Goal: Complete application form: Complete application form

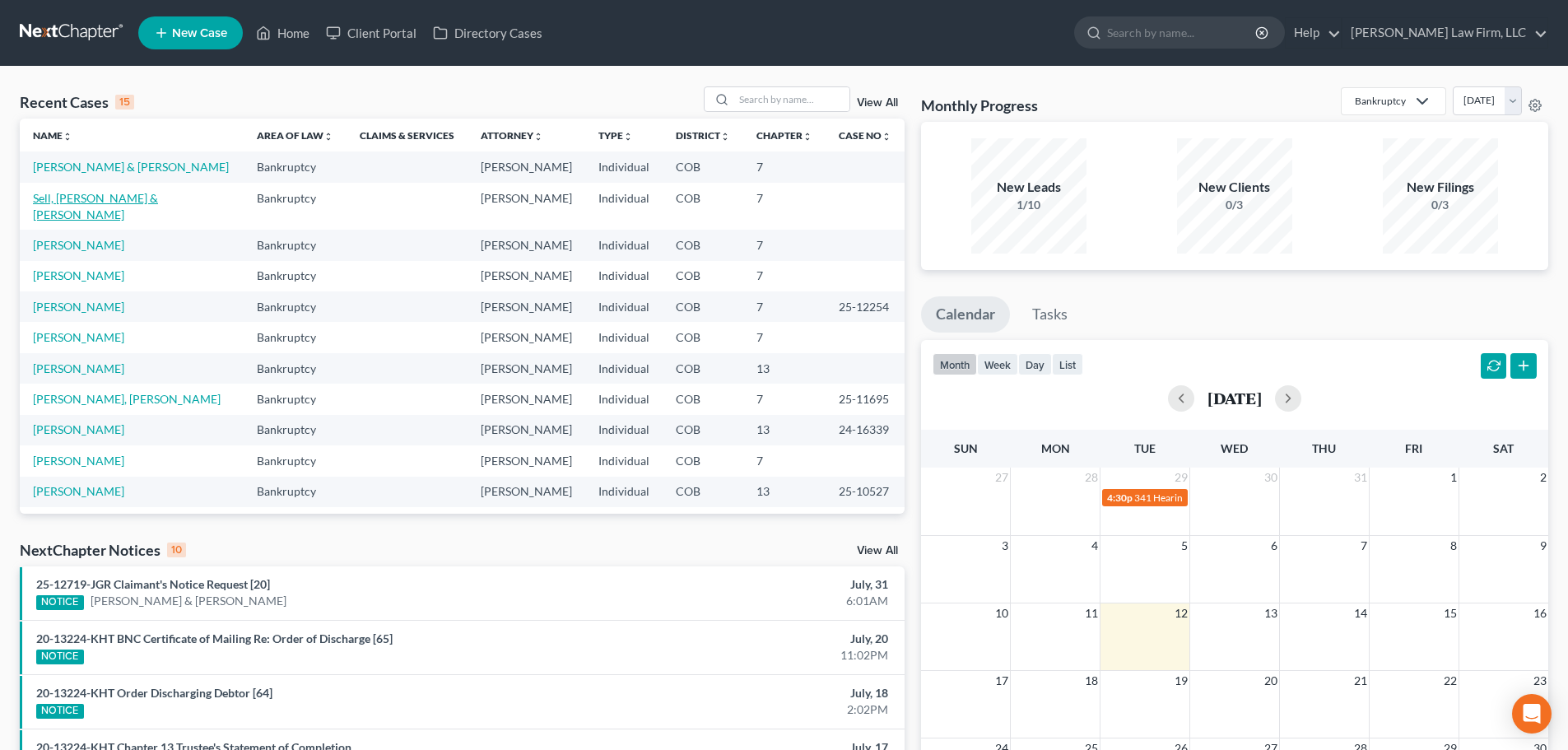
click at [75, 205] on link "Sell, [PERSON_NAME] & [PERSON_NAME]" at bounding box center [95, 206] width 125 height 31
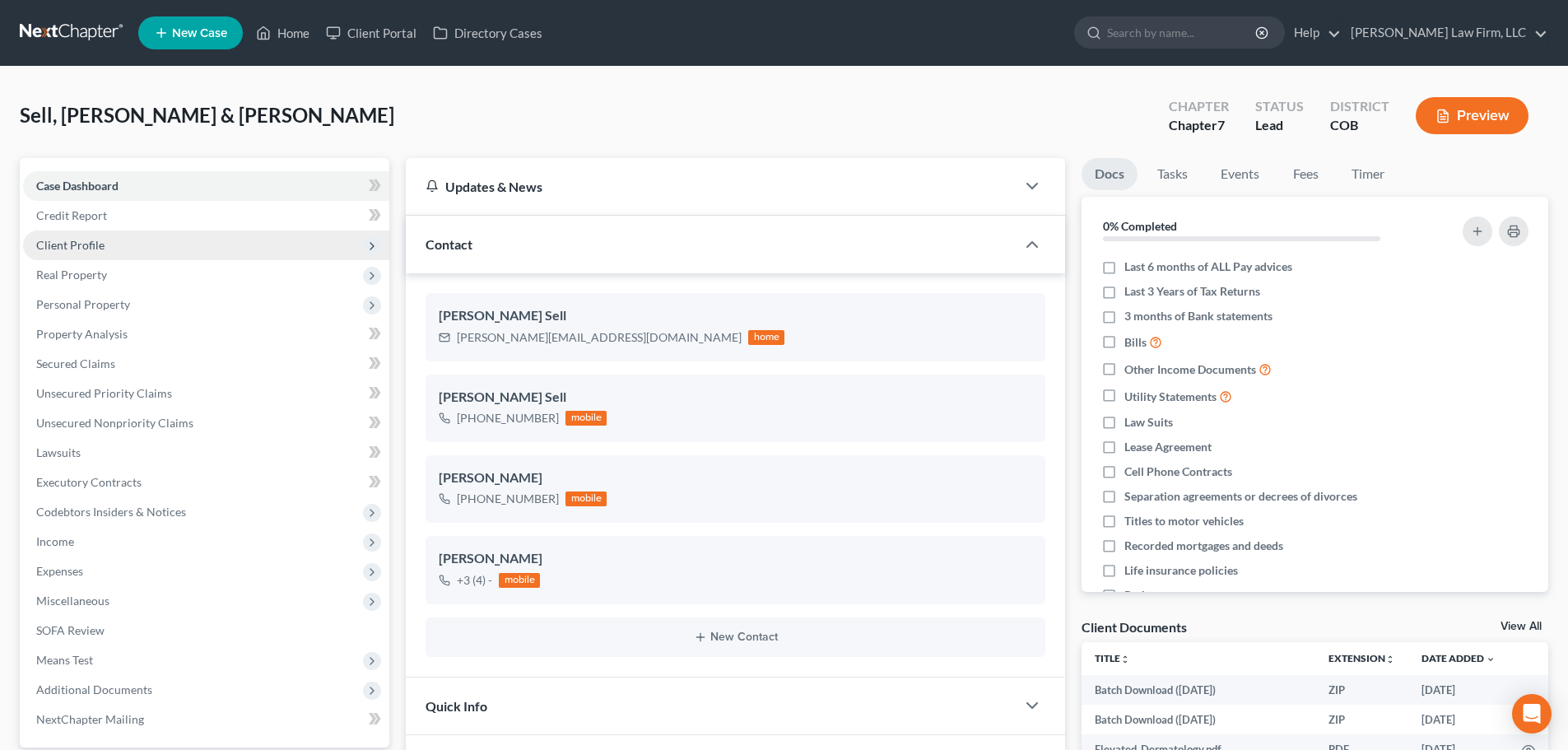
click at [216, 244] on span "Client Profile" at bounding box center [206, 245] width 367 height 30
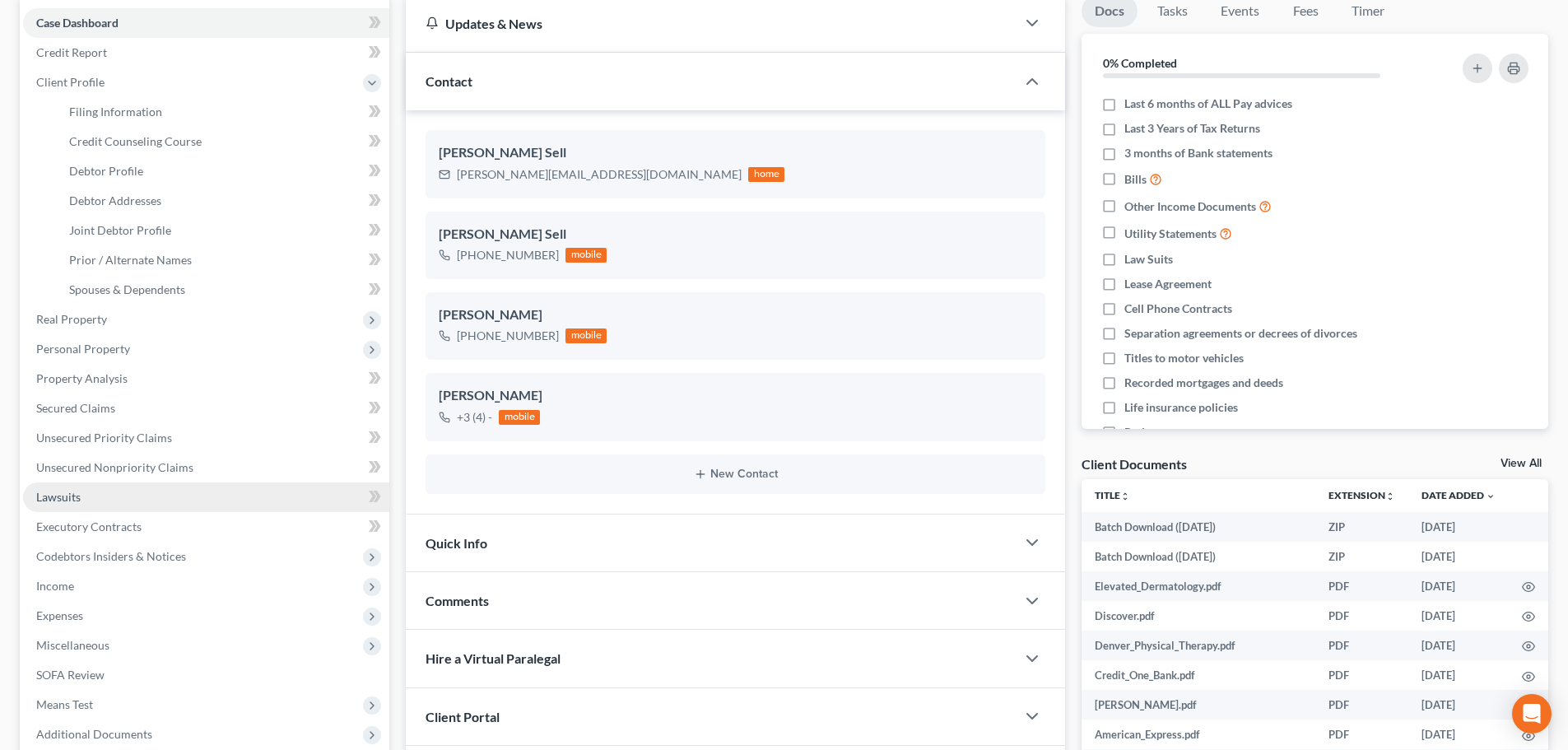
scroll to position [165, 0]
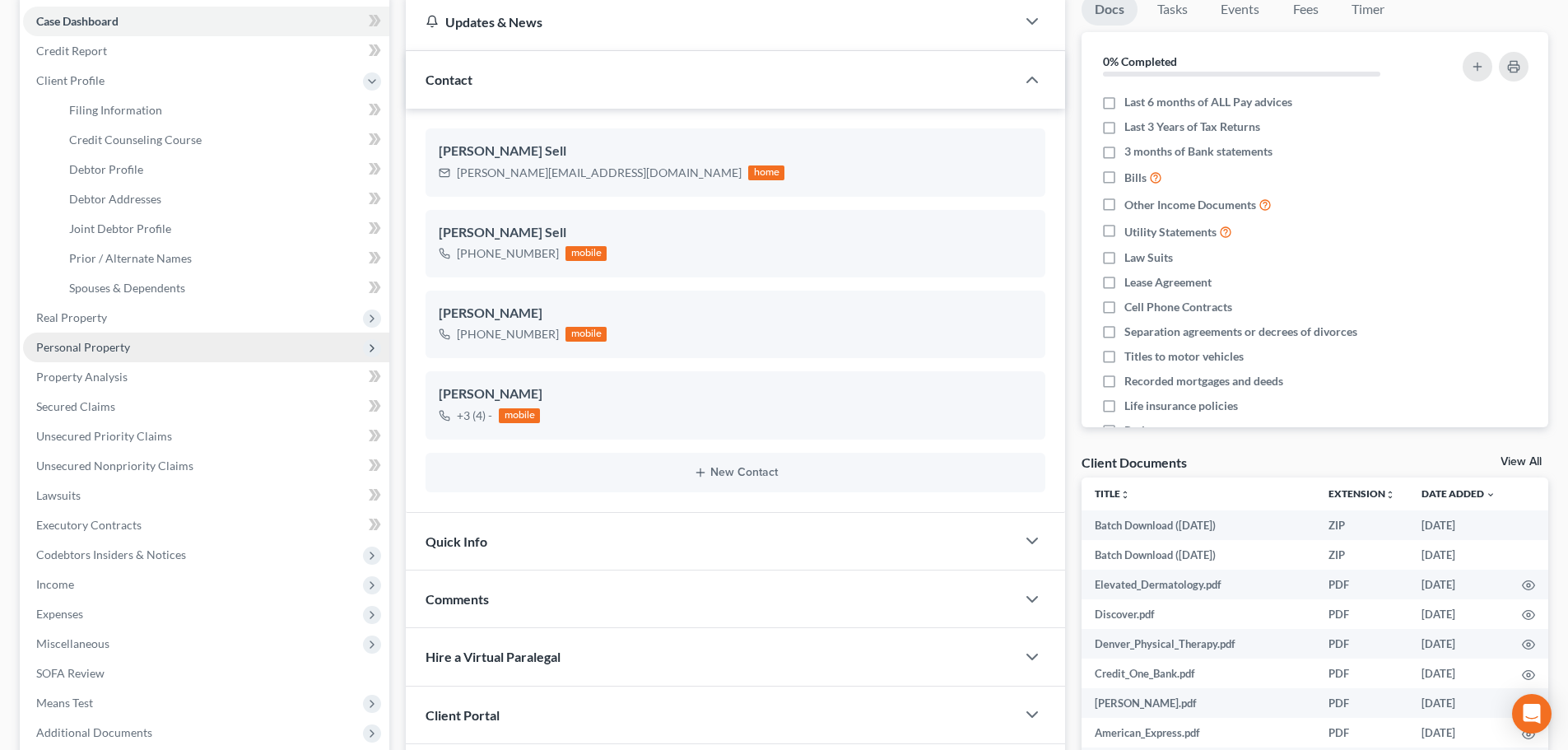
click at [165, 344] on span "Personal Property" at bounding box center [206, 347] width 367 height 30
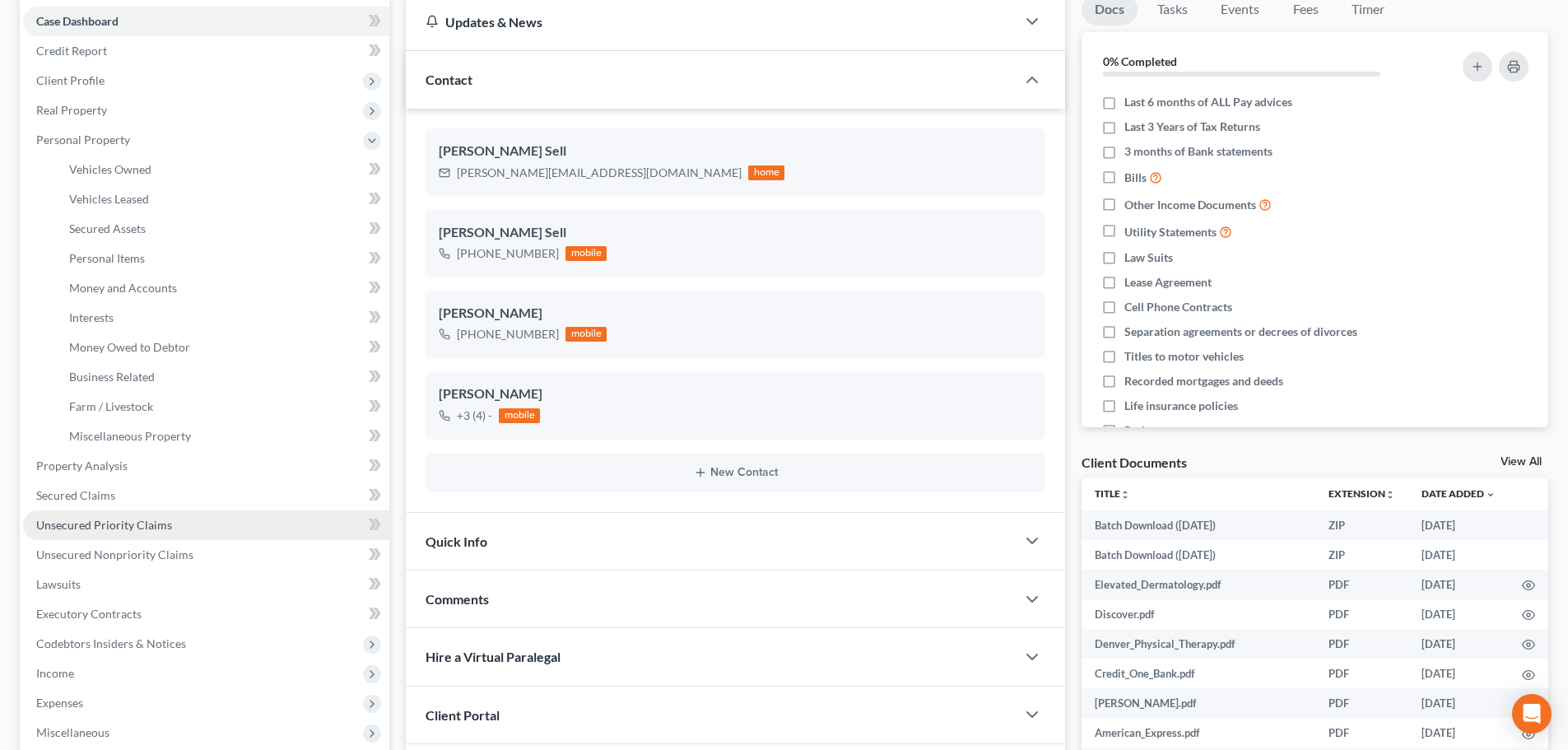
click at [138, 529] on span "Unsecured Priority Claims" at bounding box center [104, 524] width 136 height 14
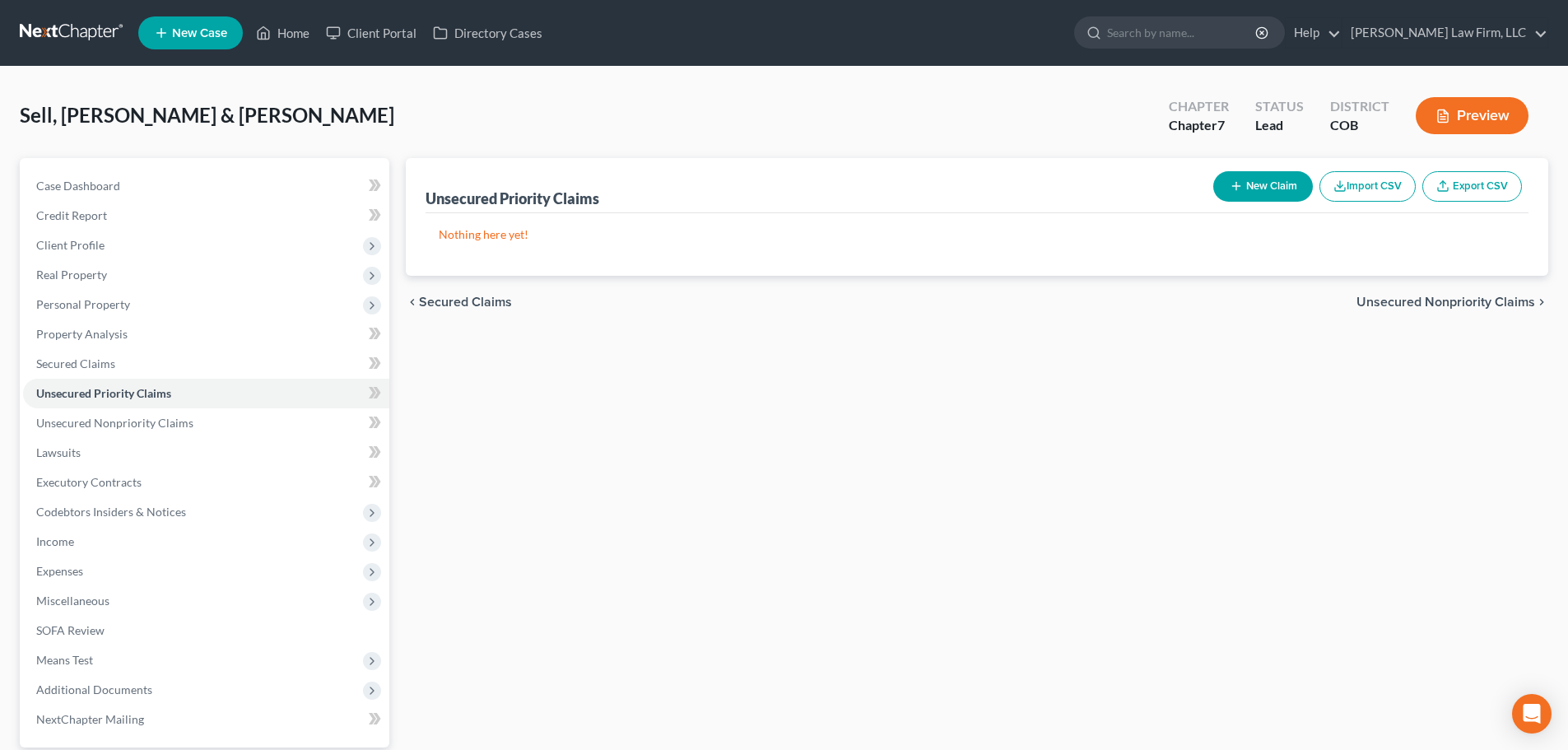
click at [1278, 193] on button "New Claim" at bounding box center [1263, 186] width 100 height 31
select select "2"
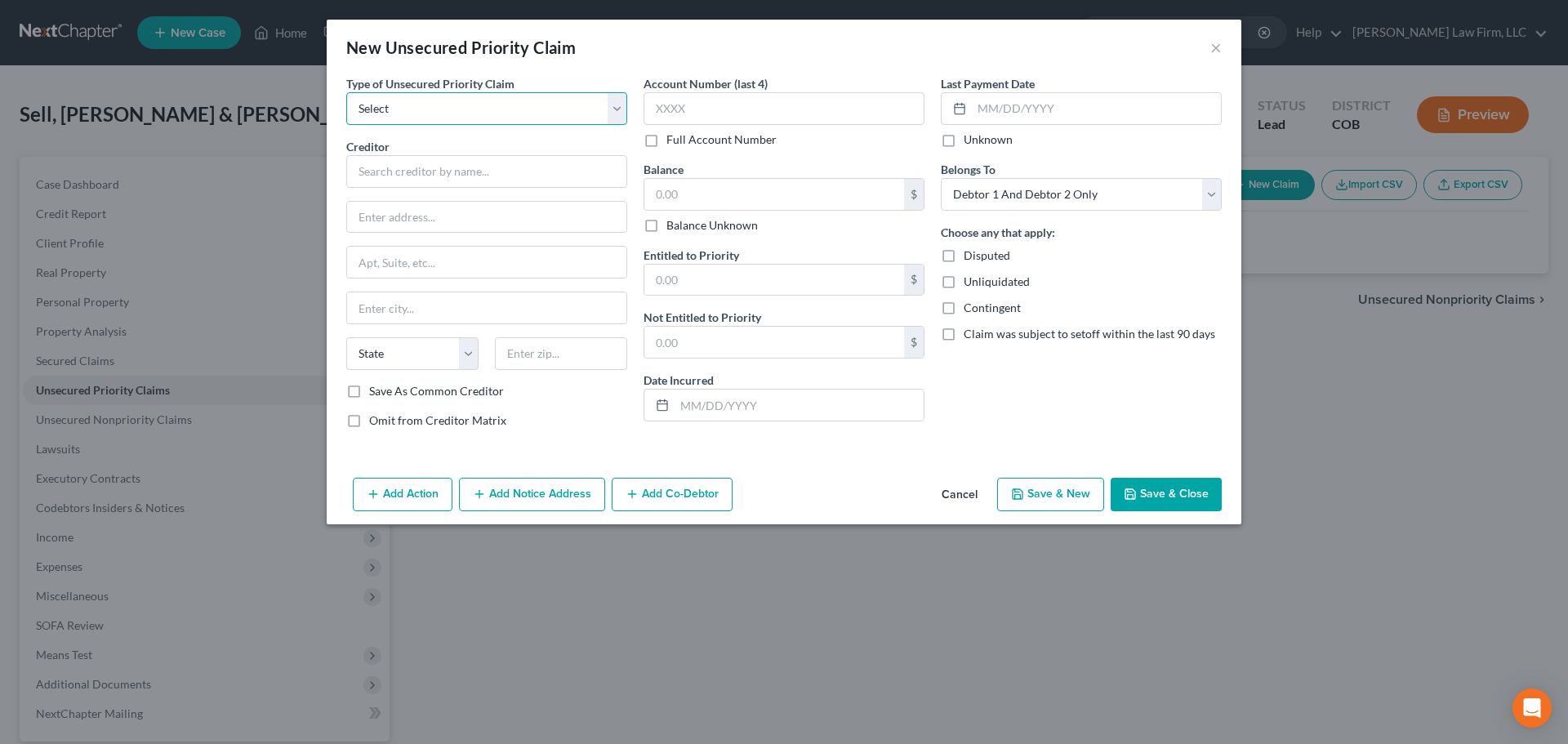
click at [460, 106] on select "Select Taxes & Other Government Units Domestic Support Obligations Extensions o…" at bounding box center [487, 109] width 281 height 33
select select "0"
click at [346, 93] on select "Select Taxes & Other Government Units Domestic Support Obligations Extensions o…" at bounding box center [487, 109] width 281 height 33
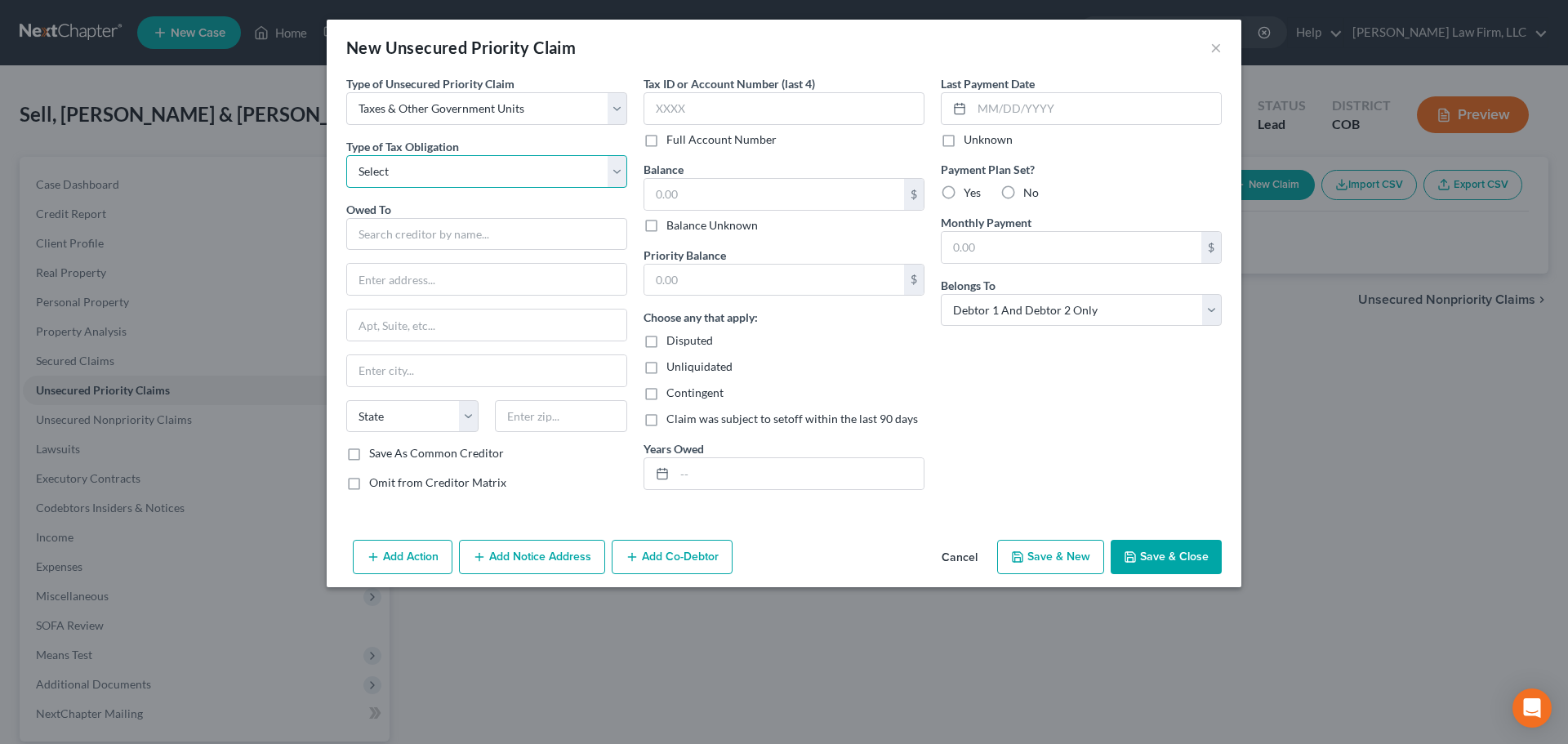
click at [431, 166] on select "Select Federal City State Franchise Tax Board Other" at bounding box center [487, 172] width 281 height 33
select select "0"
click at [346, 155] on select "Select Federal City State Franchise Tax Board Other" at bounding box center [487, 172] width 281 height 33
click at [409, 226] on input "text" at bounding box center [487, 234] width 281 height 33
type input "Internal Revenue Service"
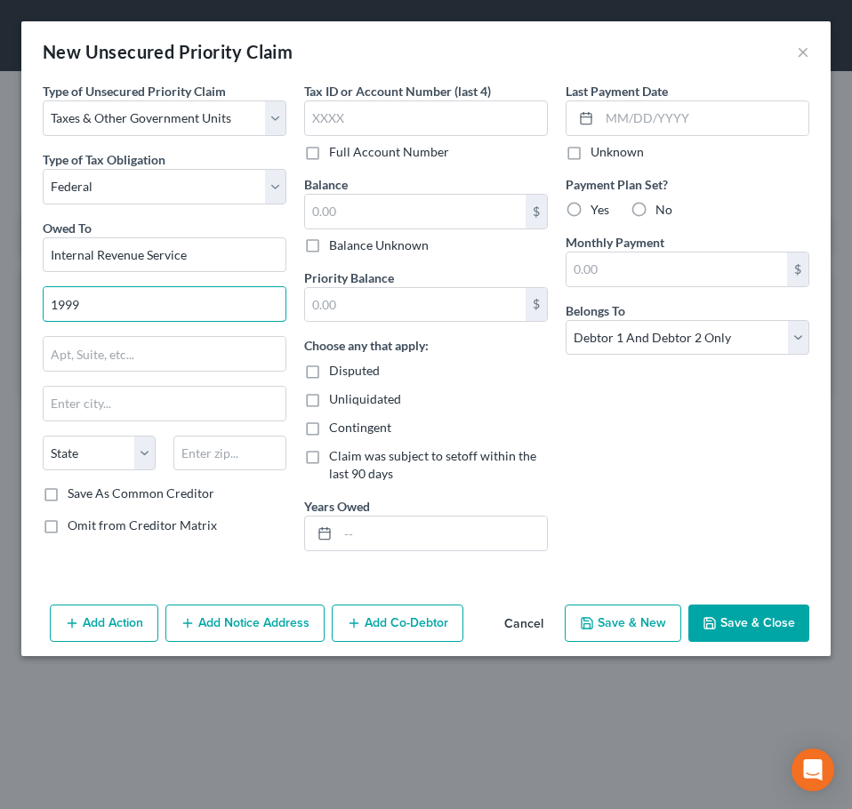
type input "1999 Broadway, N Broadway"
click at [71, 401] on input "text" at bounding box center [165, 404] width 242 height 34
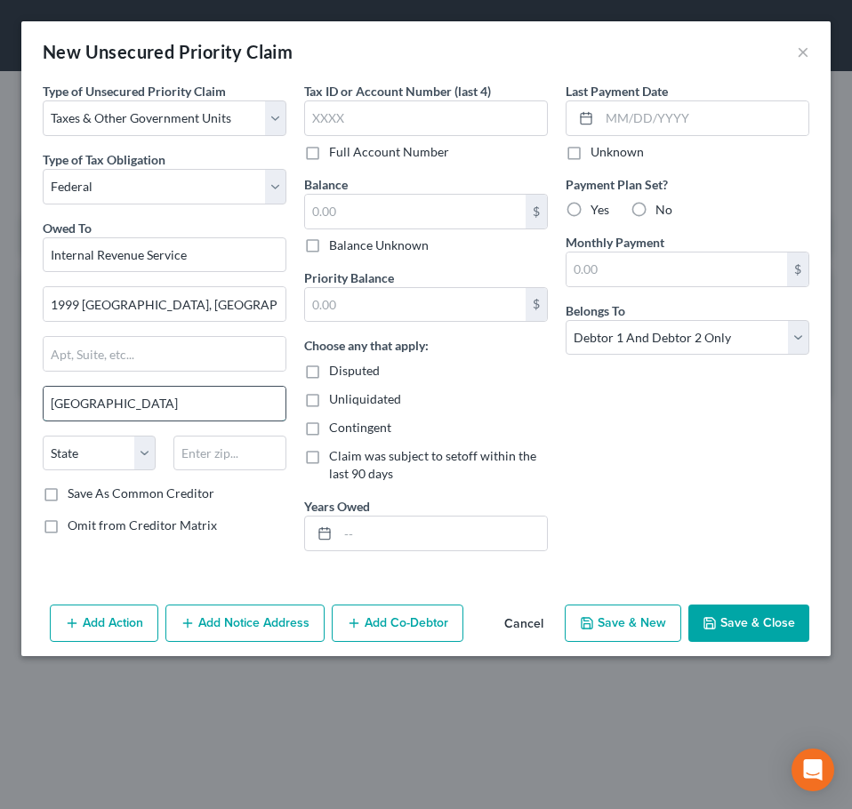
type input "Denver"
select select "5"
type input "80202"
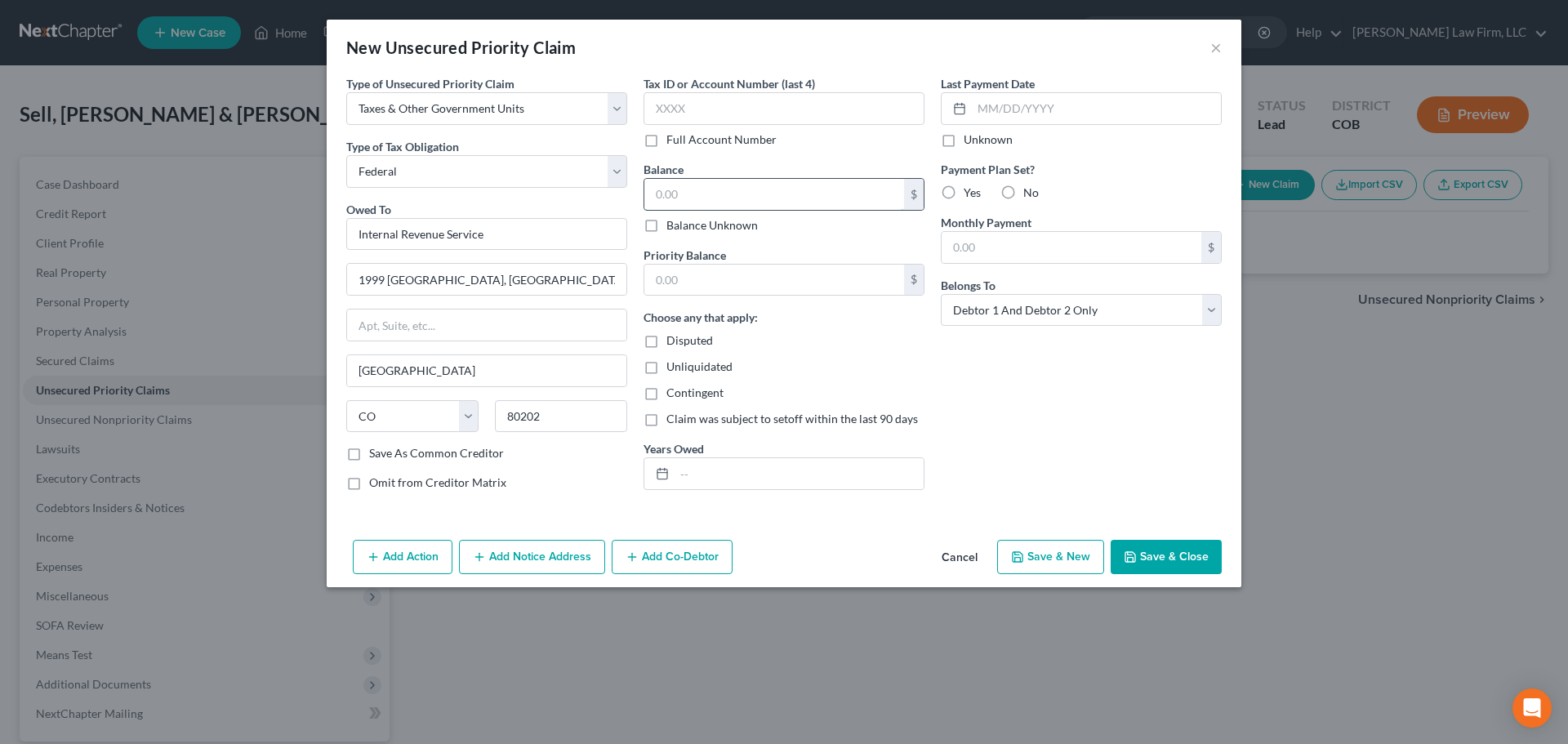
click at [691, 190] on input "text" at bounding box center [774, 195] width 260 height 31
paste input "4,617"
type input "4,617"
click at [688, 268] on input "text" at bounding box center [774, 280] width 260 height 31
paste input "4,617"
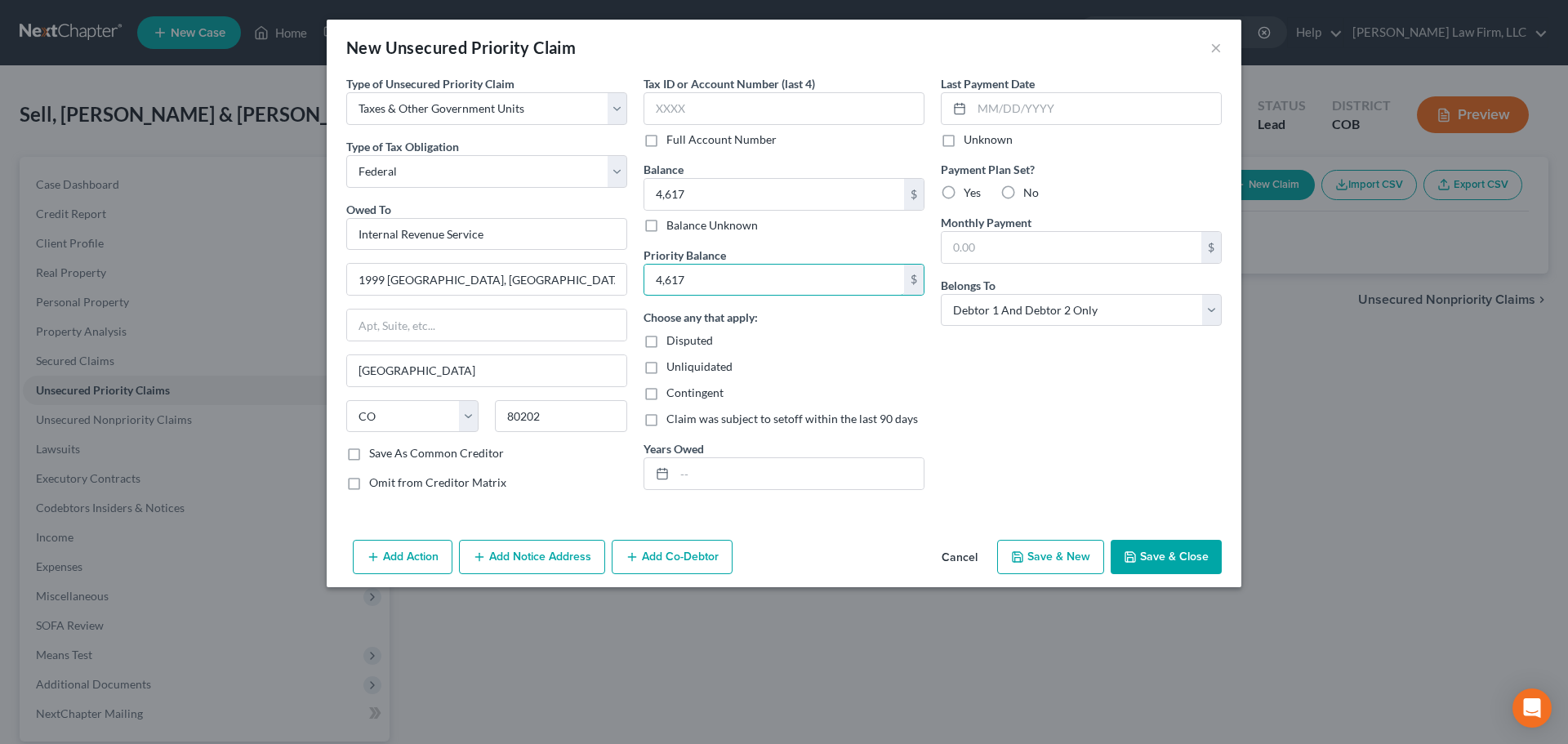
type input "4,617"
click at [1102, 410] on div "Last Payment Date Unknown Payment Plan Set? Yes No Monthly Payment $ Belongs To…" at bounding box center [1081, 289] width 297 height 429
click at [700, 468] on input "text" at bounding box center [799, 474] width 249 height 31
click at [935, 379] on div "Last Payment Date Unknown Payment Plan Set? Yes No Monthly Payment $ Belongs To…" at bounding box center [1081, 289] width 297 height 429
click at [1024, 190] on label "No" at bounding box center [1031, 193] width 16 height 17
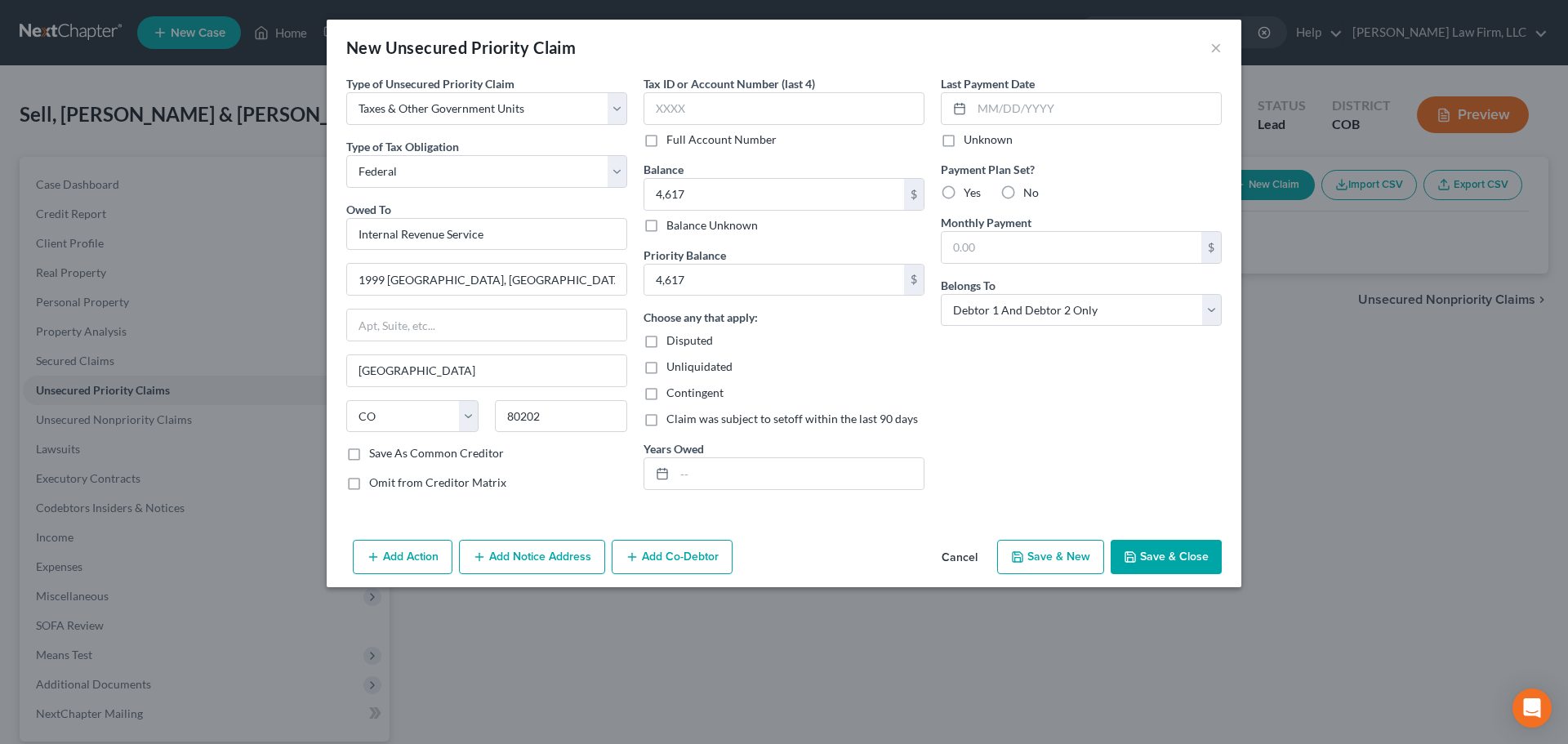
click at [1030, 190] on input "No" at bounding box center [1036, 190] width 11 height 11
radio input "true"
click at [1153, 557] on button "Save & Close" at bounding box center [1166, 557] width 111 height 34
type input "4,617.00"
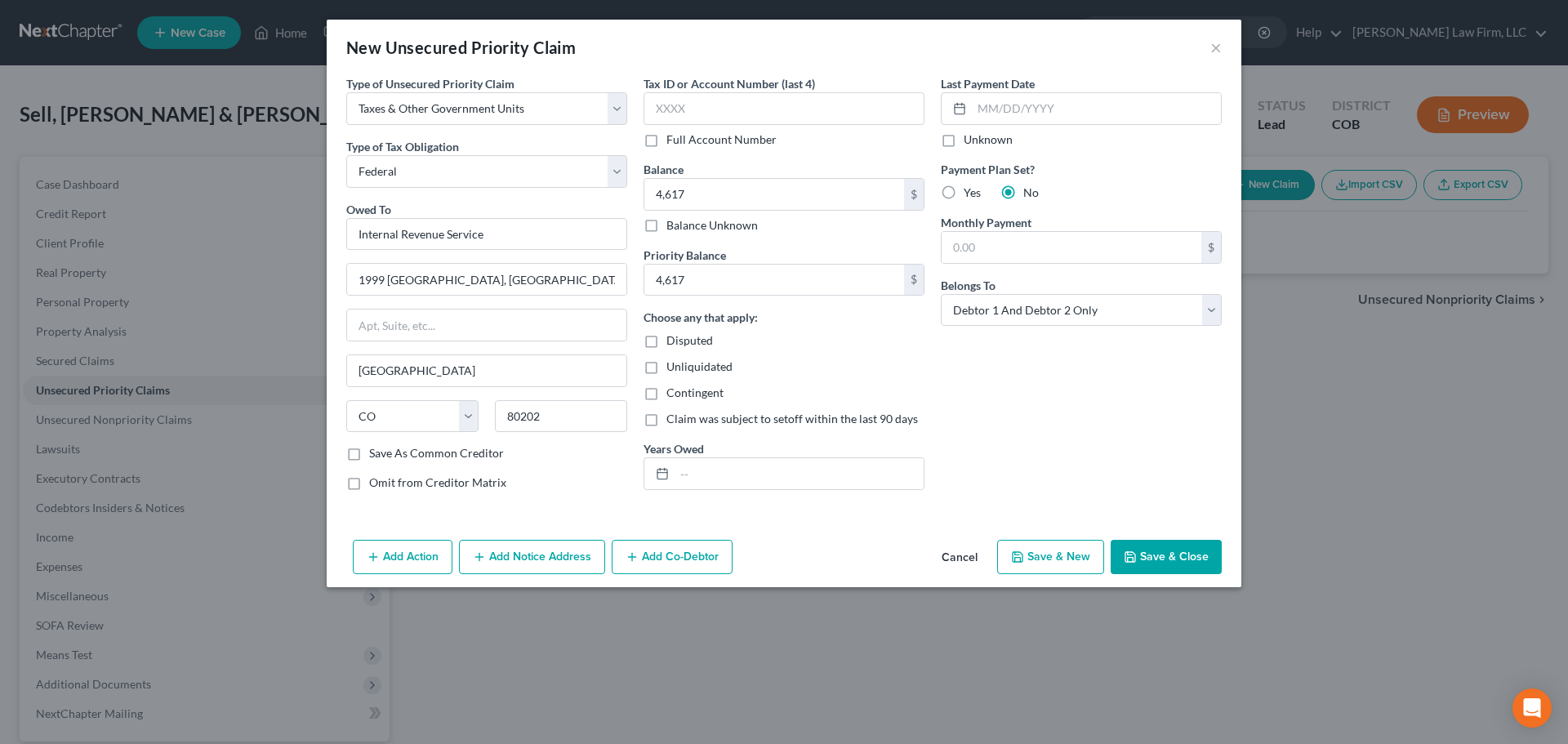
type input "0.00"
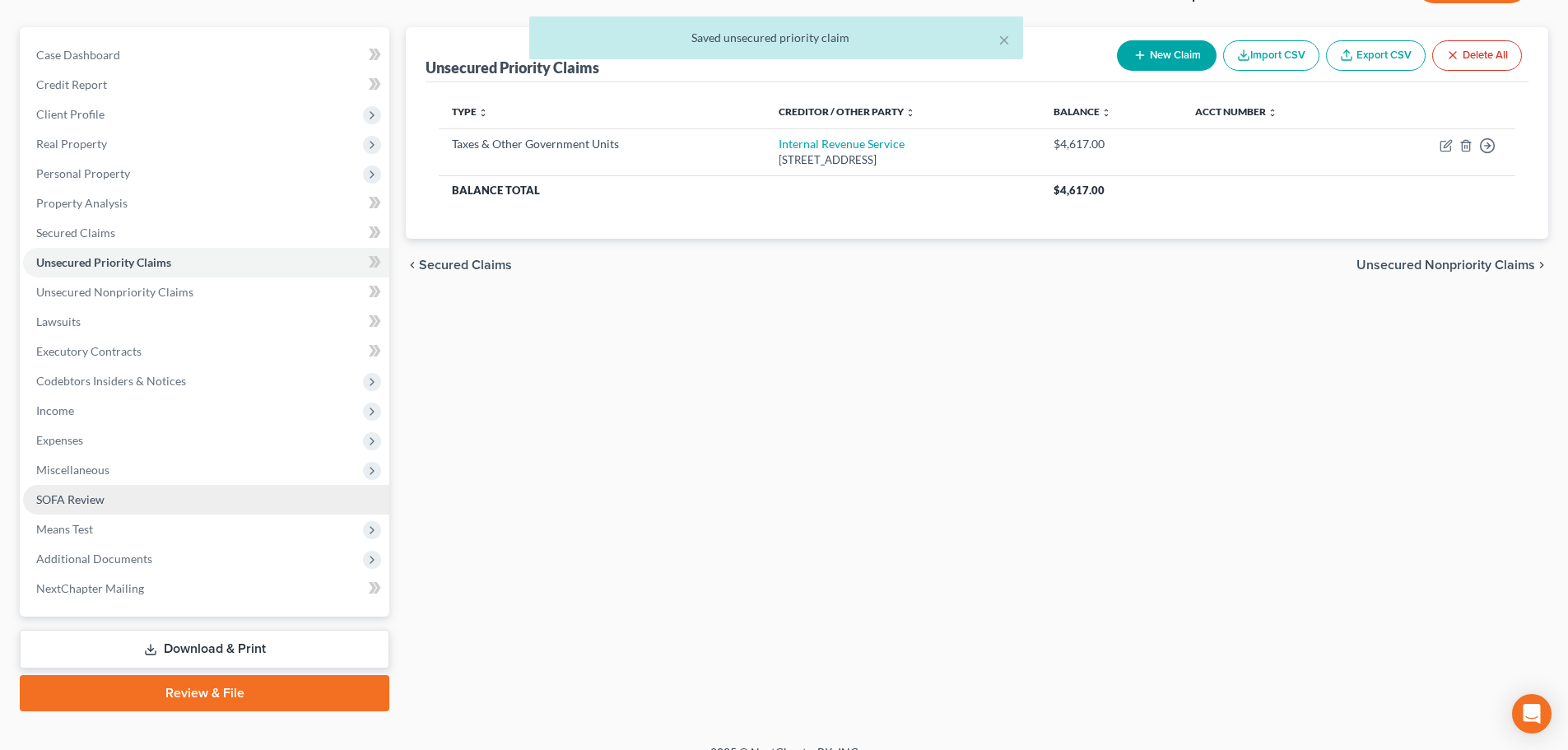
scroll to position [155, 0]
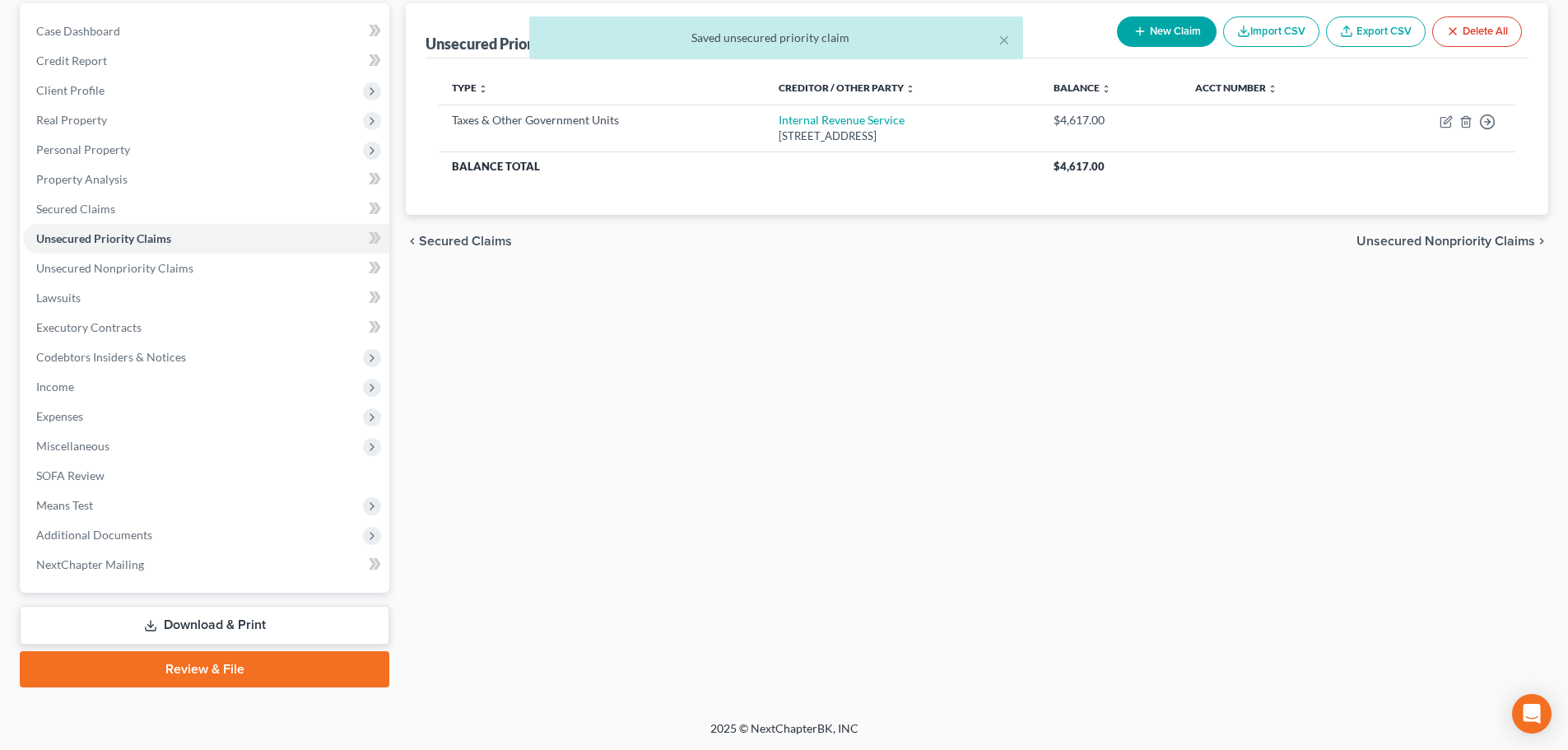
click at [236, 624] on link "Download & Print" at bounding box center [204, 626] width 369 height 39
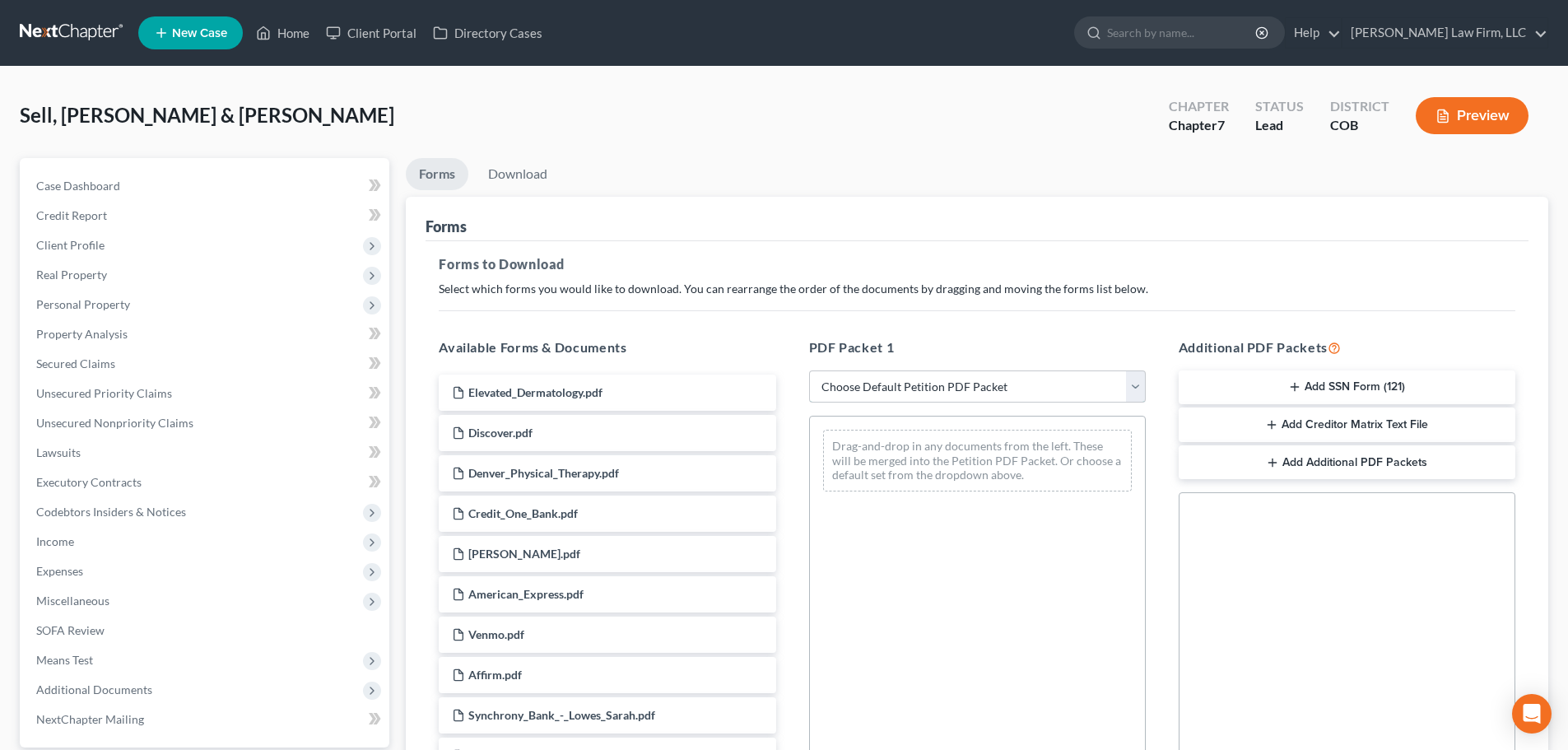
click at [924, 396] on select "Choose Default Petition PDF Packet Complete Bankruptcy Petition (all forms and …" at bounding box center [977, 387] width 337 height 33
select select "6"
click at [809, 370] on select "Choose Default Petition PDF Packet Complete Bankruptcy Petition (all forms and …" at bounding box center [977, 387] width 337 height 33
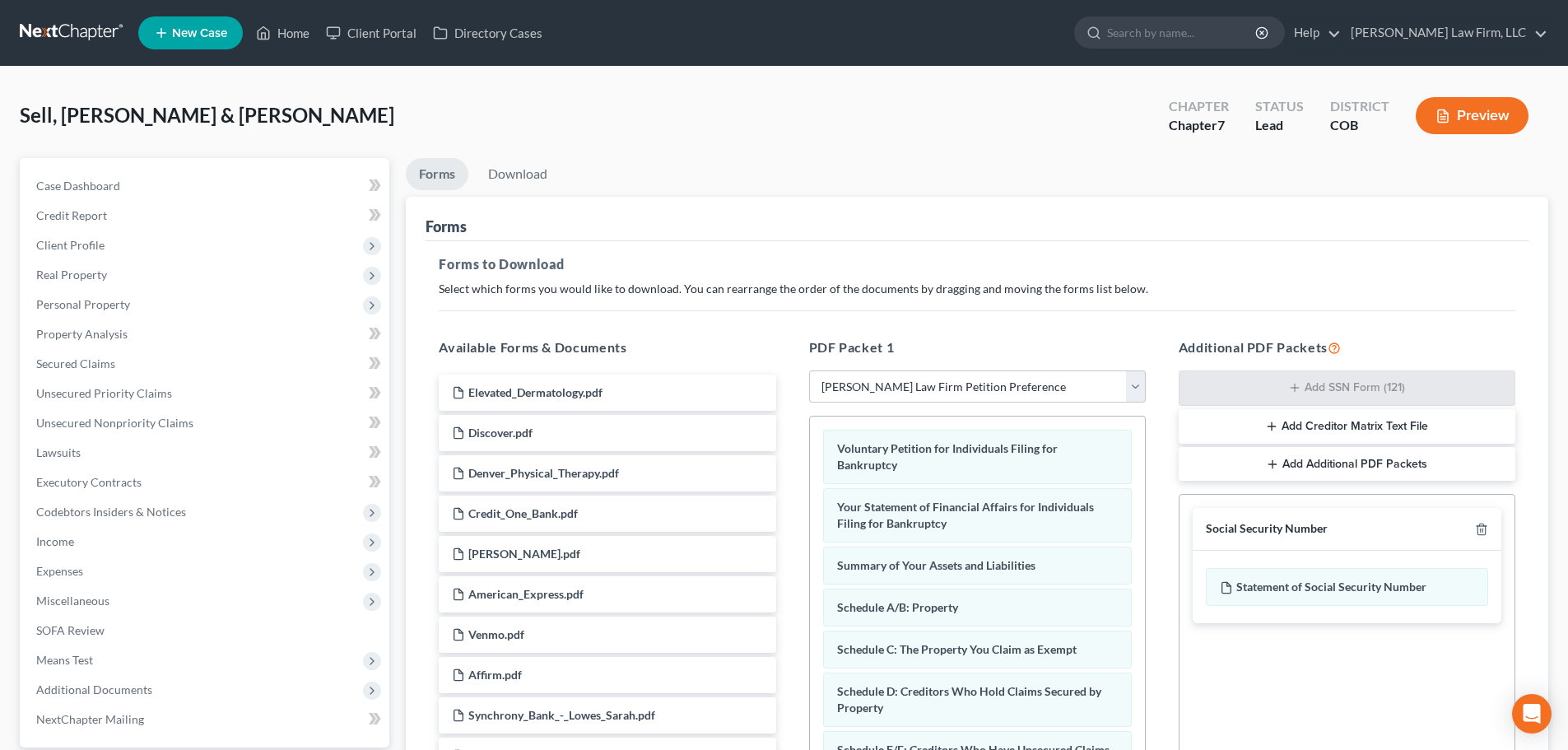
click at [1493, 533] on div "Social Security Number" at bounding box center [1348, 530] width 309 height 43
click at [1487, 529] on icon "button" at bounding box center [1482, 530] width 13 height 13
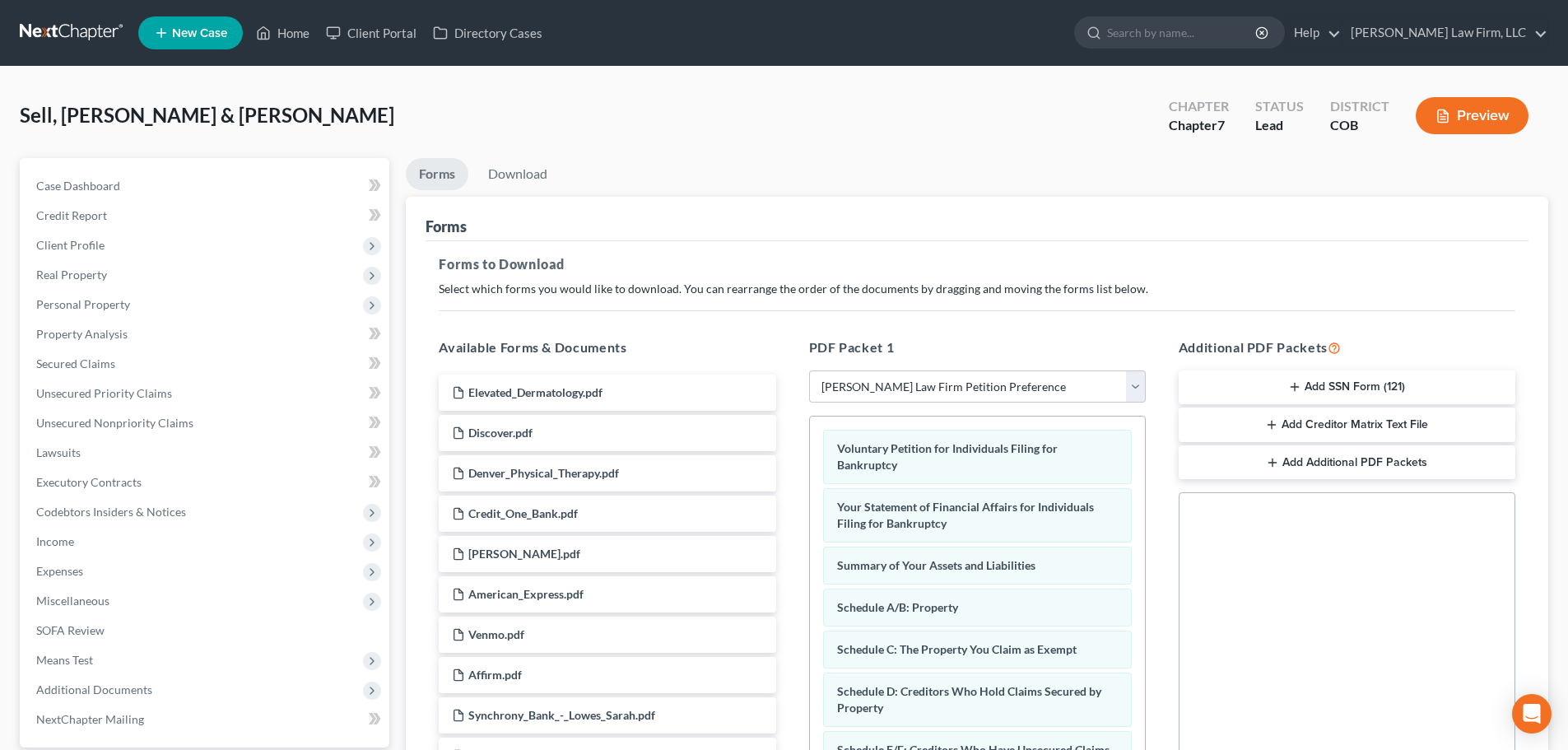
click at [97, 35] on link at bounding box center [72, 33] width 106 height 30
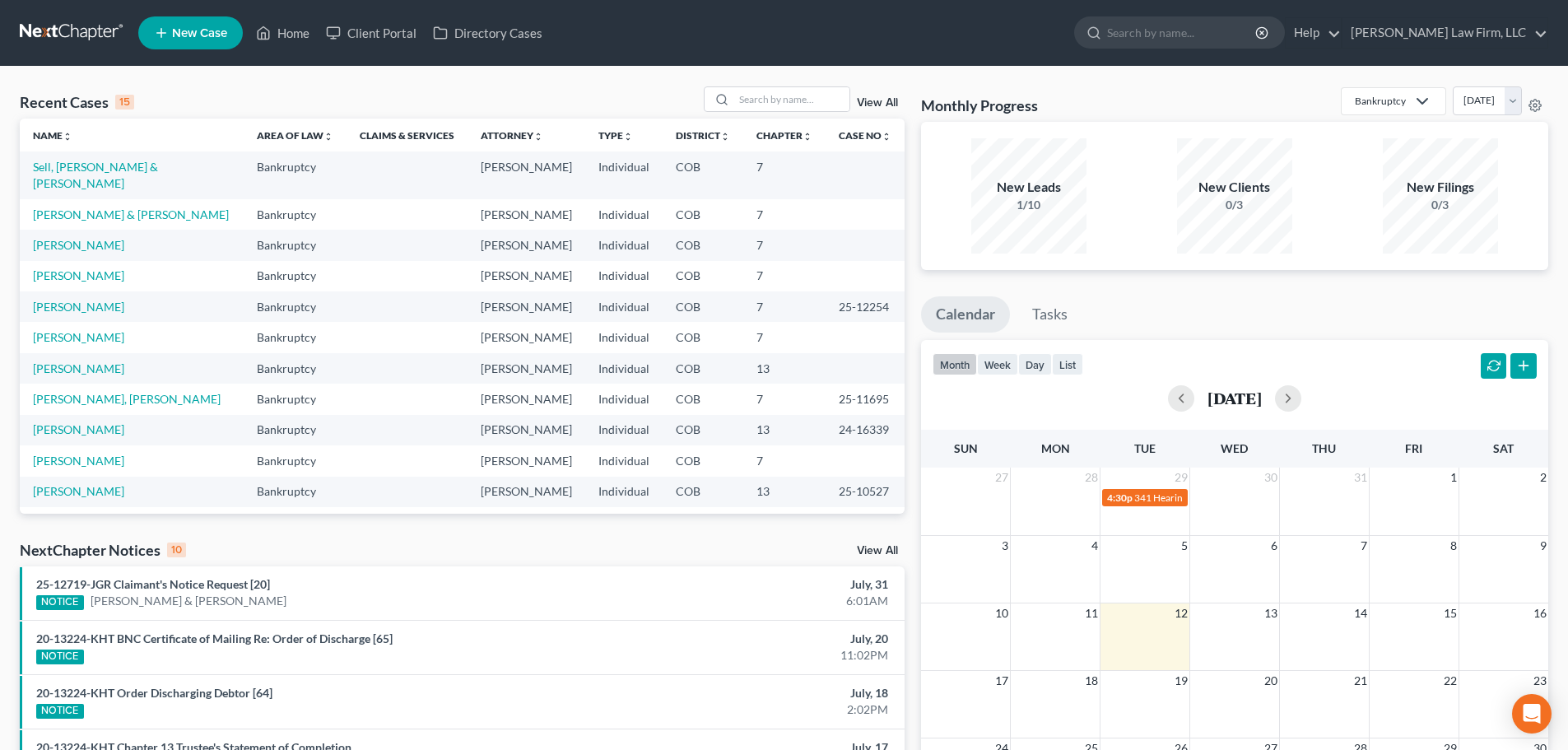
click at [109, 261] on td "[PERSON_NAME]" at bounding box center [131, 276] width 224 height 31
click at [102, 269] on link "[PERSON_NAME]" at bounding box center [79, 275] width 92 height 14
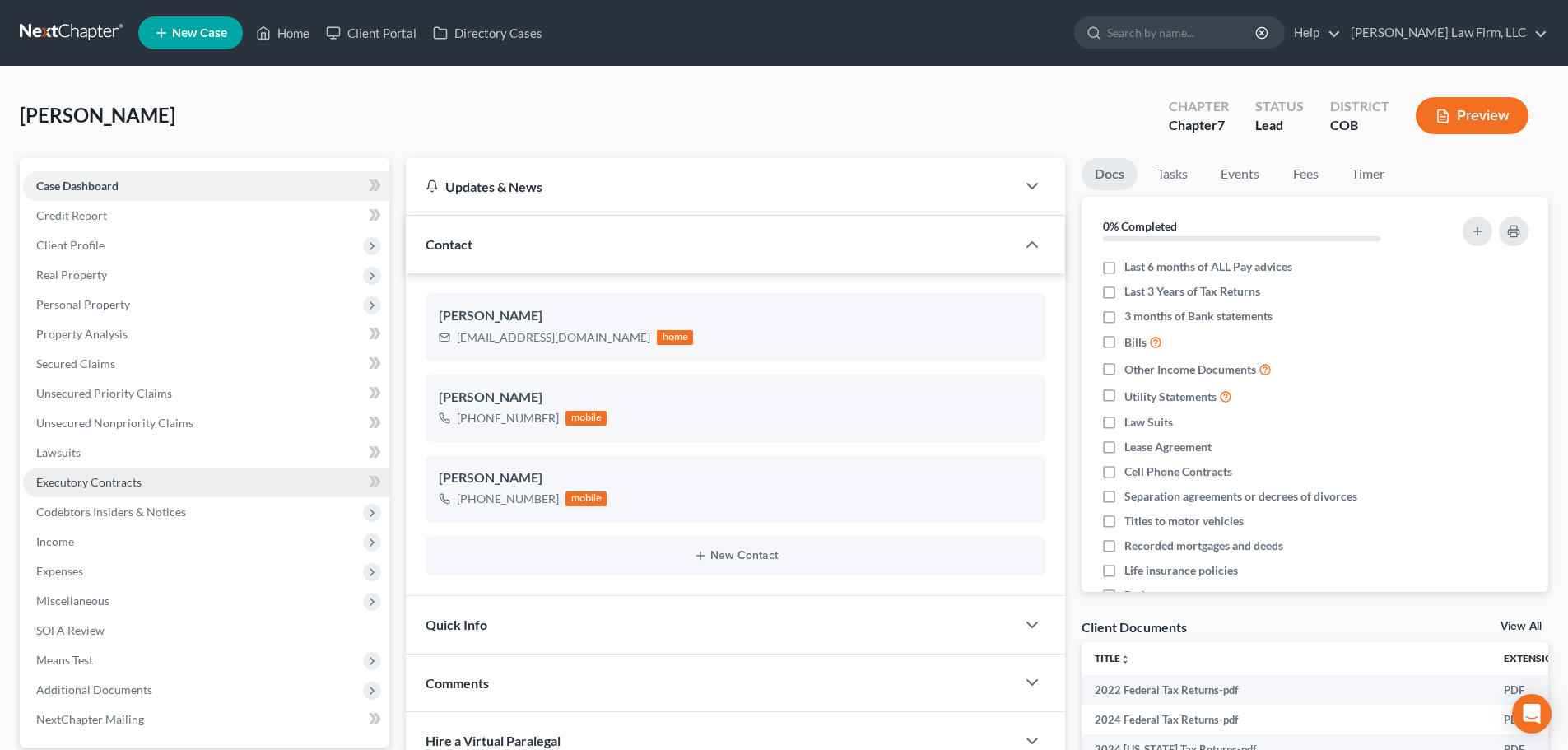
scroll to position [310, 0]
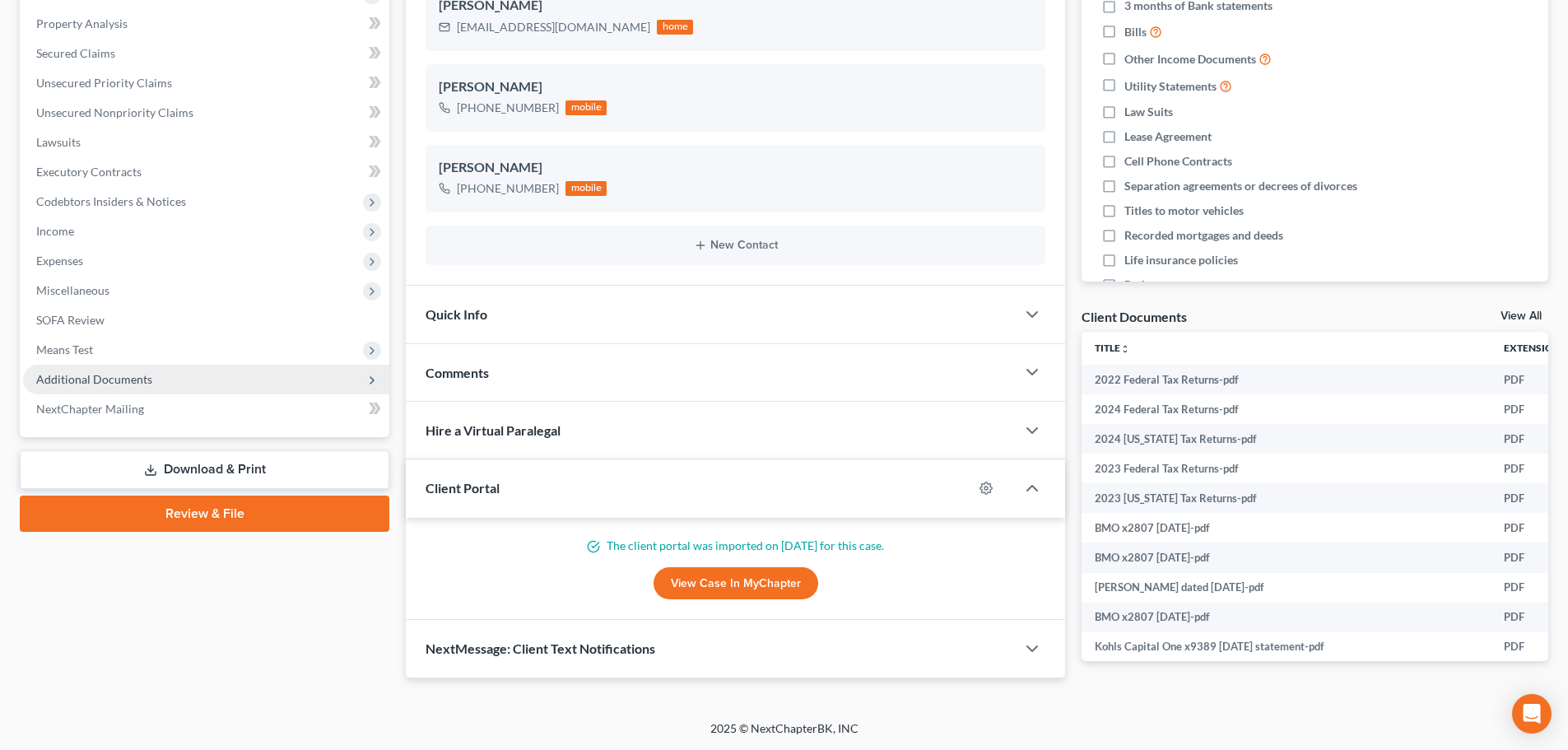
click at [111, 380] on span "Additional Documents" at bounding box center [93, 379] width 116 height 14
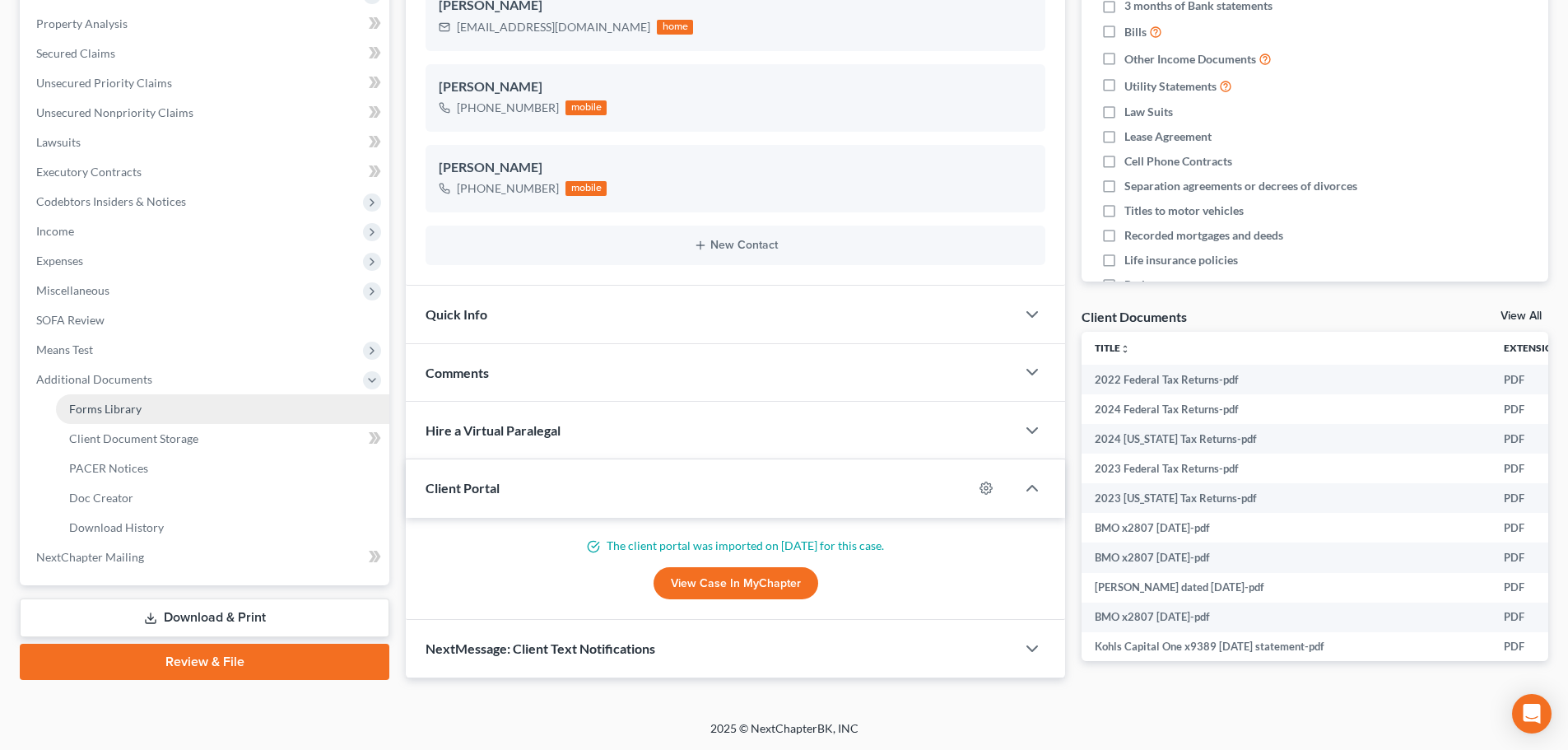
click at [122, 403] on span "Forms Library" at bounding box center [106, 408] width 72 height 14
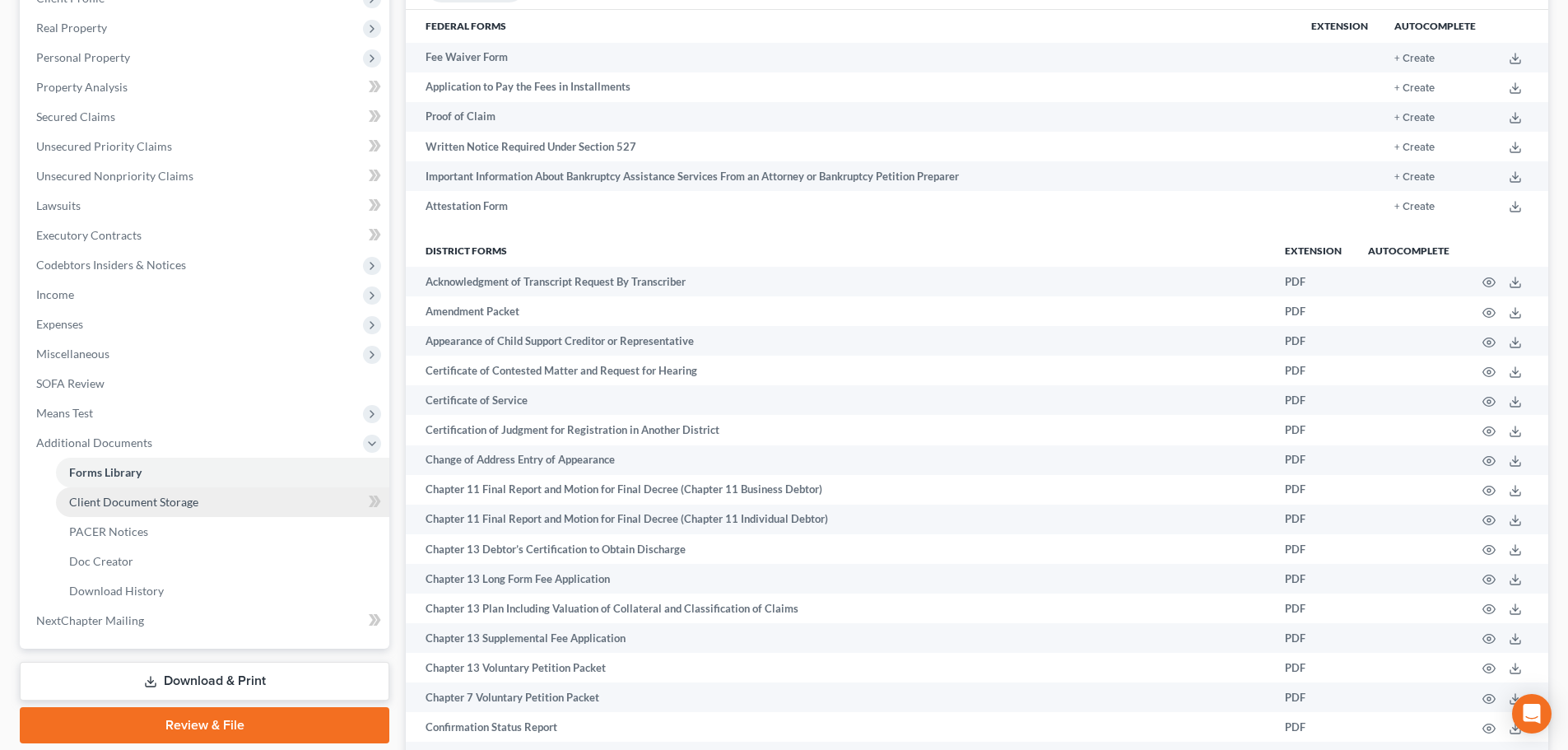
click at [180, 502] on span "Client Document Storage" at bounding box center [134, 502] width 130 height 14
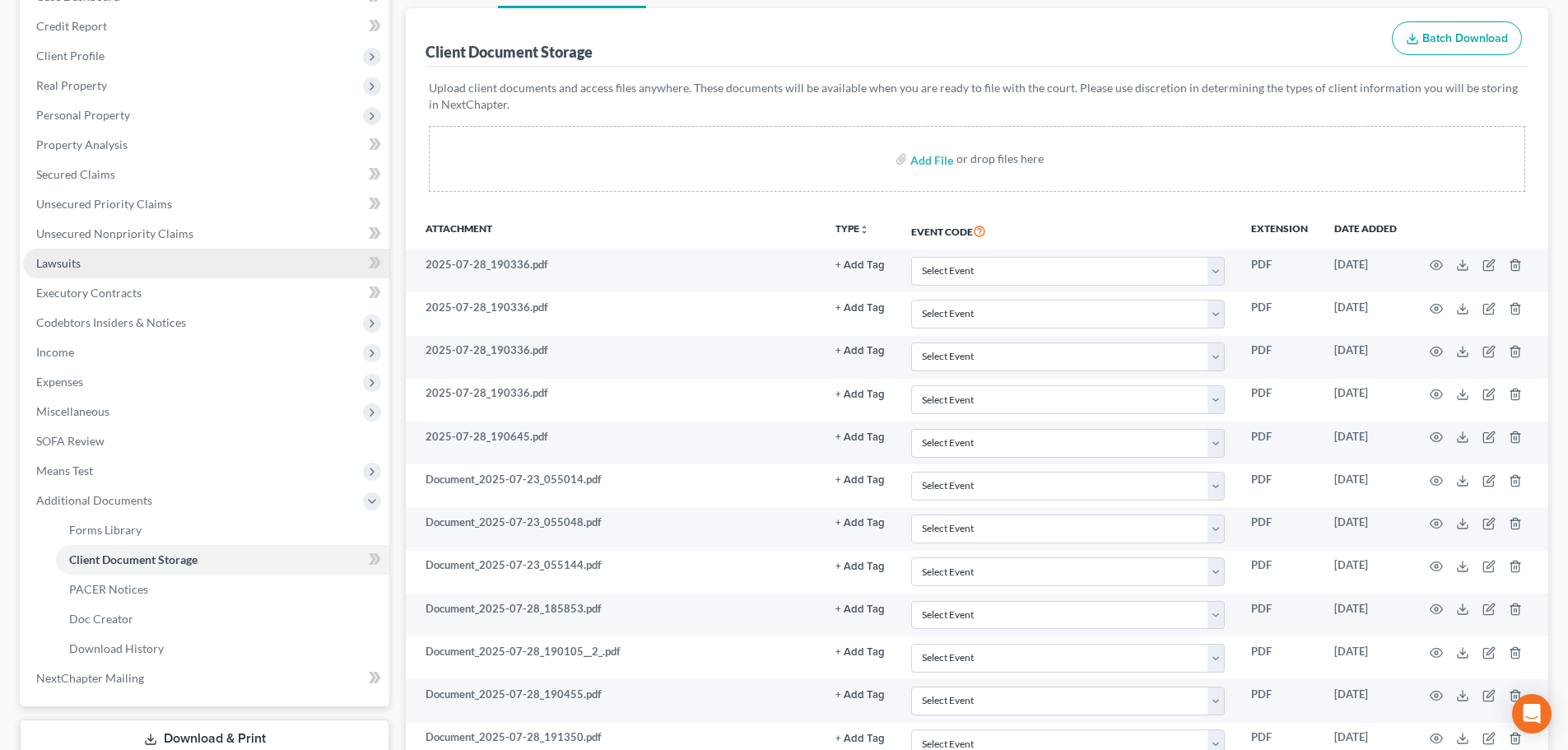
scroll to position [201, 0]
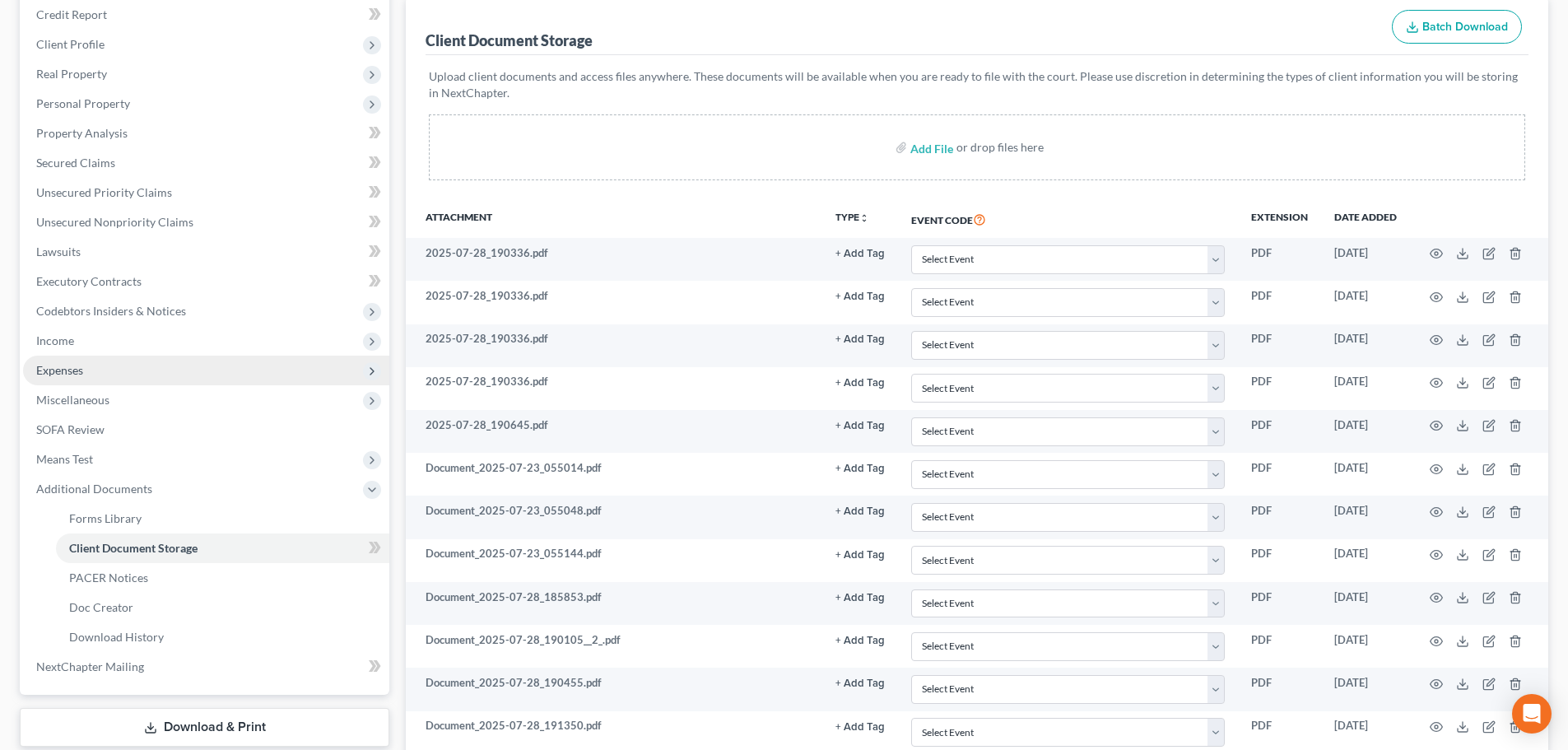
click at [138, 363] on span "Expenses" at bounding box center [206, 370] width 367 height 30
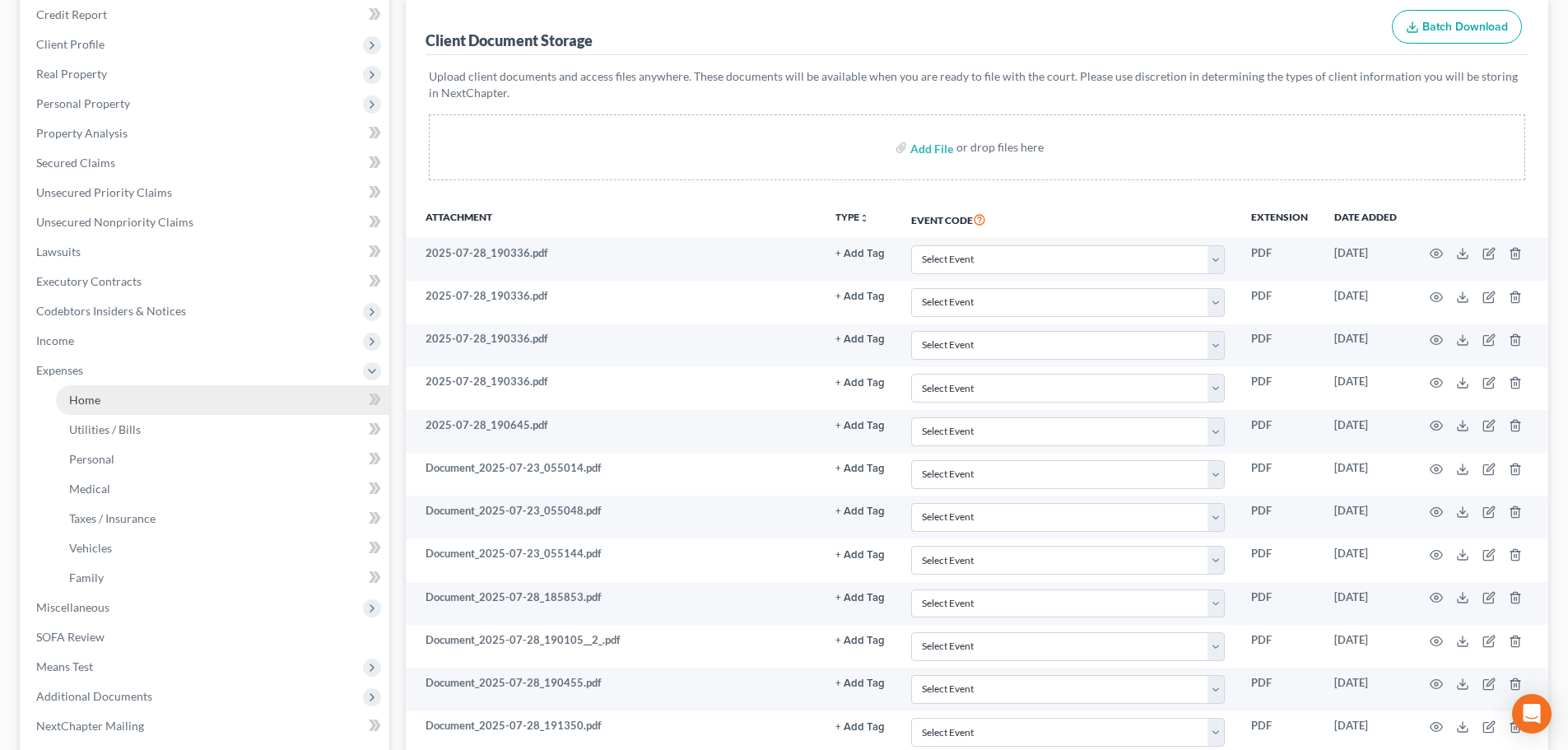
click at [116, 394] on link "Home" at bounding box center [222, 400] width 333 height 30
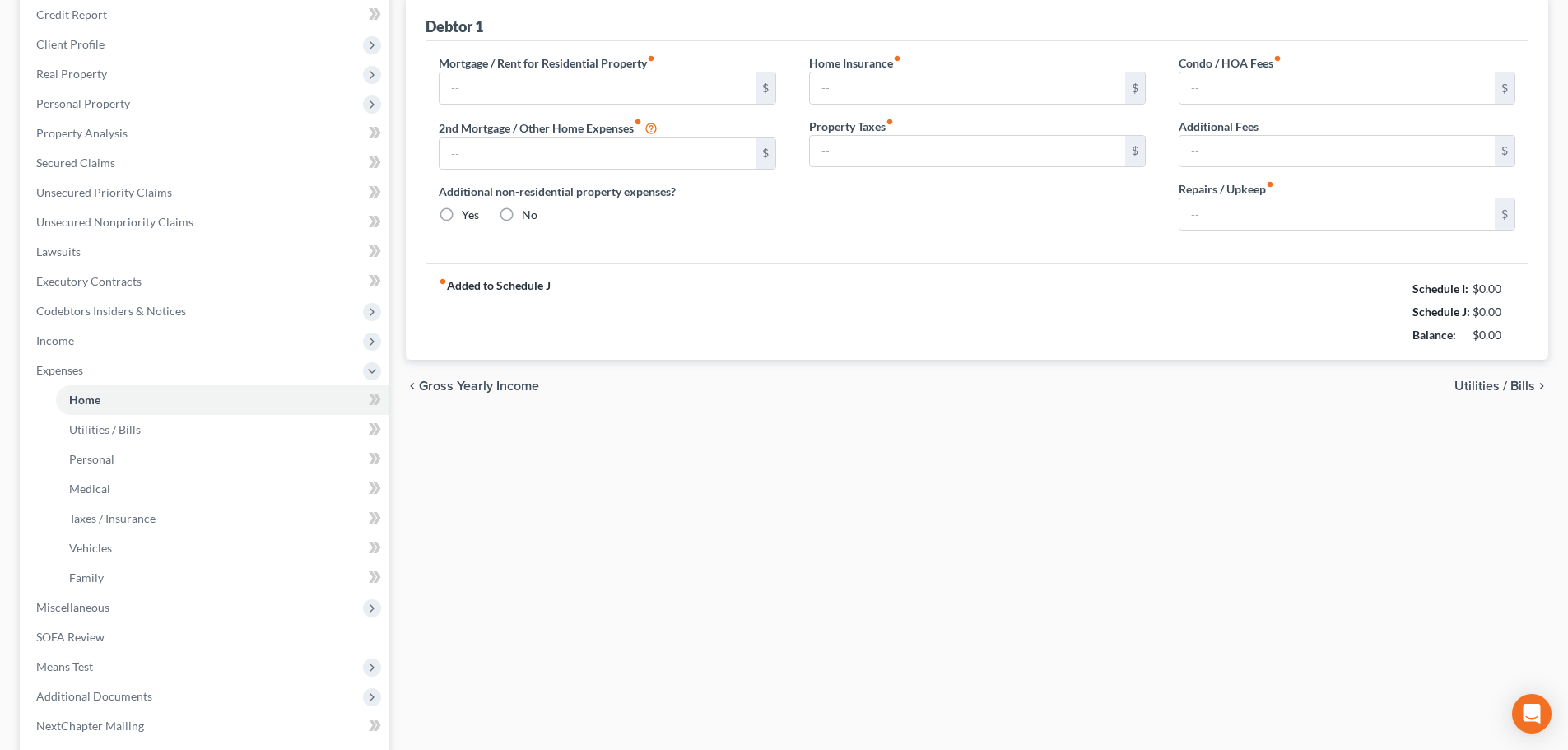
scroll to position [158, 0]
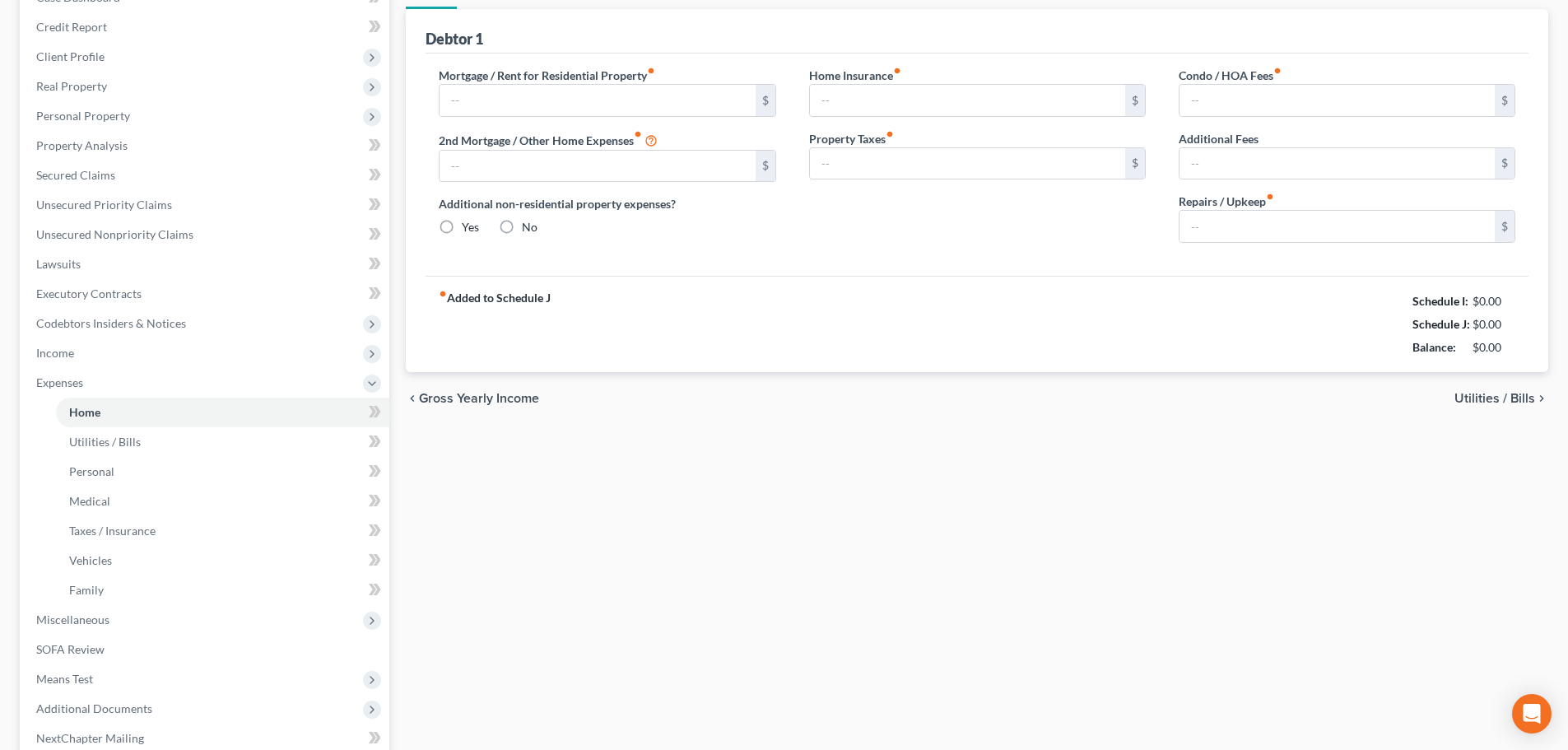
radio input "true"
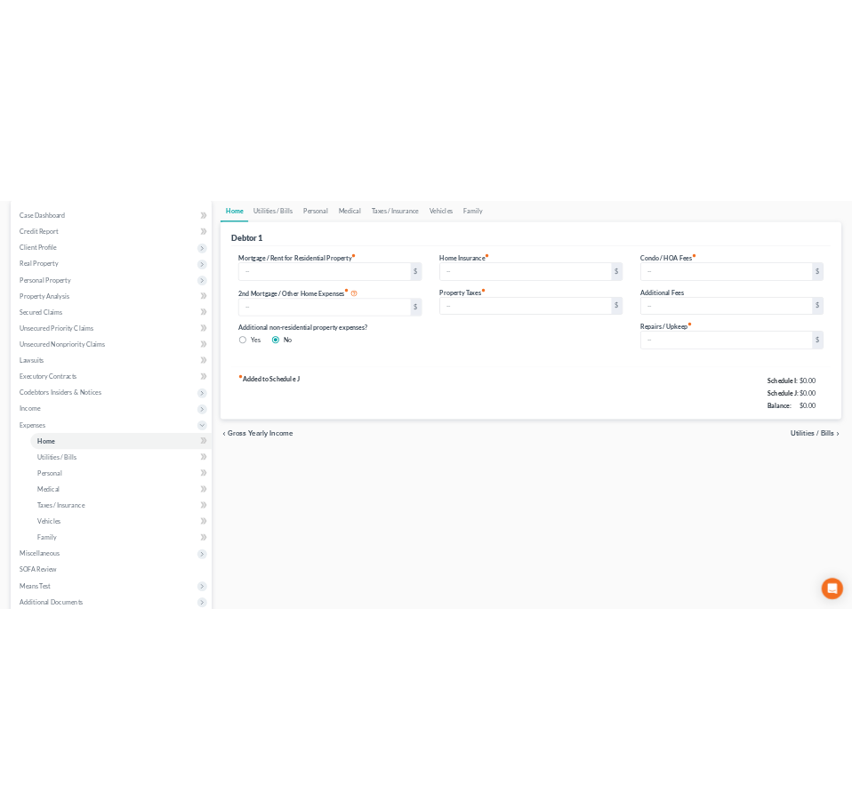
scroll to position [0, 0]
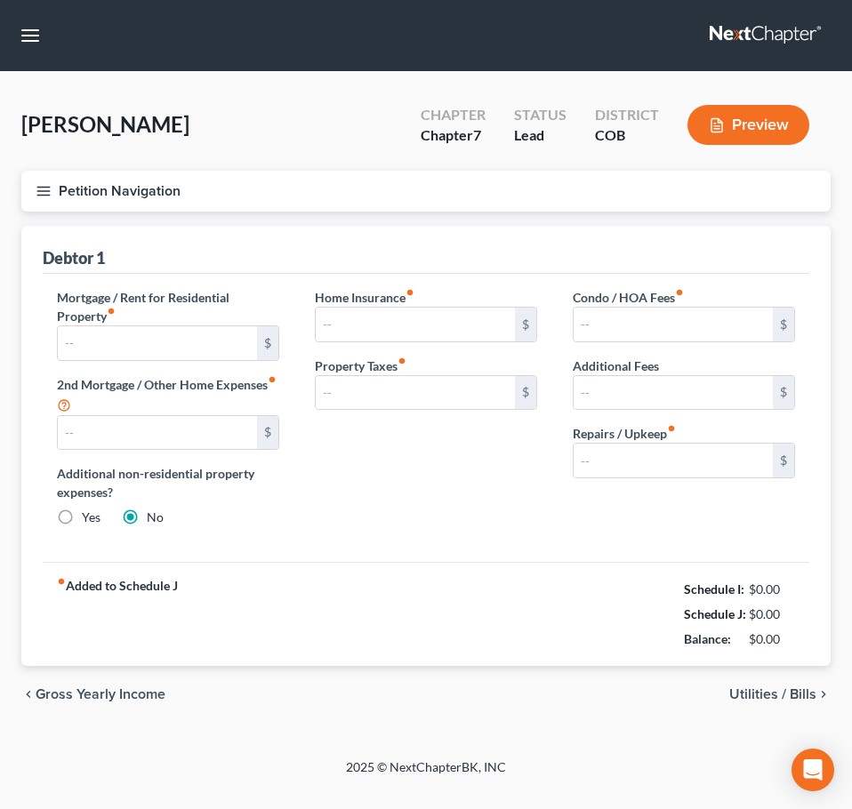
click at [177, 323] on label "Mortgage / Rent for Residential Property fiber_manual_record" at bounding box center [168, 306] width 222 height 37
click at [185, 339] on input "text" at bounding box center [157, 343] width 199 height 34
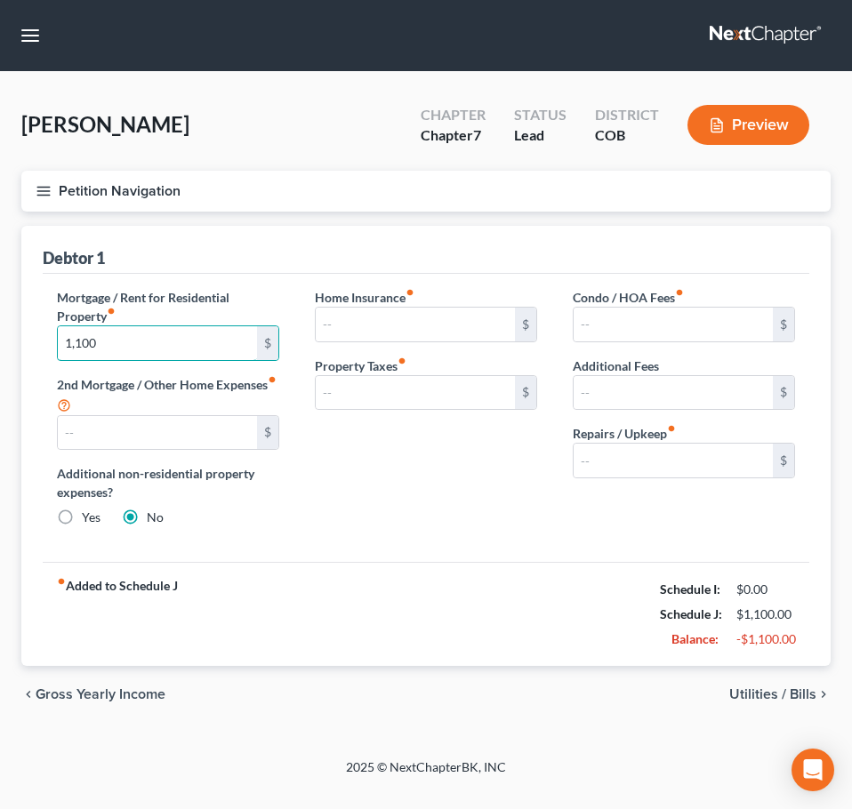
type input "1,100"
click at [356, 447] on div "Home Insurance fiber_manual_record $ Property Taxes fiber_manual_record $" at bounding box center [426, 415] width 258 height 254
click at [584, 456] on input "text" at bounding box center [673, 461] width 199 height 34
type input "150"
click at [471, 524] on div "Home Insurance fiber_manual_record $ Property Taxes fiber_manual_record $" at bounding box center [426, 415] width 258 height 254
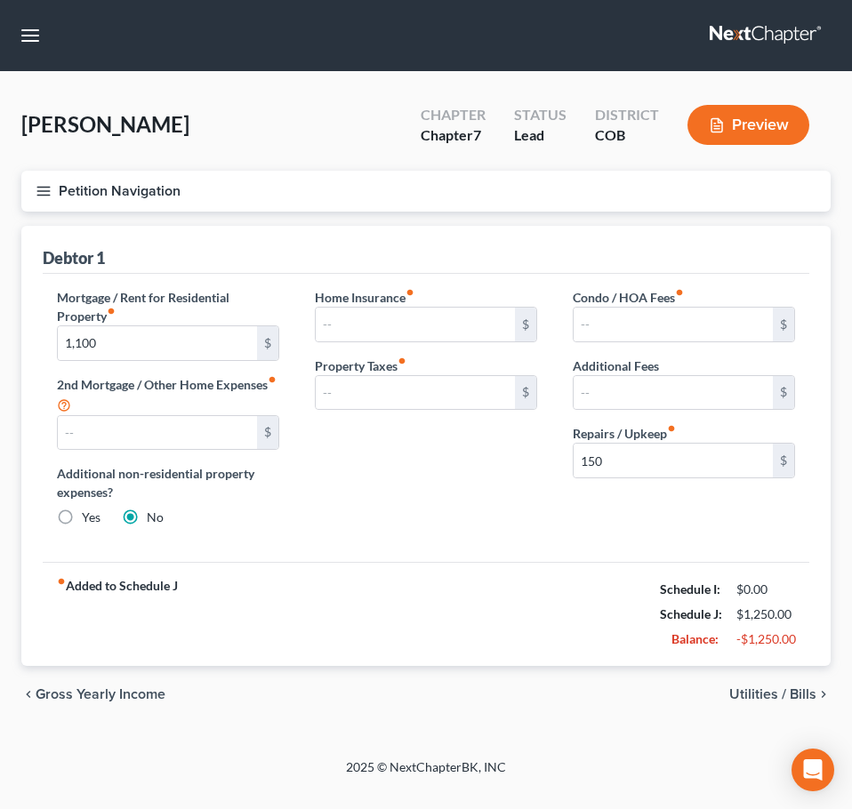
click at [48, 179] on button "Petition Navigation" at bounding box center [425, 191] width 809 height 41
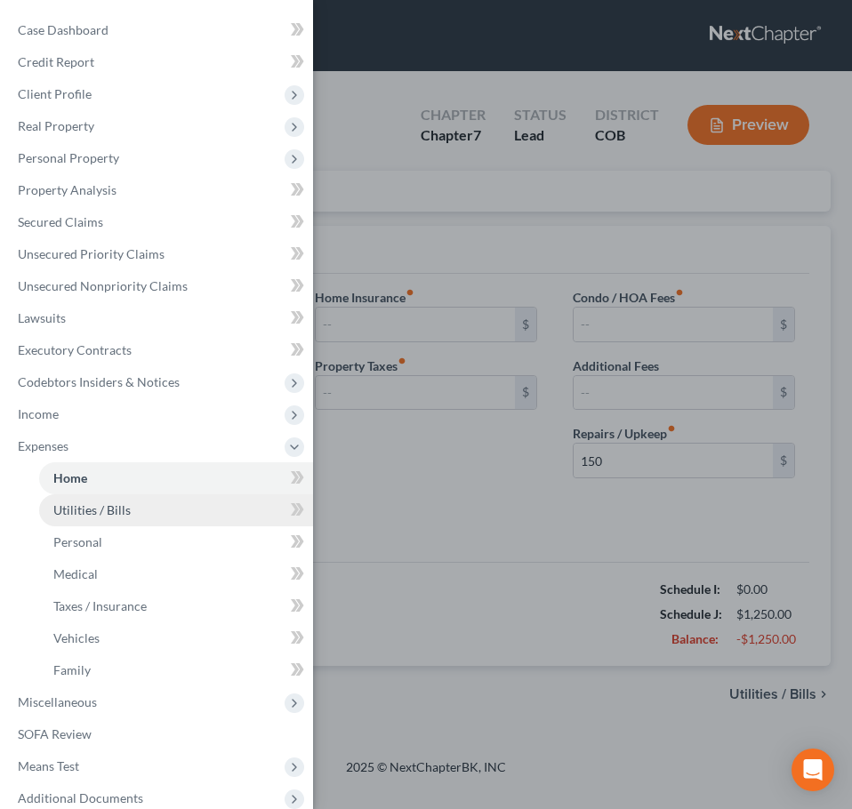
click at [131, 519] on link "Utilities / Bills" at bounding box center [176, 511] width 274 height 32
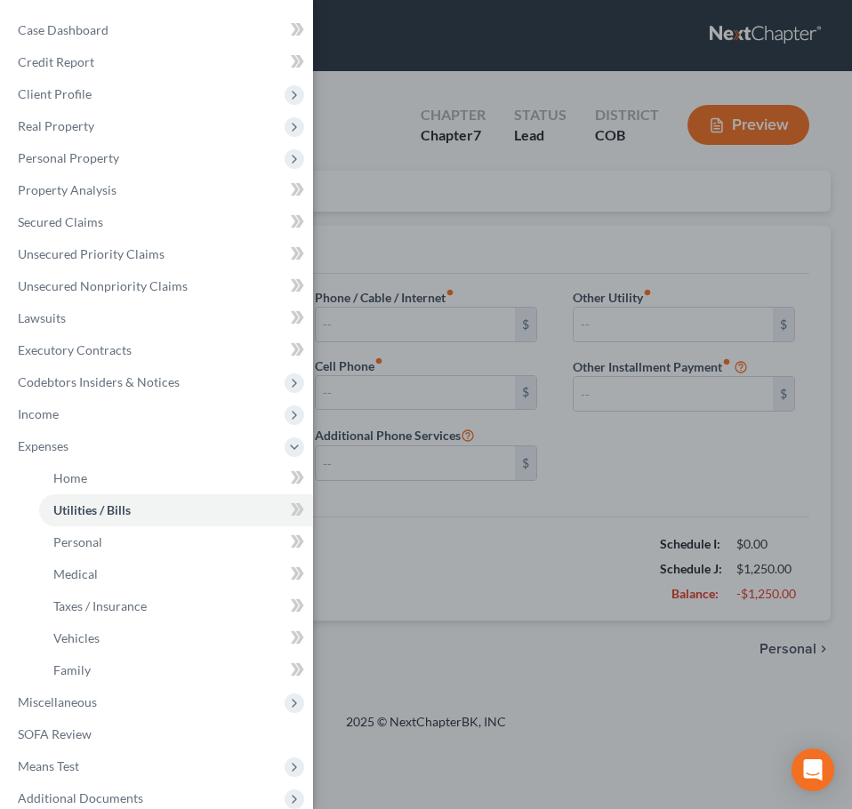
click at [592, 536] on div "Case Dashboard Payments Invoices Payments Payments Credit Report Client Profile" at bounding box center [426, 404] width 852 height 809
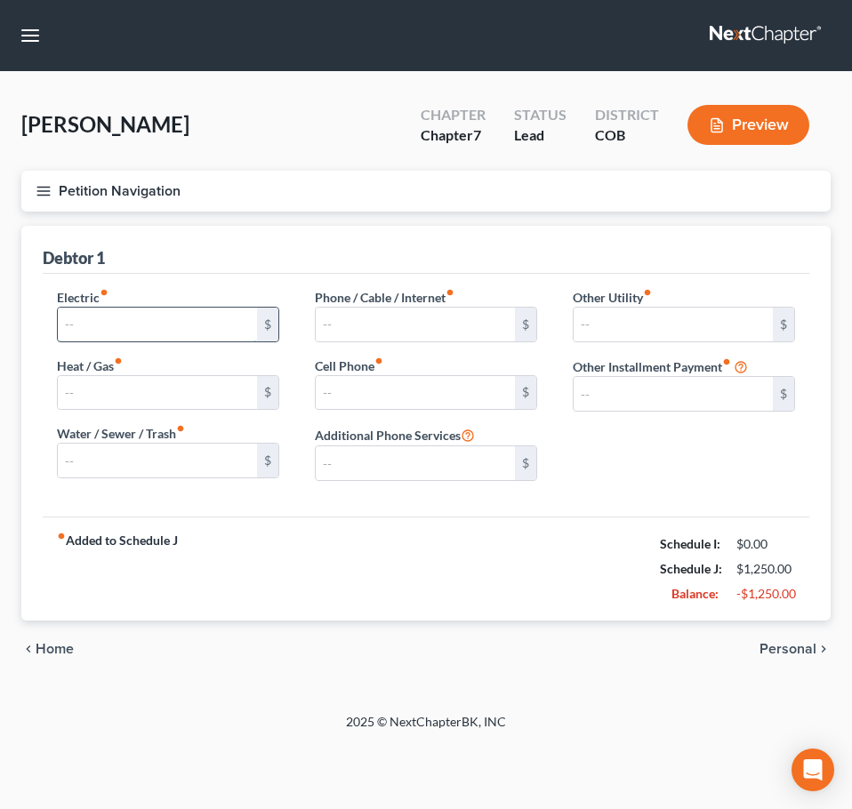
click at [81, 320] on input "text" at bounding box center [157, 325] width 199 height 34
type input "40"
type input "250"
type input "380"
click at [36, 199] on button "Petition Navigation" at bounding box center [425, 191] width 809 height 41
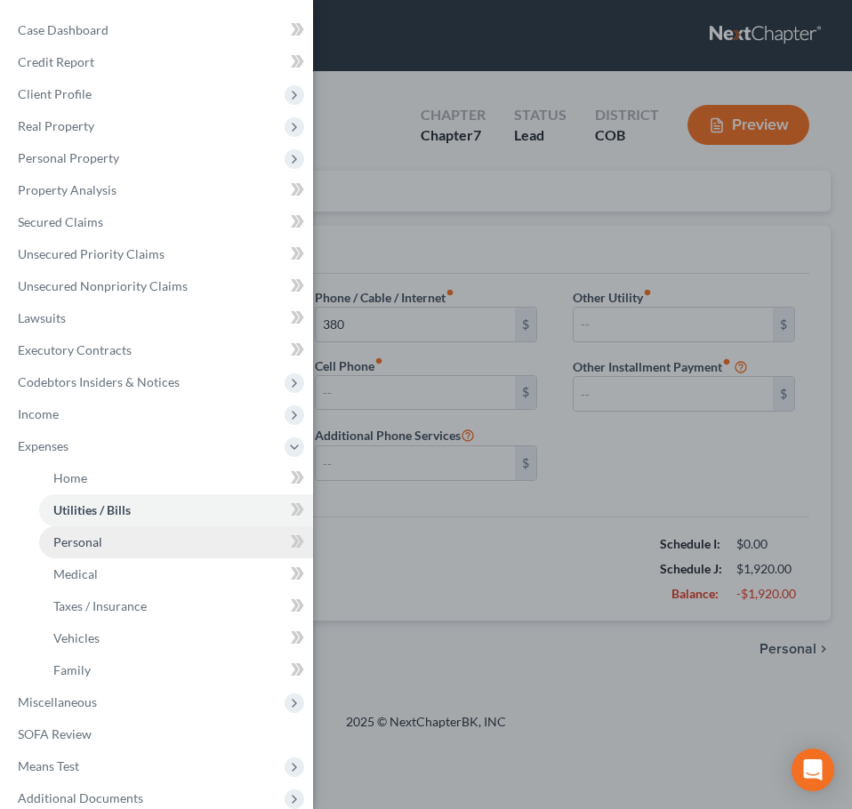
click at [129, 539] on link "Personal" at bounding box center [176, 543] width 274 height 32
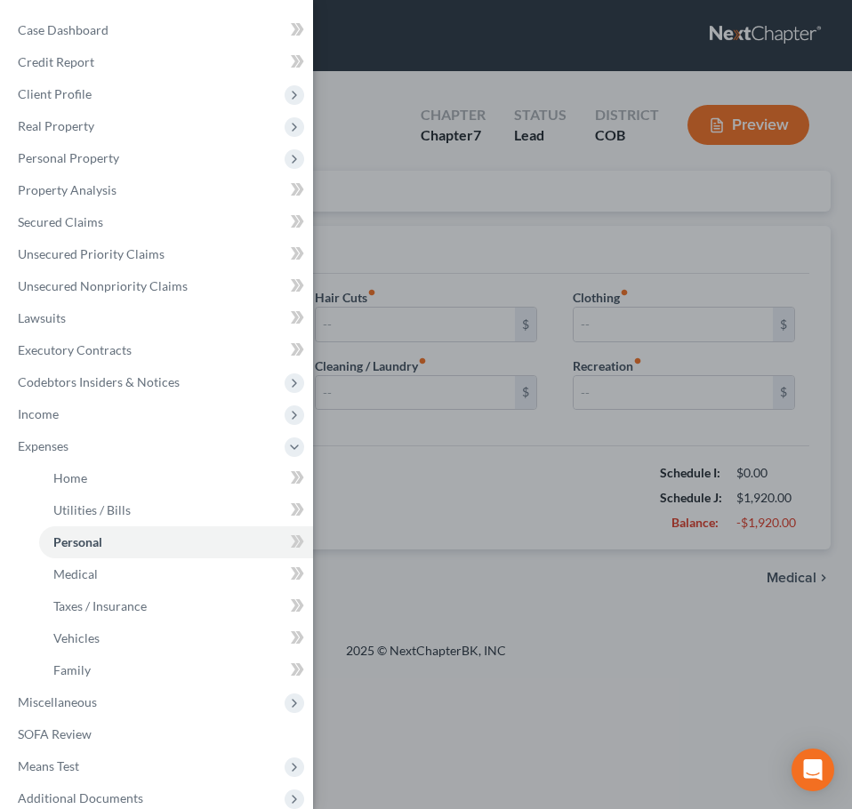
click at [510, 570] on div "Case Dashboard Payments Invoices Payments Payments Credit Report Client Profile" at bounding box center [426, 404] width 852 height 809
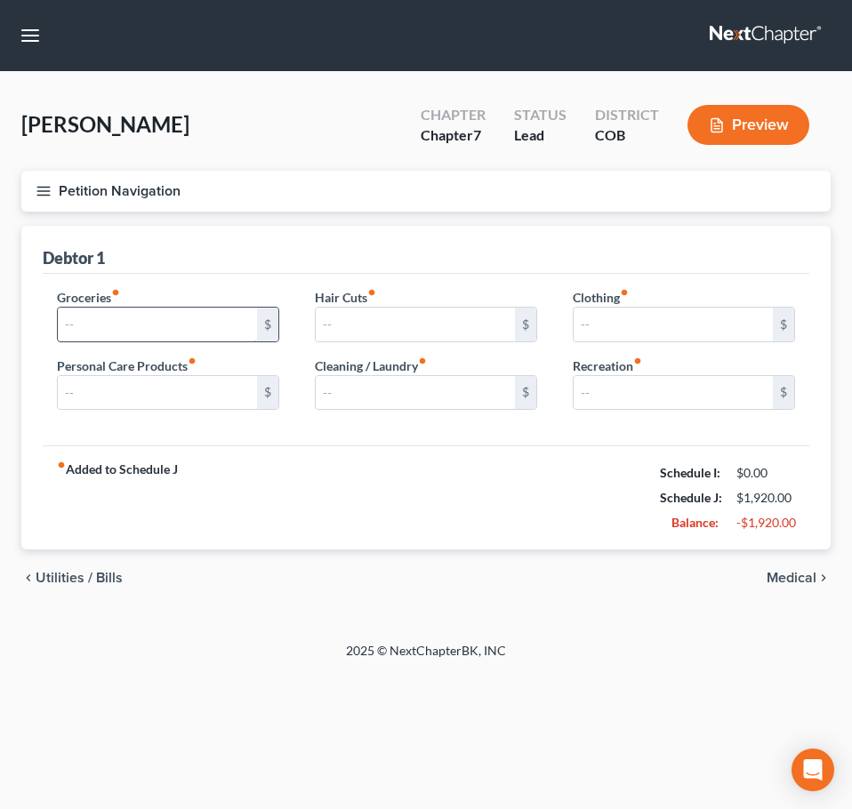
click at [173, 320] on input "text" at bounding box center [157, 325] width 199 height 34
type input "500"
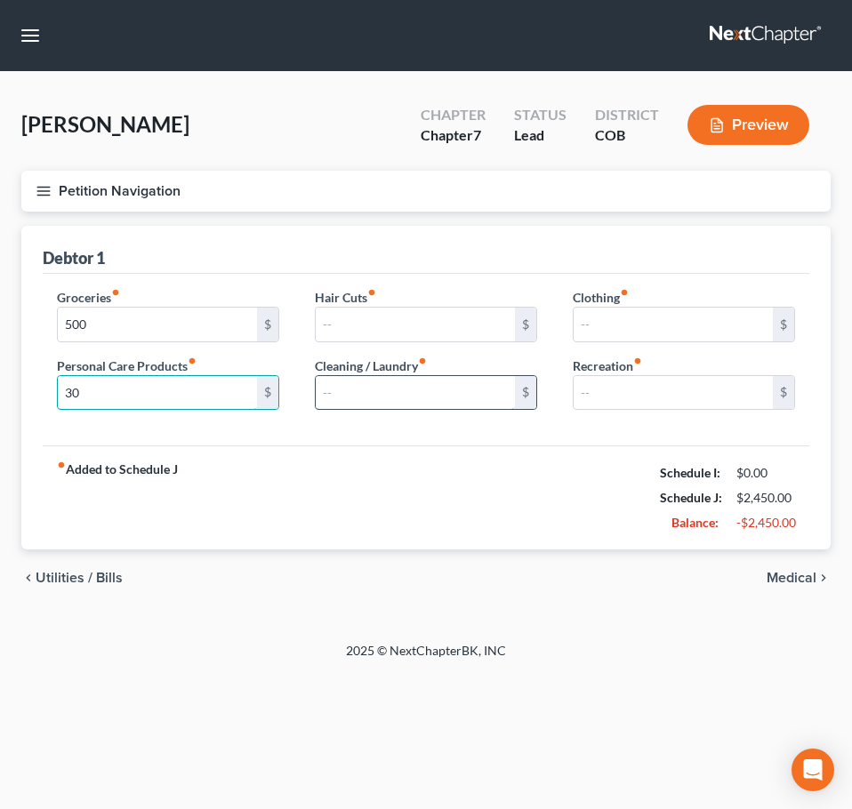
type input "30"
click at [39, 184] on icon "button" at bounding box center [44, 191] width 16 height 16
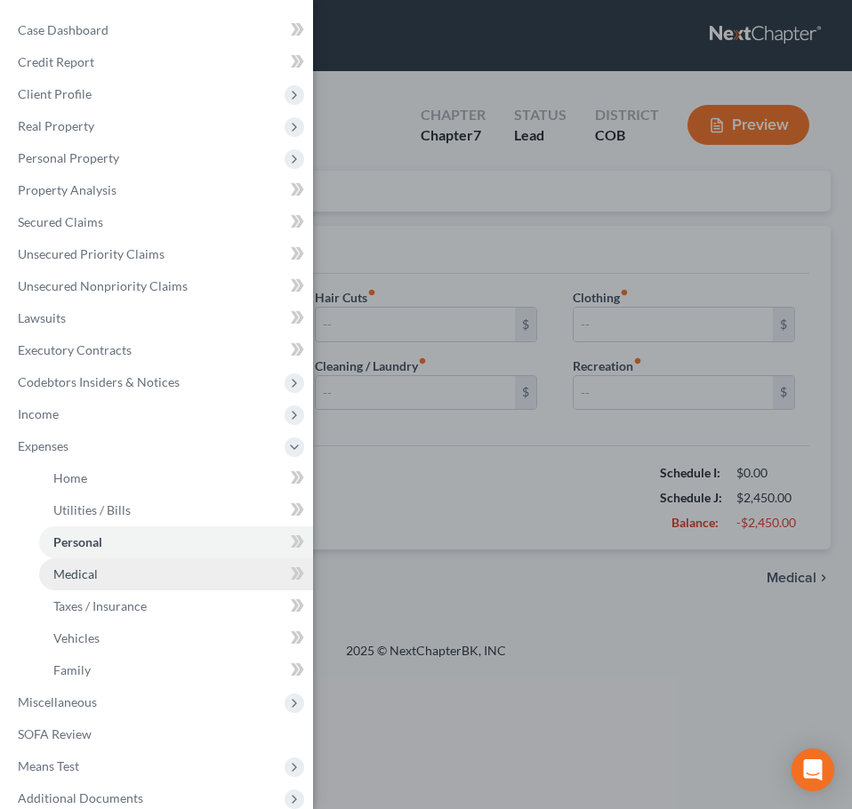
click at [140, 586] on link "Medical" at bounding box center [176, 575] width 274 height 32
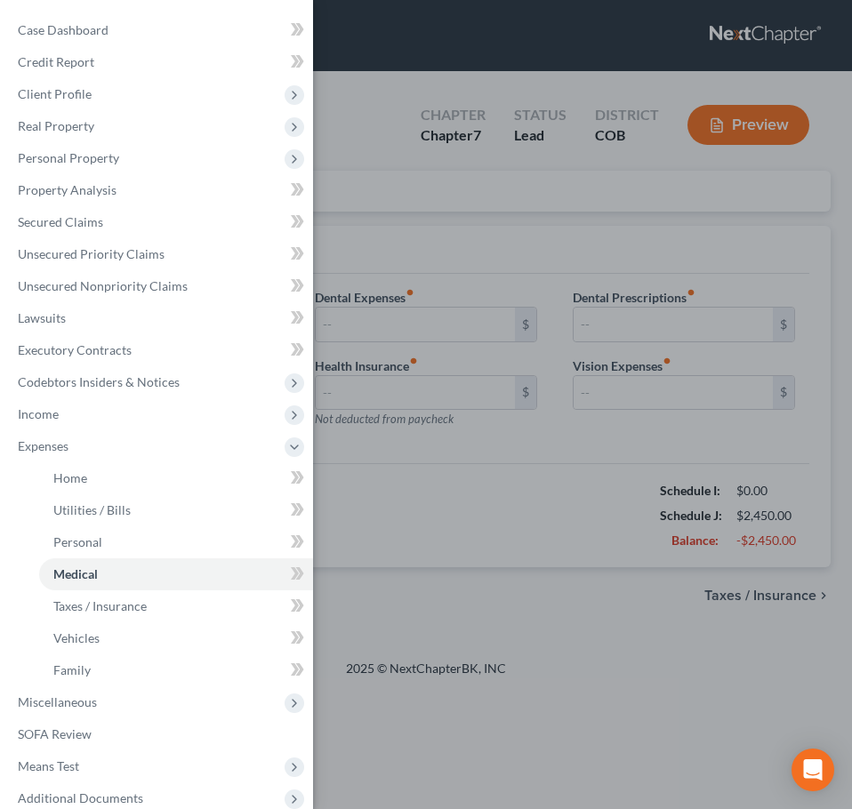
click at [389, 557] on div "Case Dashboard Payments Invoices Payments Payments Credit Report Client Profile" at bounding box center [426, 404] width 852 height 809
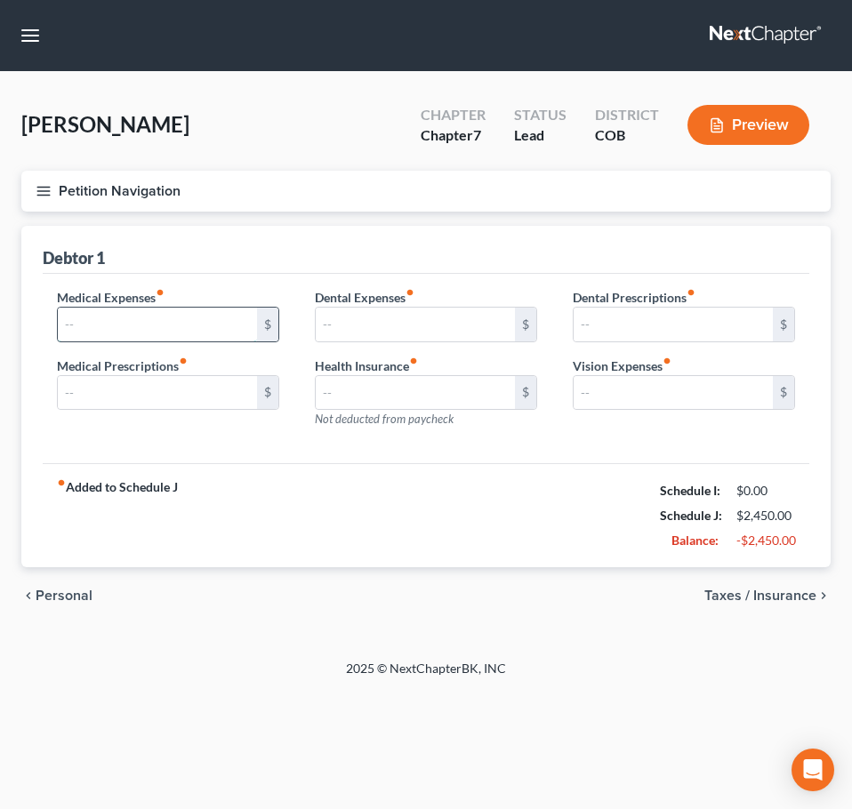
click at [182, 321] on input "text" at bounding box center [157, 325] width 199 height 34
type input "20"
type input "2"
type input "20"
click at [63, 196] on button "Petition Navigation" at bounding box center [425, 191] width 809 height 41
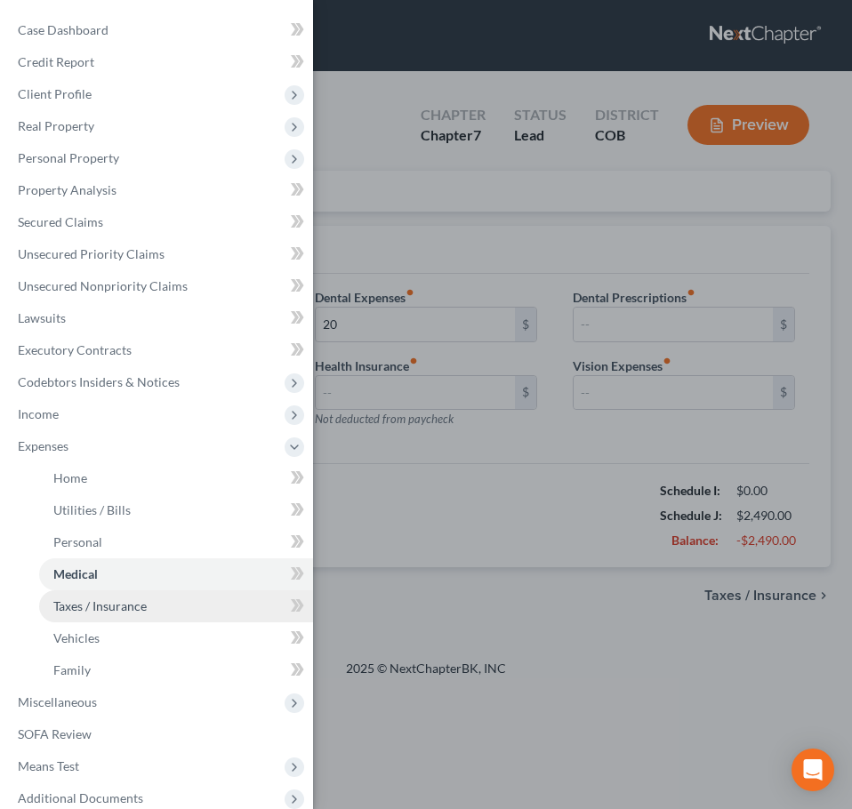
click at [105, 602] on span "Taxes / Insurance" at bounding box center [99, 606] width 93 height 15
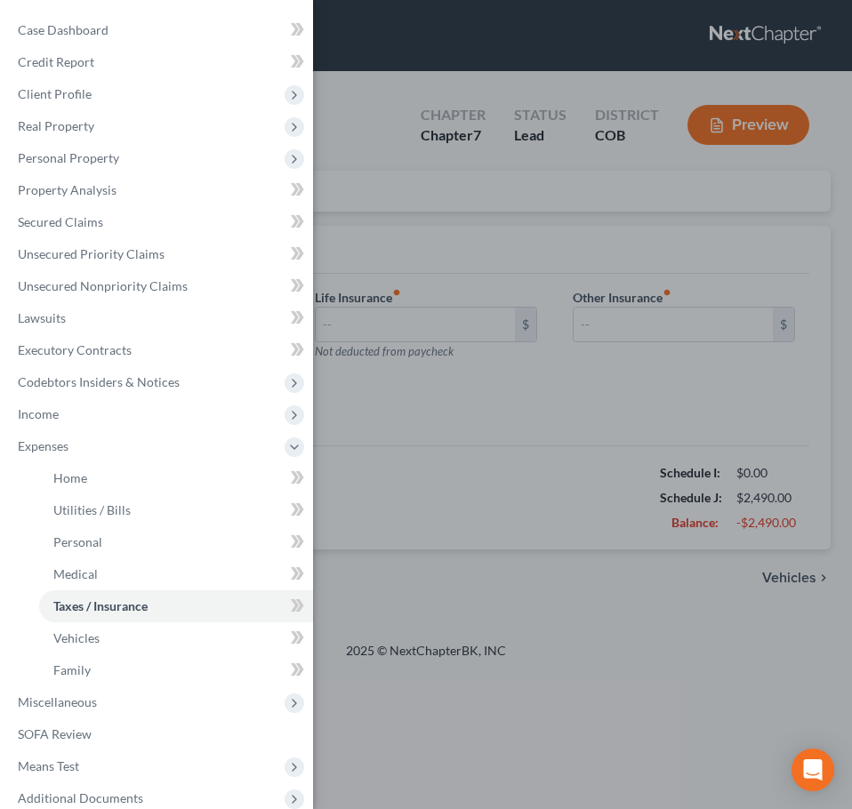
click at [479, 436] on div "Case Dashboard Payments Invoices Payments Payments Credit Report Client Profile" at bounding box center [426, 404] width 852 height 809
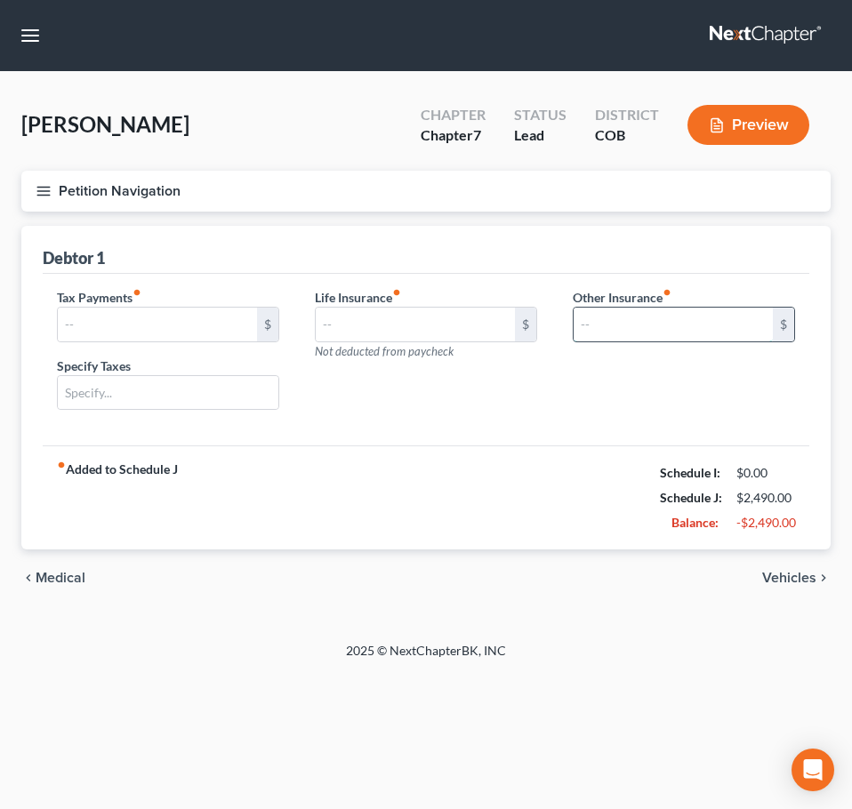
click at [608, 329] on input "text" at bounding box center [673, 325] width 199 height 34
click at [363, 316] on input "text" at bounding box center [415, 325] width 199 height 34
type input "20"
click at [438, 440] on div "Tax Payments fiber_manual_record $ Specify Taxes Life Insurance fiber_manual_re…" at bounding box center [426, 360] width 767 height 173
click at [584, 382] on input "text" at bounding box center [684, 375] width 221 height 34
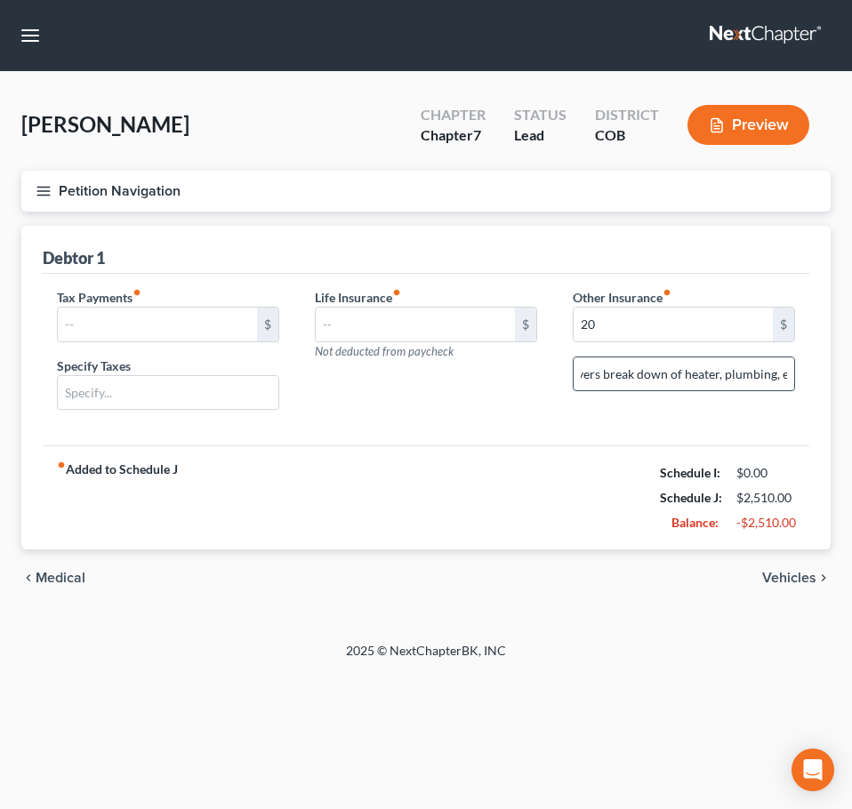
scroll to position [0, 85]
type input "American- covers break down of heater, plumbing, etc"
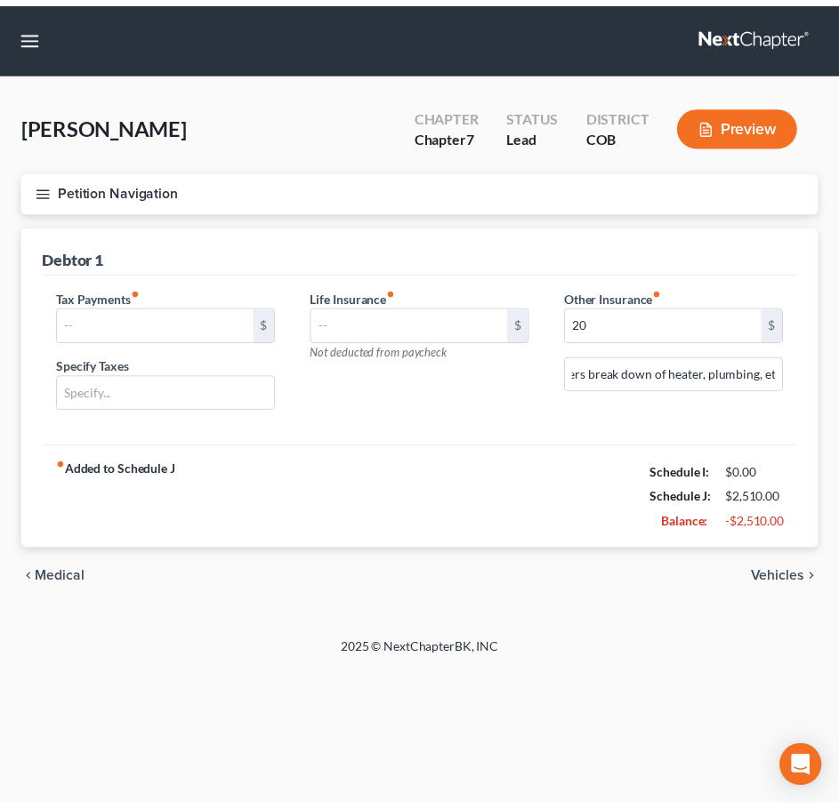
scroll to position [0, 0]
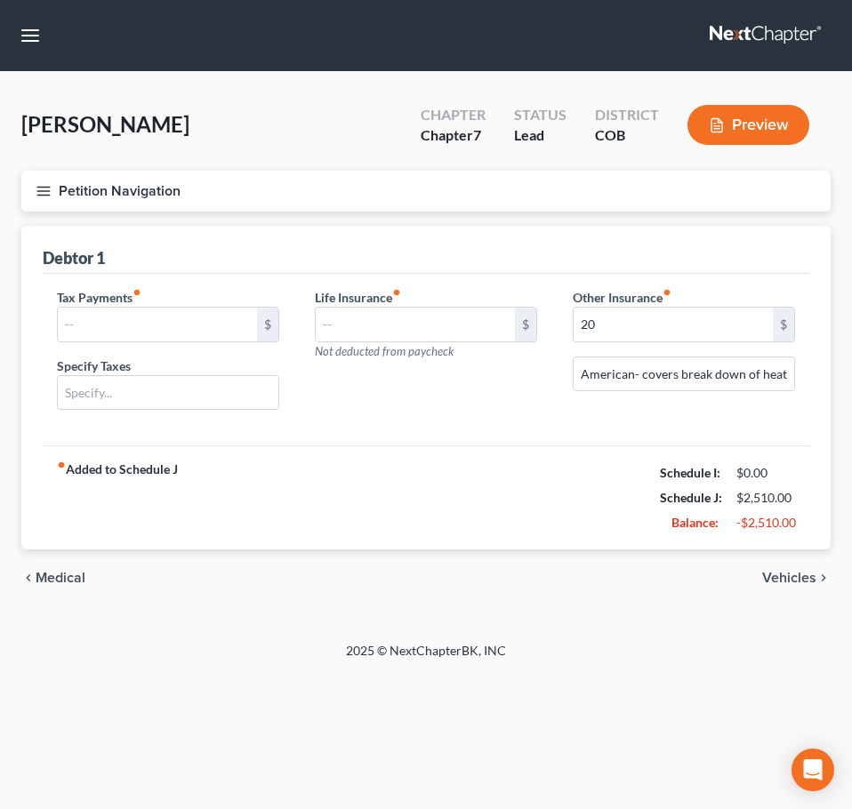
click at [584, 393] on div "Other Insurance fiber_manual_record 20 $ American- covers break down of heater,…" at bounding box center [684, 356] width 258 height 137
click at [41, 195] on line "button" at bounding box center [43, 195] width 12 height 0
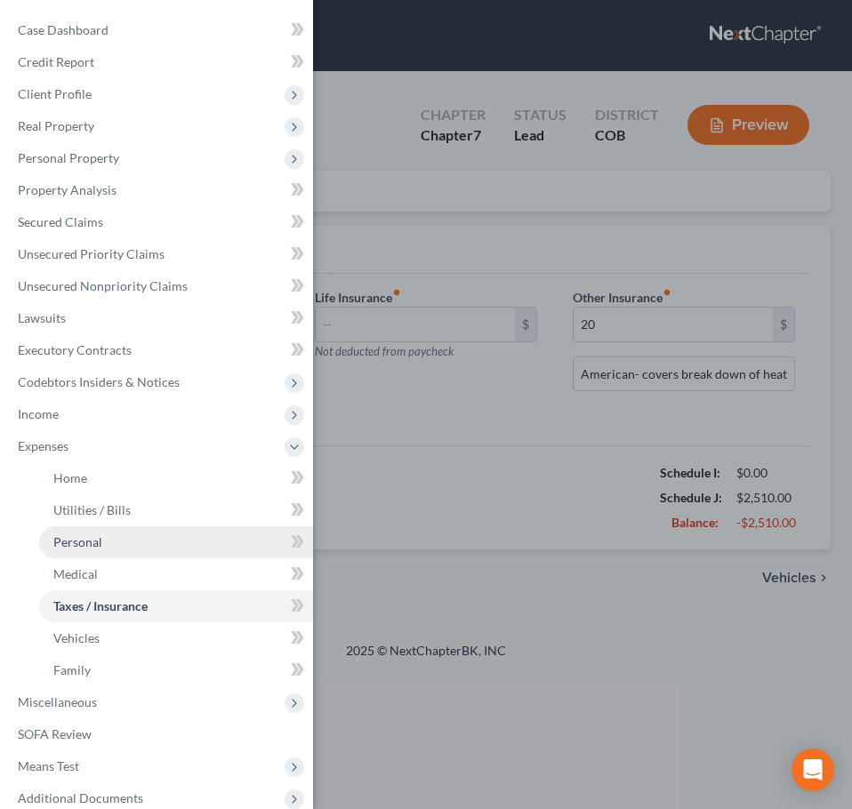
click at [146, 545] on link "Personal" at bounding box center [176, 543] width 274 height 32
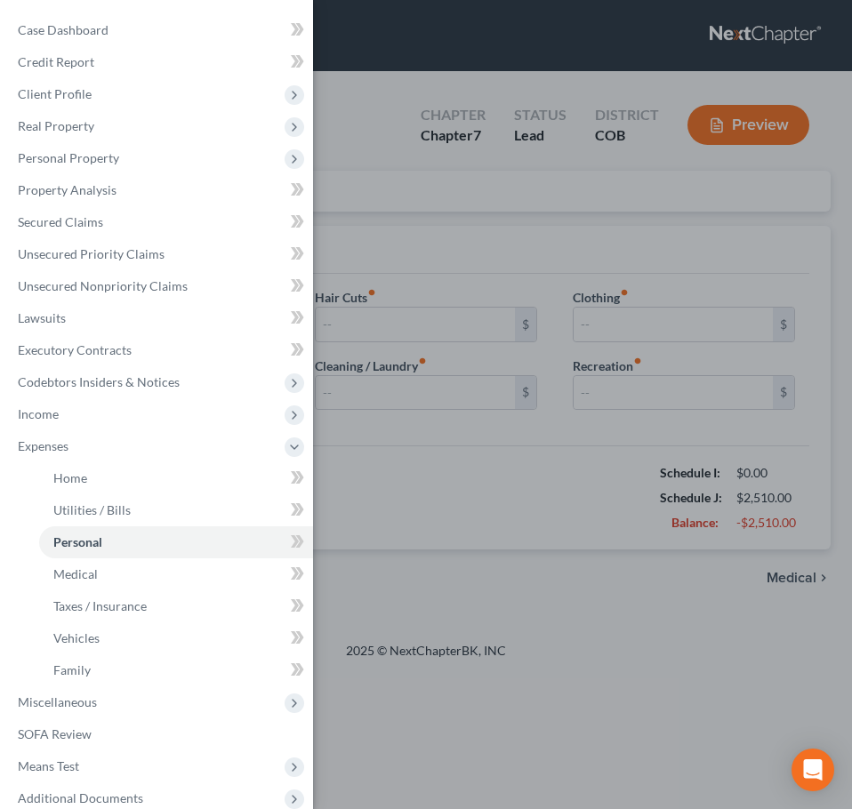
click at [439, 505] on div "Case Dashboard Payments Invoices Payments Payments Credit Report Client Profile" at bounding box center [426, 404] width 852 height 809
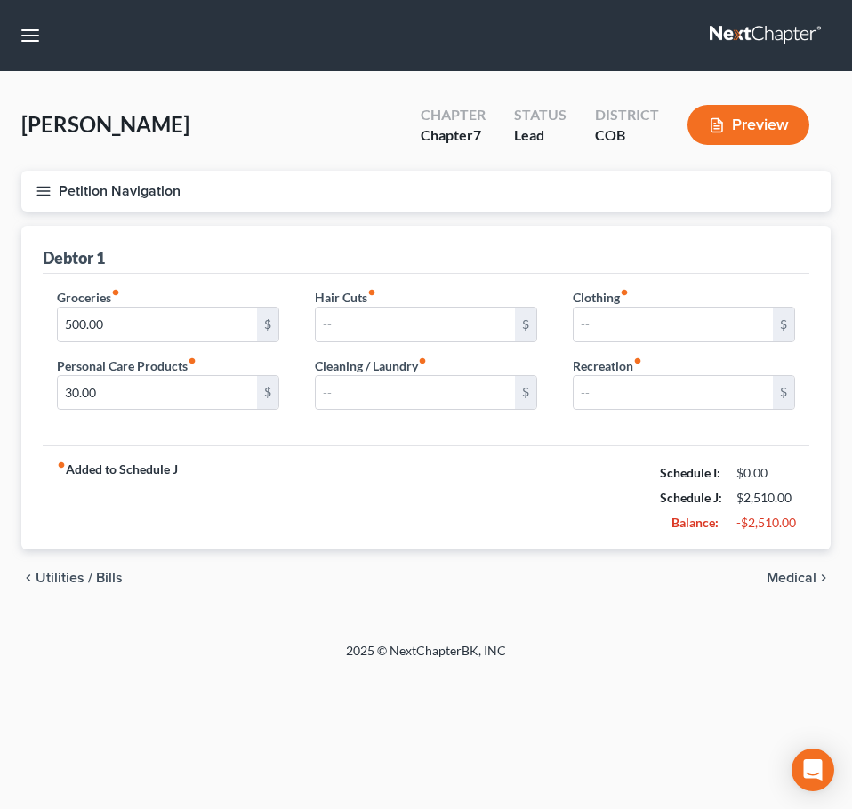
click at [36, 174] on button "Petition Navigation" at bounding box center [425, 191] width 809 height 41
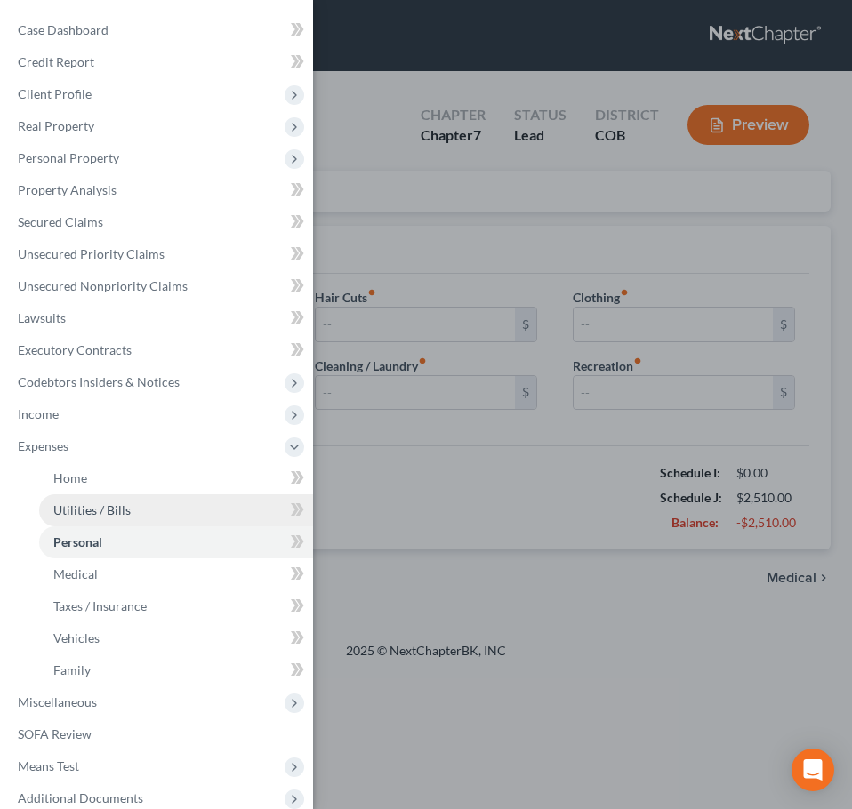
click at [130, 512] on link "Utilities / Bills" at bounding box center [176, 511] width 274 height 32
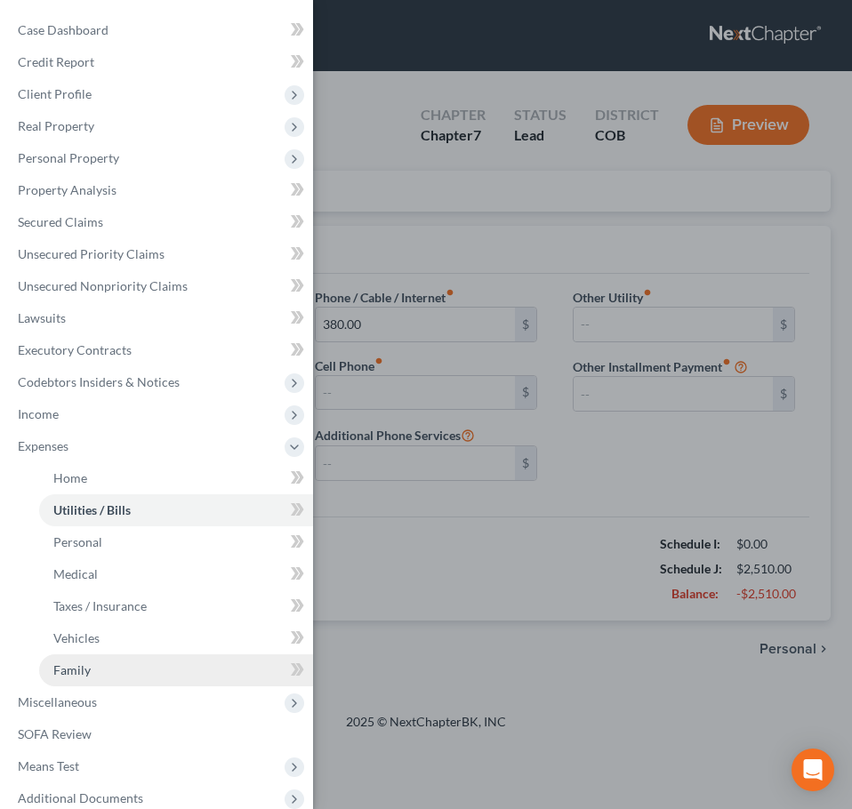
click at [99, 667] on link "Family" at bounding box center [176, 671] width 274 height 32
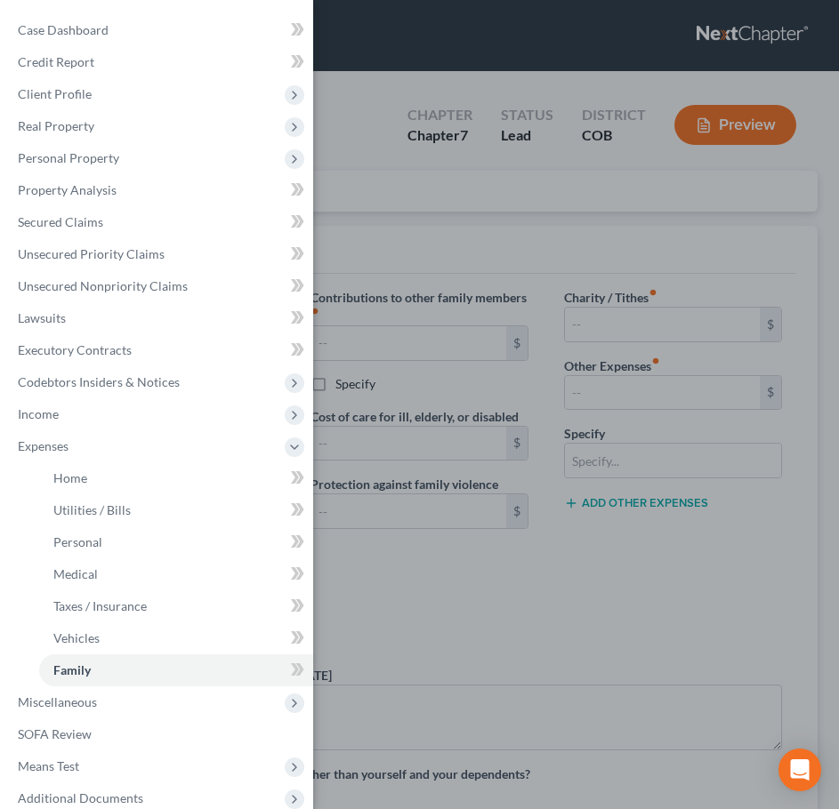
click at [590, 504] on div "Case Dashboard Payments Invoices Payments Payments Credit Report Client Profile" at bounding box center [419, 404] width 839 height 809
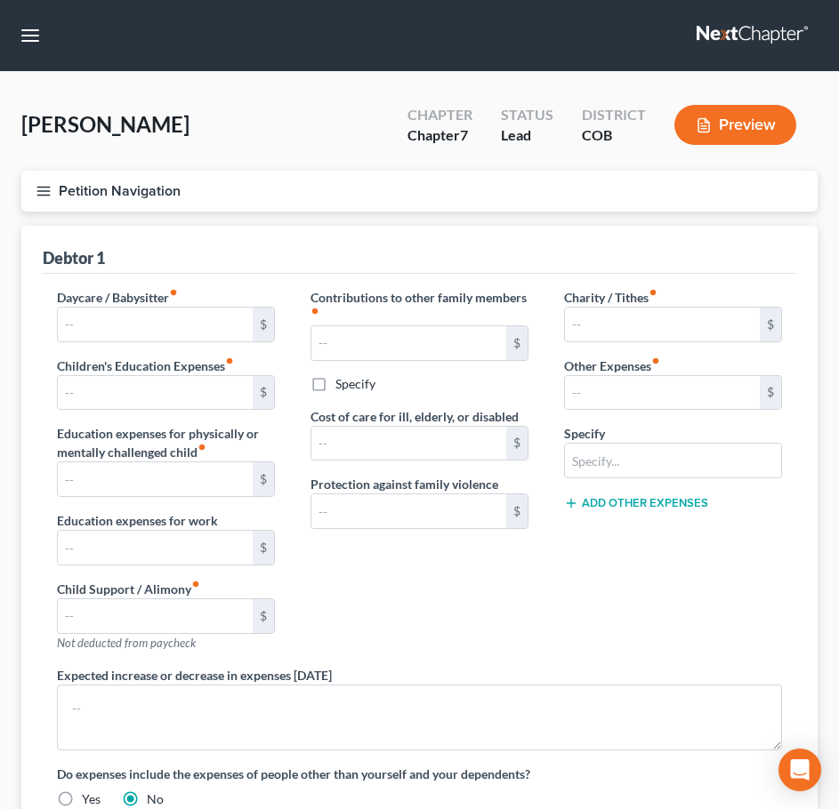
click at [60, 189] on button "Petition Navigation" at bounding box center [419, 191] width 796 height 41
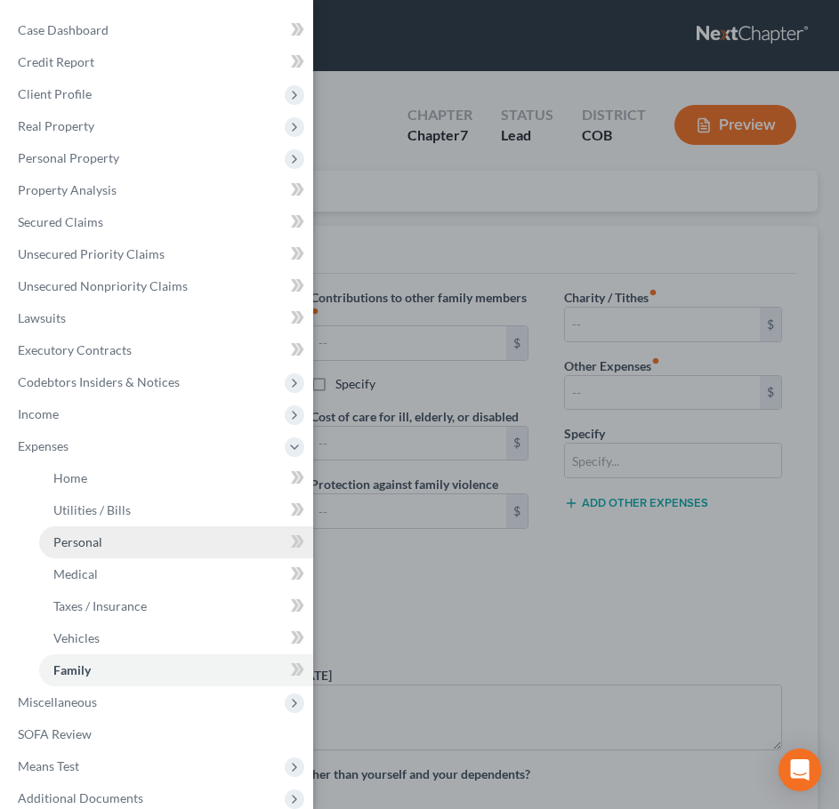
click at [148, 537] on link "Personal" at bounding box center [176, 543] width 274 height 32
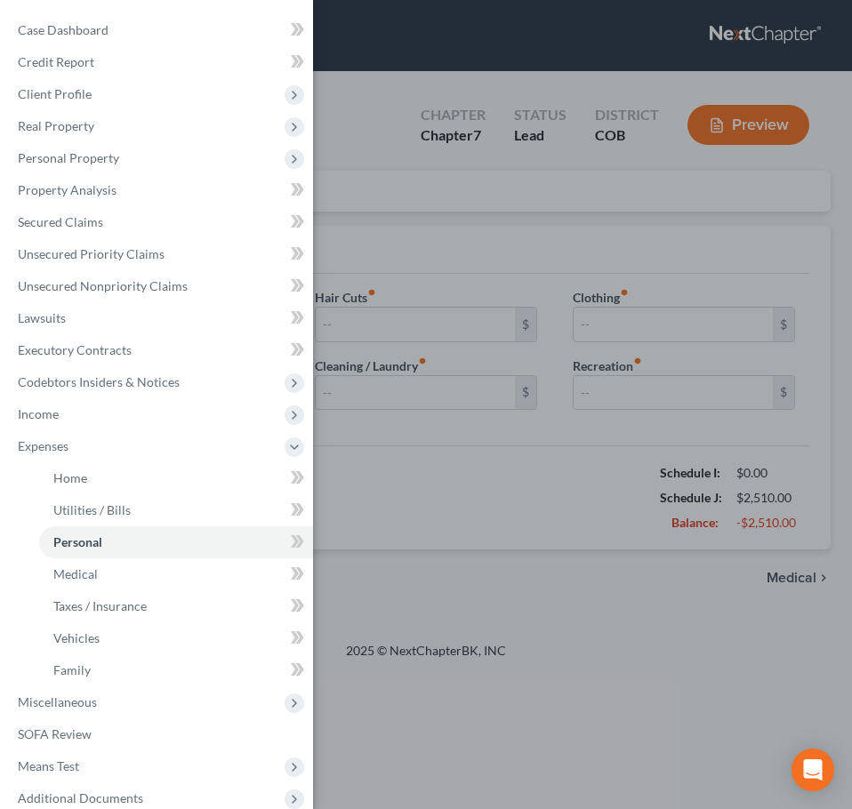
click at [466, 537] on div "Case Dashboard Payments Invoices Payments Payments Credit Report Client Profile" at bounding box center [426, 404] width 852 height 809
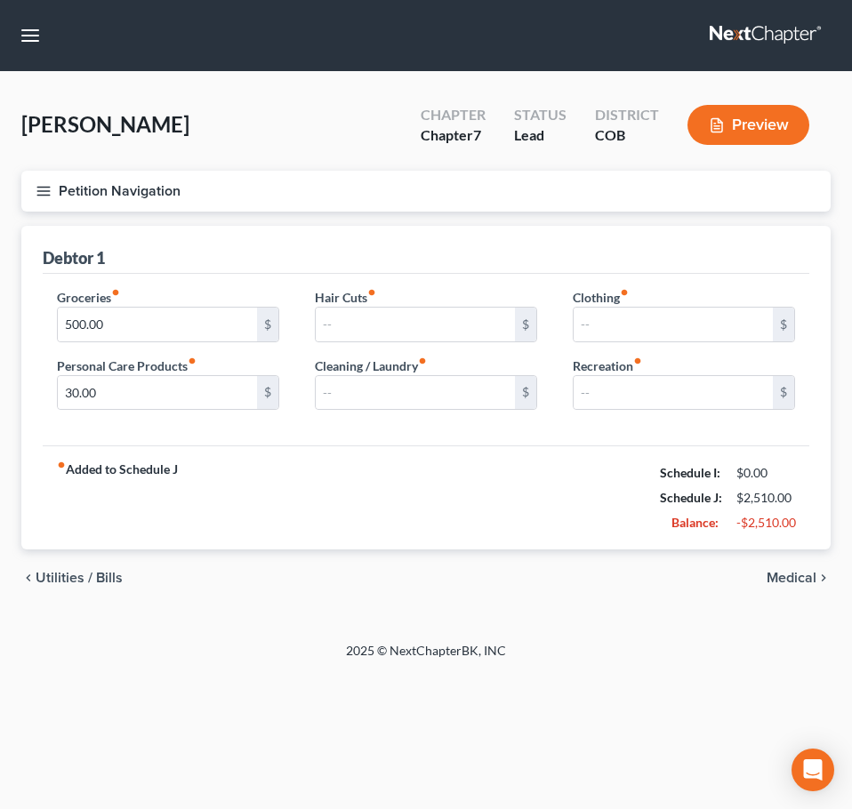
click at [39, 202] on button "Petition Navigation" at bounding box center [425, 191] width 809 height 41
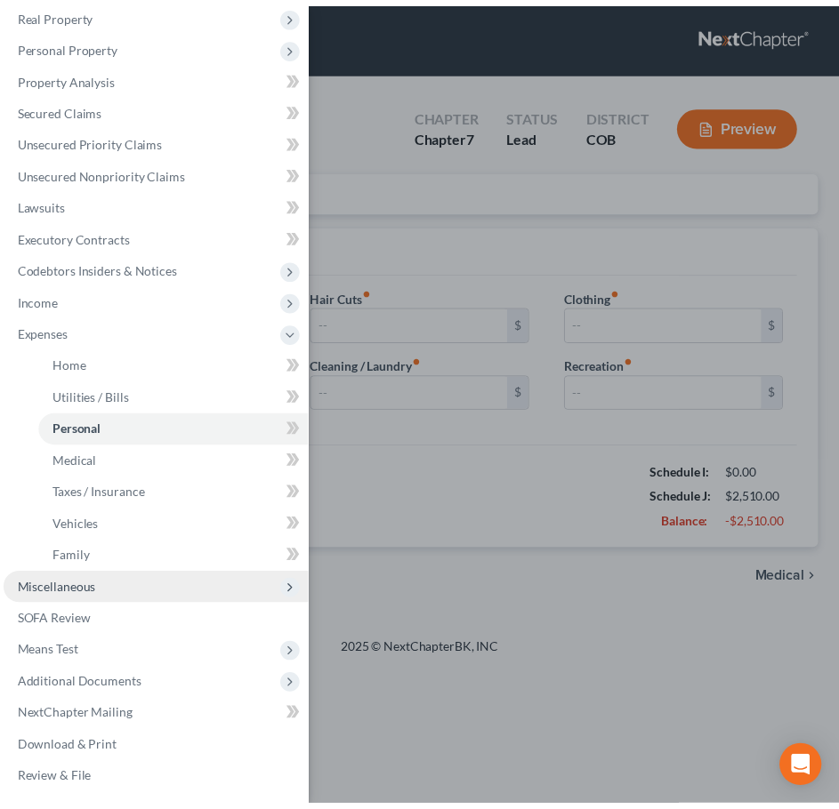
scroll to position [116, 0]
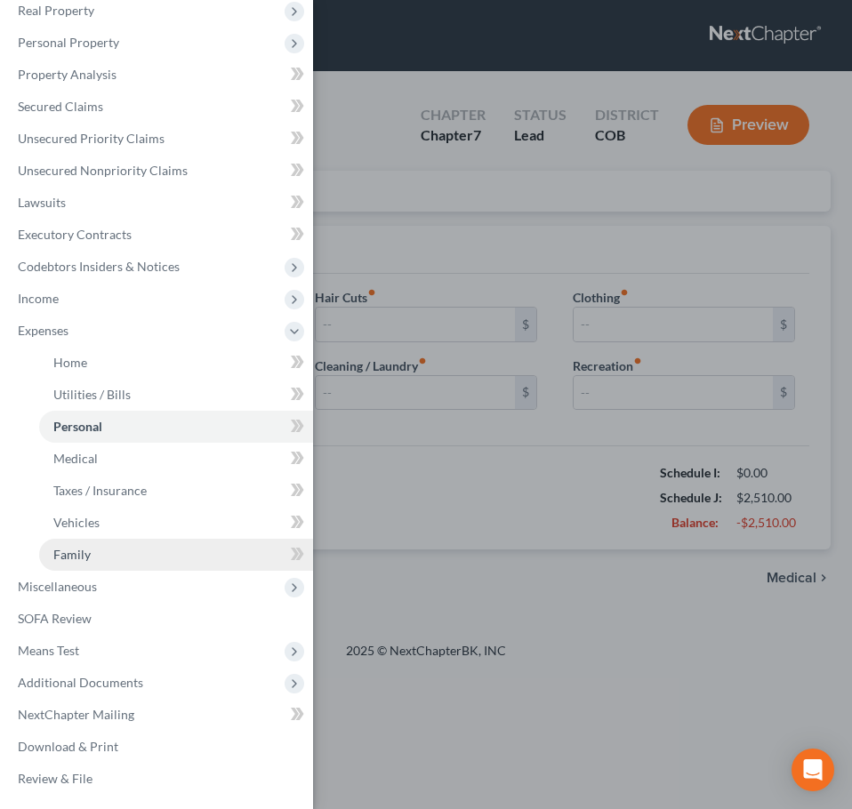
click at [125, 539] on link "Family" at bounding box center [176, 555] width 274 height 32
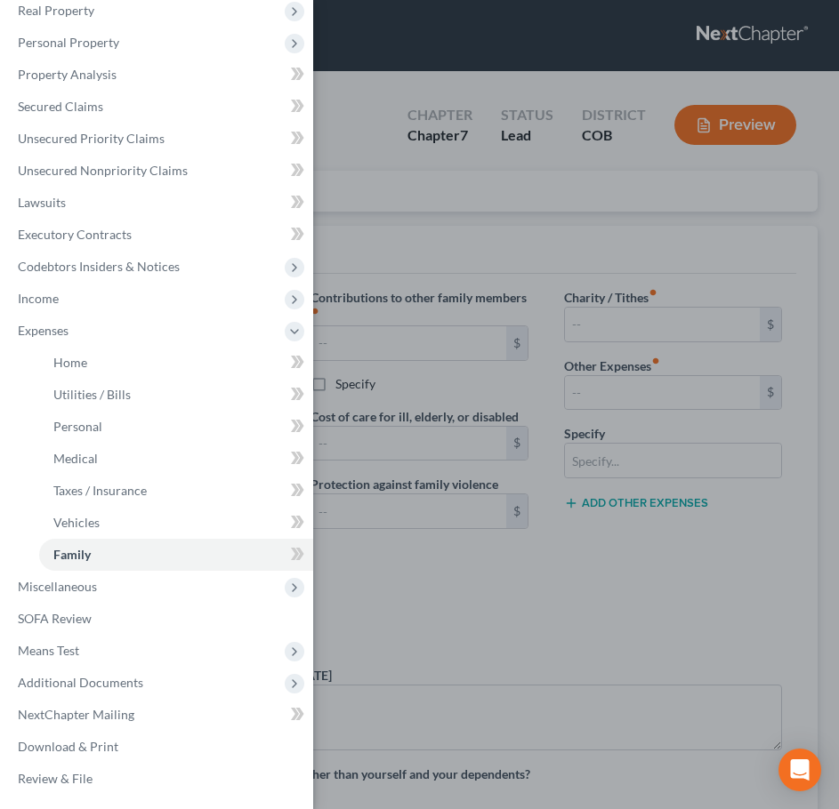
click at [589, 389] on div "Case Dashboard Payments Invoices Payments Payments Credit Report Client Profile" at bounding box center [419, 404] width 839 height 809
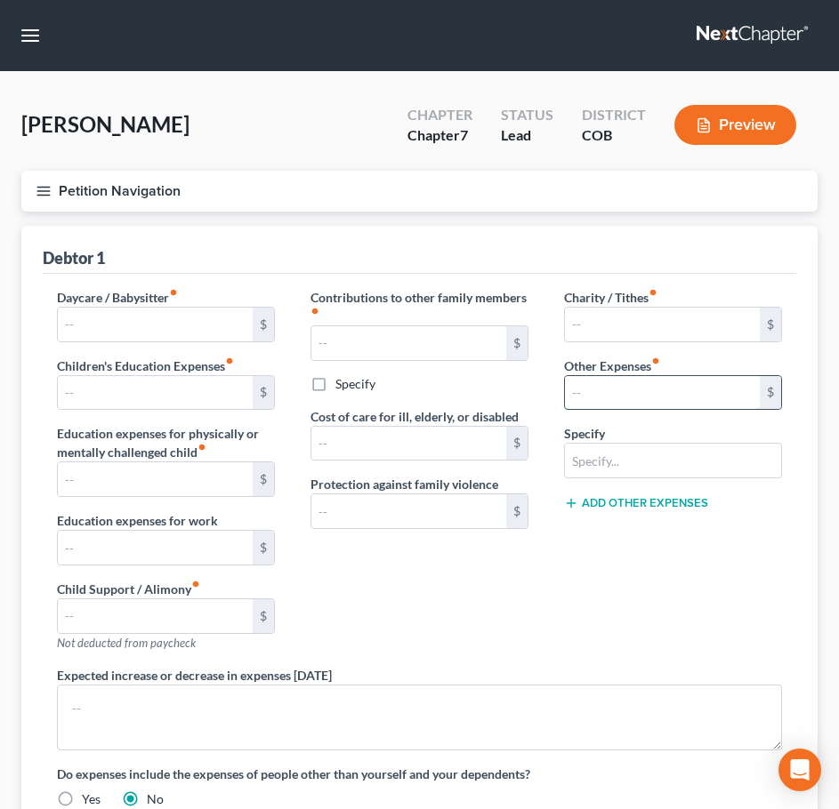
click at [620, 385] on input "text" at bounding box center [662, 393] width 195 height 34
type input "30"
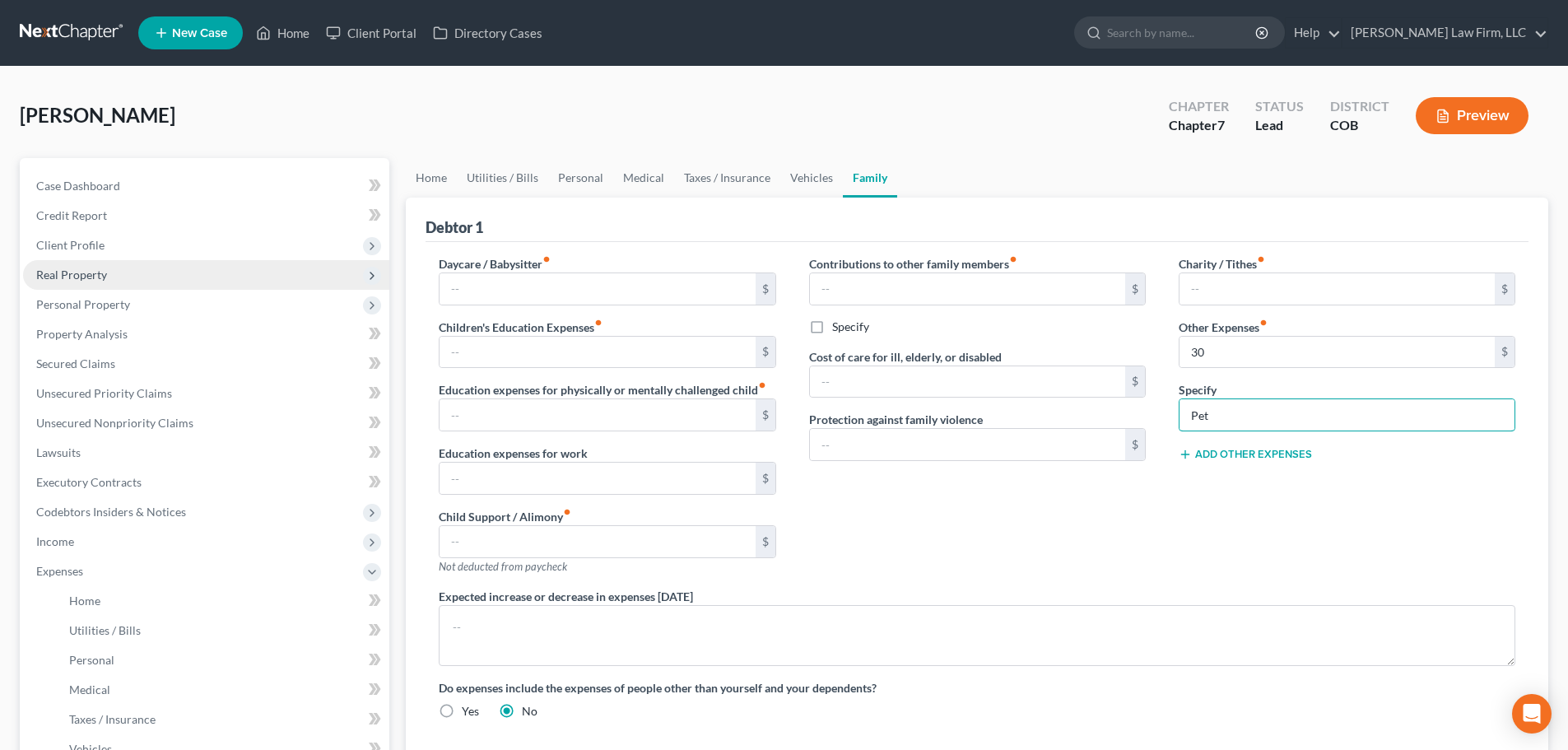
type input "Pet"
click at [82, 275] on span "Real Property" at bounding box center [71, 274] width 70 height 14
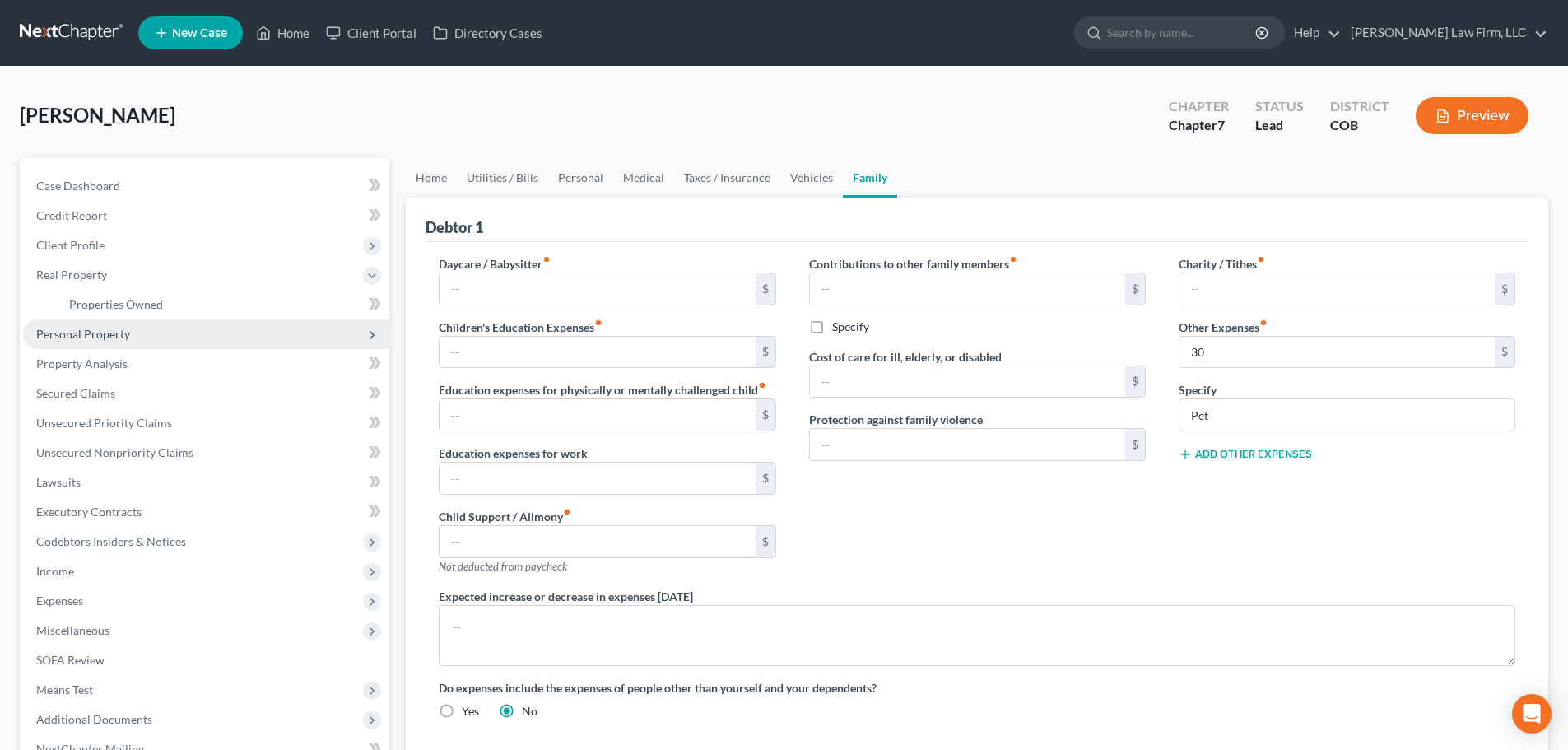
click at [79, 336] on span "Personal Property" at bounding box center [82, 333] width 93 height 14
click at [106, 324] on link "Vehicles Owned" at bounding box center [222, 334] width 333 height 30
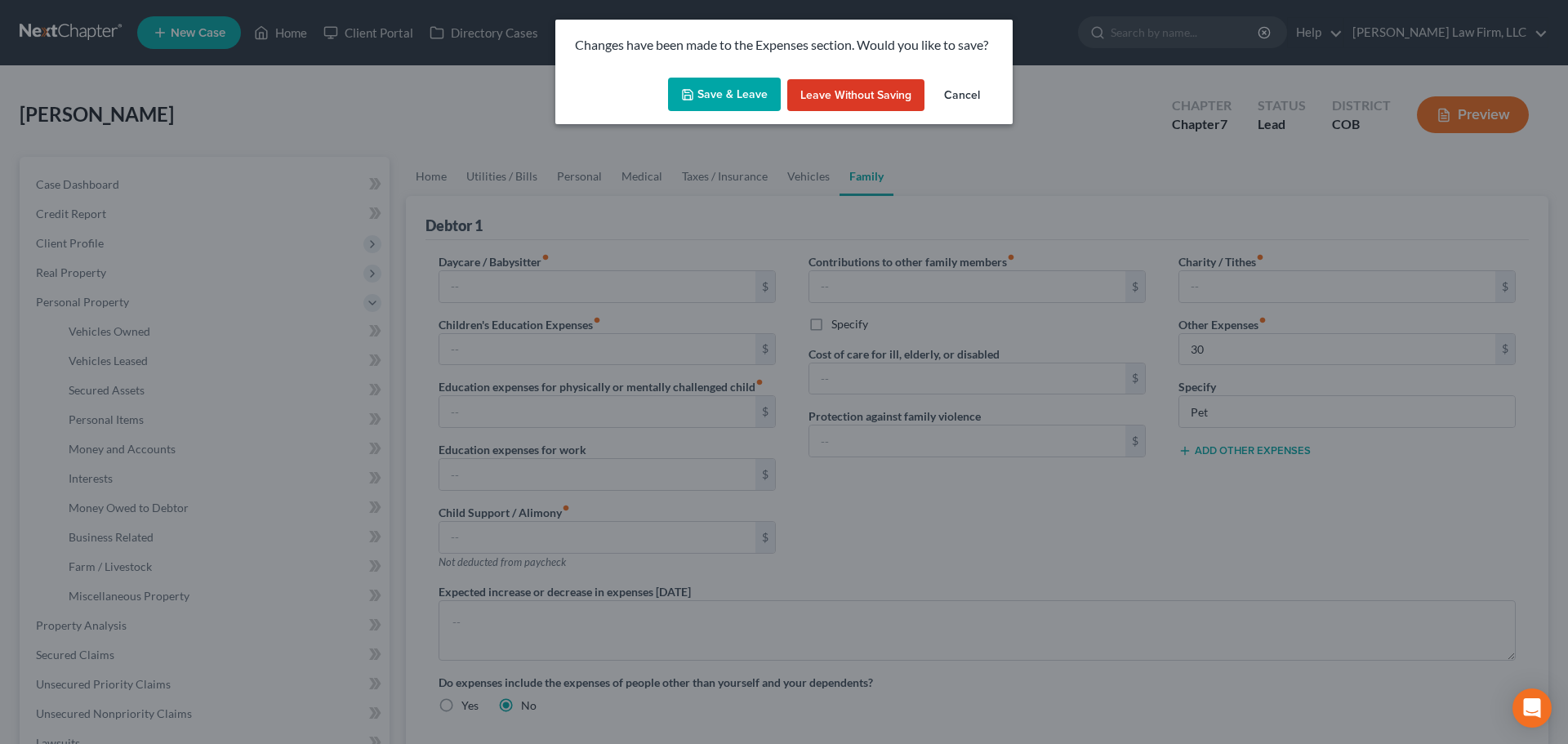
click at [737, 93] on button "Save & Leave" at bounding box center [724, 95] width 113 height 34
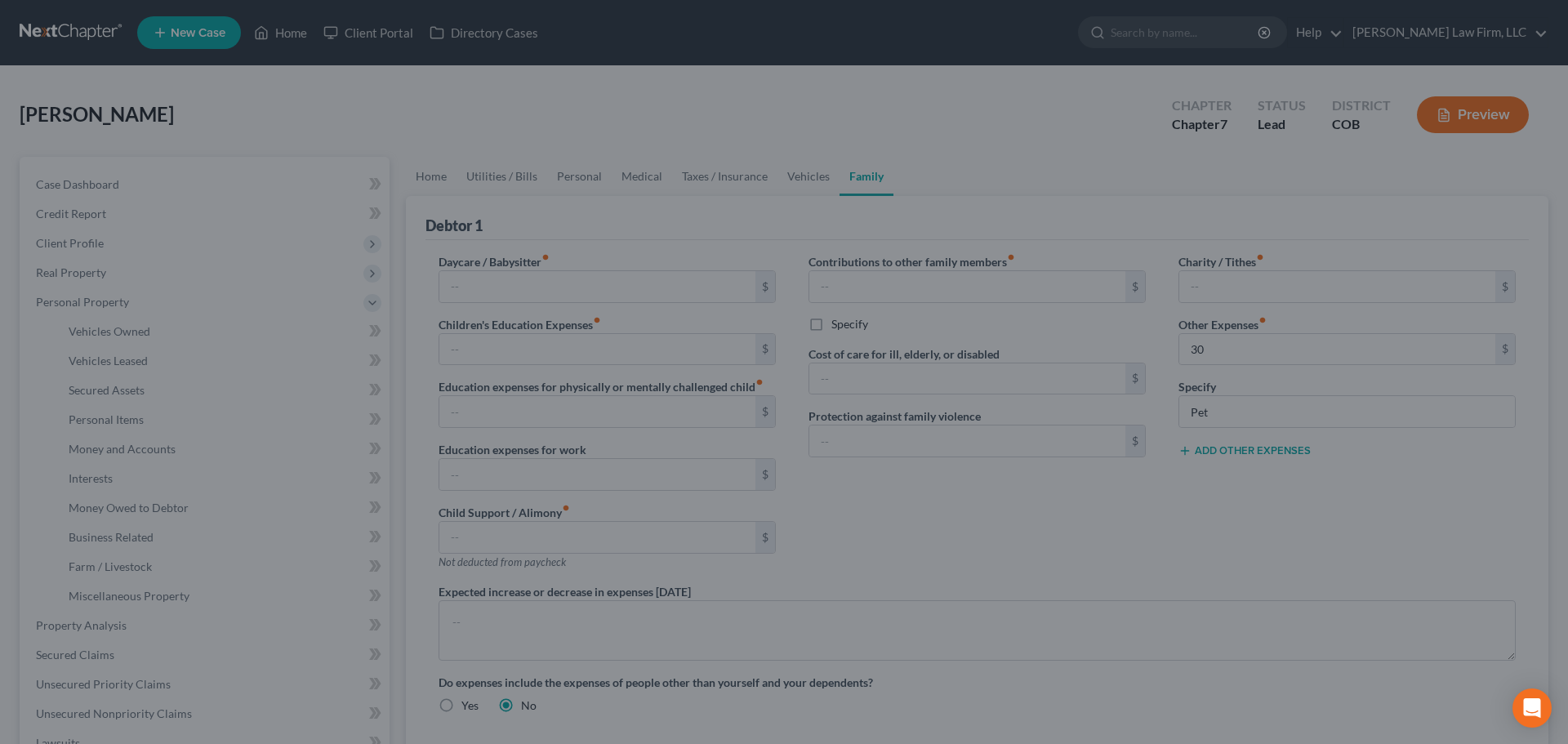
type input "30.00"
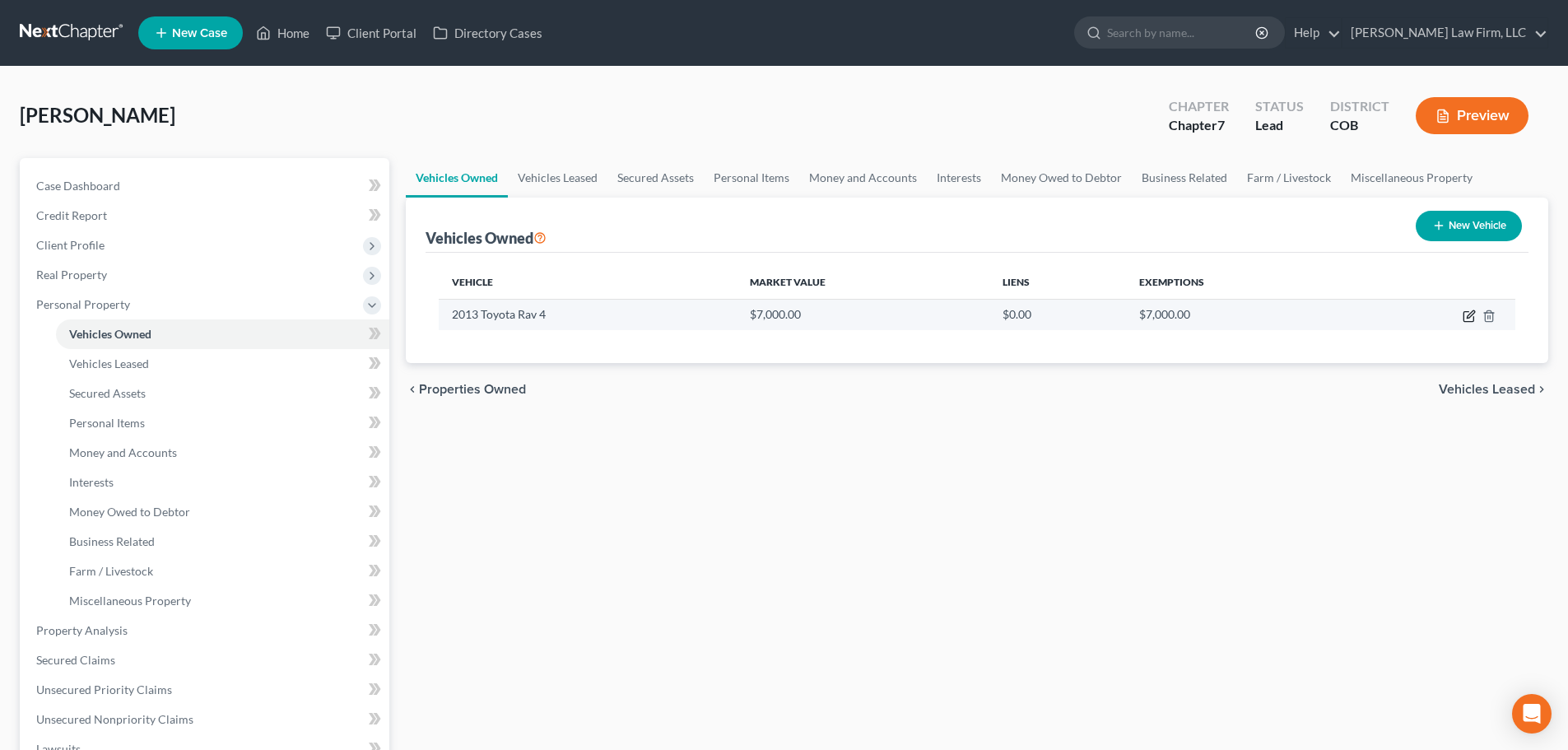
click at [1470, 313] on icon "button" at bounding box center [1470, 316] width 13 height 13
select select "0"
select select "13"
select select "3"
select select "0"
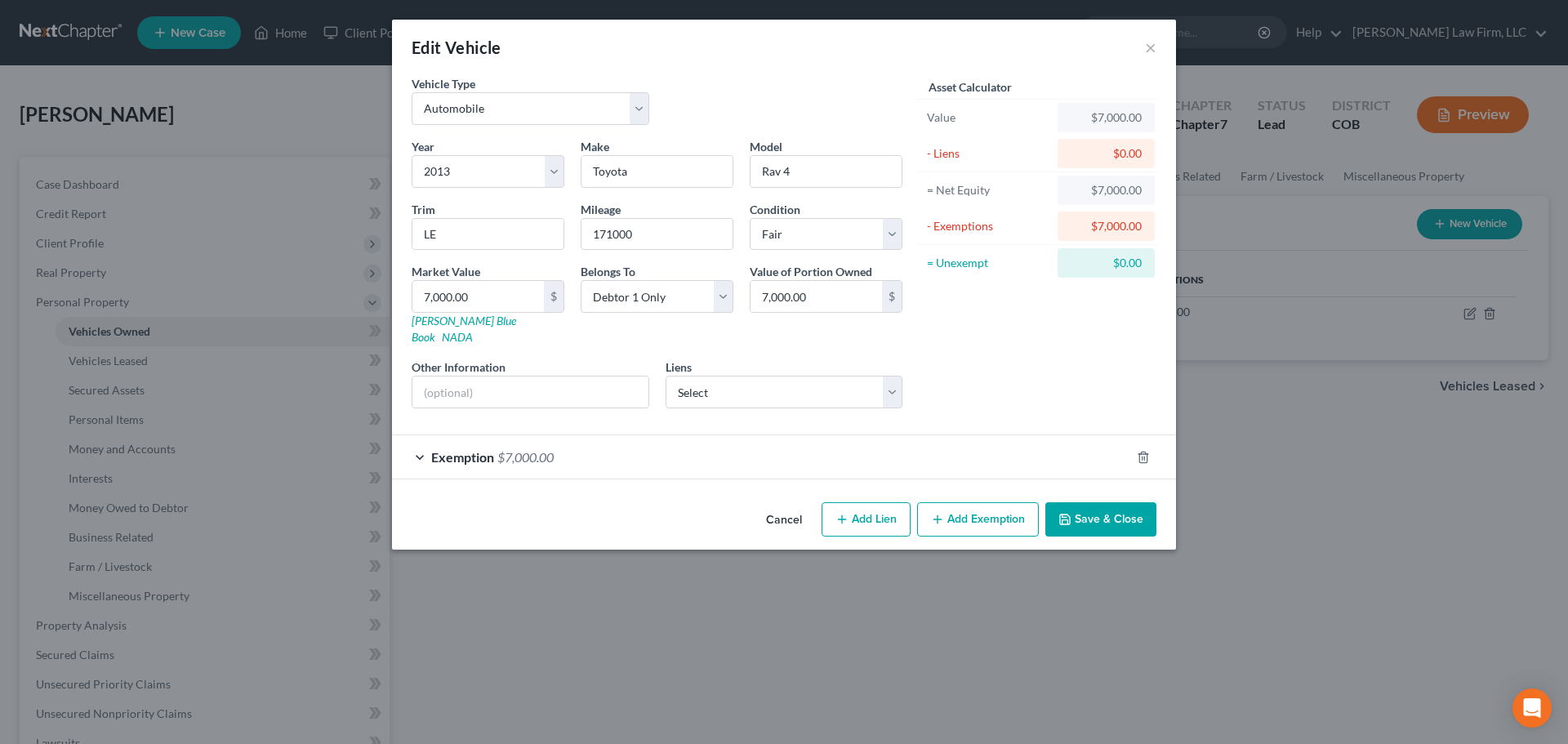
click at [623, 469] on div "Vehicle Type Select Automobile Truck Trailer Watercraft Aircraft Motor Home Atv…" at bounding box center [784, 286] width 784 height 421
click at [1149, 42] on button "×" at bounding box center [1150, 47] width 11 height 19
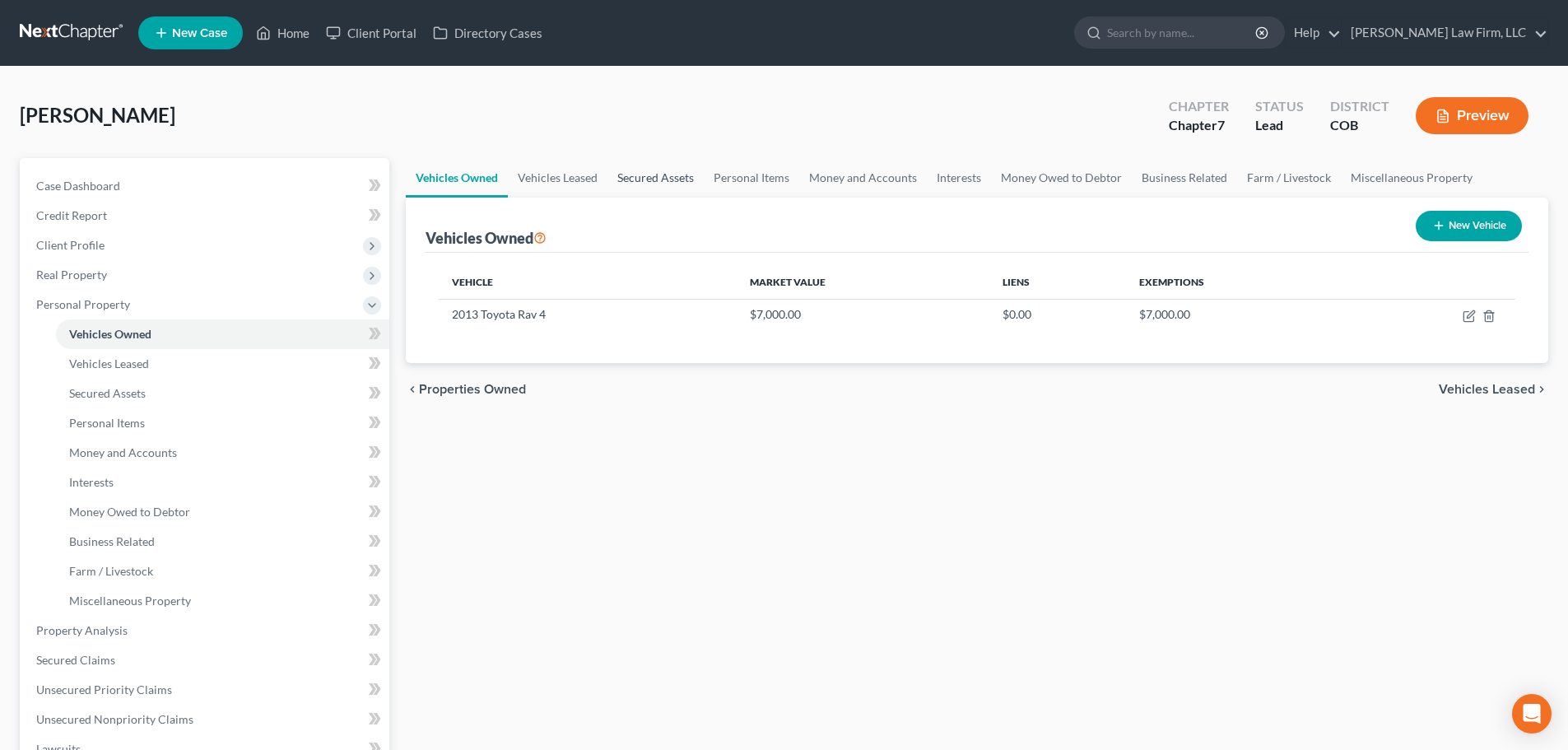
click at [631, 181] on link "Secured Assets" at bounding box center [655, 178] width 96 height 40
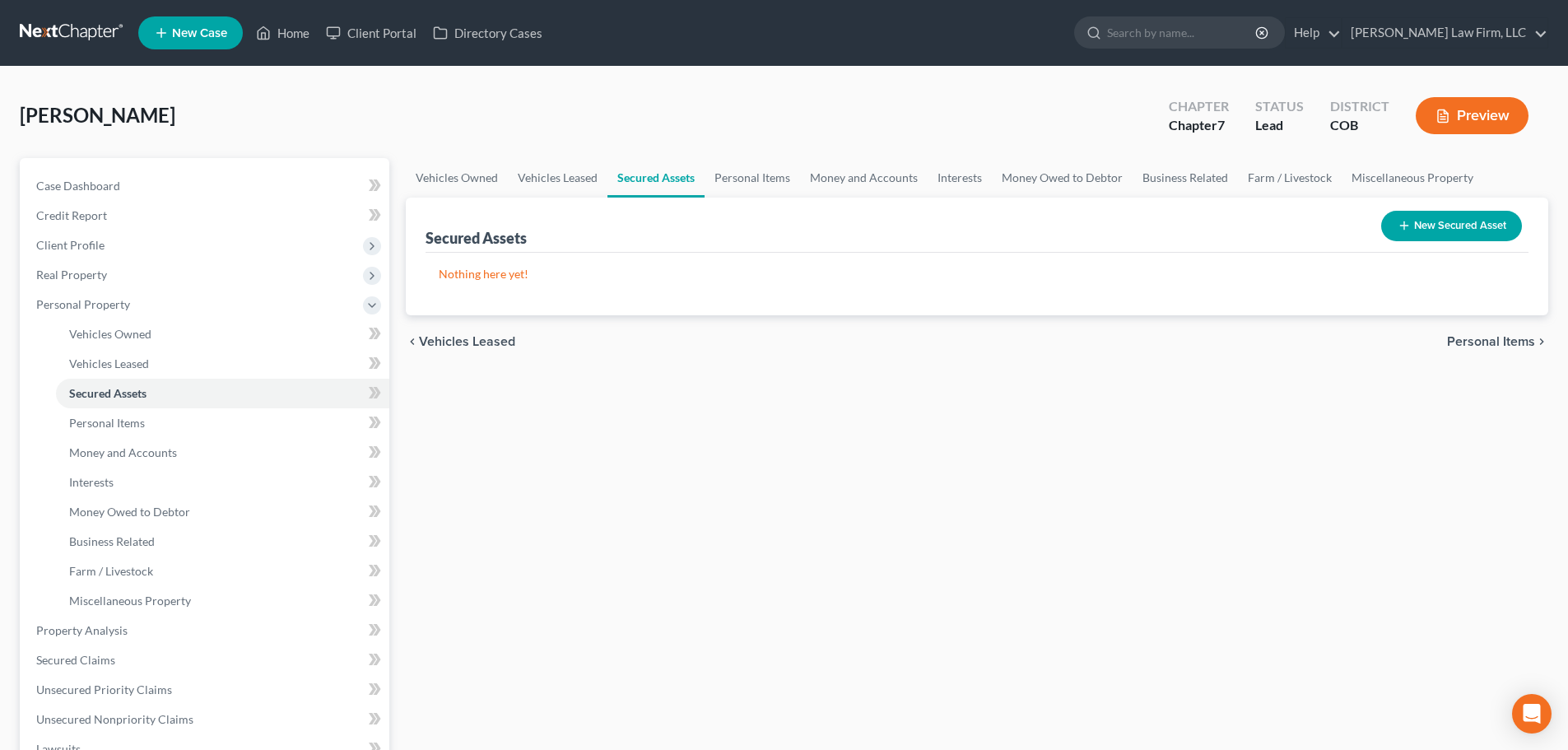
click at [700, 176] on link "Secured Assets" at bounding box center [655, 178] width 97 height 40
click at [727, 176] on link "Personal Items" at bounding box center [752, 178] width 95 height 40
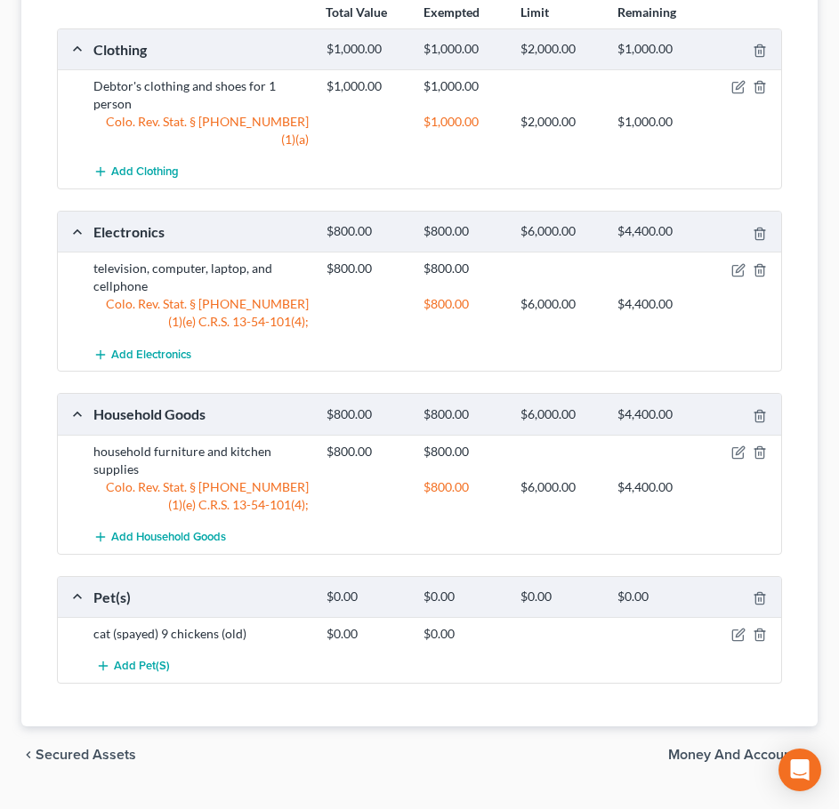
scroll to position [319, 0]
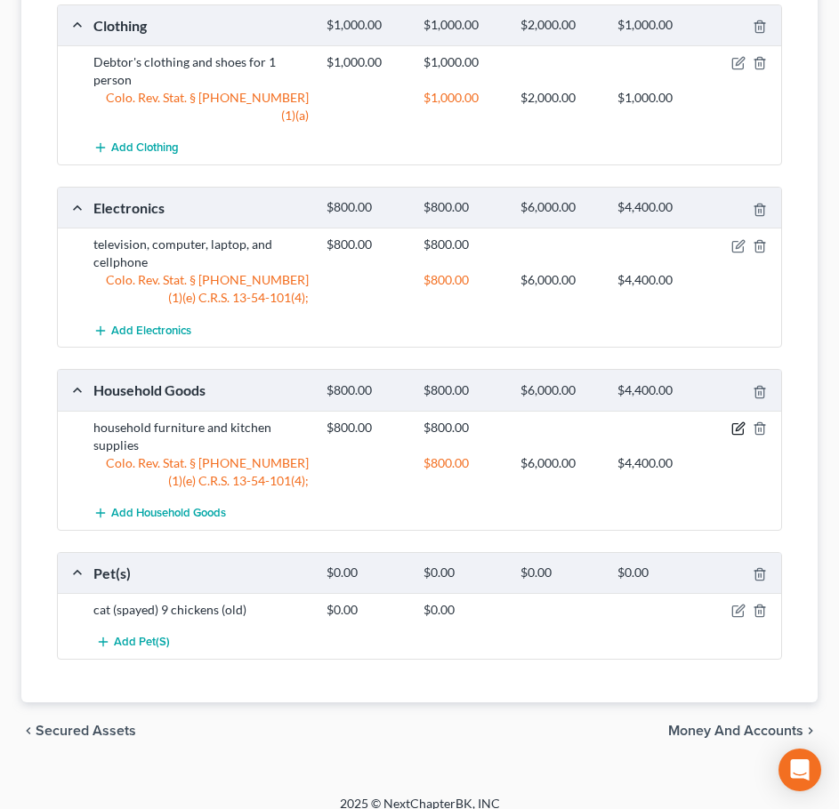
click at [737, 423] on icon "button" at bounding box center [740, 427] width 8 height 8
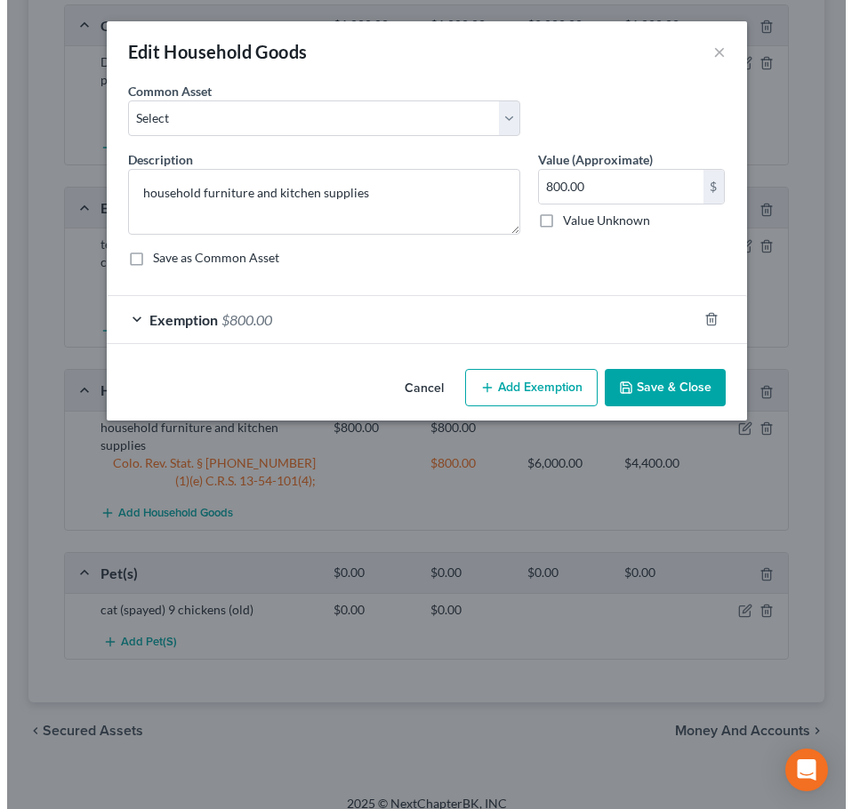
scroll to position [302, 0]
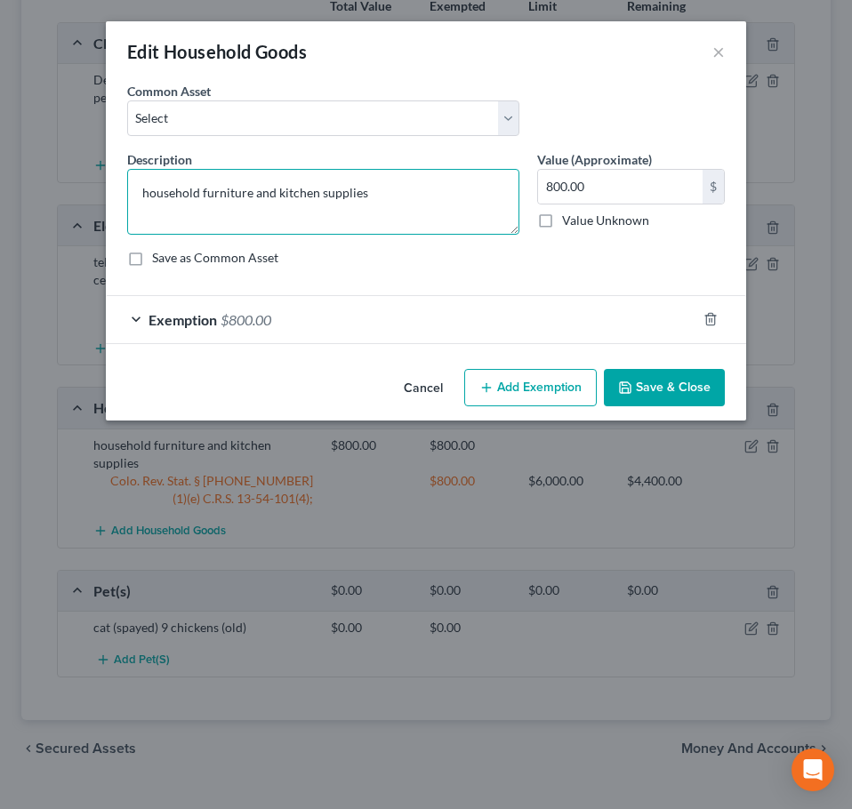
drag, startPoint x: 380, startPoint y: 200, endPoint x: 122, endPoint y: 196, distance: 258.0
click at [122, 196] on div "Description * household furniture and kitchen supplies" at bounding box center [323, 192] width 410 height 85
type textarea "washer/dryer refrigerator, stove, dining room set, sectional couch, cabinets, b…"
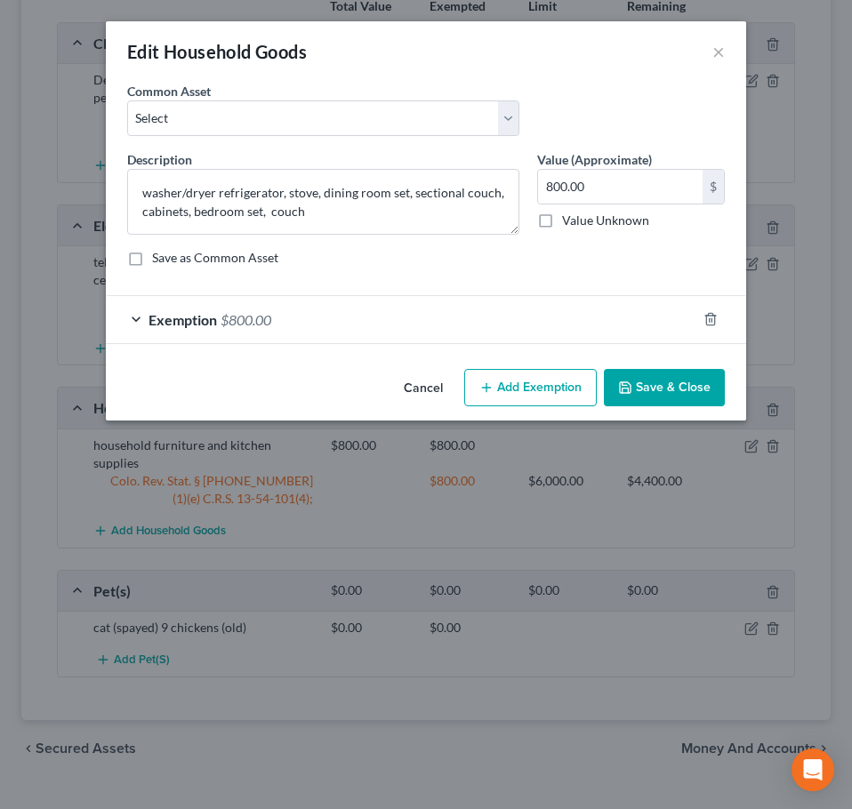
click at [539, 278] on div "Description * washer/dryer refrigerator, stove, dining room set, sectional couc…" at bounding box center [426, 215] width 616 height 131
type textarea "washer/dryer refrigerator, stove, dining room set, sectional couch, cabinets, b…"
click at [563, 244] on div "Description * washer/dryer refrigerator, stove, dining room set, sectional couc…" at bounding box center [426, 215] width 616 height 131
click at [604, 190] on input "2,375" at bounding box center [620, 187] width 165 height 34
type input "2,300"
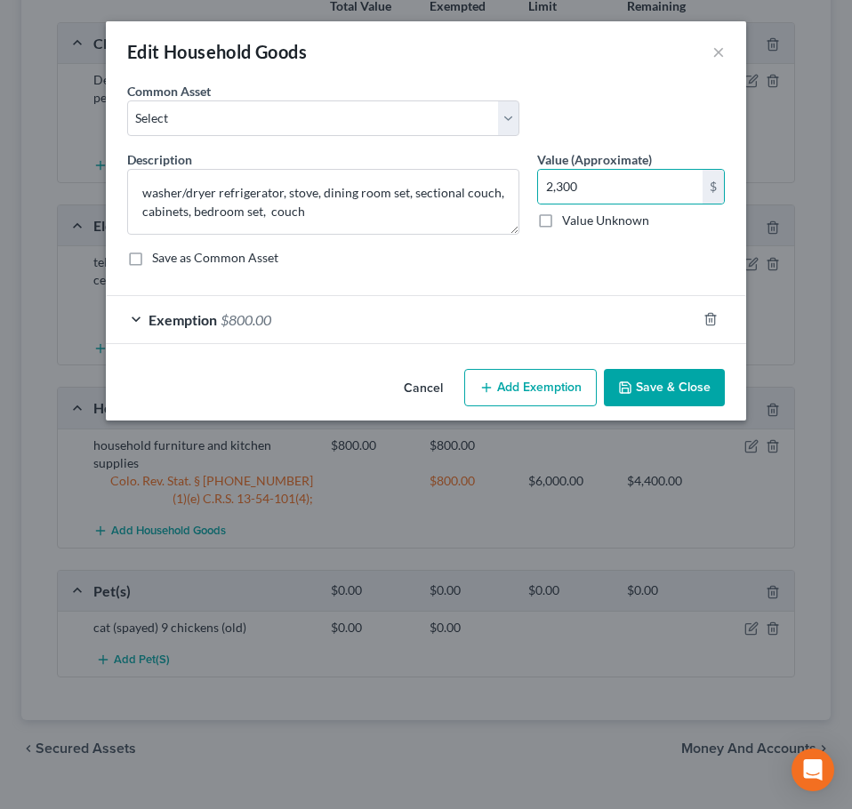
click at [508, 387] on button "Add Exemption" at bounding box center [530, 387] width 133 height 37
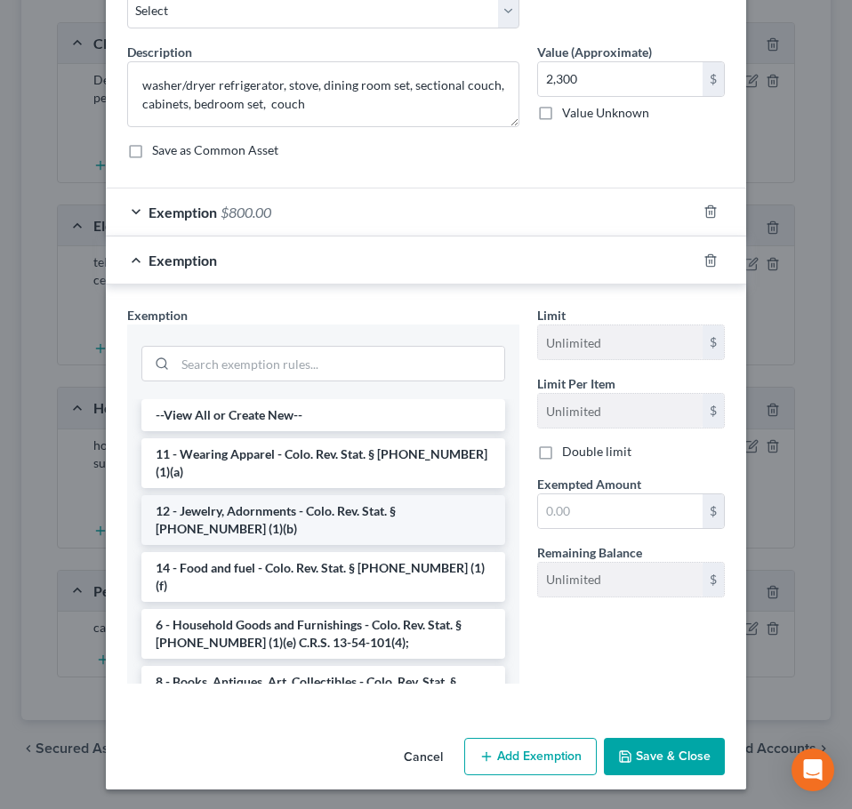
scroll to position [109, 0]
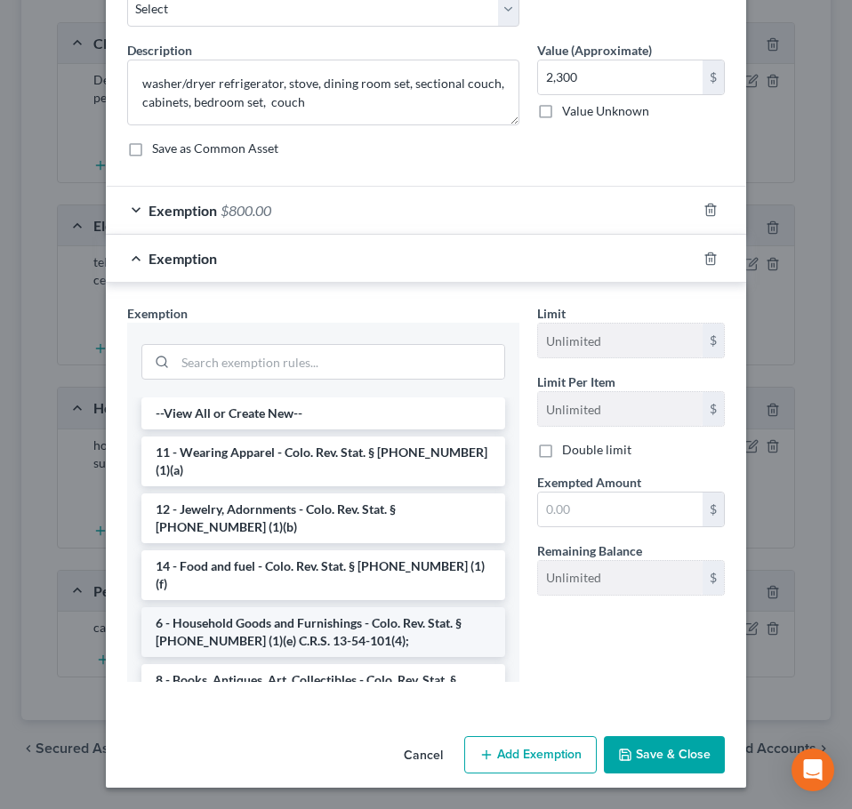
click at [294, 608] on li "6 - Household Goods and Furnishings - Colo. Rev. Stat. § 13-54-102 (1)(e) C.R.S…" at bounding box center [323, 633] width 364 height 50
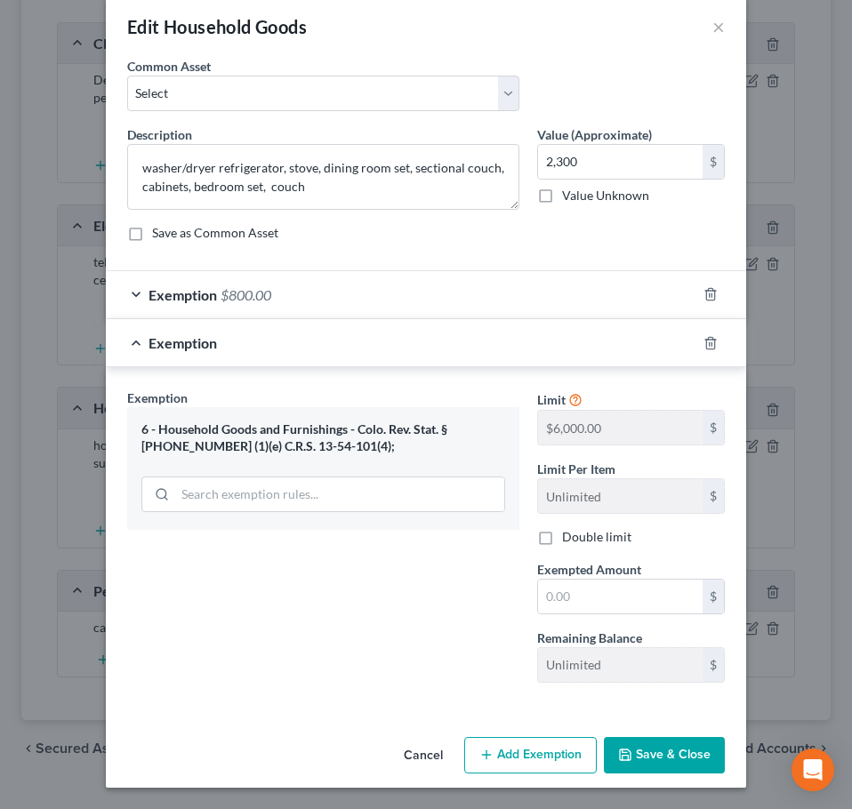
scroll to position [25, 0]
click at [579, 610] on input "text" at bounding box center [620, 597] width 165 height 34
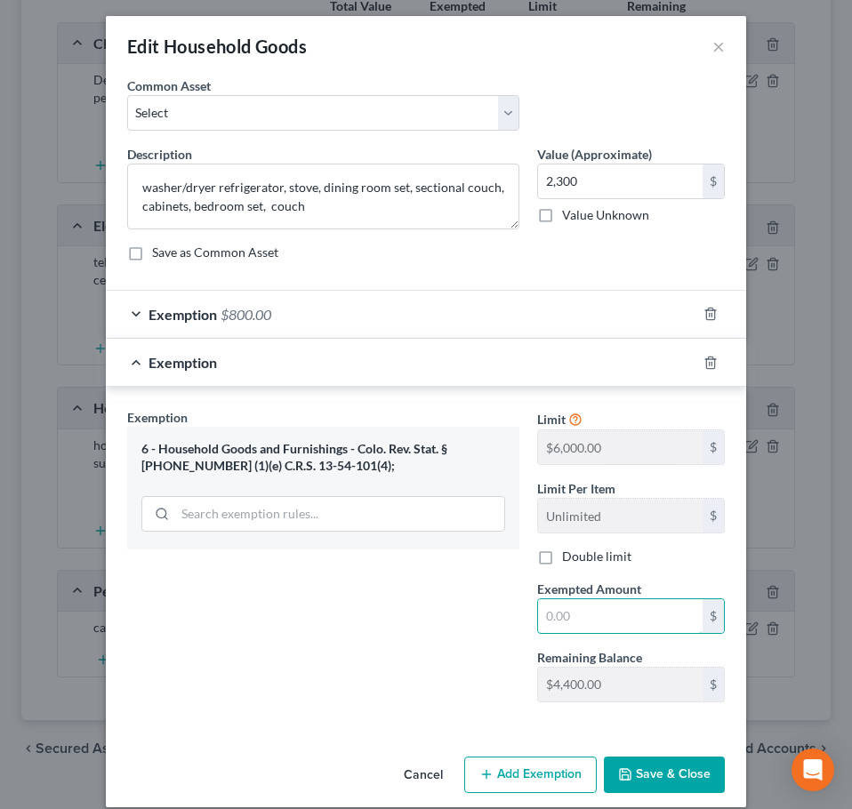
scroll to position [0, 0]
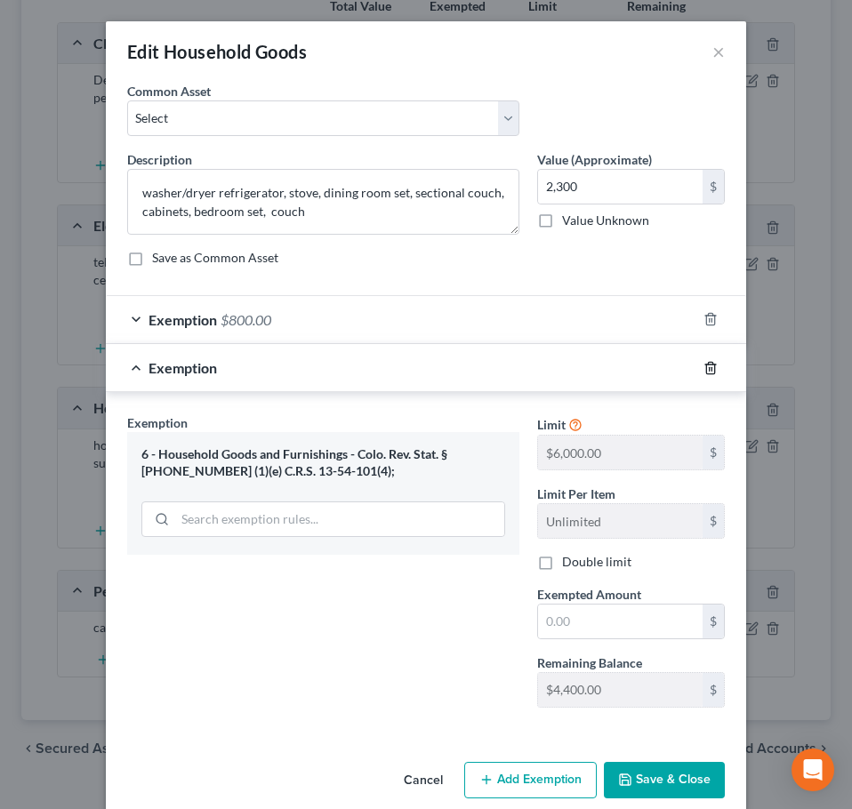
click at [704, 364] on icon "button" at bounding box center [711, 368] width 14 height 14
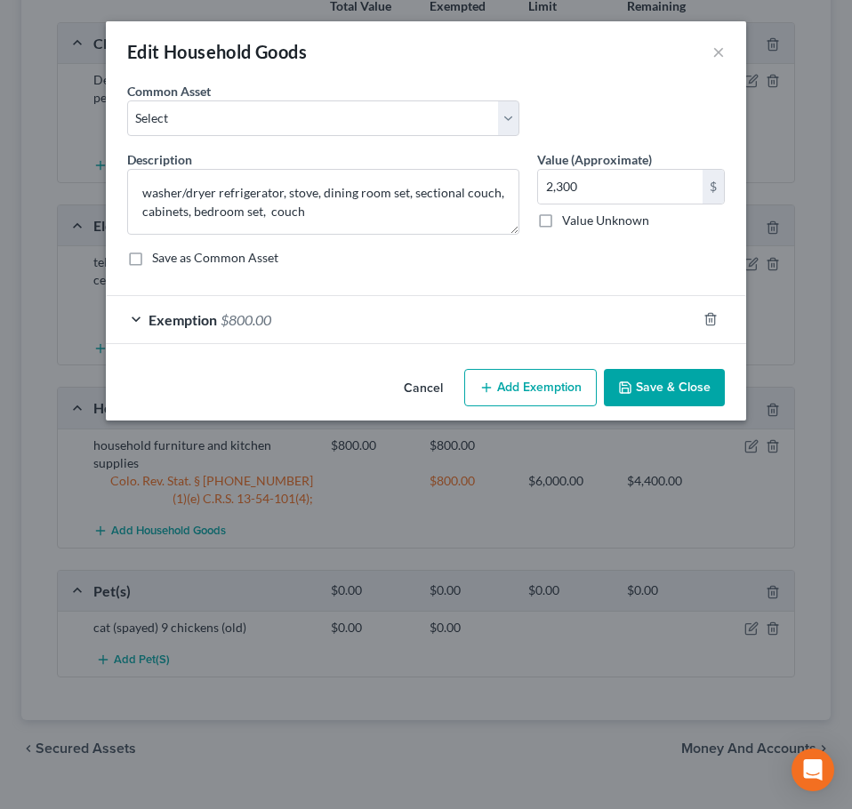
click at [592, 318] on div "Exemption $800.00" at bounding box center [401, 319] width 591 height 47
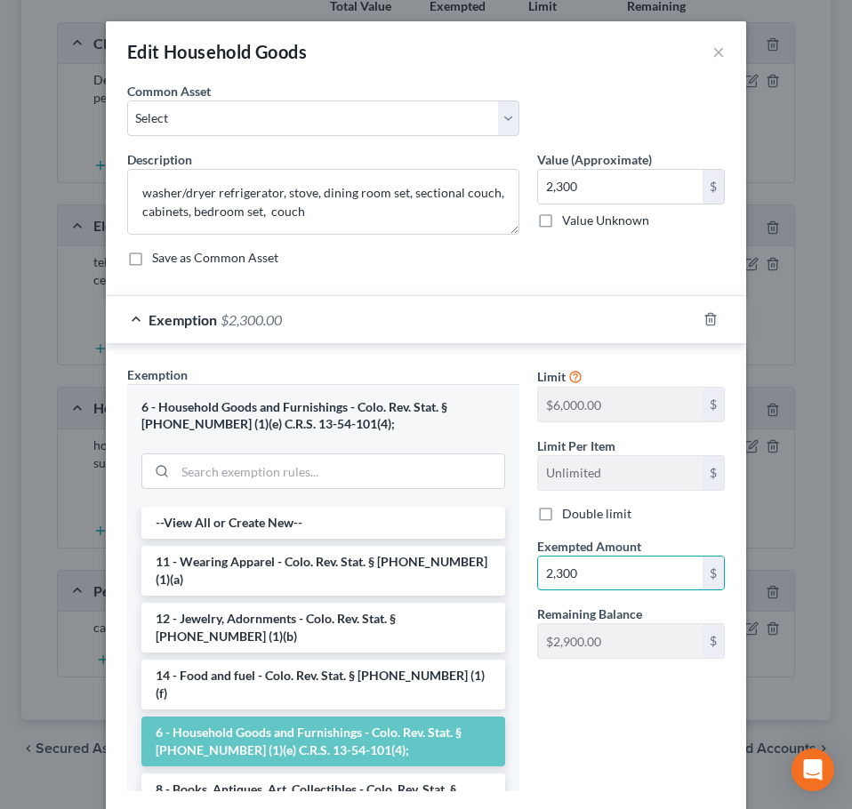
type input "2,300"
click at [677, 747] on div "Limit $6,000.00 $ Limit Per Item Unlimited $ Double limit Exempted Amount * 2,3…" at bounding box center [630, 586] width 205 height 440
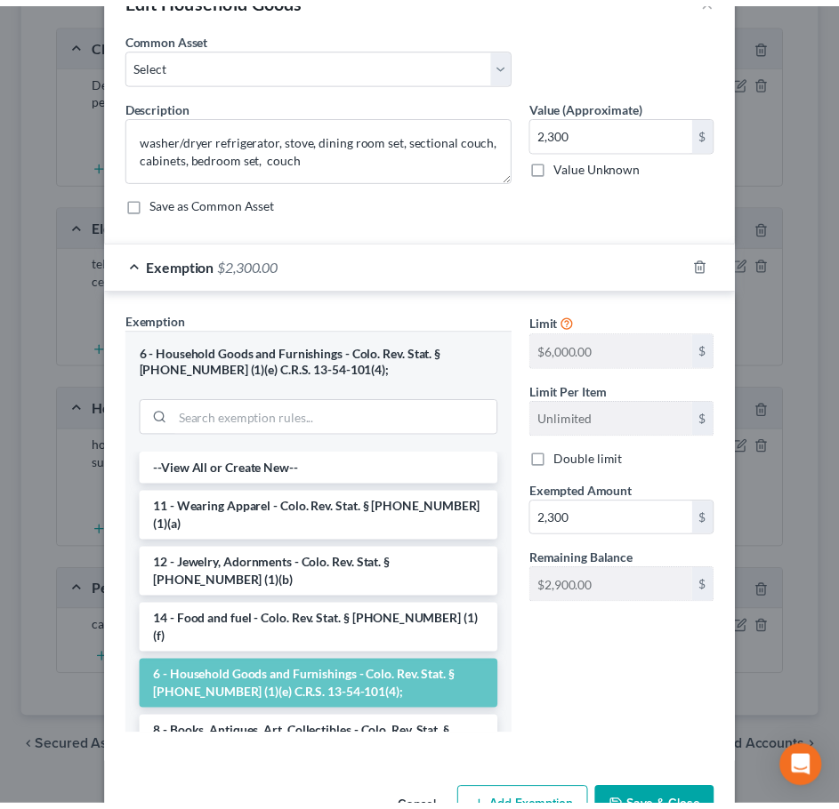
scroll to position [109, 0]
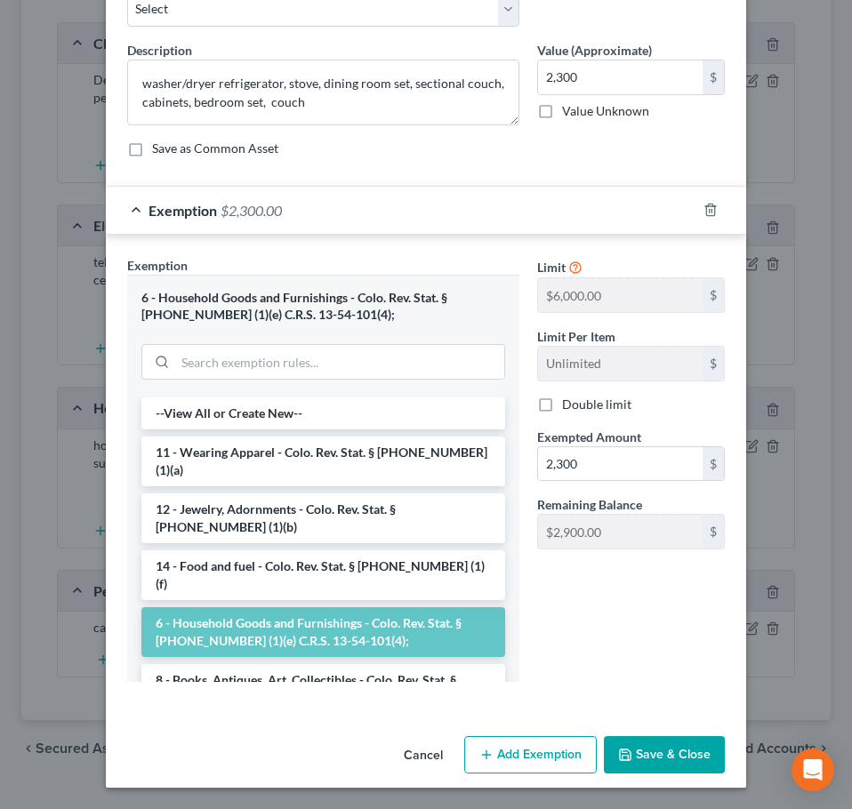
click at [672, 753] on button "Save & Close" at bounding box center [664, 755] width 121 height 37
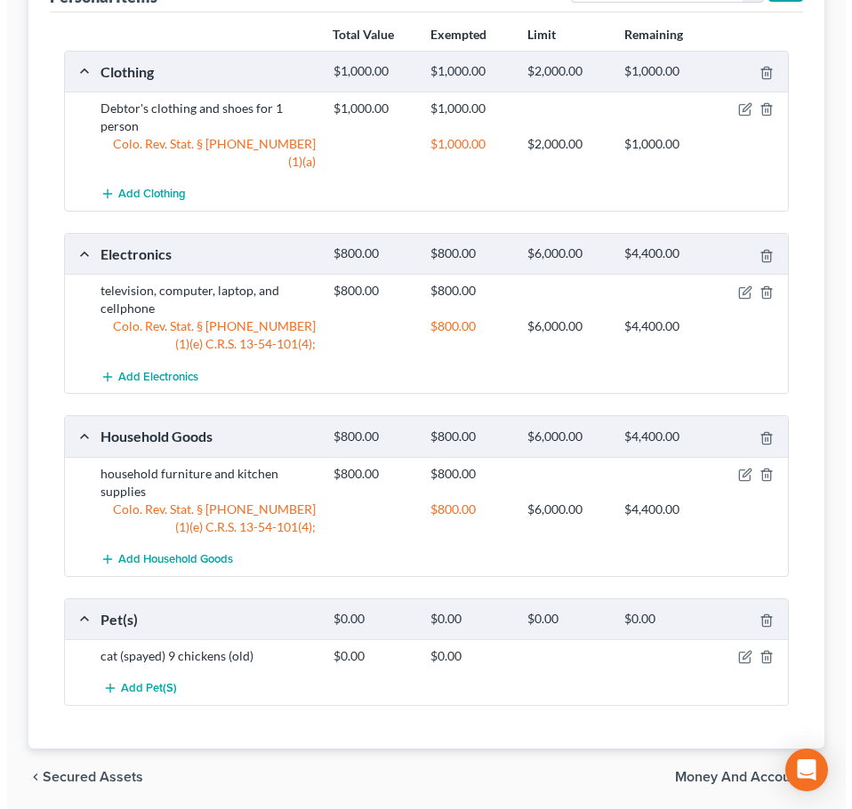
scroll to position [230, 0]
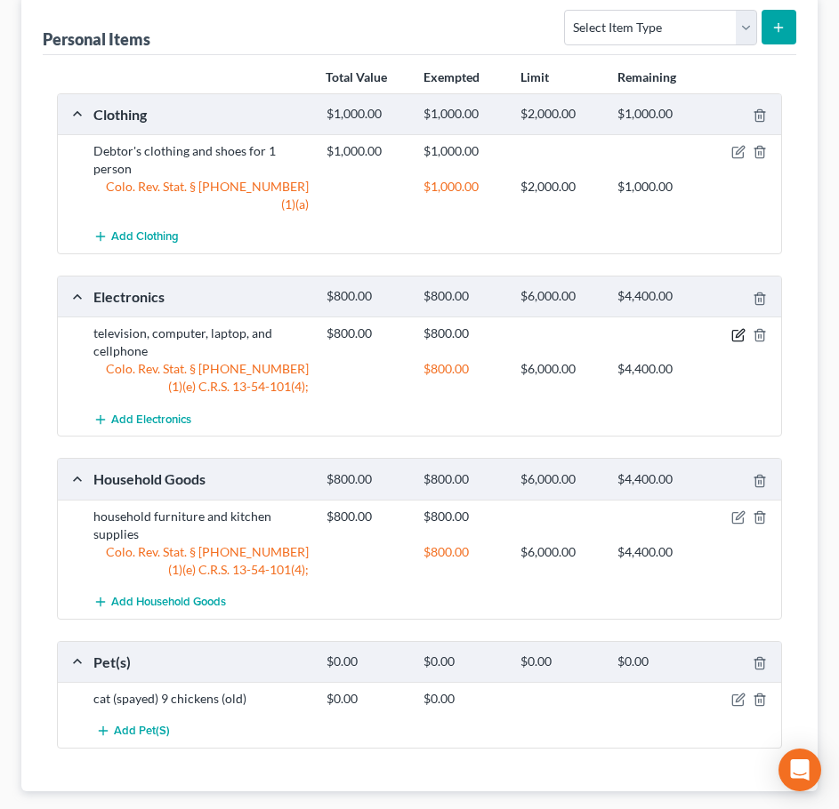
click at [742, 329] on icon "button" at bounding box center [740, 333] width 8 height 8
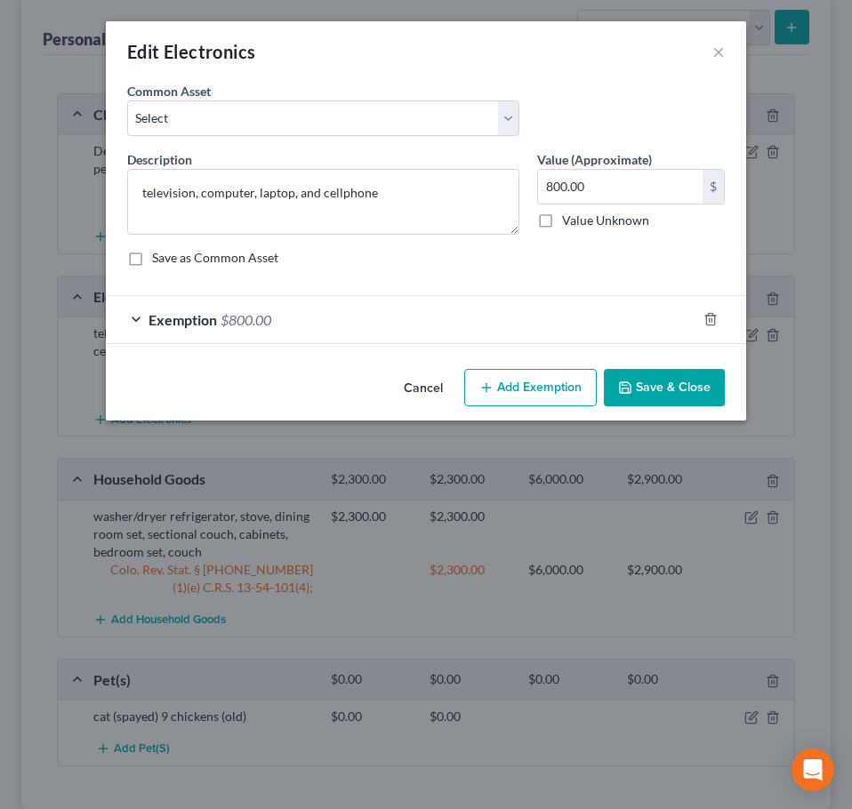
click at [406, 316] on div "Exemption $800.00" at bounding box center [401, 319] width 591 height 47
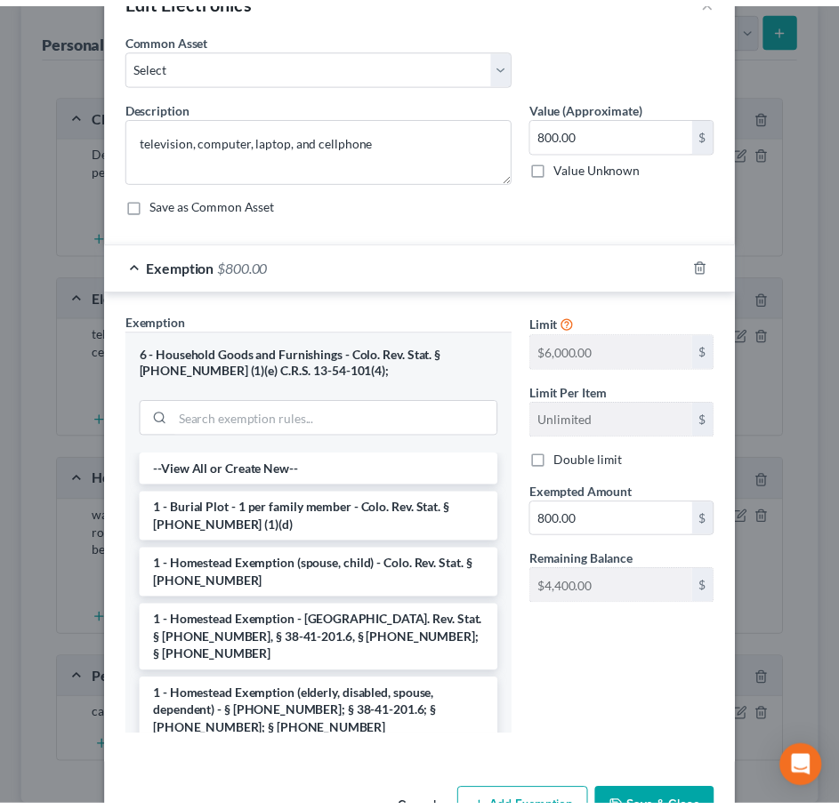
scroll to position [109, 0]
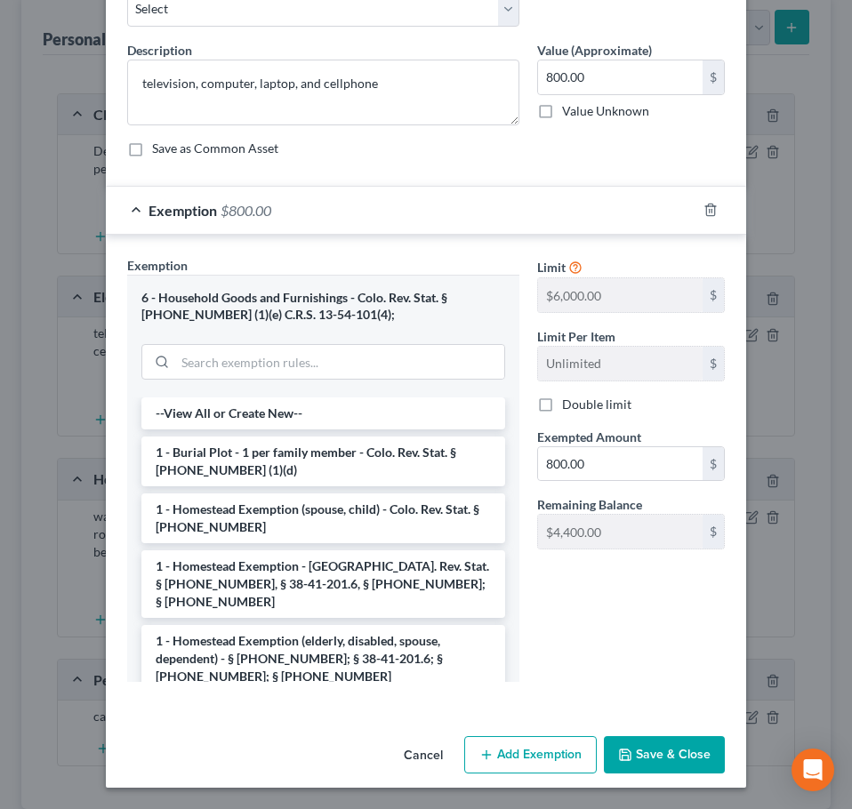
click at [670, 758] on button "Save & Close" at bounding box center [664, 755] width 121 height 37
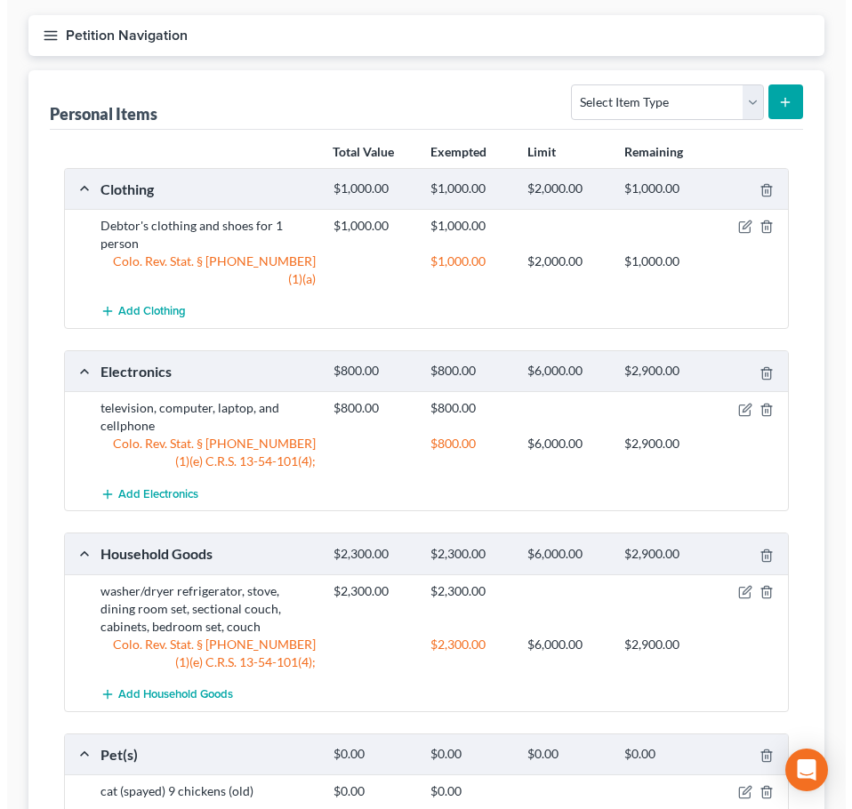
scroll to position [52, 0]
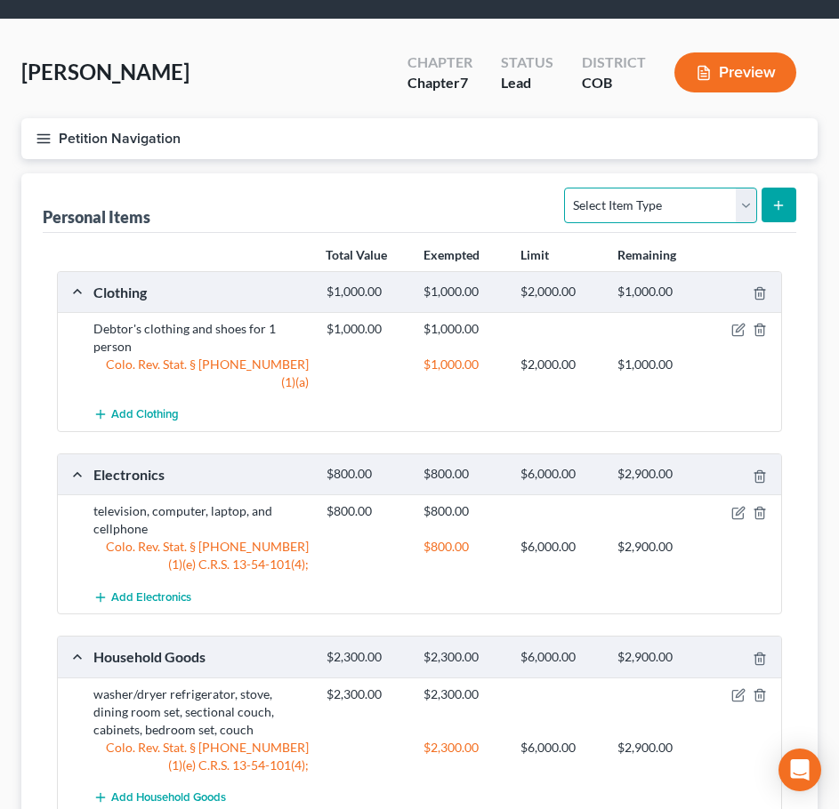
click at [704, 199] on select "Select Item Type Clothing Collectibles Of Value Electronics Firearms Household …" at bounding box center [660, 206] width 192 height 36
select select "jewelry"
click at [567, 188] on select "Select Item Type Clothing Collectibles Of Value Electronics Firearms Household …" at bounding box center [660, 206] width 192 height 36
click at [782, 210] on icon "submit" at bounding box center [778, 205] width 14 height 14
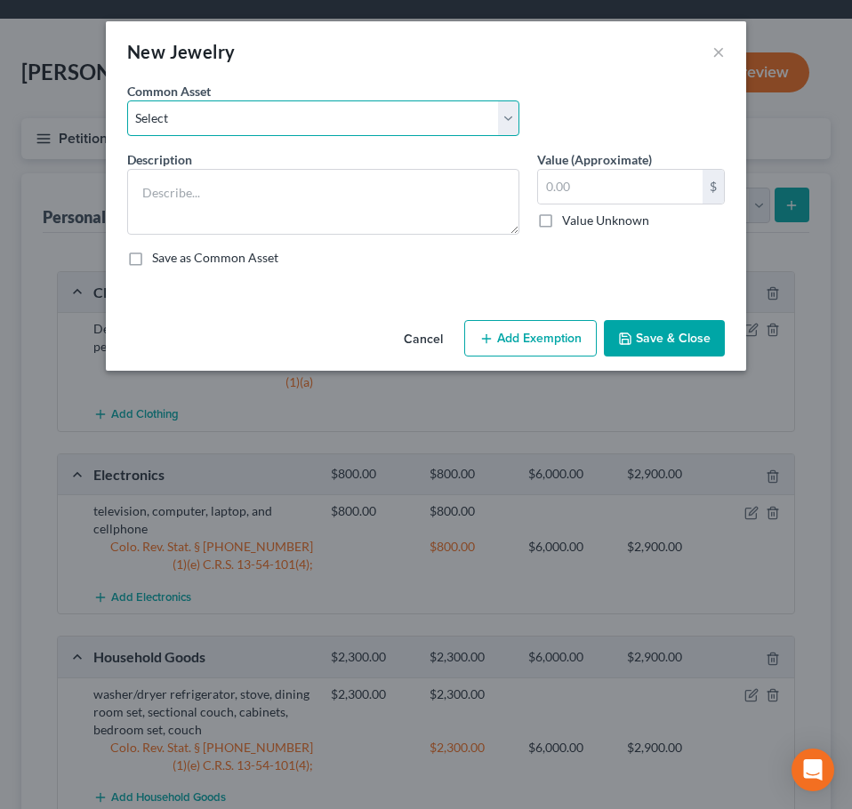
click at [303, 120] on select "Select Watch and costume jewelry Watch and costume jewelry" at bounding box center [323, 119] width 392 height 36
click at [354, 262] on div "Save as Common Asset" at bounding box center [426, 258] width 598 height 18
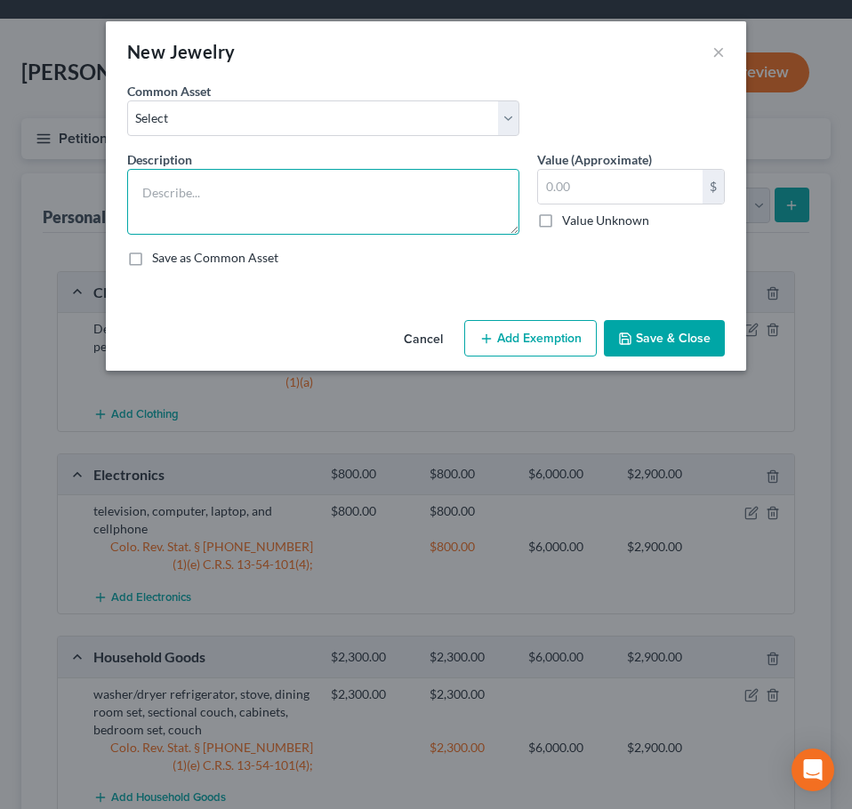
click at [283, 183] on textarea at bounding box center [323, 202] width 392 height 66
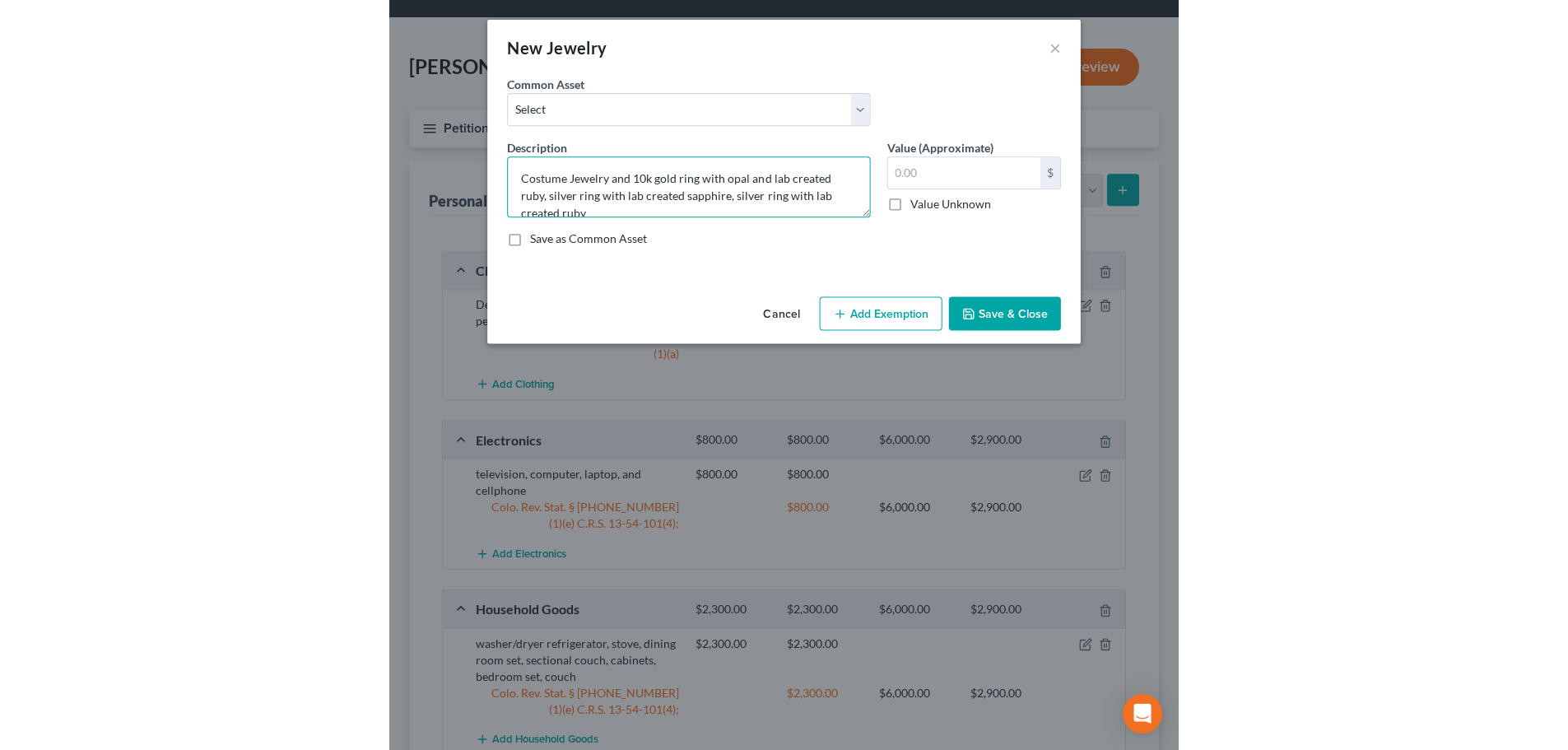
scroll to position [4, 0]
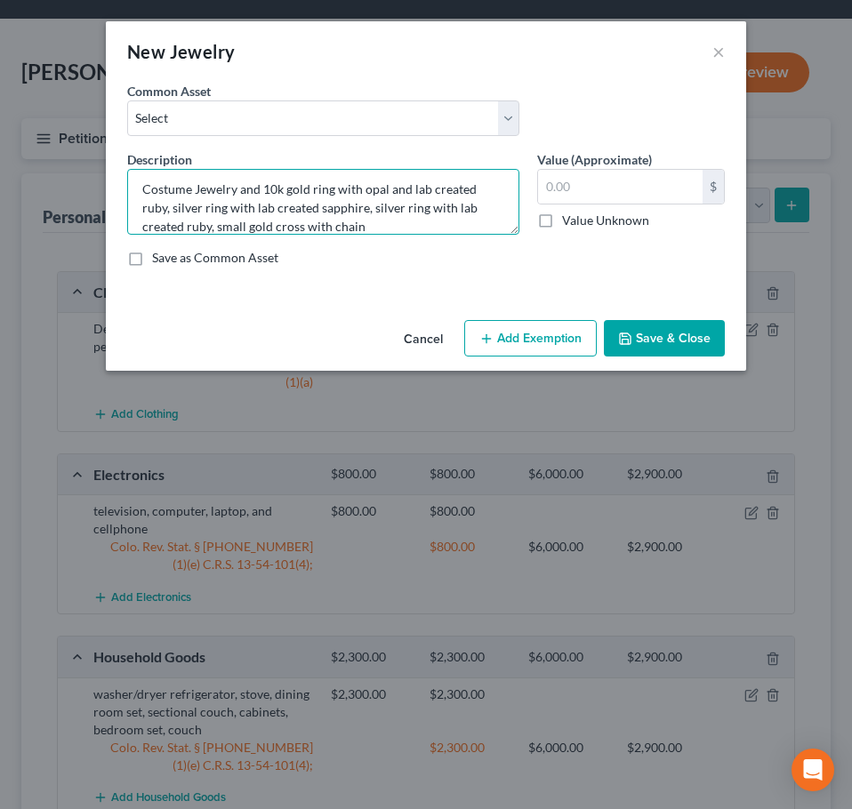
type textarea "Costume Jewelry and 10k gold ring with opal and lab created ruby, silver ring w…"
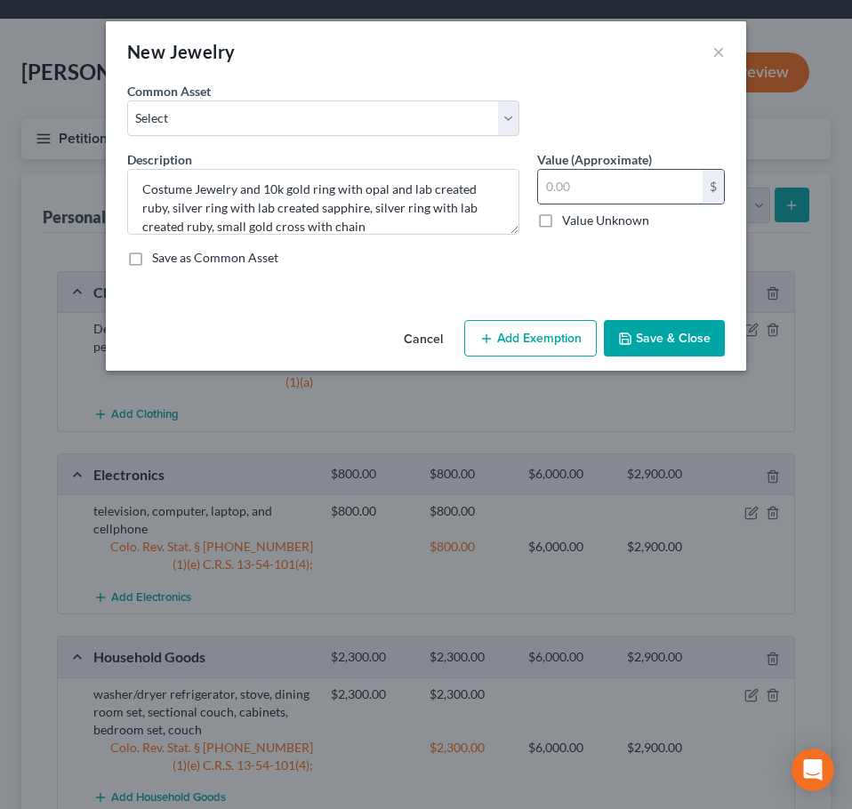
click at [562, 187] on input "text" at bounding box center [620, 187] width 165 height 34
click at [576, 208] on div "$ Value Unknown" at bounding box center [631, 199] width 188 height 60
click at [586, 198] on input "text" at bounding box center [620, 187] width 165 height 34
type input "350"
click at [506, 334] on button "Add Exemption" at bounding box center [530, 338] width 133 height 37
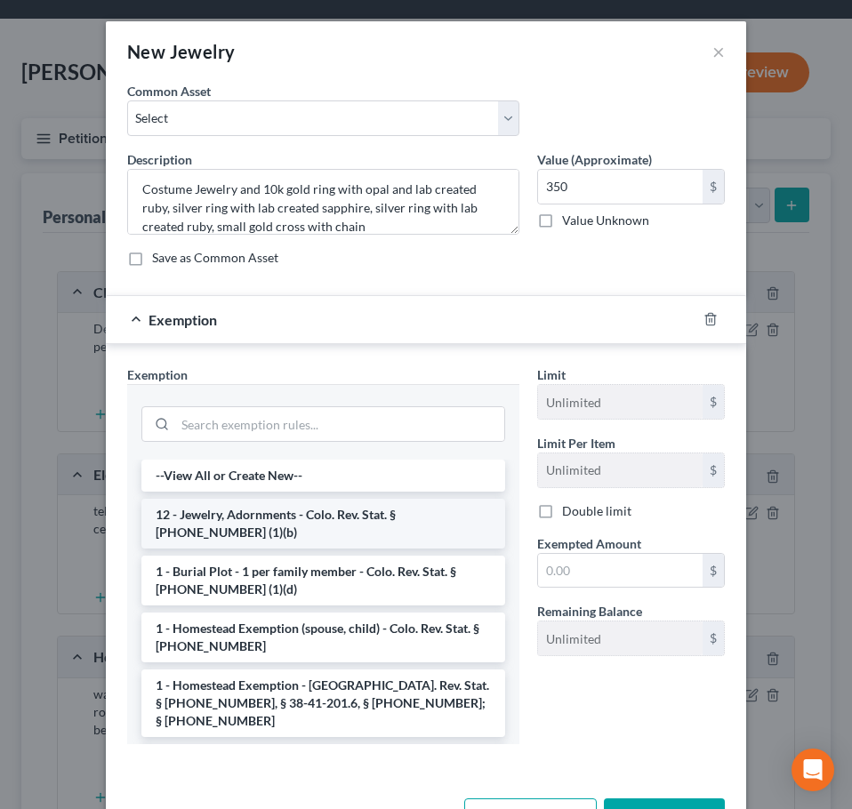
click at [274, 513] on li "12 - Jewelry, Adornments - Colo. Rev. Stat. § 13-54-102 (1)(b)" at bounding box center [323, 524] width 364 height 50
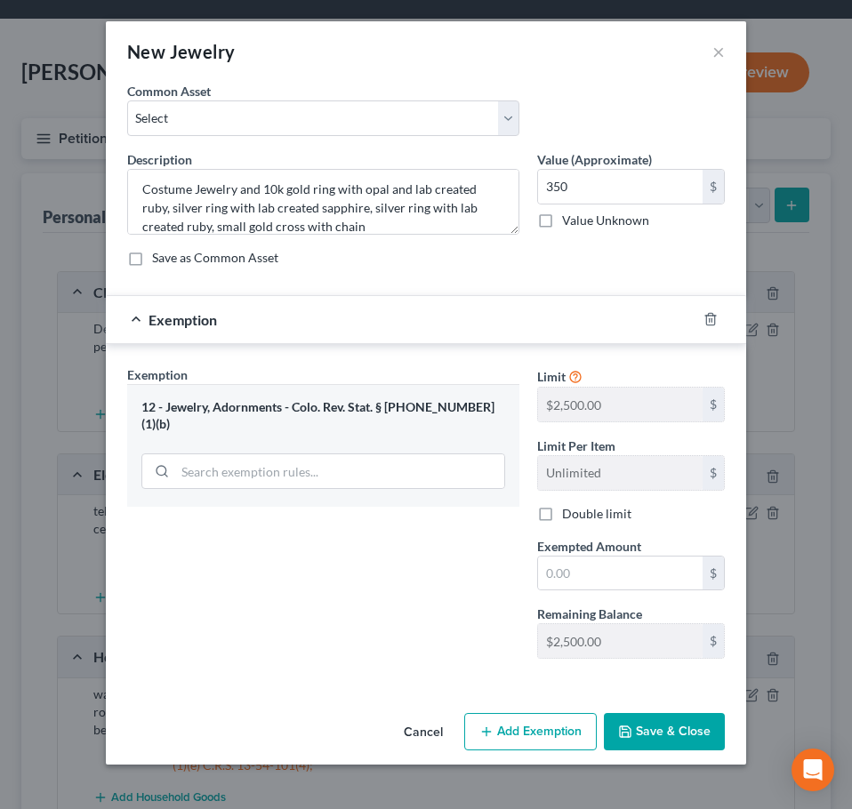
click at [584, 530] on div "Limit $2,500.00 $ Limit Per Item Unlimited $ Double limit Exempted Amount * $ R…" at bounding box center [630, 520] width 205 height 308
click at [566, 583] on input "text" at bounding box center [620, 574] width 165 height 34
type input "350"
click at [643, 714] on button "Save & Close" at bounding box center [664, 731] width 121 height 37
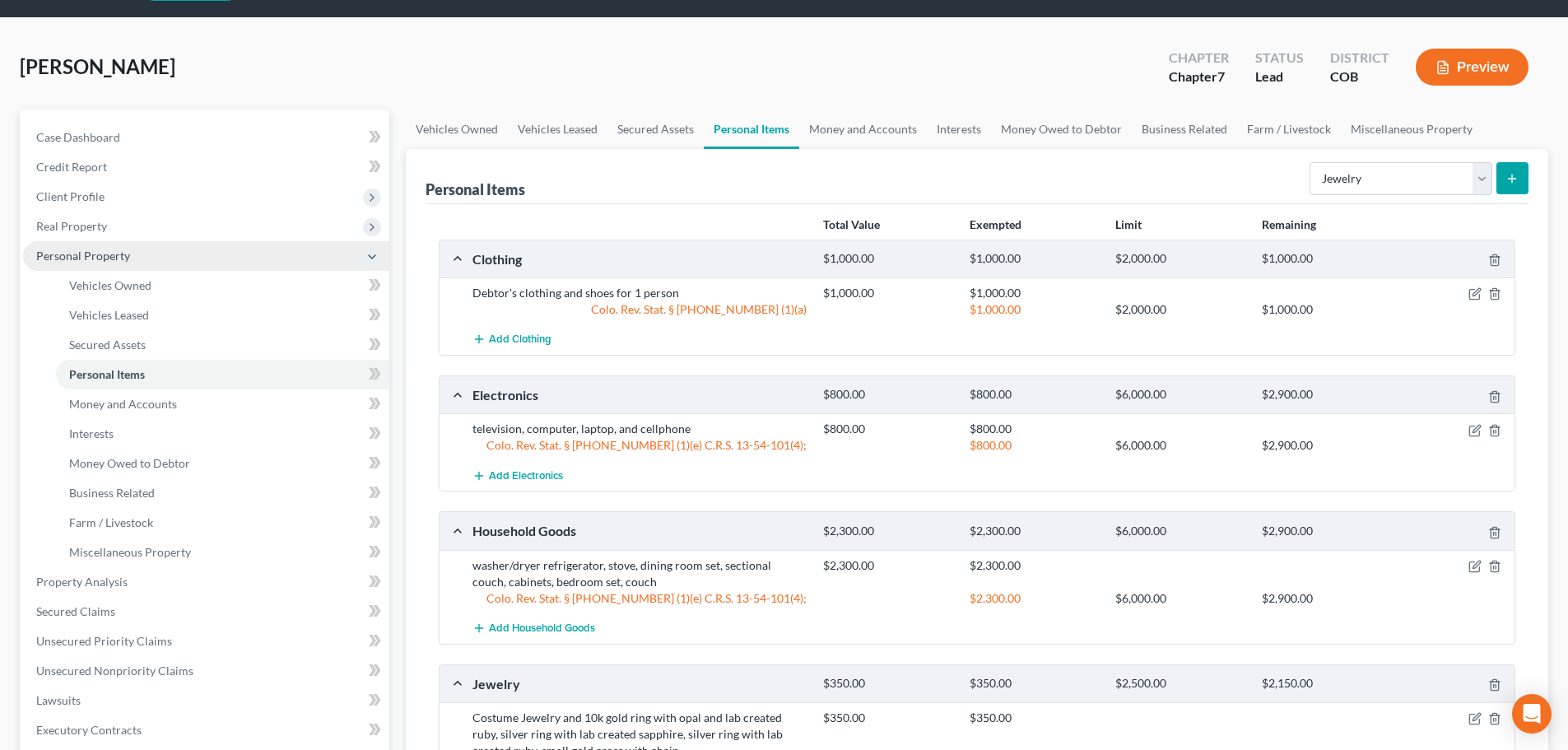
click at [132, 260] on span "Personal Property" at bounding box center [206, 256] width 367 height 30
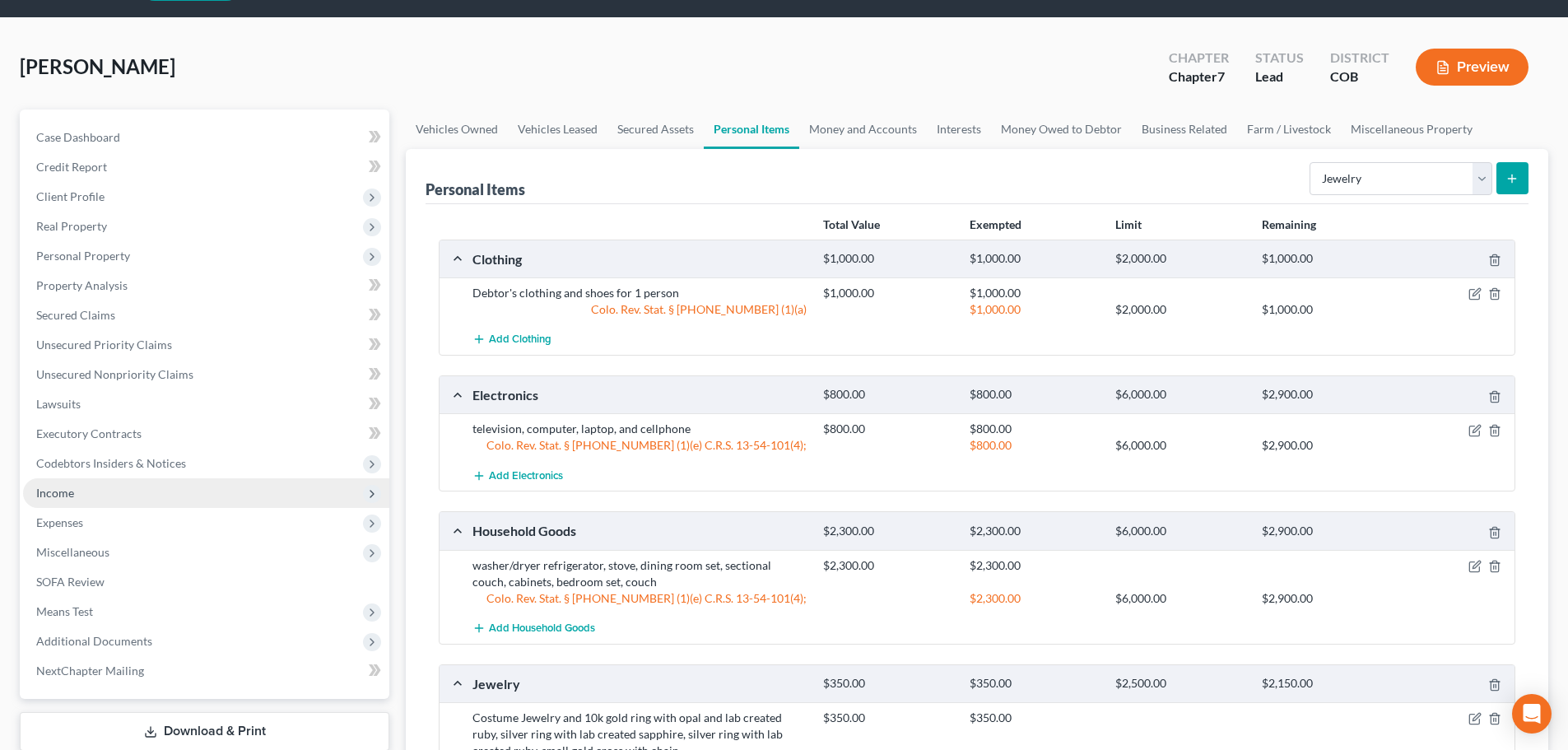
click at [158, 493] on span "Income" at bounding box center [206, 494] width 367 height 30
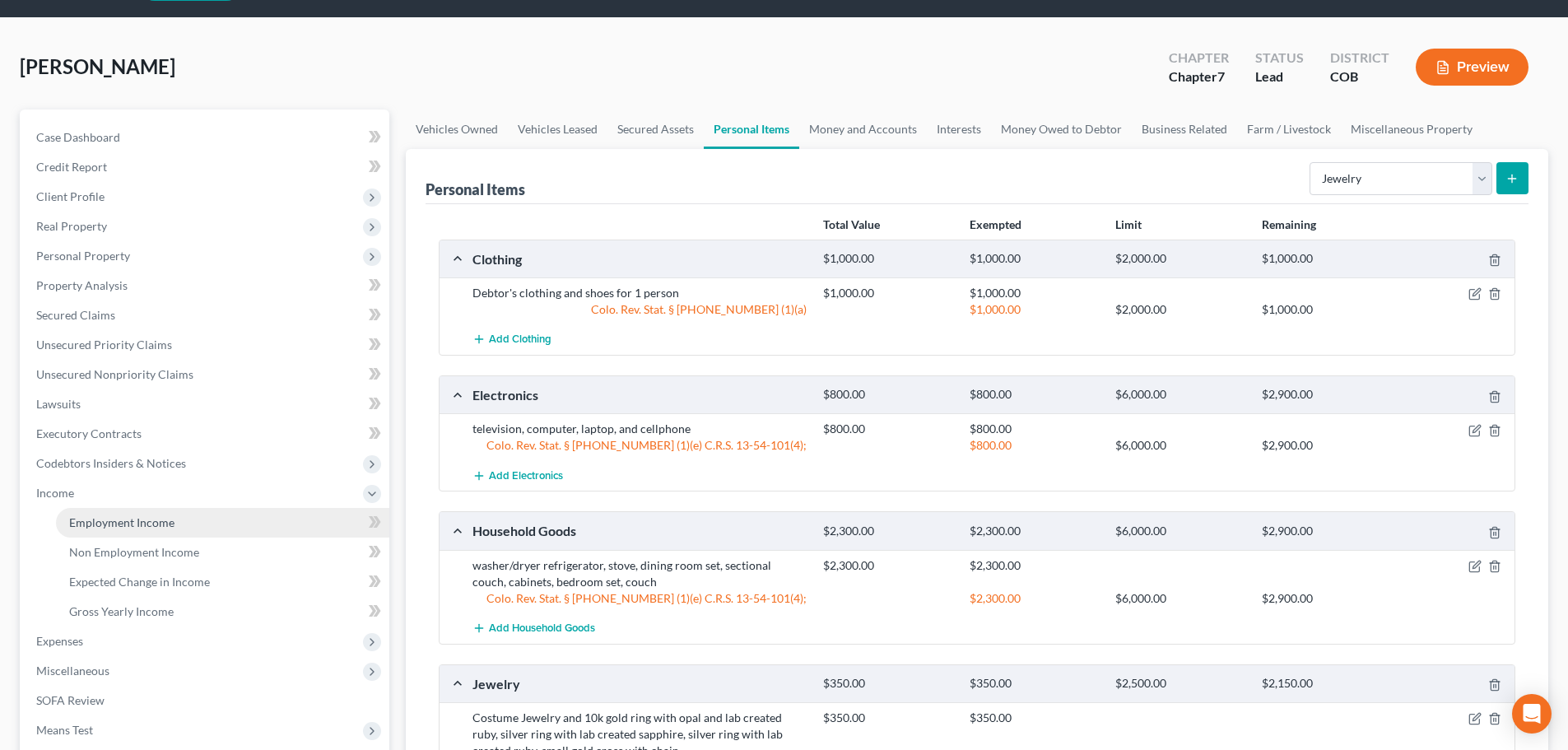
click at [174, 514] on link "Employment Income" at bounding box center [222, 523] width 333 height 30
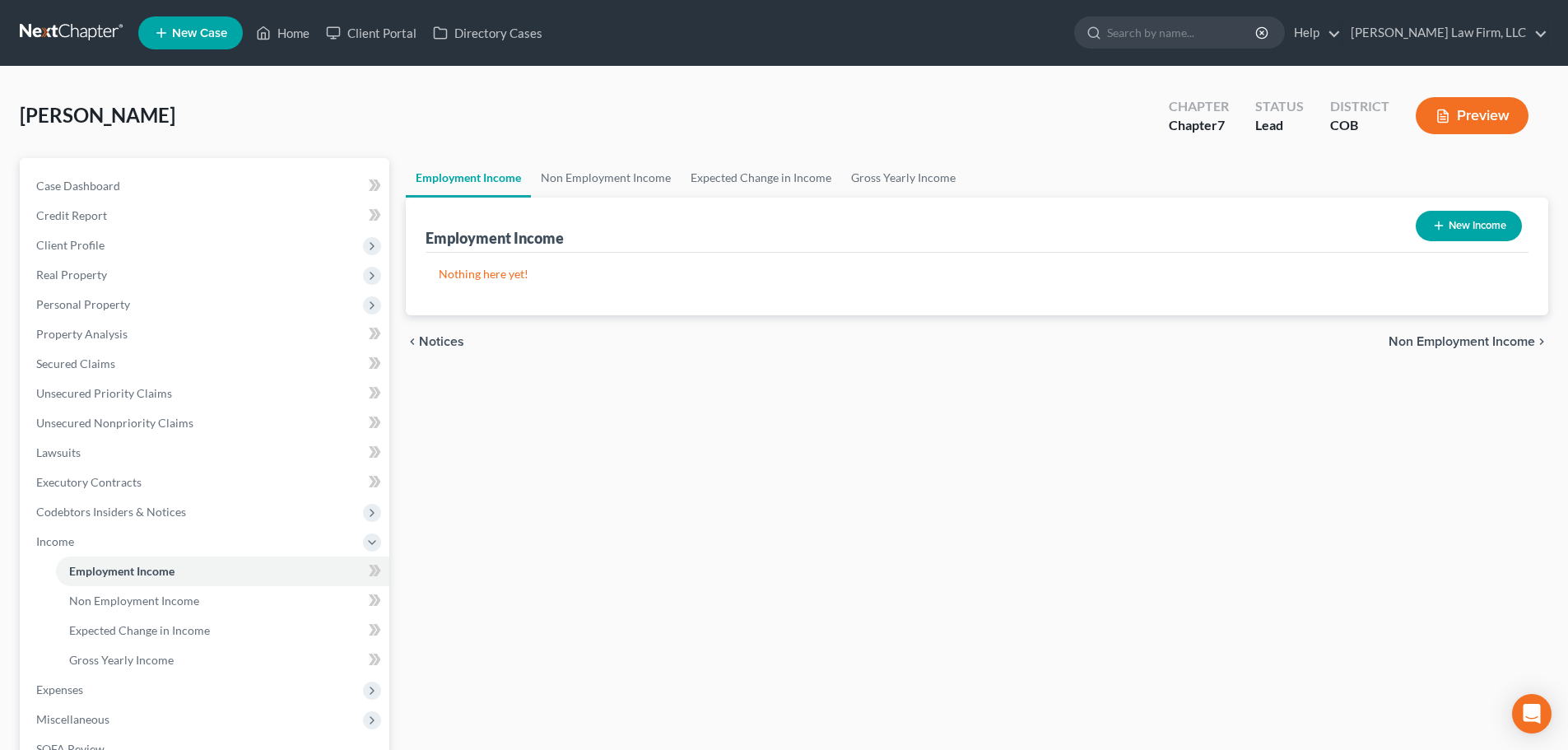
click at [743, 99] on div "Sanchez, Flora Upgraded Chapter Chapter 7 Status Lead District COB Preview" at bounding box center [784, 121] width 1529 height 71
click at [618, 171] on link "Non Employment Income" at bounding box center [606, 178] width 150 height 40
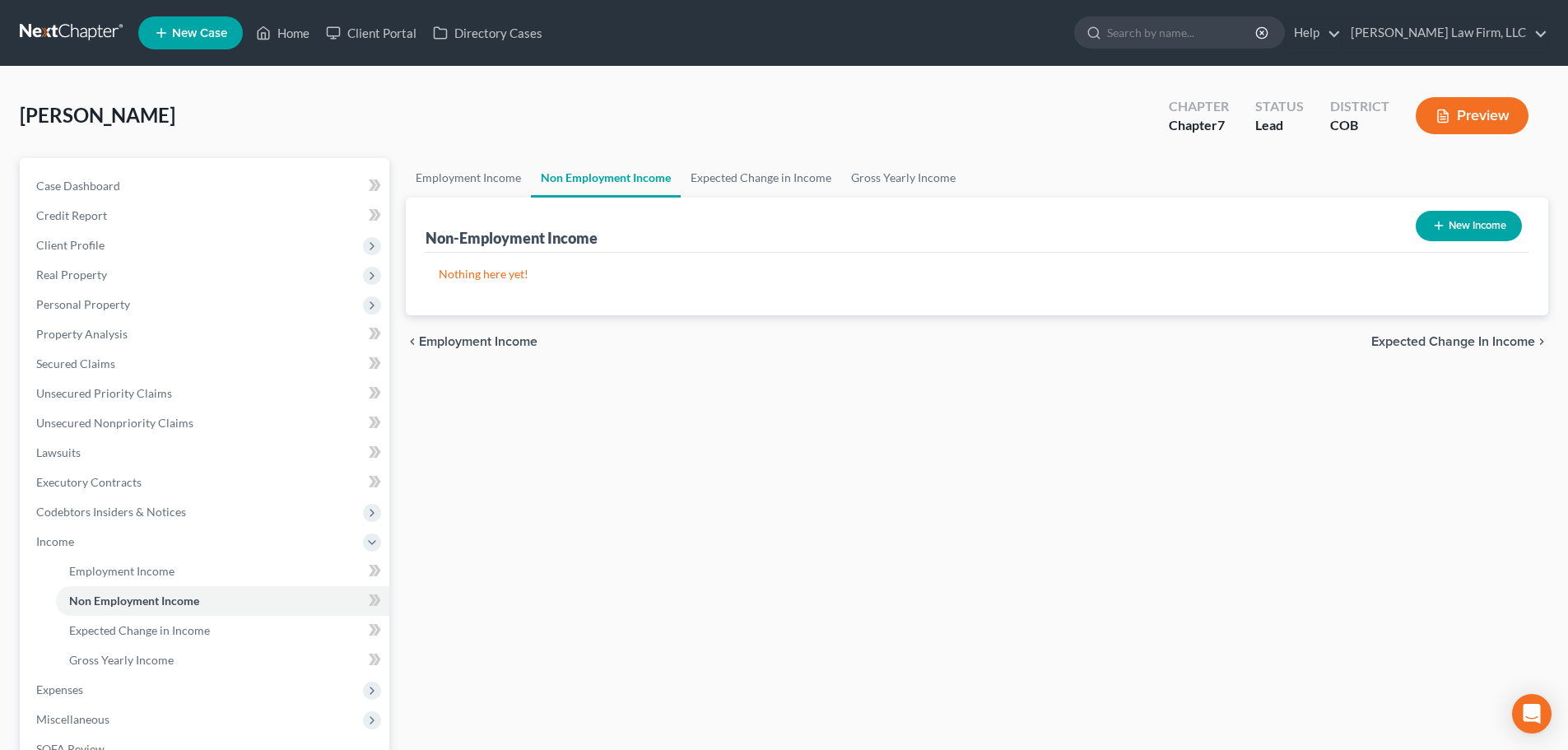
click at [1455, 234] on button "New Income" at bounding box center [1469, 226] width 106 height 31
select select "0"
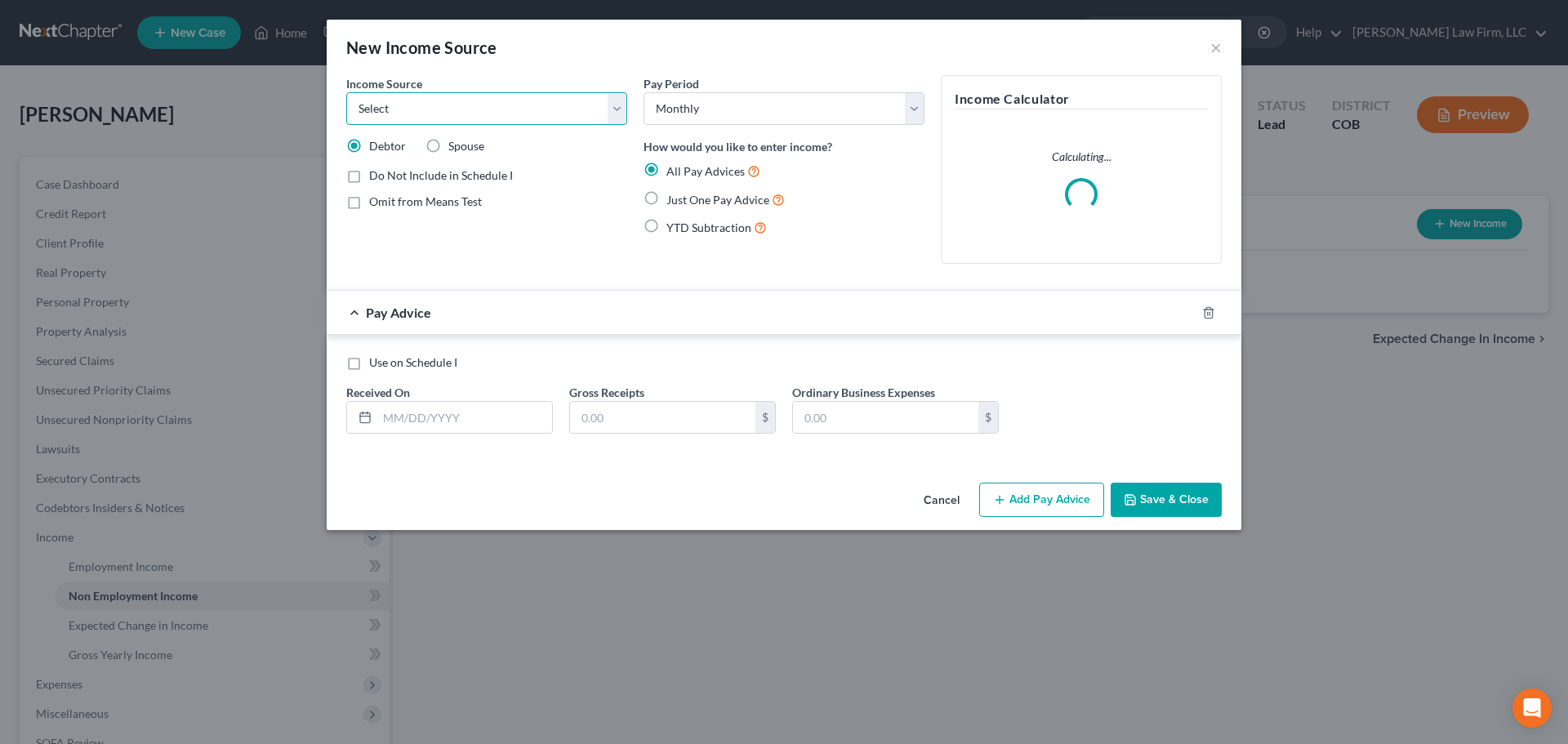
click at [513, 112] on select "Select Unemployment Disability (from employer) Pension Retirement Social Securi…" at bounding box center [487, 109] width 281 height 33
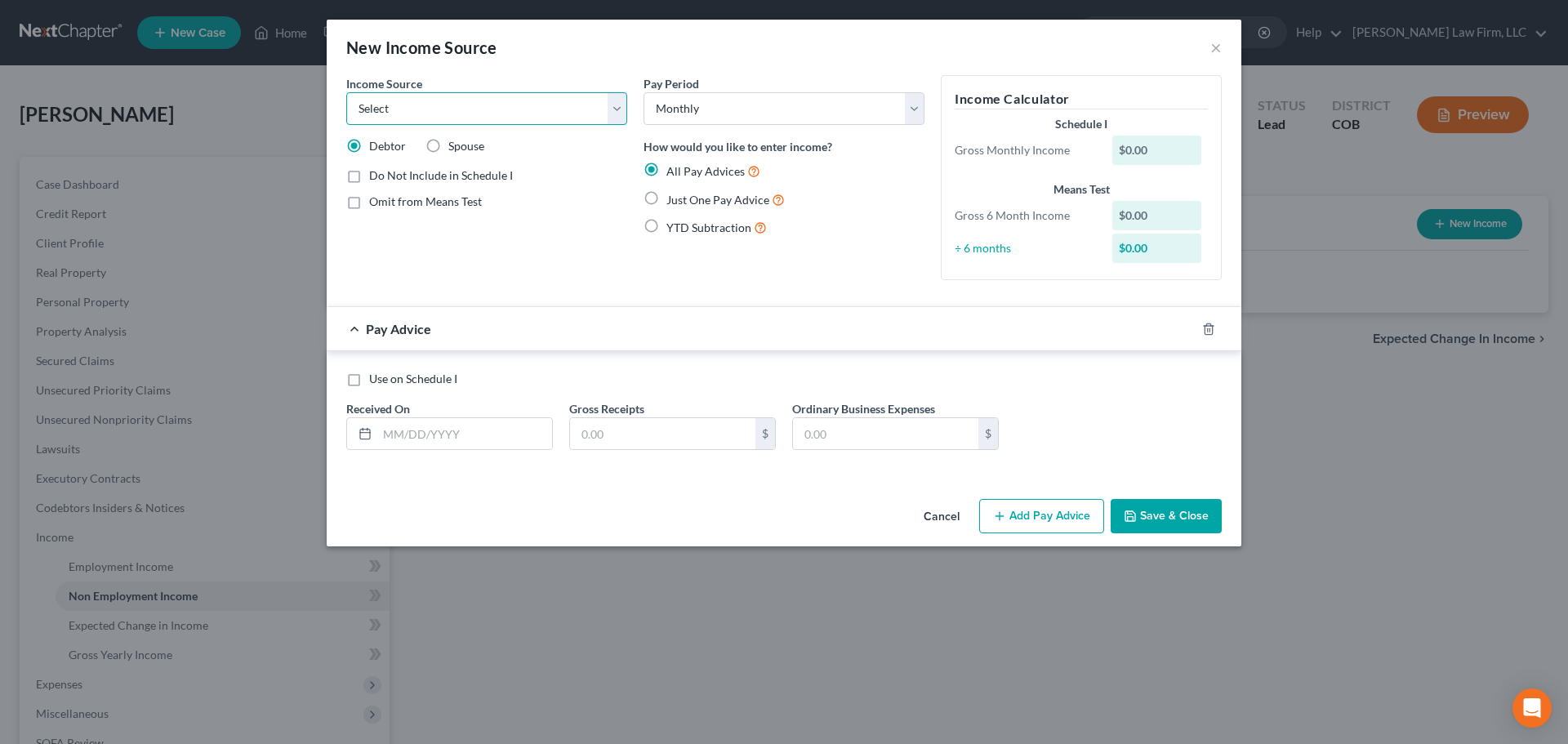
select select "4"
click at [346, 93] on select "Select Unemployment Disability (from employer) Pension Retirement Social Securi…" at bounding box center [487, 109] width 281 height 33
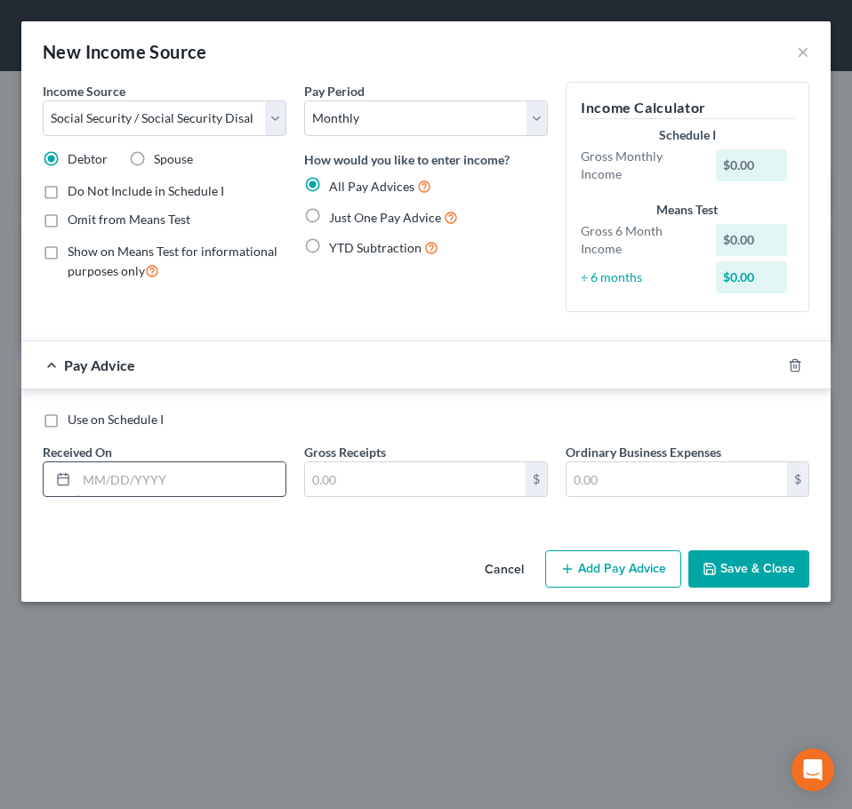
click at [208, 482] on input "text" at bounding box center [180, 480] width 209 height 34
type input "1"
type input "[DATE]"
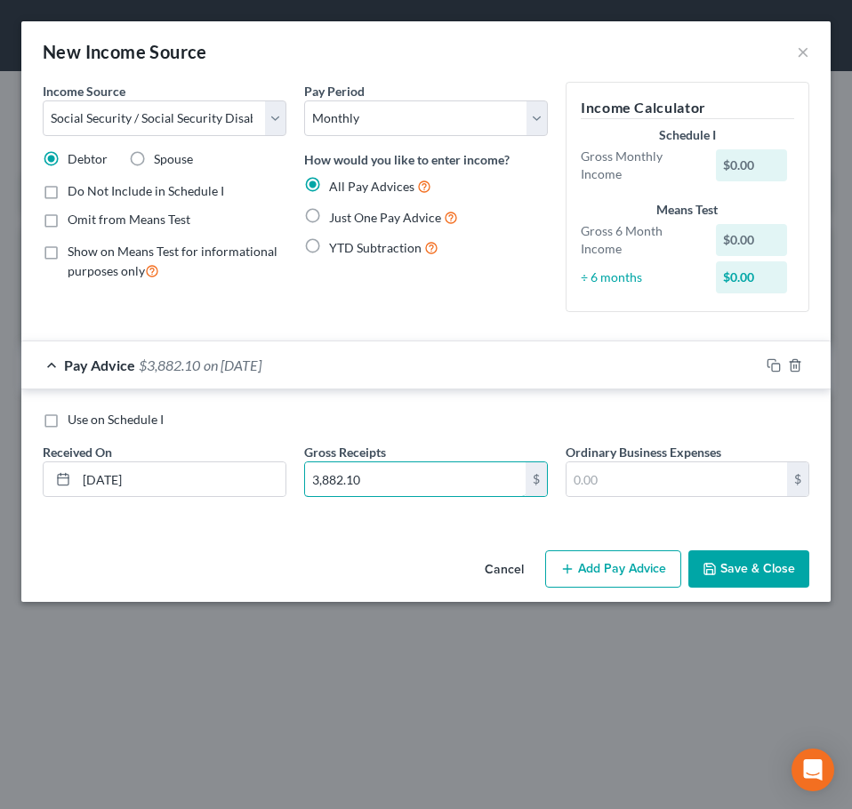
type input "3,882.10"
click at [644, 577] on button "Add Pay Advice" at bounding box center [613, 569] width 136 height 37
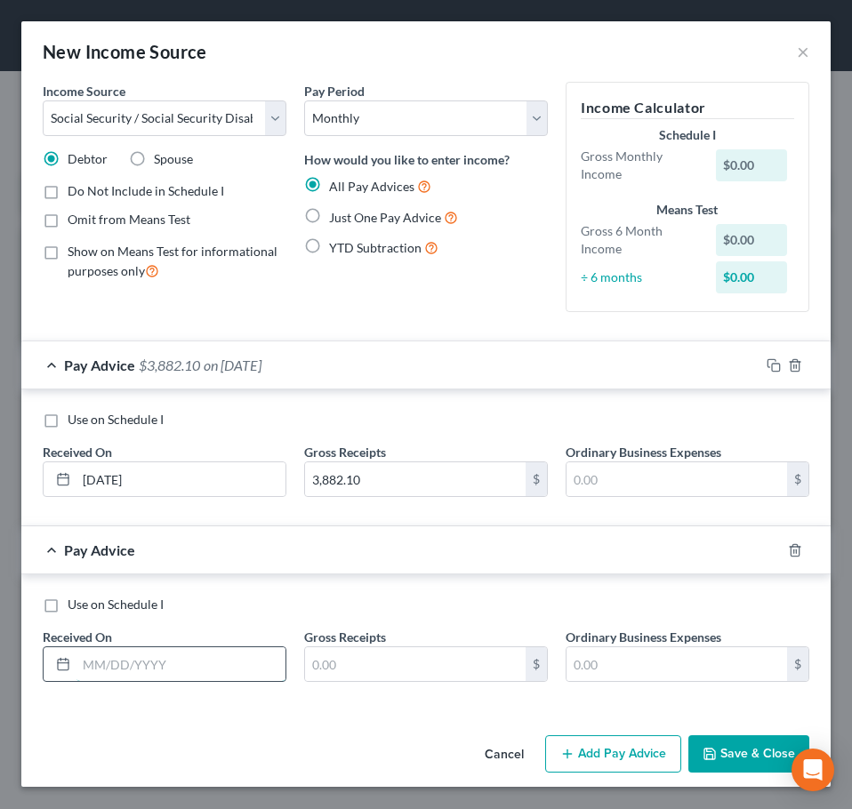
click at [131, 659] on input "text" at bounding box center [180, 665] width 209 height 34
type input "4/23/2025"
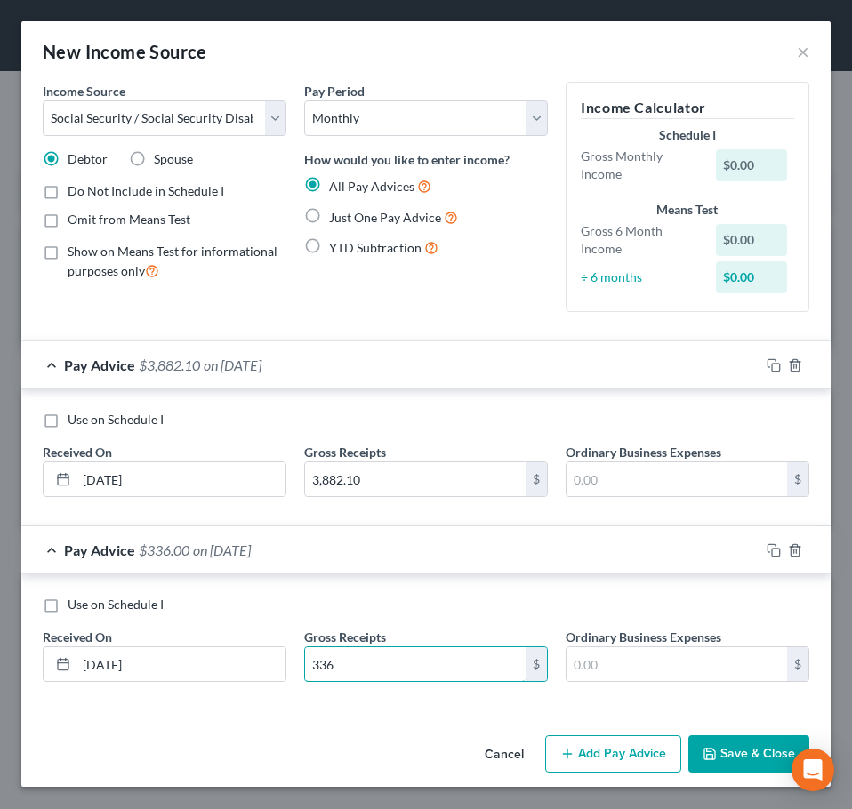
type input "336"
click at [667, 741] on button "Add Pay Advice" at bounding box center [613, 754] width 136 height 37
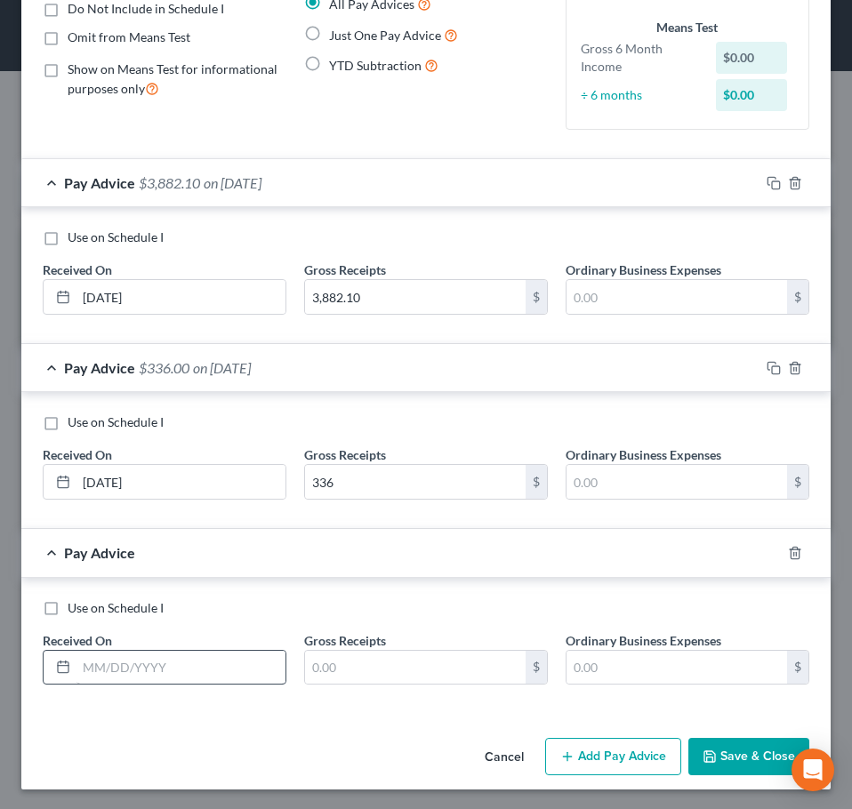
scroll to position [184, 0]
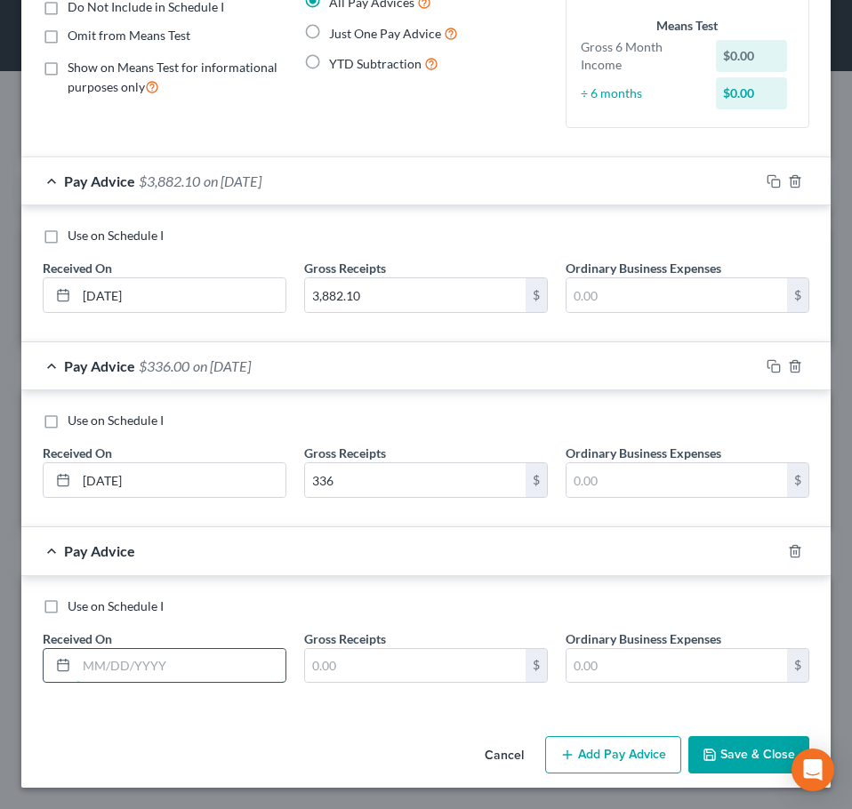
click at [173, 654] on input "text" at bounding box center [180, 666] width 209 height 34
type input "5/28/2025"
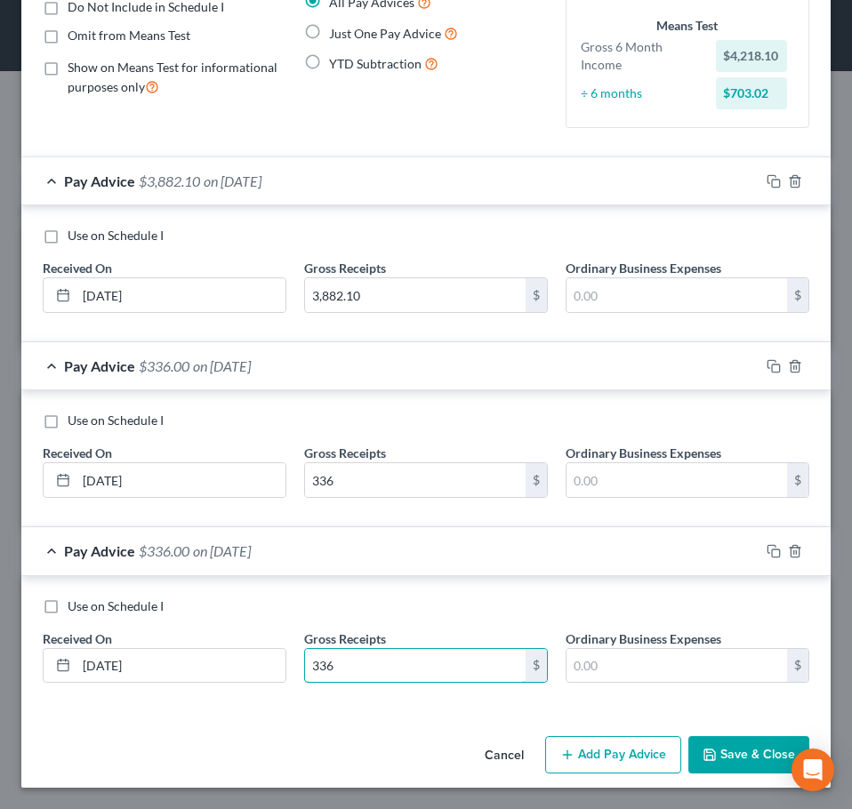
type input "336"
click at [576, 752] on button "Add Pay Advice" at bounding box center [613, 755] width 136 height 37
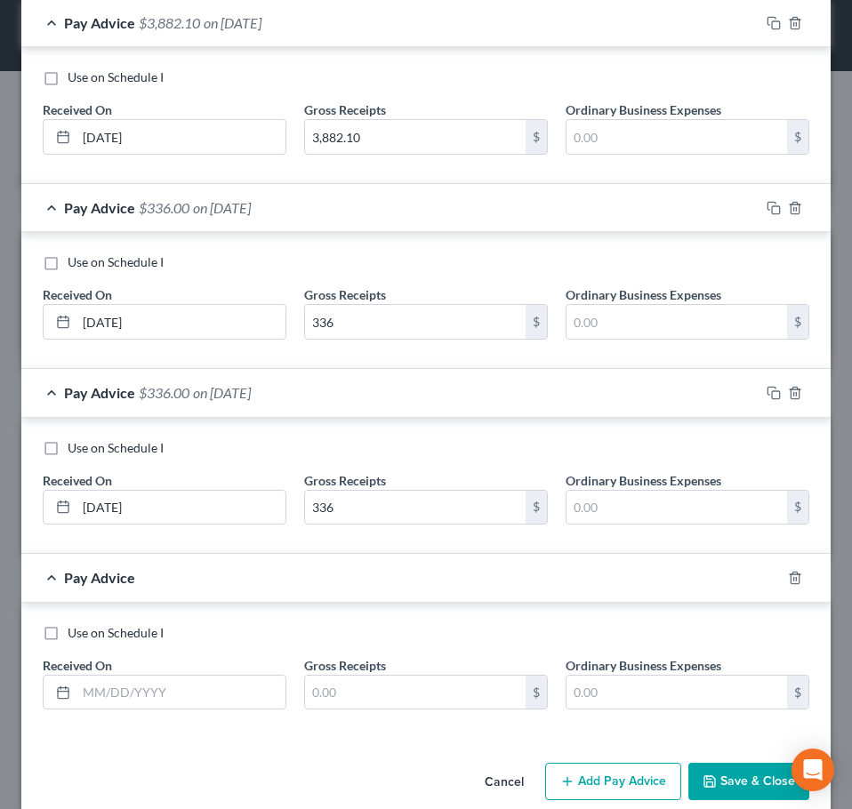
scroll to position [369, 0]
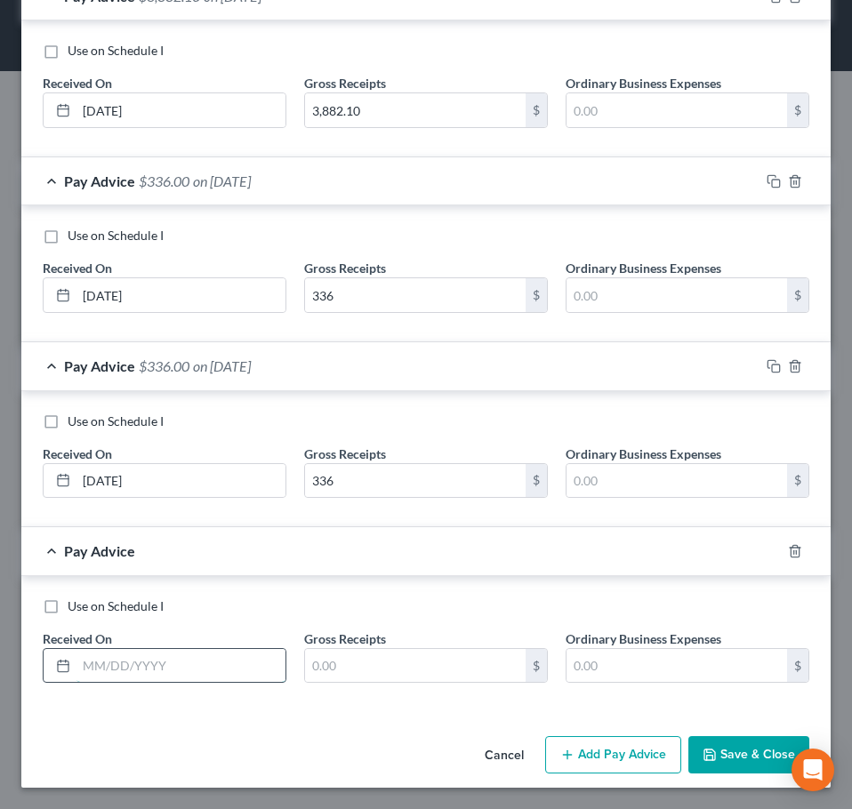
click at [103, 666] on input "text" at bounding box center [180, 666] width 209 height 34
type input "6/25/2025"
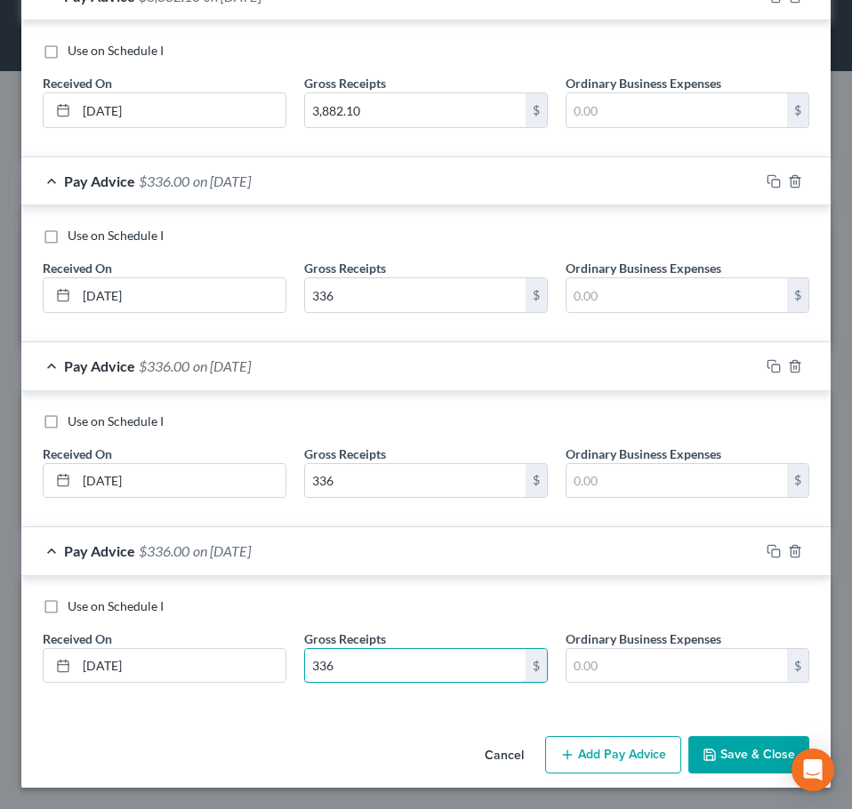
type input "336"
click at [422, 559] on div "Pay Advice $336.00 on 06/25/2025" at bounding box center [390, 550] width 738 height 47
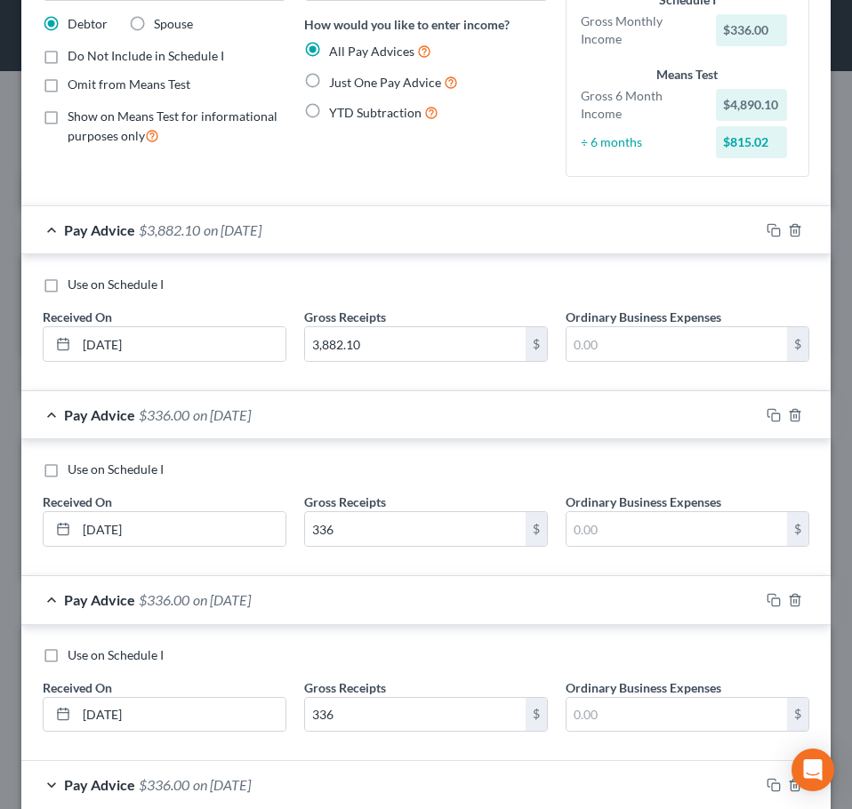
scroll to position [233, 0]
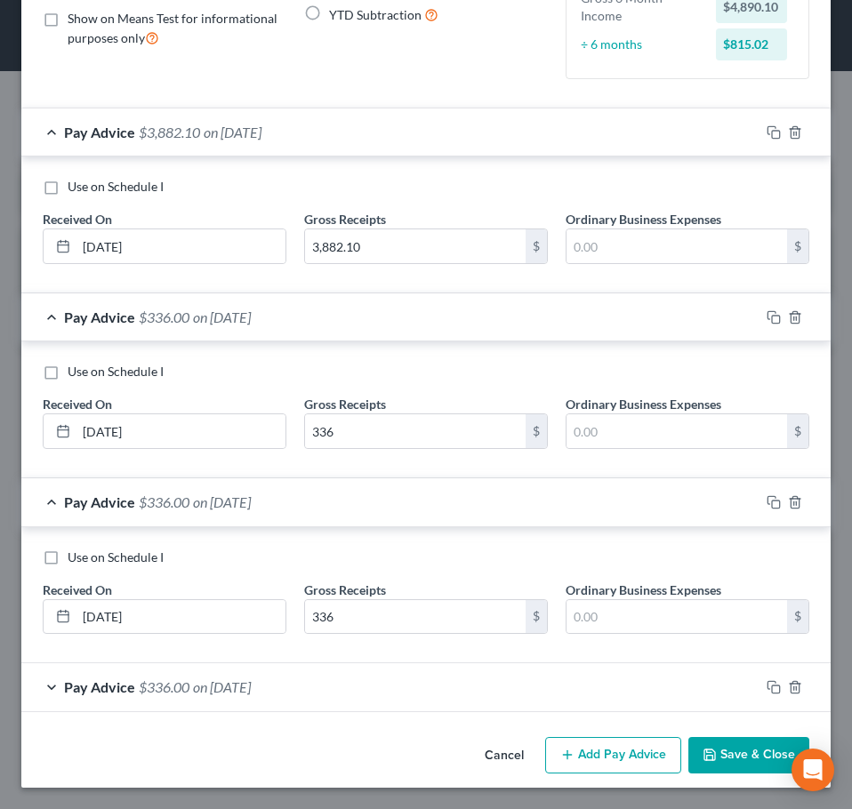
click at [726, 761] on button "Save & Close" at bounding box center [748, 755] width 121 height 37
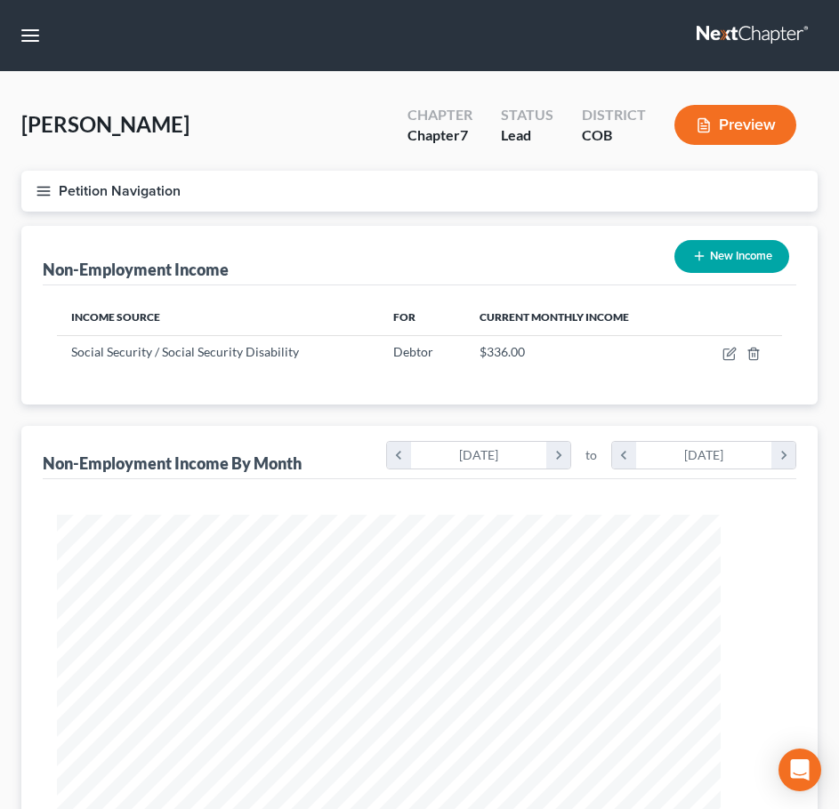
scroll to position [889161, 888794]
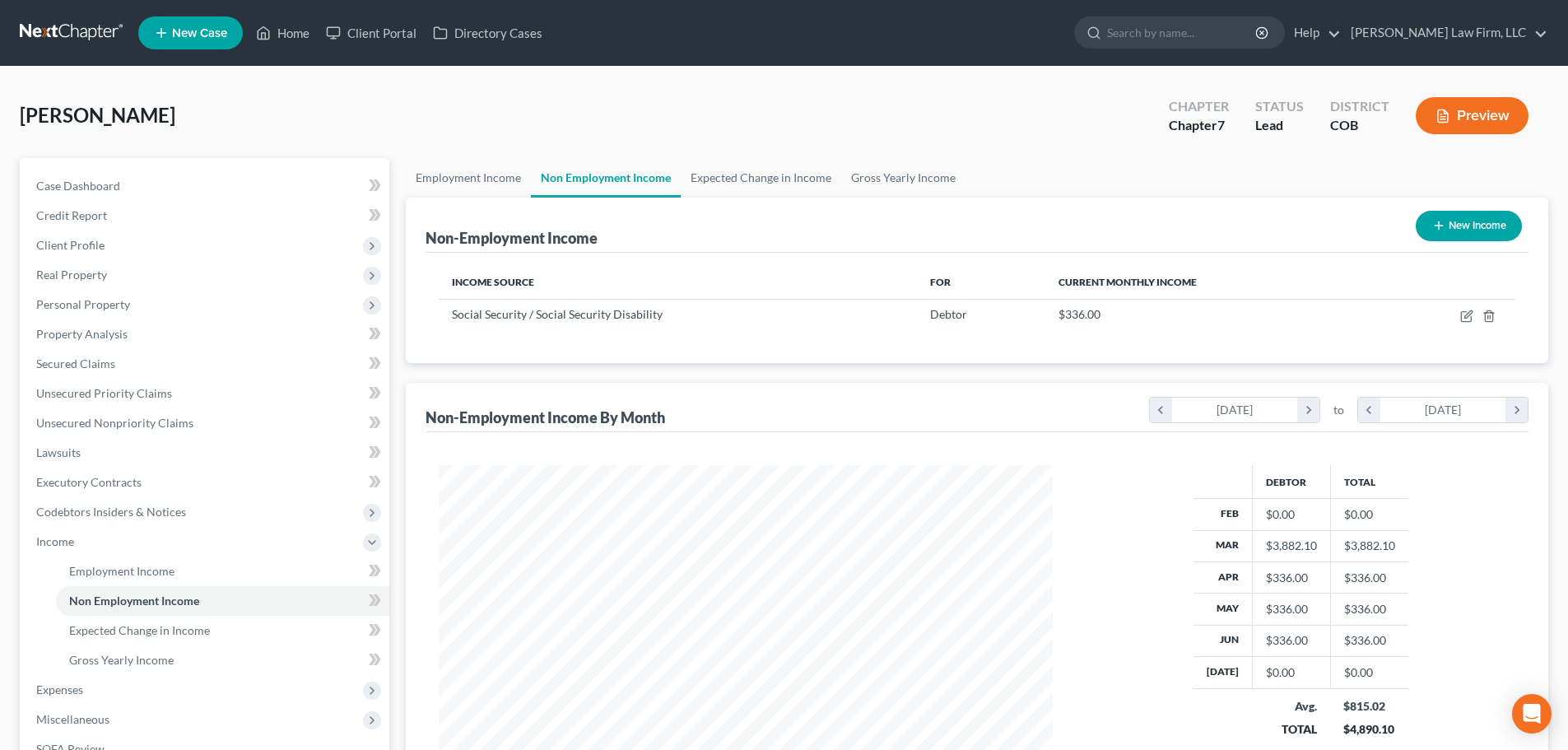
click at [360, 128] on div "Sanchez, Flora Upgraded Chapter Chapter 7 Status Lead District COB Preview" at bounding box center [784, 121] width 1529 height 71
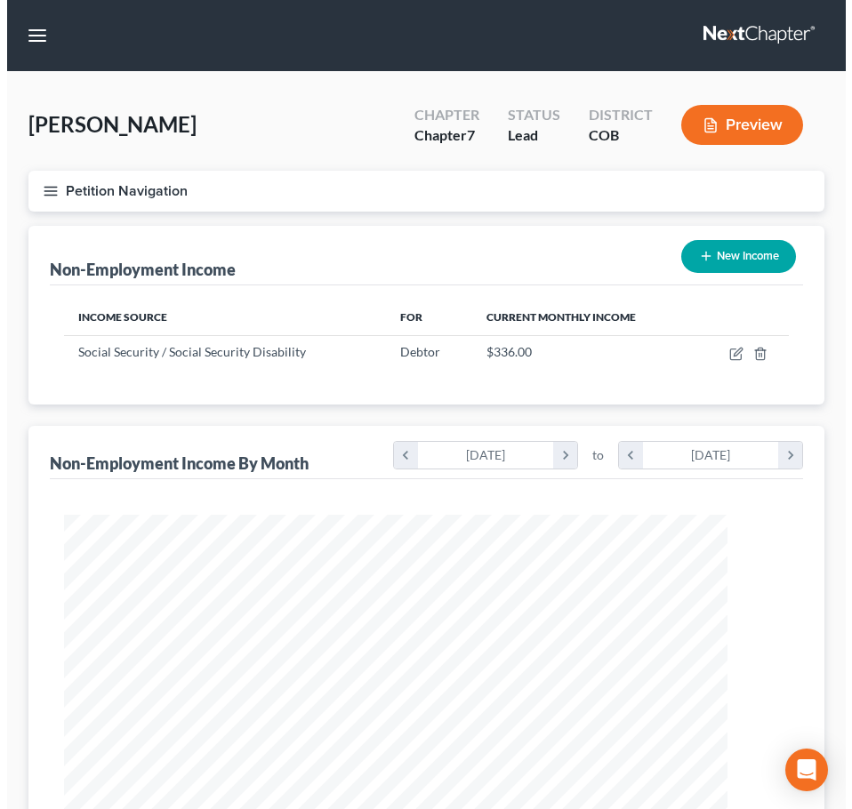
scroll to position [362, 761]
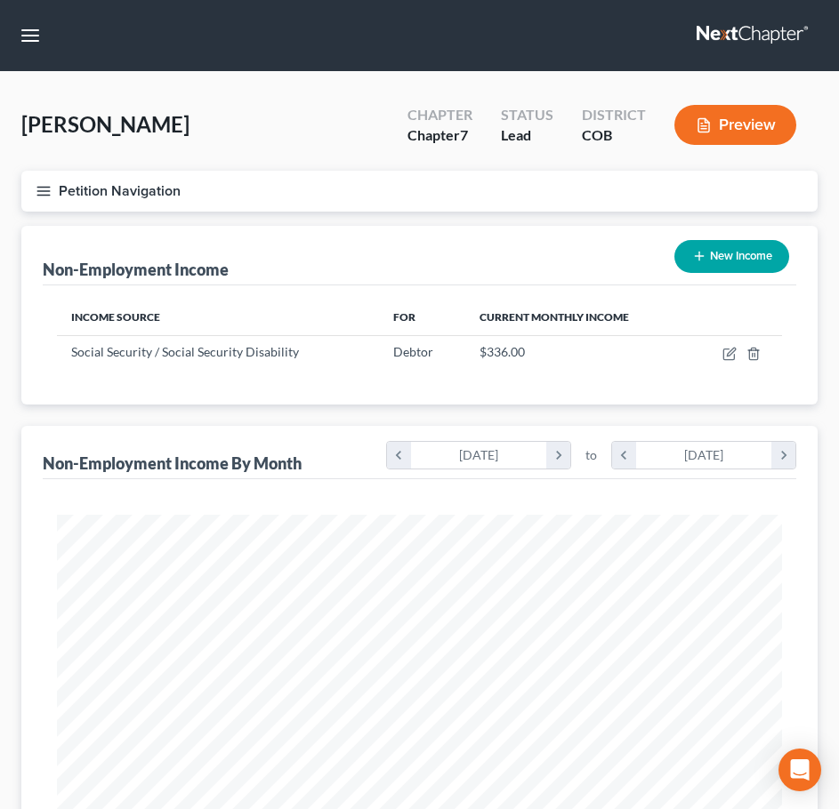
click at [713, 273] on div "New Income" at bounding box center [731, 256] width 129 height 47
click at [722, 257] on button "New Income" at bounding box center [731, 256] width 115 height 33
select select "0"
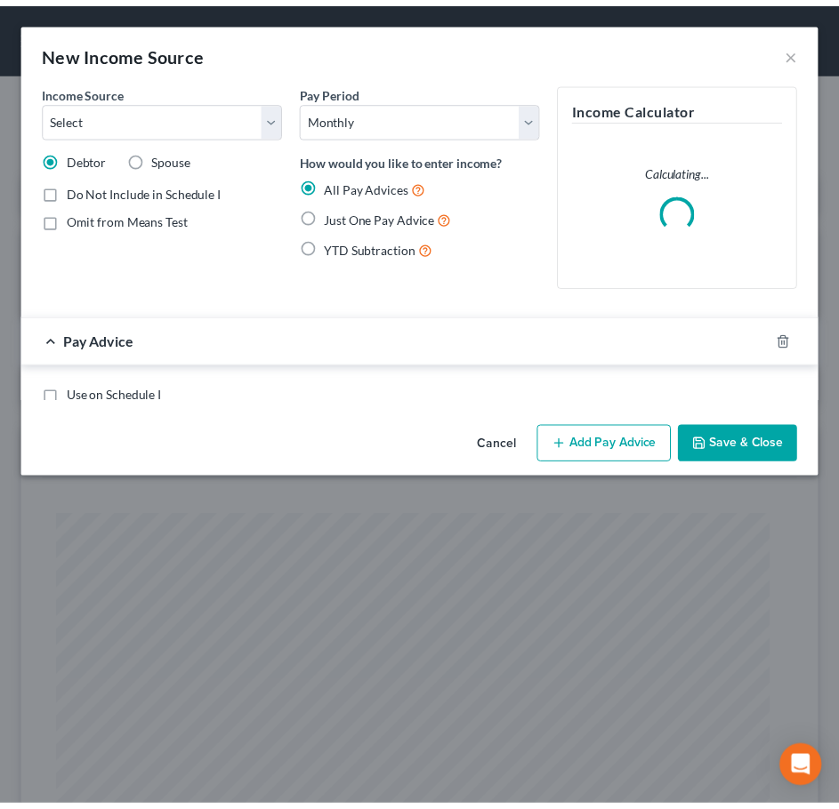
scroll to position [369, 774]
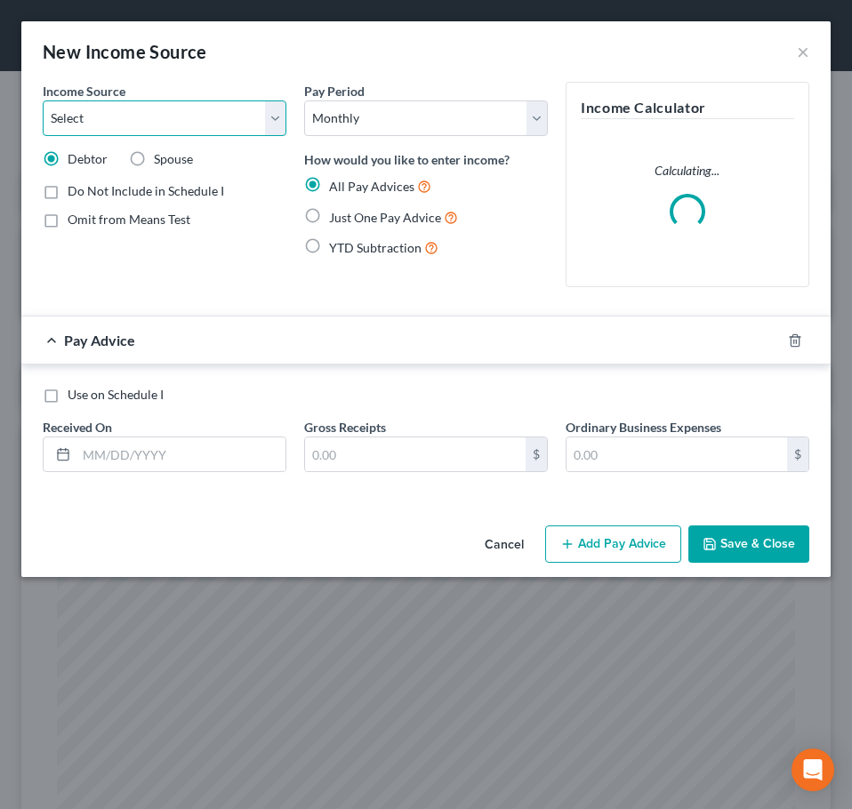
click at [249, 117] on select "Select Unemployment Disability (from employer) Pension Retirement Social Securi…" at bounding box center [165, 119] width 244 height 36
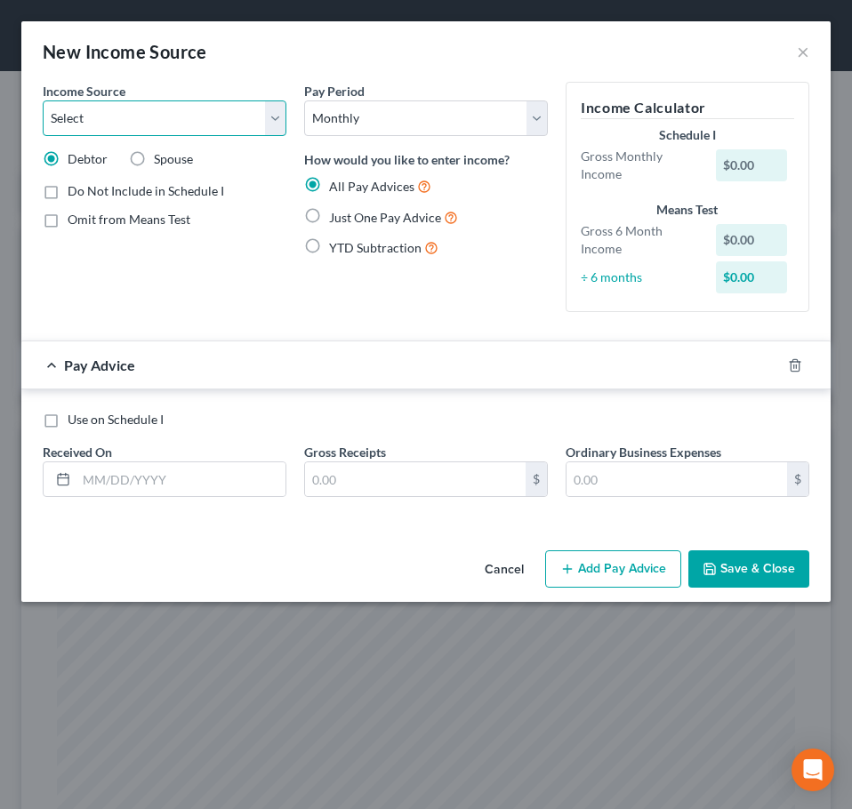
click at [205, 123] on select "Select Unemployment Disability (from employer) Pension Retirement Social Securi…" at bounding box center [165, 119] width 244 height 36
select select "2"
click at [43, 101] on select "Select Unemployment Disability (from employer) Pension Retirement Social Securi…" at bounding box center [165, 119] width 244 height 36
click at [267, 292] on div "Income Source * Select Unemployment Disability (from employer) Pension Retireme…" at bounding box center [165, 204] width 262 height 245
click at [165, 118] on select "Select Unemployment Disability (from employer) Pension Retirement Social Securi…" at bounding box center [165, 119] width 244 height 36
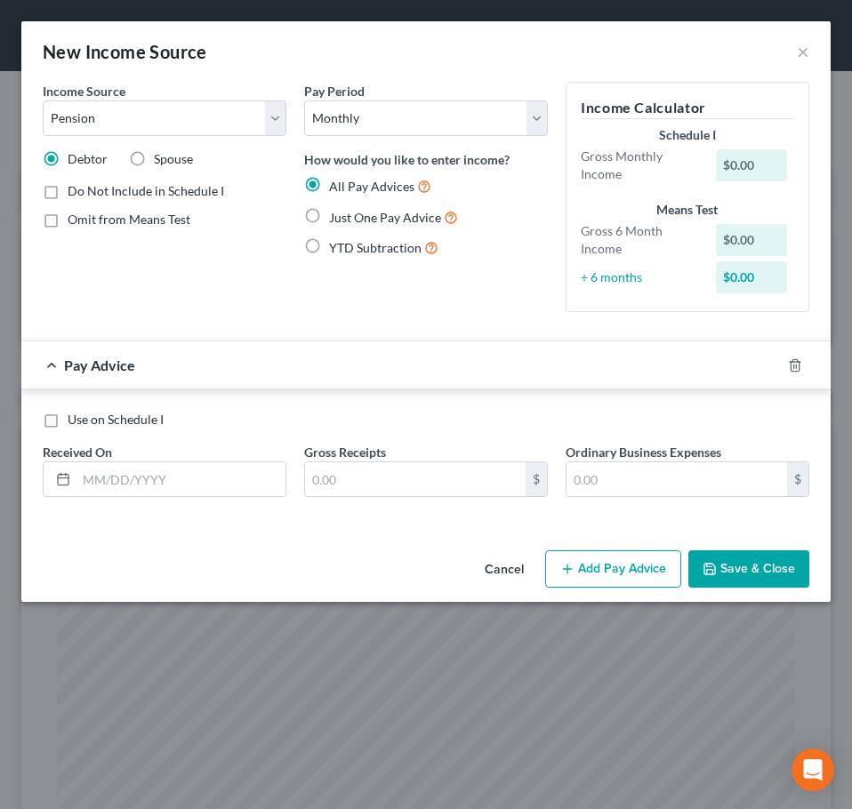
click at [385, 313] on div "Pay Period Select Monthly Twice Monthly Every Other Week Weekly How would you l…" at bounding box center [426, 204] width 262 height 245
click at [506, 573] on button "Cancel" at bounding box center [505, 570] width 68 height 36
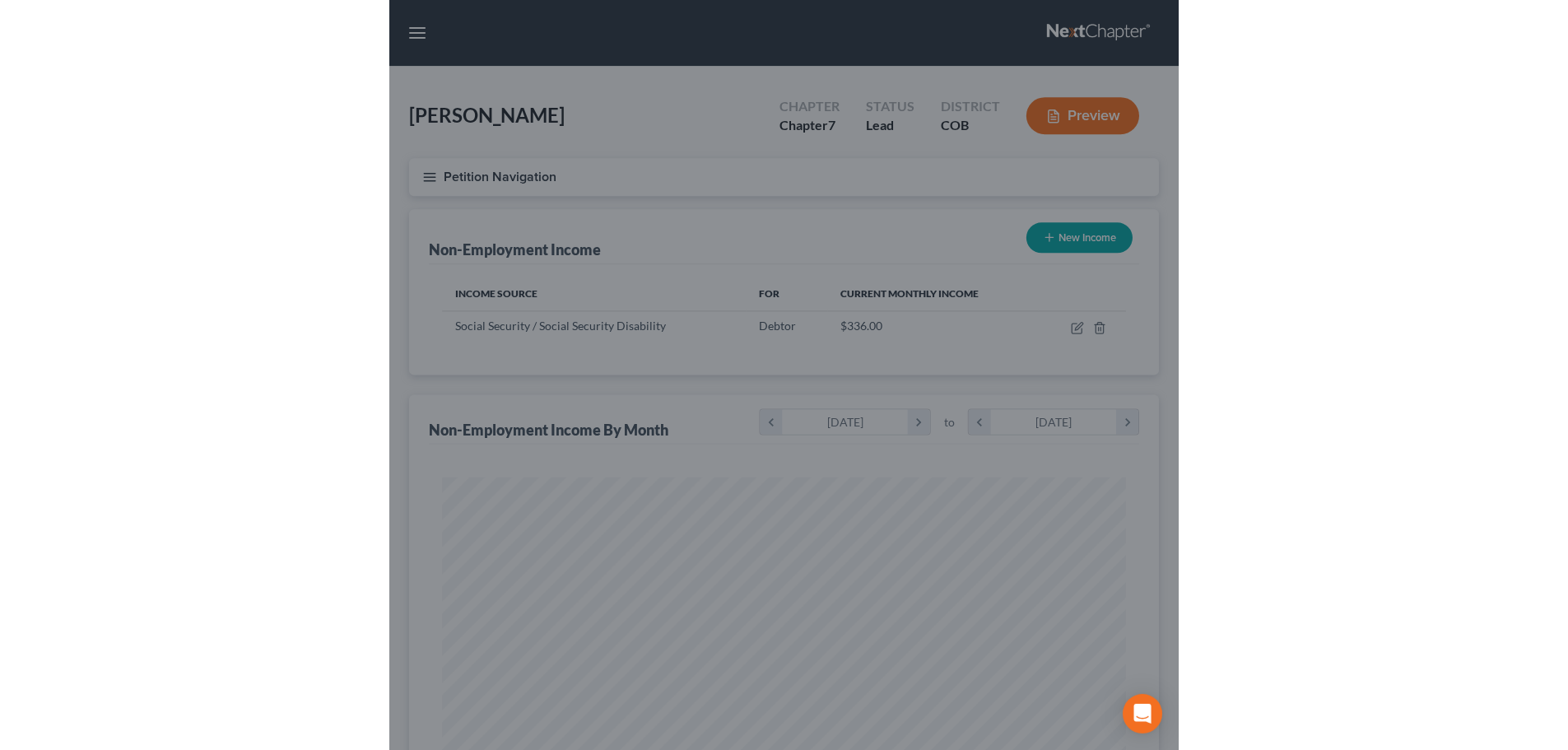
scroll to position [823269, 822628]
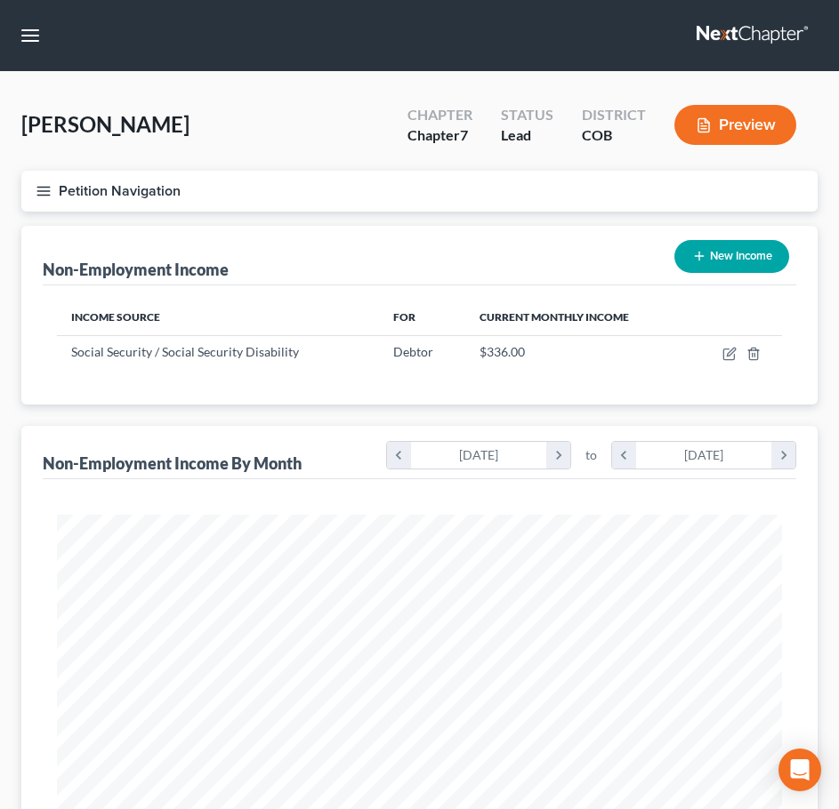
click at [69, 193] on button "Petition Navigation" at bounding box center [419, 191] width 796 height 41
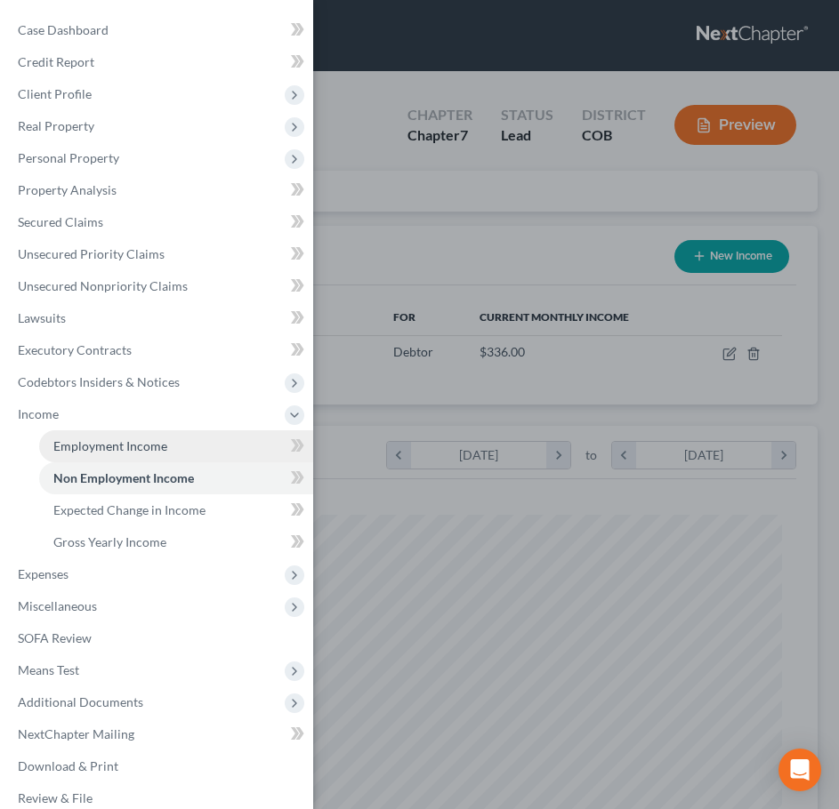
click at [160, 447] on span "Employment Income" at bounding box center [110, 446] width 114 height 15
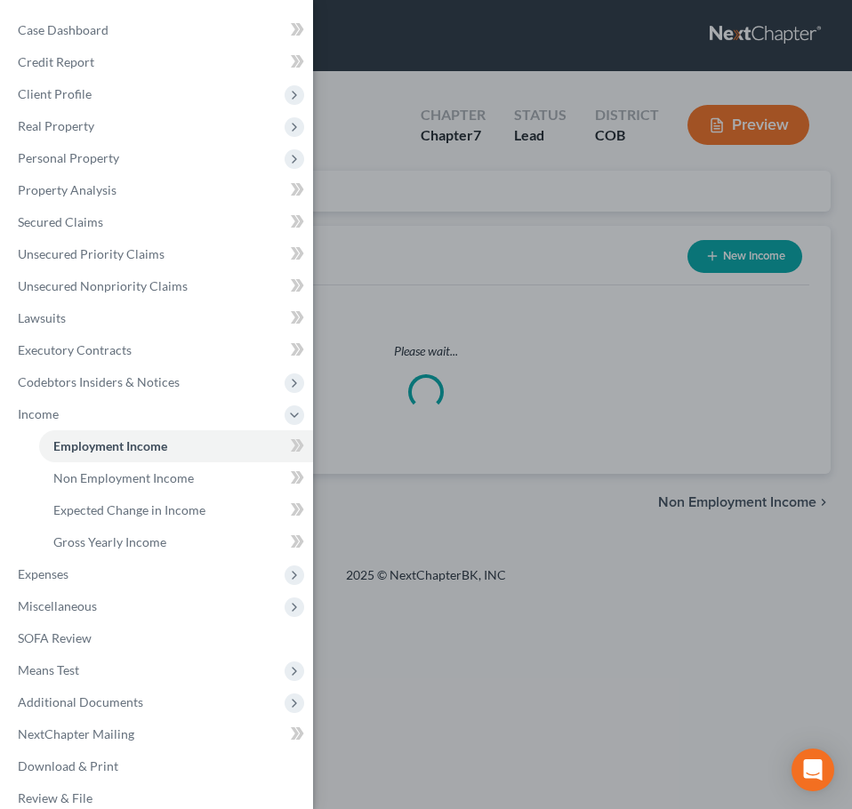
click at [726, 247] on div "Case Dashboard Payments Invoices Payments Payments Credit Report Client Profile" at bounding box center [426, 404] width 852 height 809
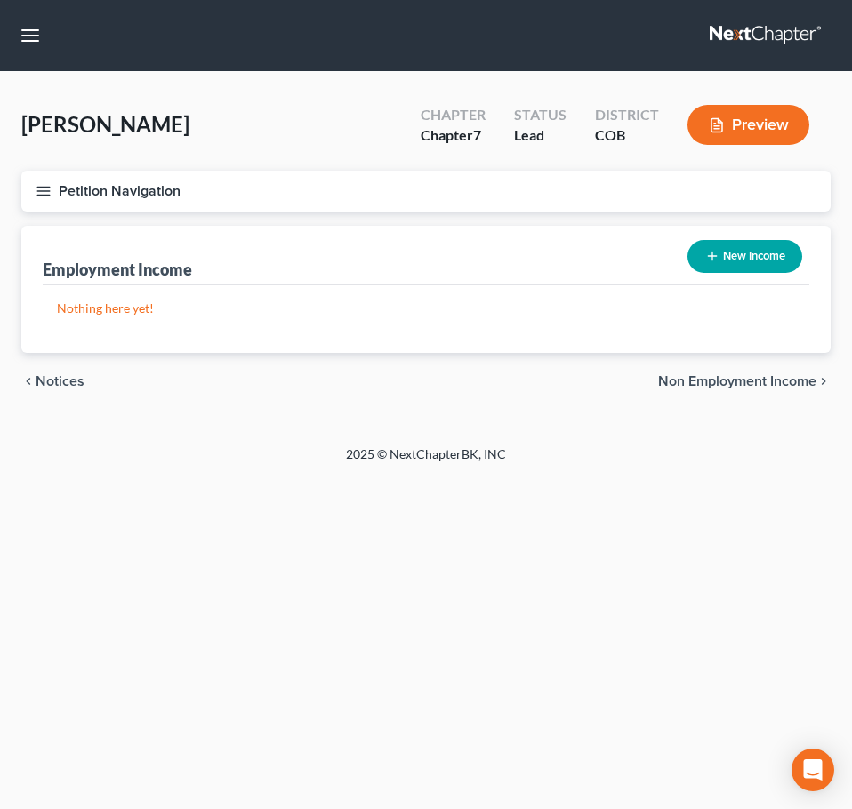
click at [723, 255] on button "New Income" at bounding box center [745, 256] width 115 height 33
select select "0"
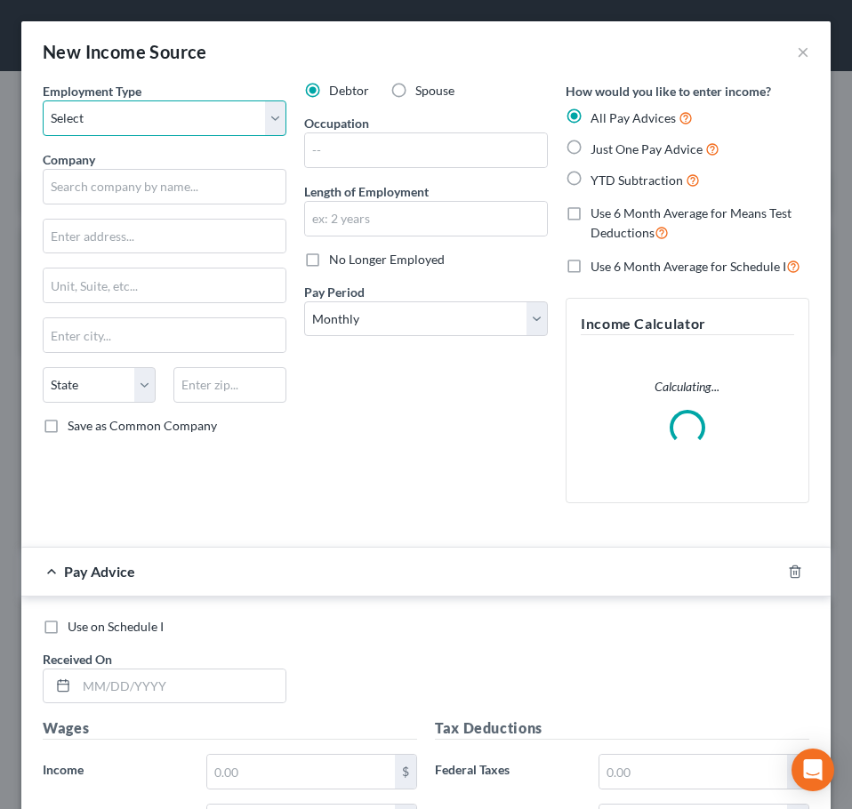
click at [150, 114] on select "Select Full or Part Time Employment Self Employment" at bounding box center [165, 119] width 244 height 36
click at [499, 496] on div "Debtor Spouse Occupation Length of Employment No Longer Employed Pay Period * S…" at bounding box center [426, 300] width 262 height 436
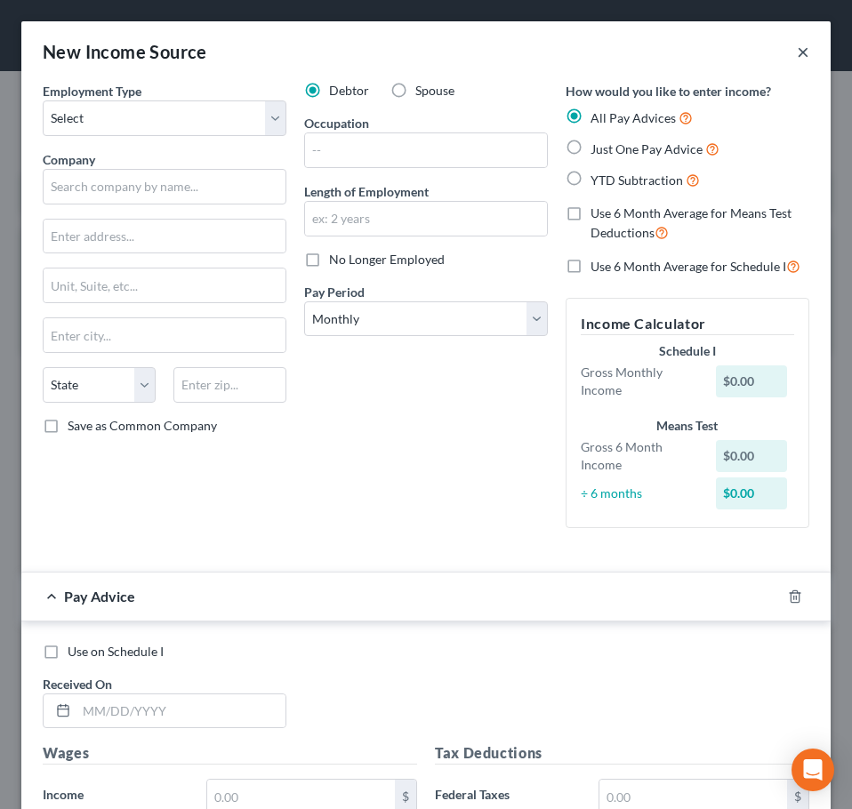
click at [797, 48] on button "×" at bounding box center [803, 51] width 12 height 21
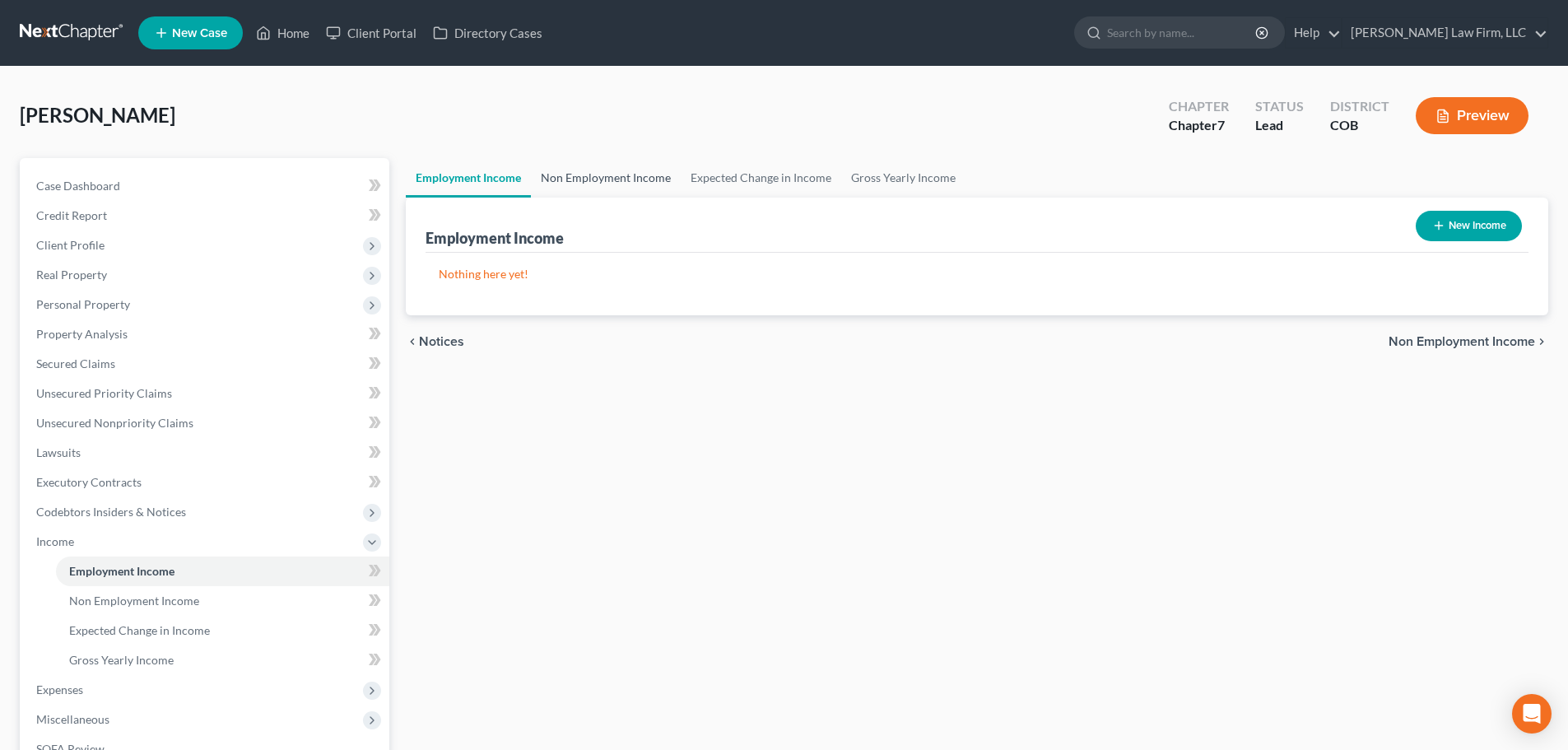
click at [595, 182] on link "Non Employment Income" at bounding box center [606, 178] width 150 height 40
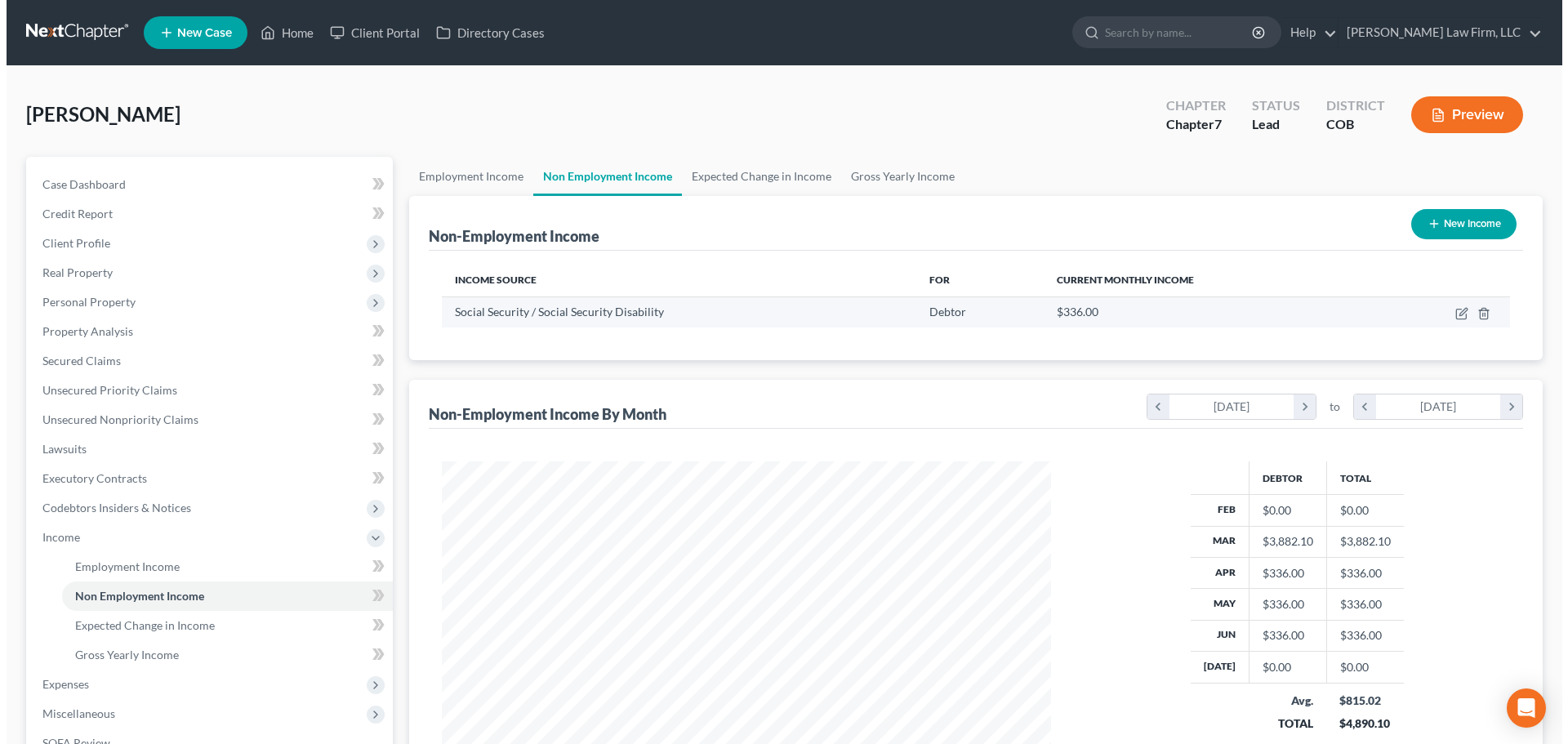
scroll to position [305, 642]
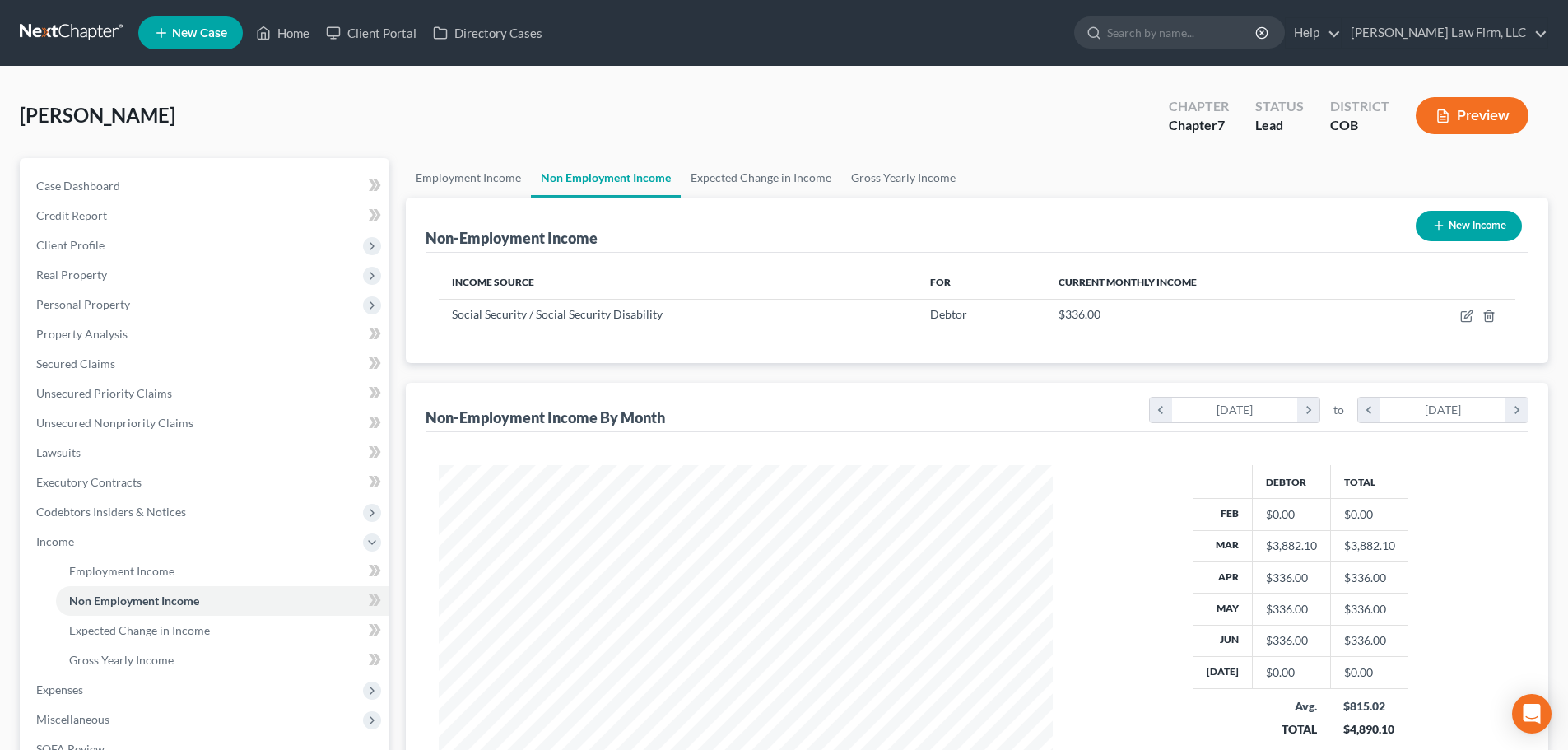
click at [1473, 235] on button "New Income" at bounding box center [1469, 226] width 106 height 31
select select "0"
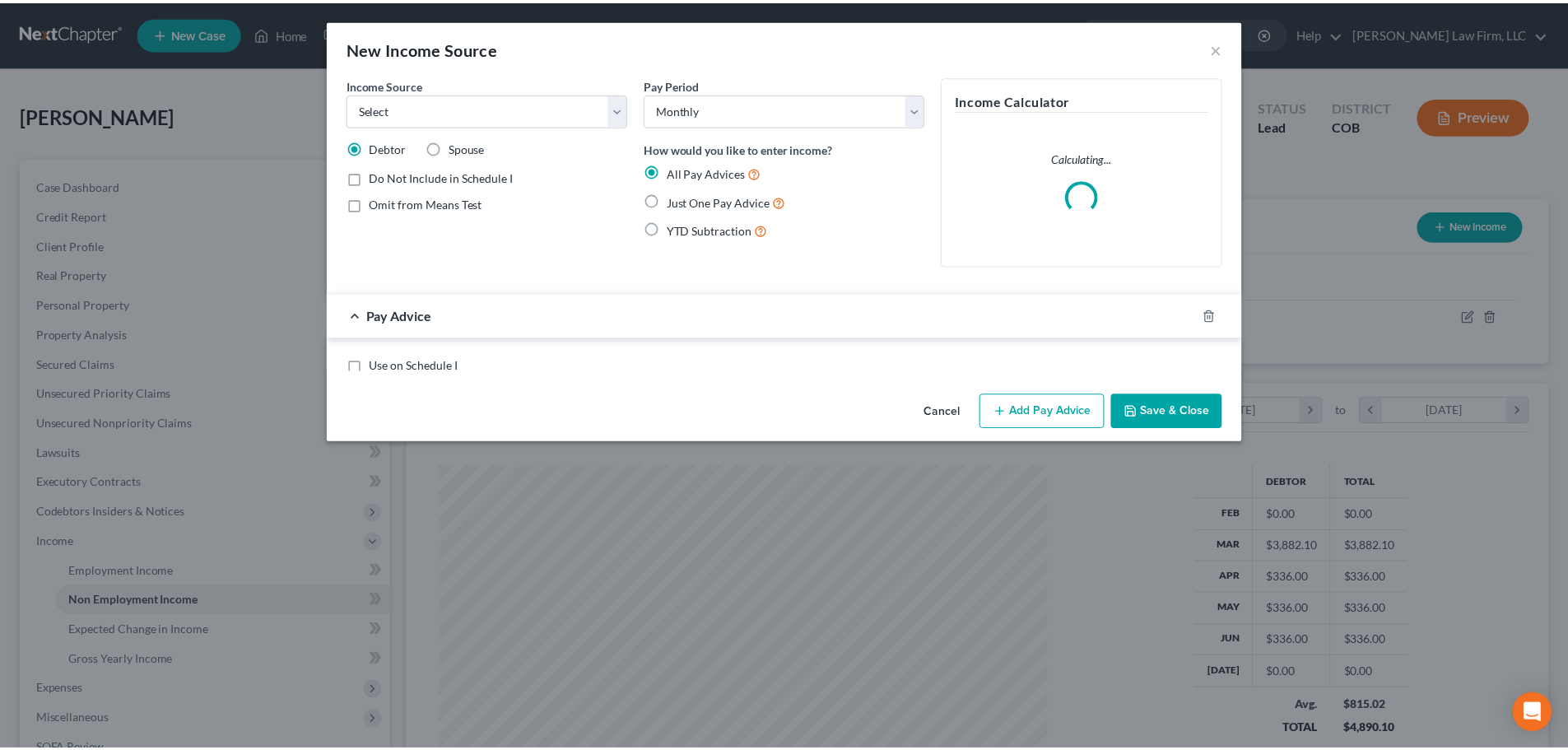
scroll to position [309, 653]
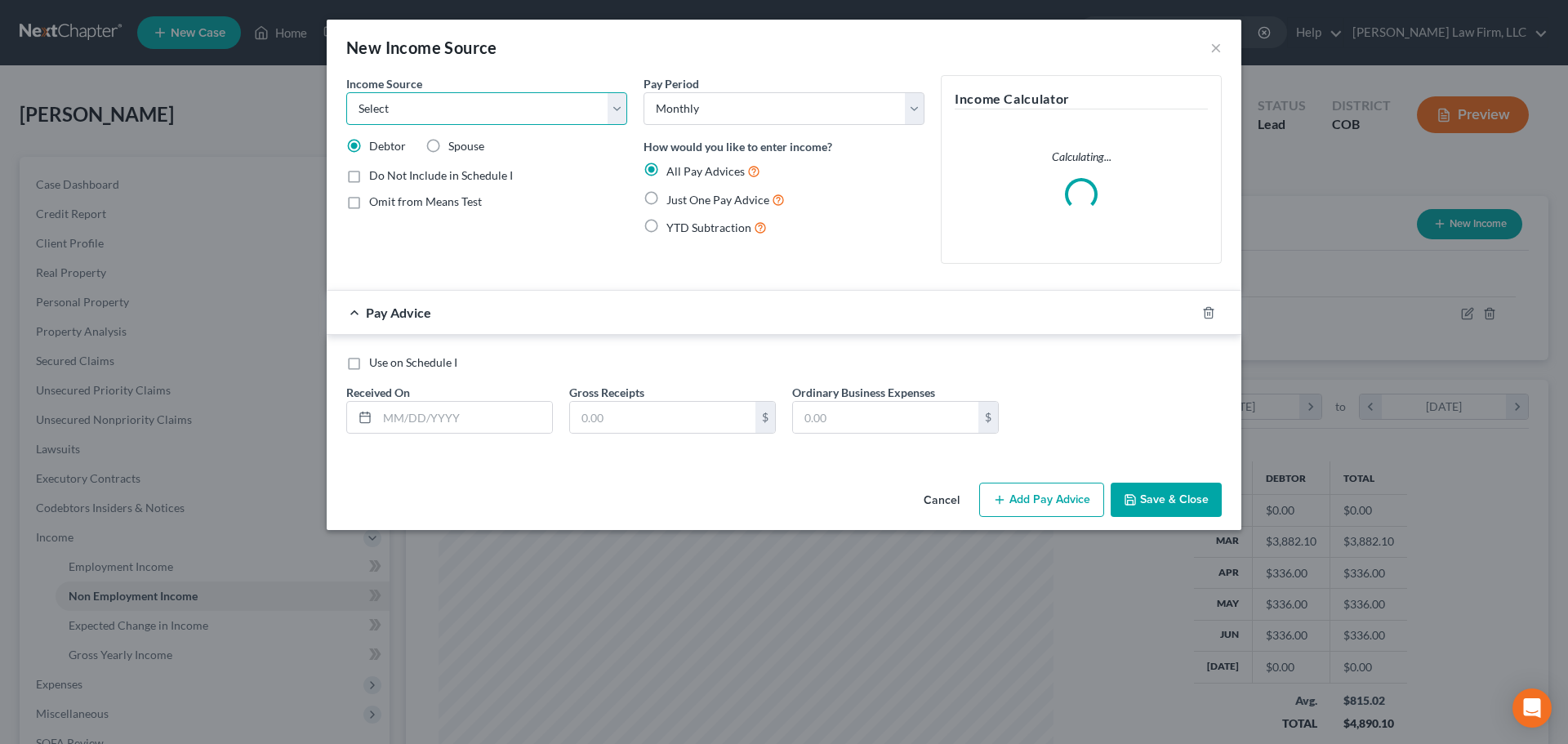
click at [542, 112] on select "Select Unemployment Disability (from employer) Pension Retirement Social Securi…" at bounding box center [487, 109] width 281 height 33
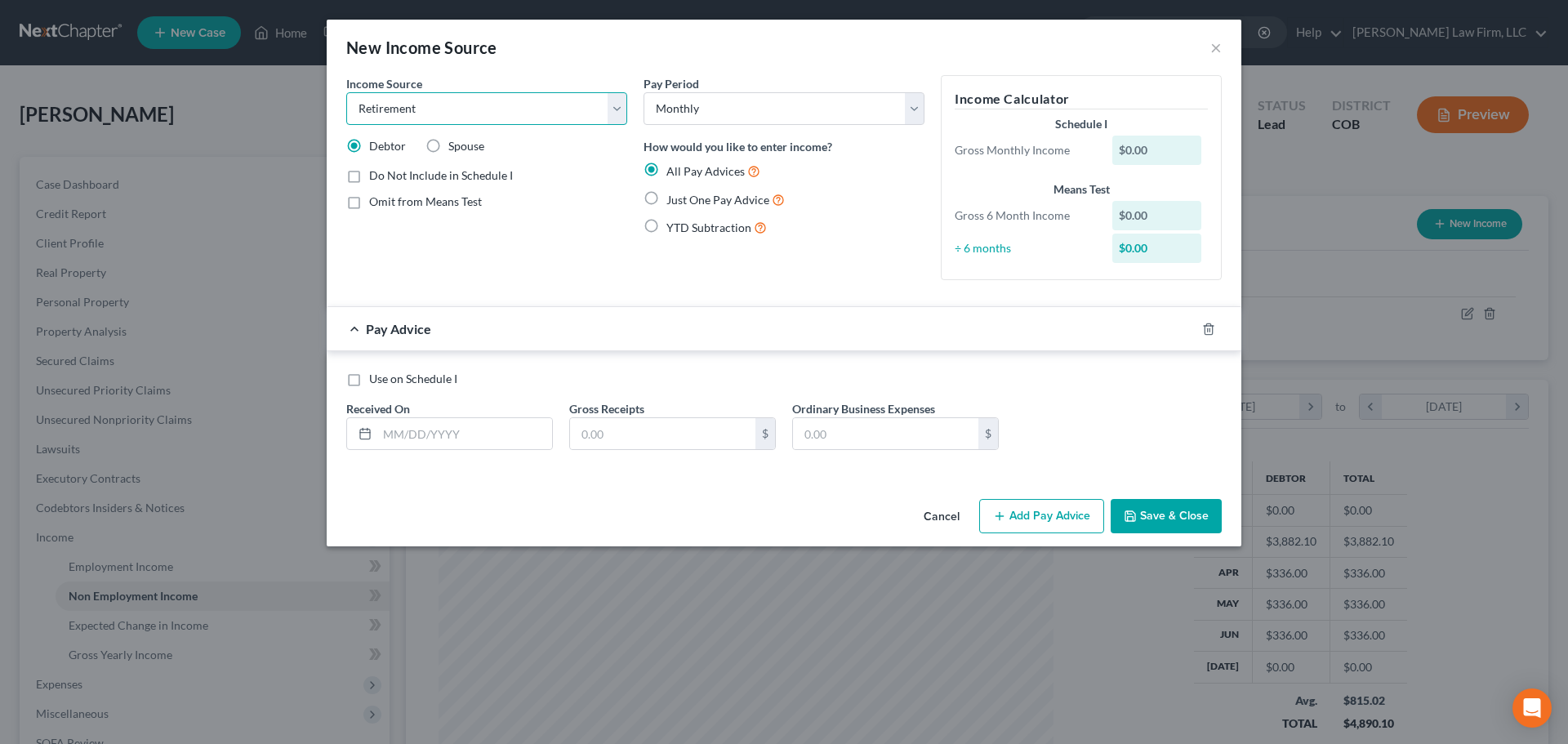
click at [346, 93] on select "Select Unemployment Disability (from employer) Pension Retirement Social Securi…" at bounding box center [487, 109] width 281 height 33
click at [462, 97] on select "Select Unemployment Disability (from employer) Pension Retirement Social Securi…" at bounding box center [487, 109] width 281 height 33
click at [346, 93] on select "Select Unemployment Disability (from employer) Pension Retirement Social Securi…" at bounding box center [487, 109] width 281 height 33
click at [469, 105] on select "Select Unemployment Disability (from employer) Pension Retirement Social Securi…" at bounding box center [487, 109] width 281 height 33
select select "4"
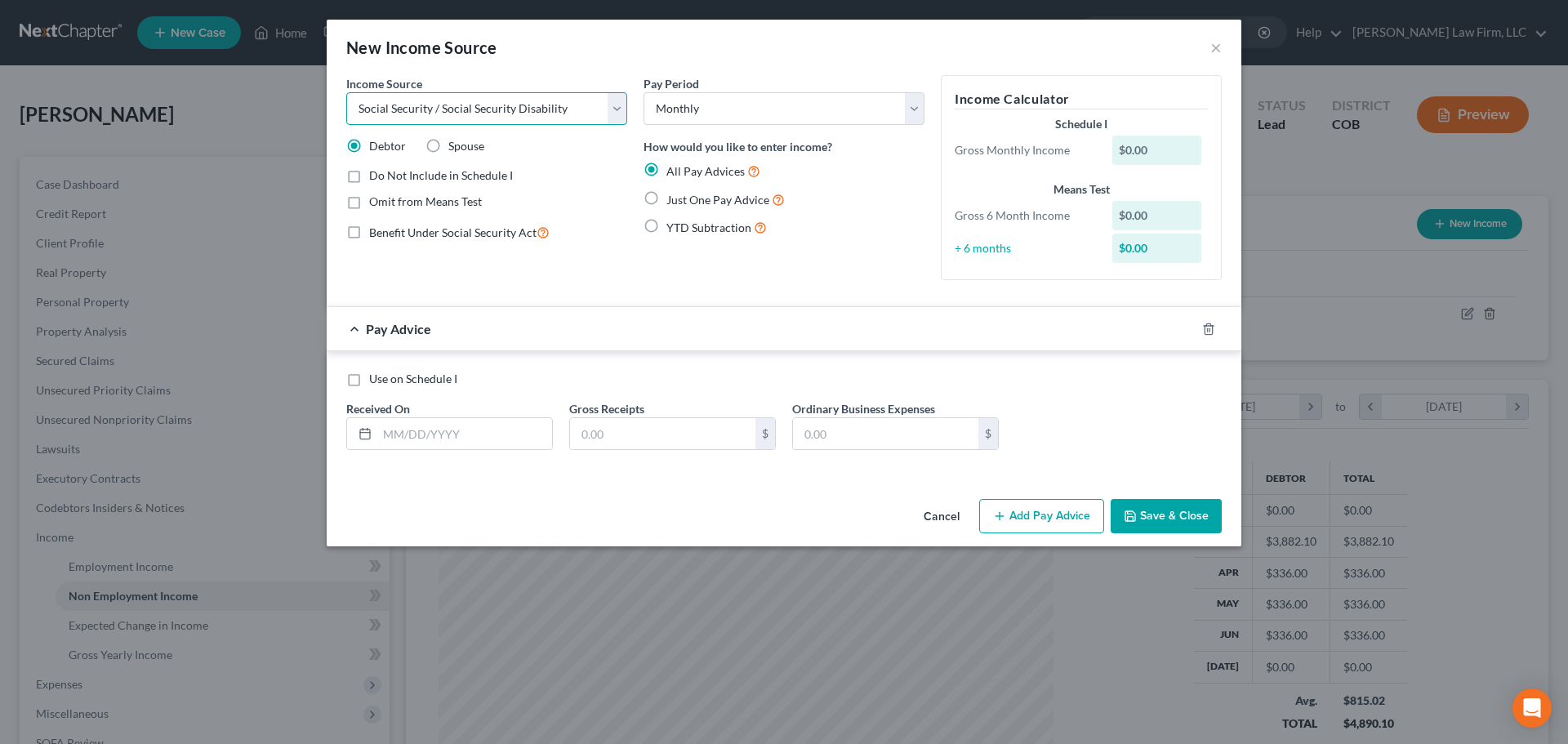
click at [346, 93] on select "Select Unemployment Disability (from employer) Pension Retirement Social Securi…" at bounding box center [487, 109] width 281 height 33
click at [1230, 37] on div "New Income Source ×" at bounding box center [784, 47] width 914 height 55
click at [1223, 40] on div "New Income Source ×" at bounding box center [784, 47] width 914 height 55
click at [1215, 46] on button "×" at bounding box center [1215, 47] width 11 height 19
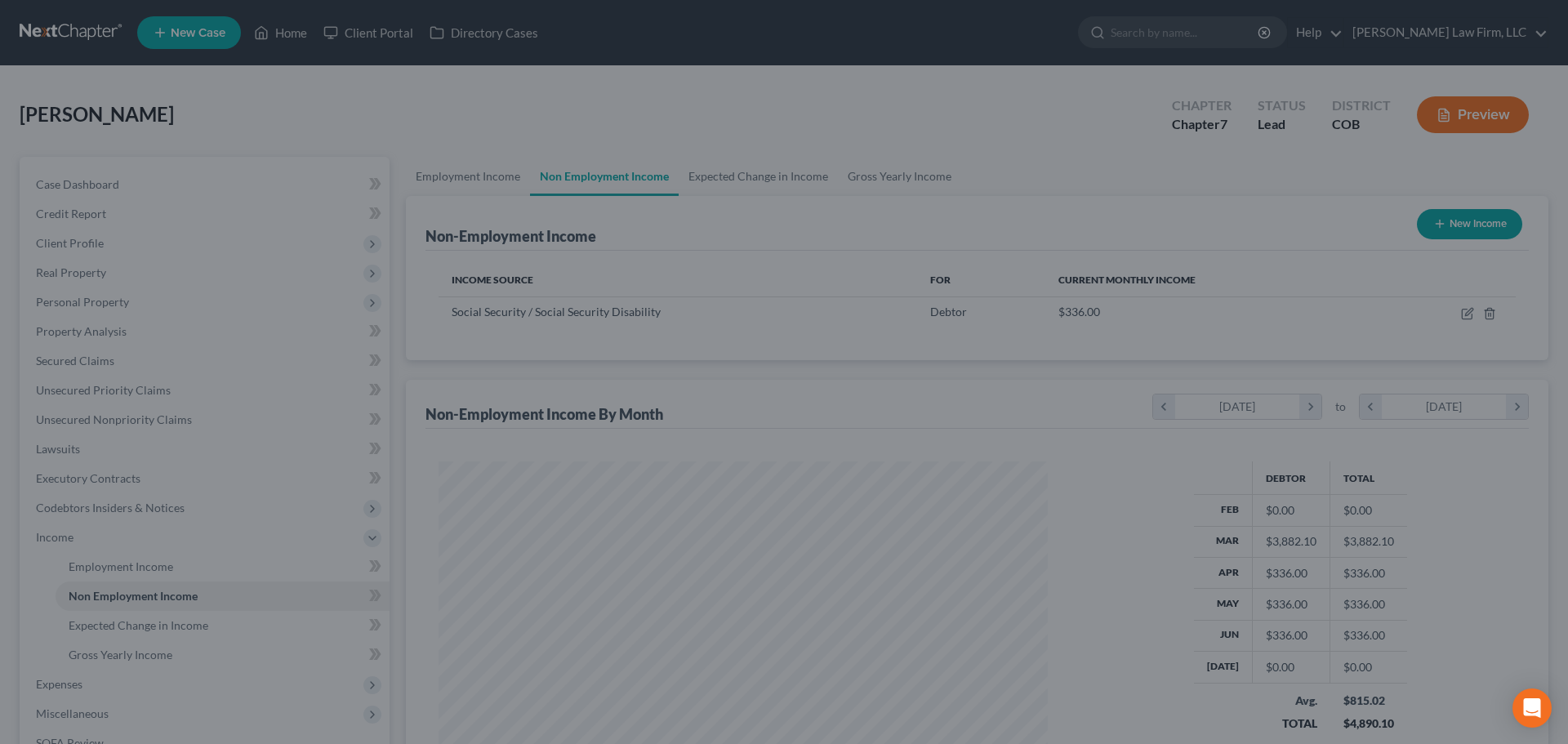
scroll to position [816711, 815942]
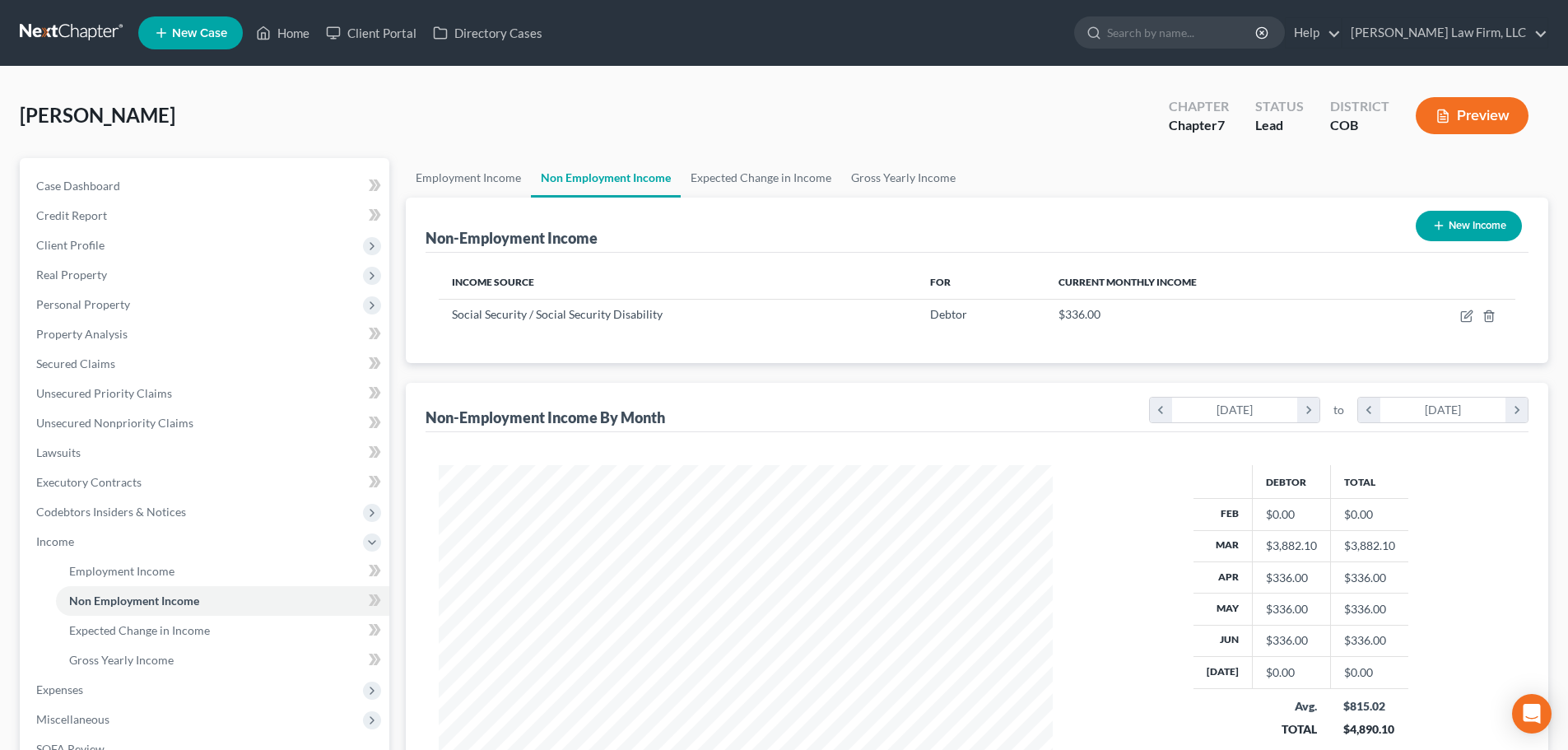
click at [1450, 228] on button "New Income" at bounding box center [1469, 226] width 106 height 31
select select "0"
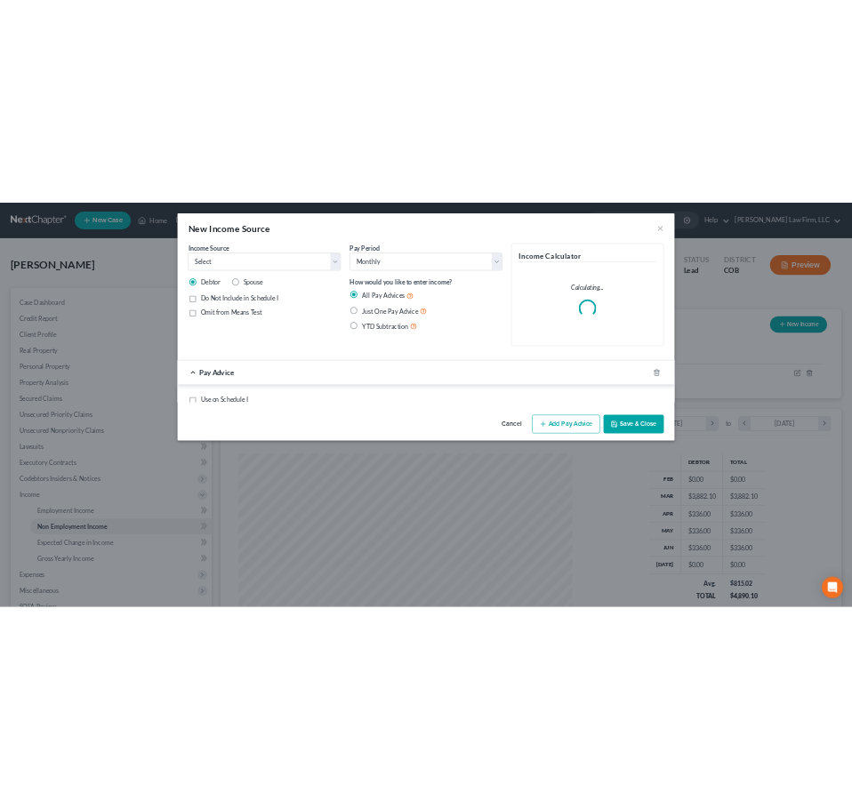
scroll to position [334, 705]
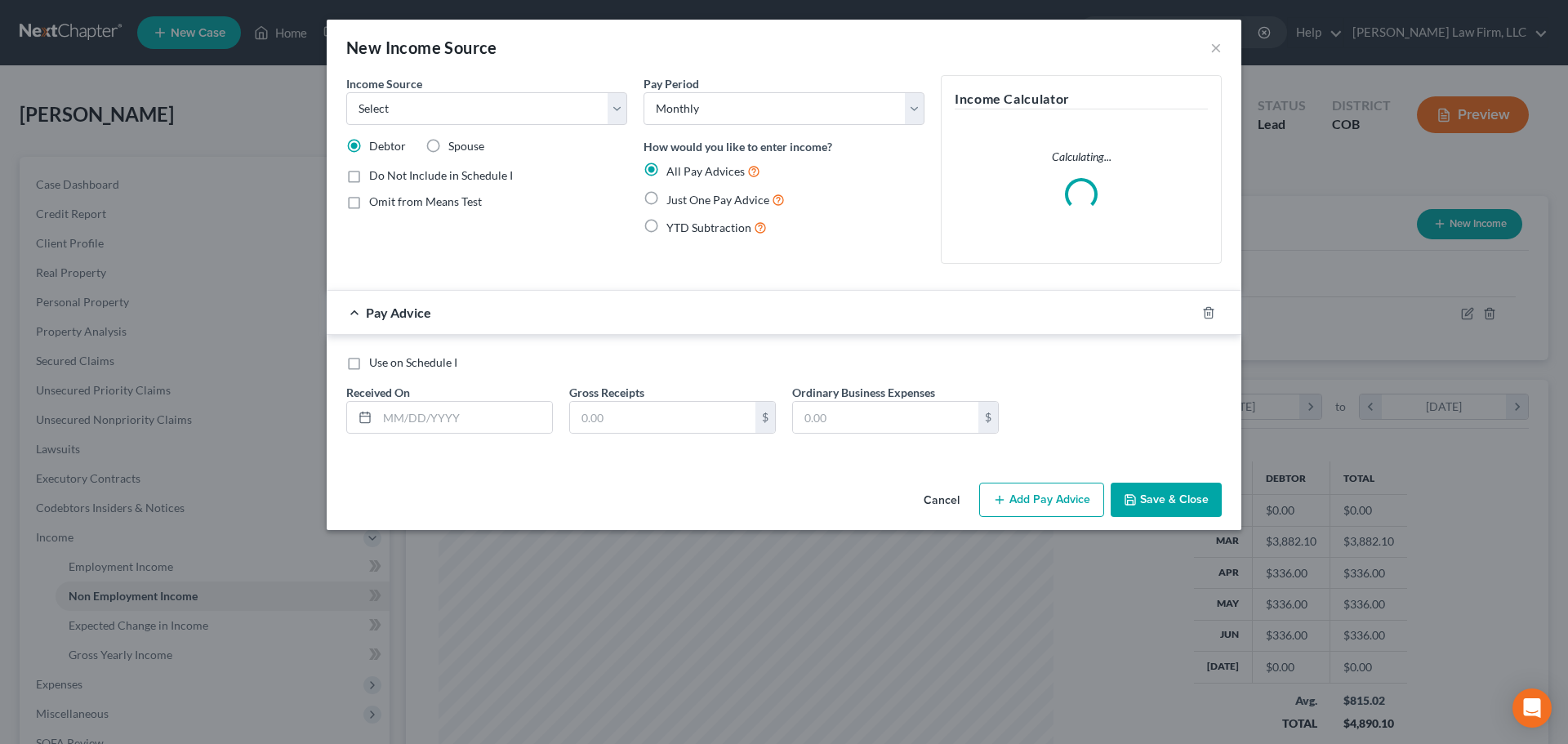
click at [468, 209] on label "Omit from Means Test" at bounding box center [425, 202] width 113 height 17
click at [386, 204] on input "Omit from Means Test" at bounding box center [381, 199] width 11 height 11
checkbox input "true"
click at [464, 121] on select "Select Unemployment Disability (from employer) Pension Retirement Social Securi…" at bounding box center [487, 109] width 281 height 33
click at [346, 93] on select "Select Unemployment Disability (from employer) Pension Retirement Social Securi…" at bounding box center [487, 109] width 281 height 33
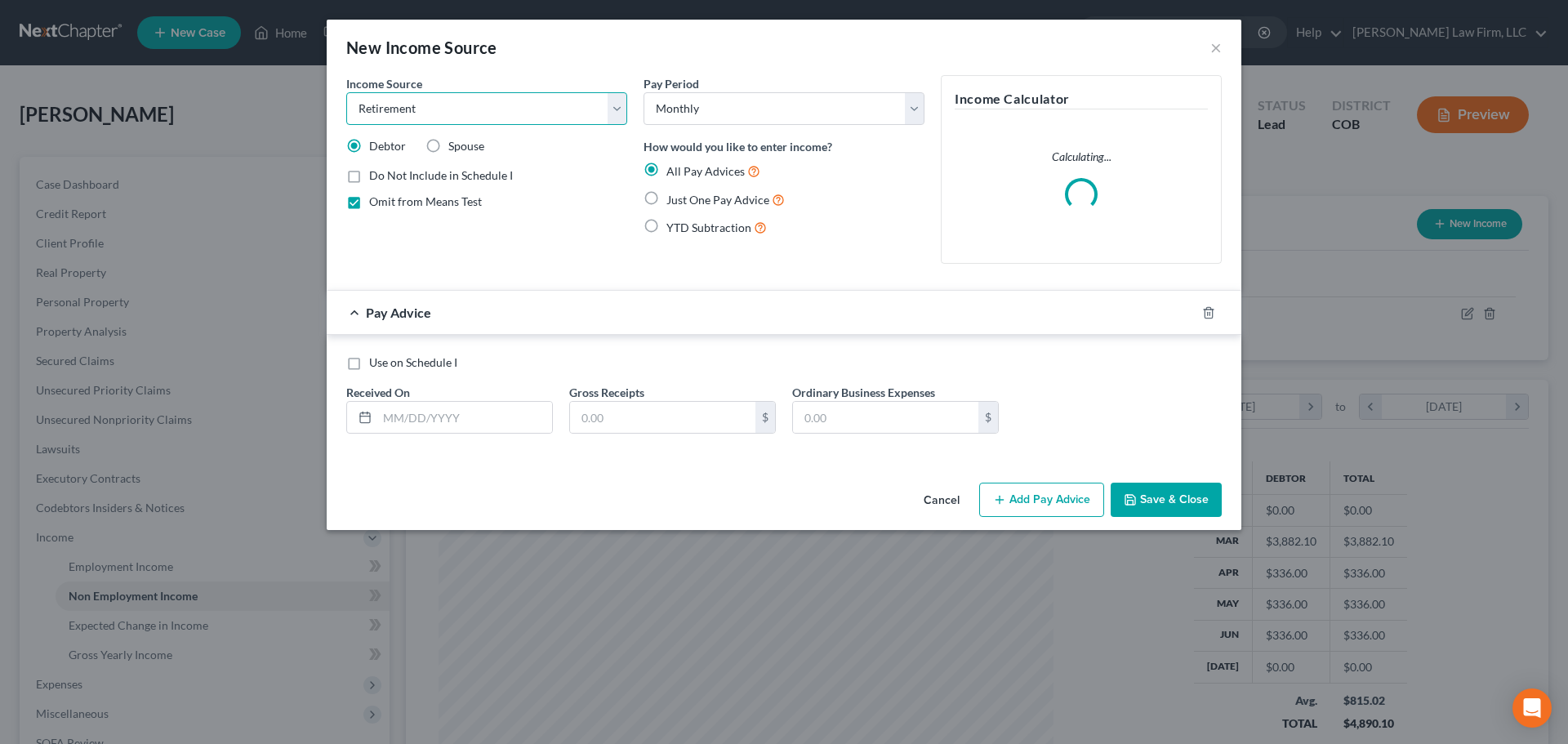
click at [470, 106] on select "Select Unemployment Disability (from employer) Pension Retirement Social Securi…" at bounding box center [487, 109] width 281 height 33
select select "2"
click at [346, 93] on select "Select Unemployment Disability (from employer) Pension Retirement Social Securi…" at bounding box center [487, 109] width 281 height 33
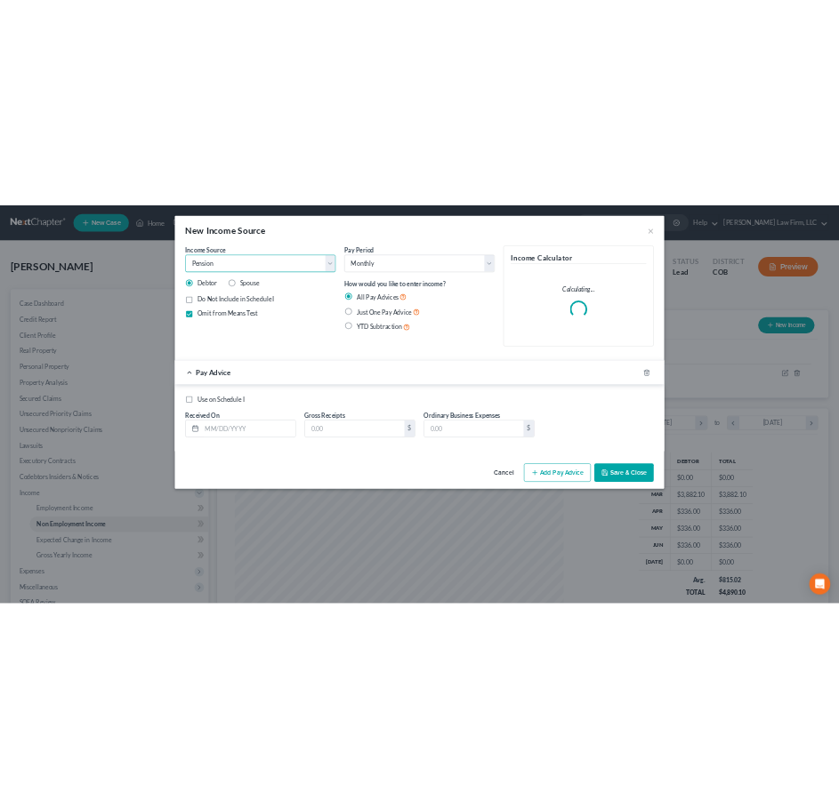
scroll to position [369, 774]
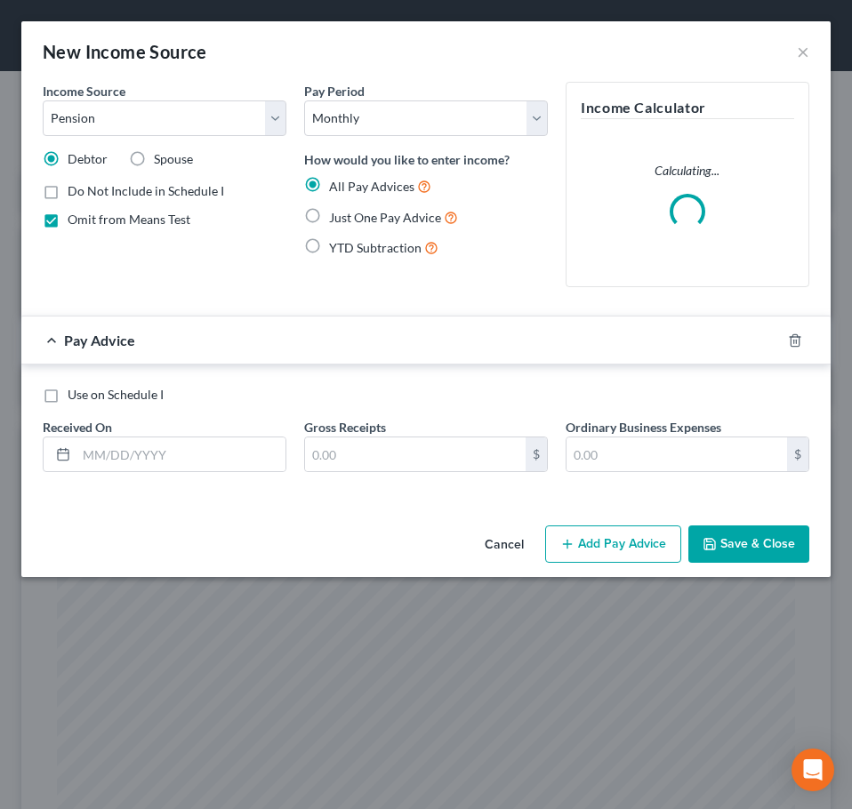
click at [168, 473] on div "Use on Schedule I Received On * Gross Receipts $ Ordinary Business Expenses $" at bounding box center [426, 436] width 785 height 101
click at [173, 469] on input "text" at bounding box center [180, 455] width 209 height 34
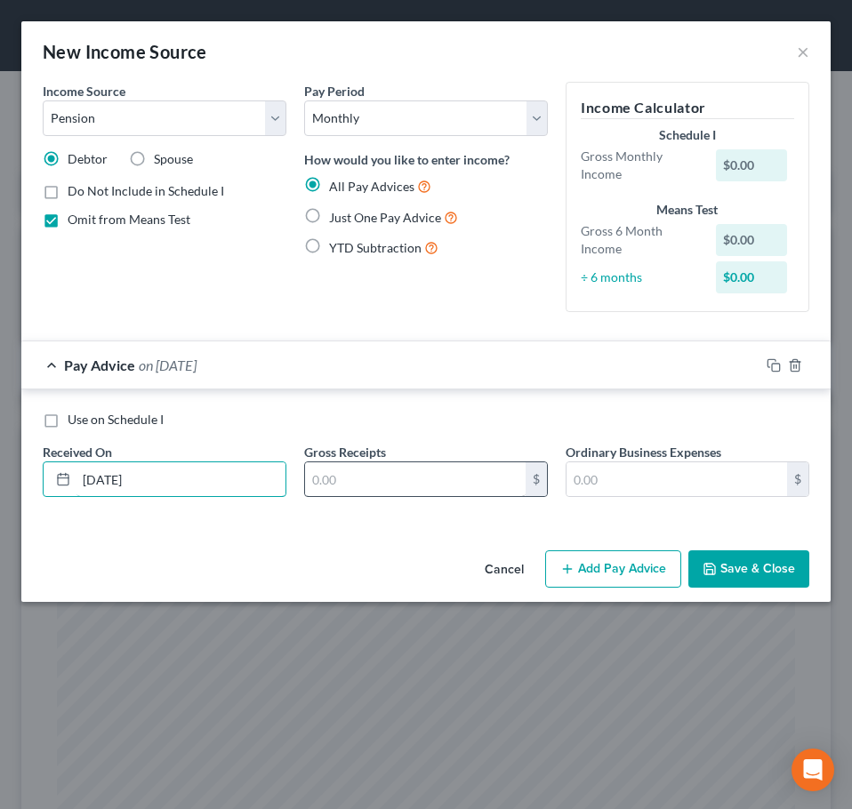
type input "[DATE]"
click at [403, 488] on input "text" at bounding box center [415, 480] width 221 height 34
type input "6,604.42"
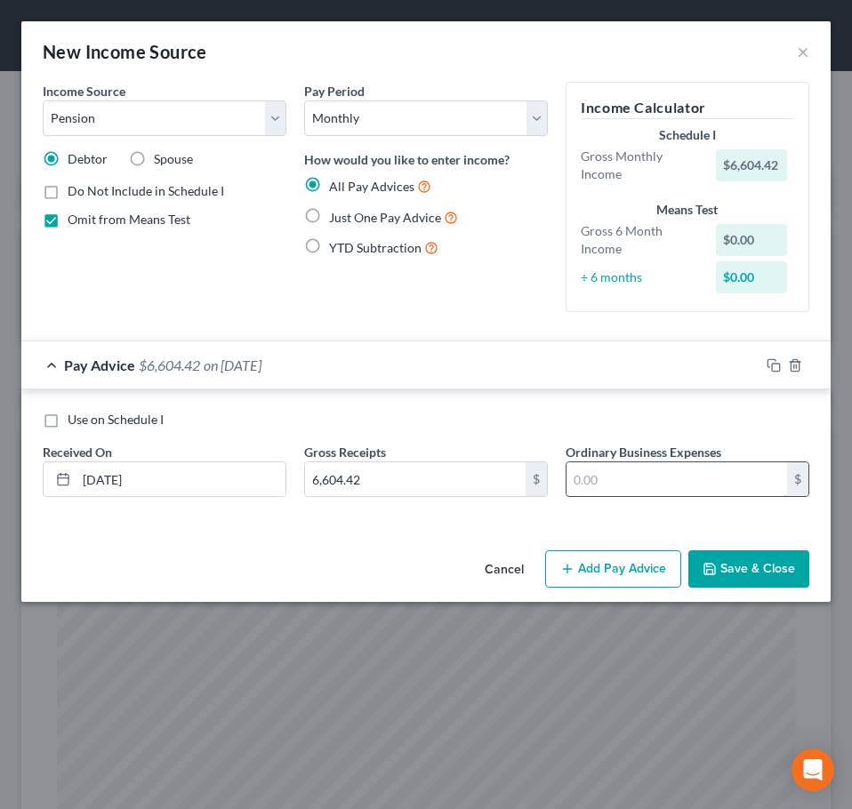
click at [639, 470] on input "text" at bounding box center [677, 480] width 221 height 34
type input "1,160.69"
click at [625, 419] on div "Use on Schedule I" at bounding box center [426, 420] width 767 height 18
drag, startPoint x: 573, startPoint y: 568, endPoint x: 565, endPoint y: 560, distance: 11.3
click at [565, 560] on button "Add Pay Advice" at bounding box center [613, 569] width 136 height 37
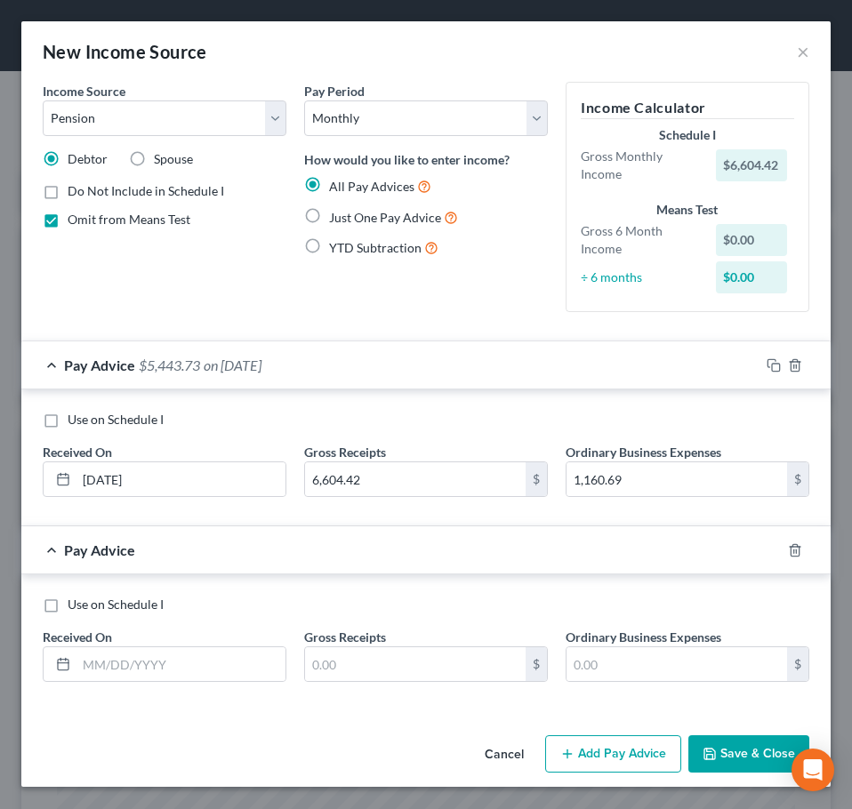
click at [382, 366] on div "Pay Advice $5,443.73 on 02/28/2025" at bounding box center [390, 365] width 738 height 47
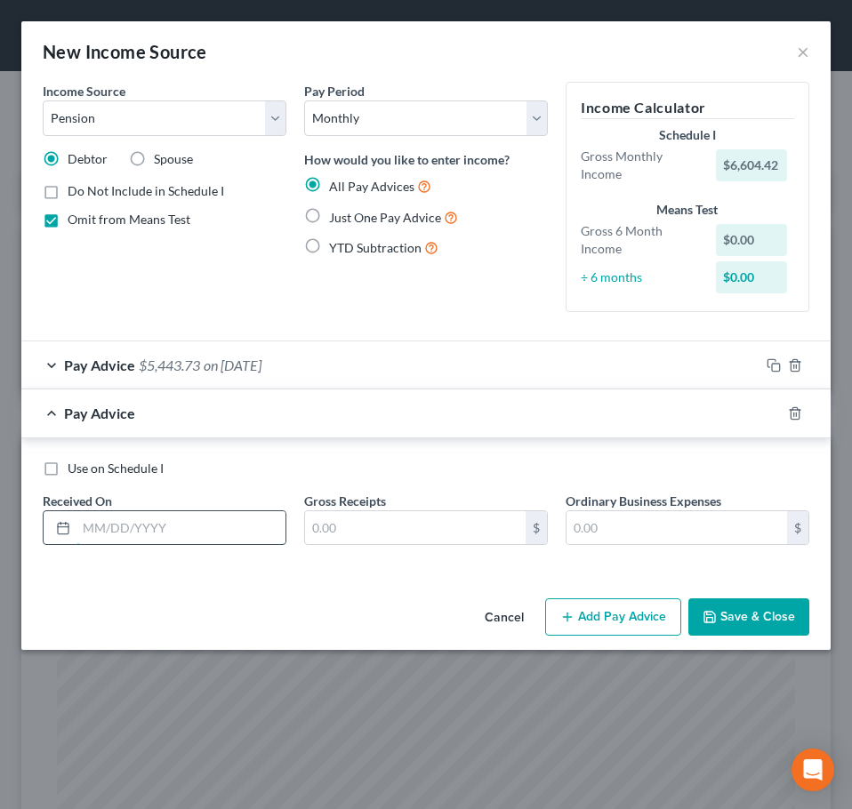
click at [198, 514] on input "text" at bounding box center [180, 528] width 209 height 34
type input "[DATE]"
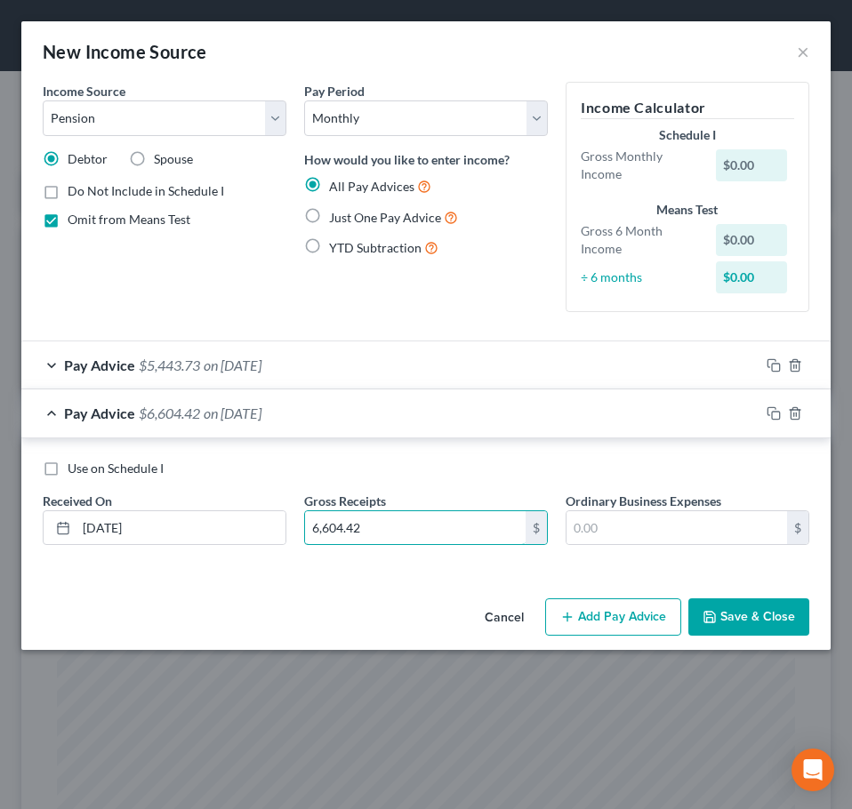
type input "6,604.42"
click at [643, 511] on div "$" at bounding box center [688, 529] width 244 height 36
click at [637, 521] on input "text" at bounding box center [677, 528] width 221 height 34
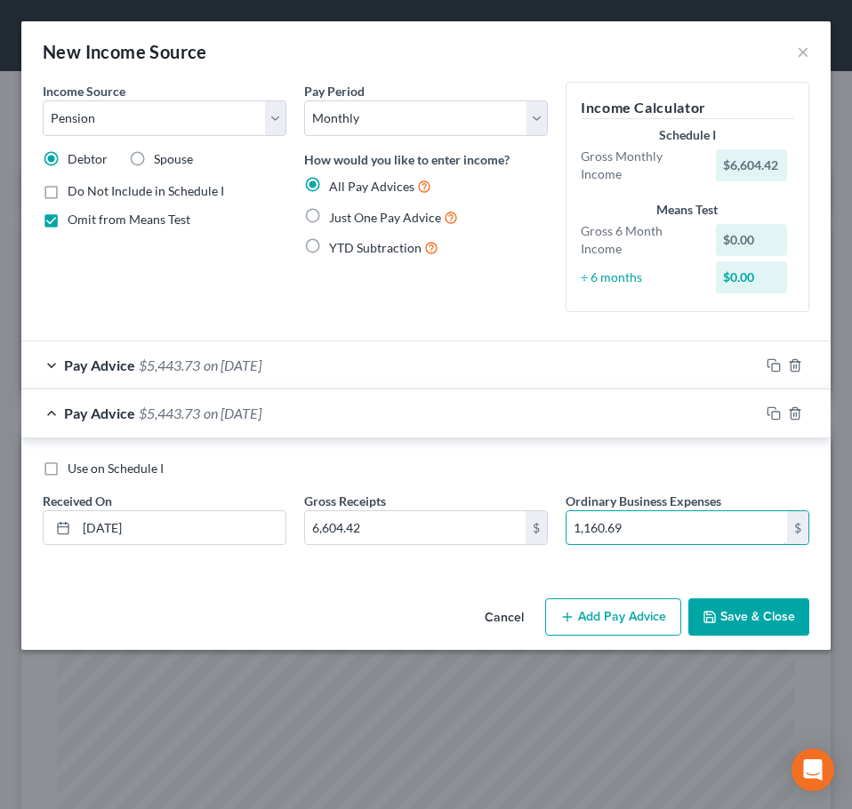
type input "1,160.69"
click at [627, 429] on div "Pay Advice $5,443.73 on 03/31/2025" at bounding box center [390, 413] width 738 height 47
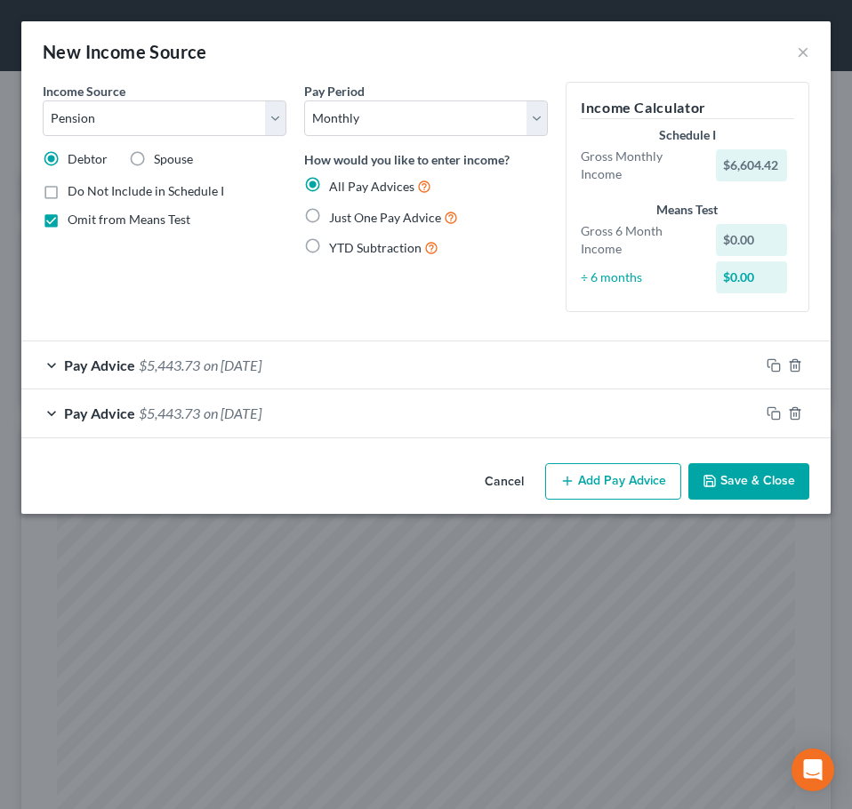
click at [621, 488] on button "Add Pay Advice" at bounding box center [613, 481] width 136 height 37
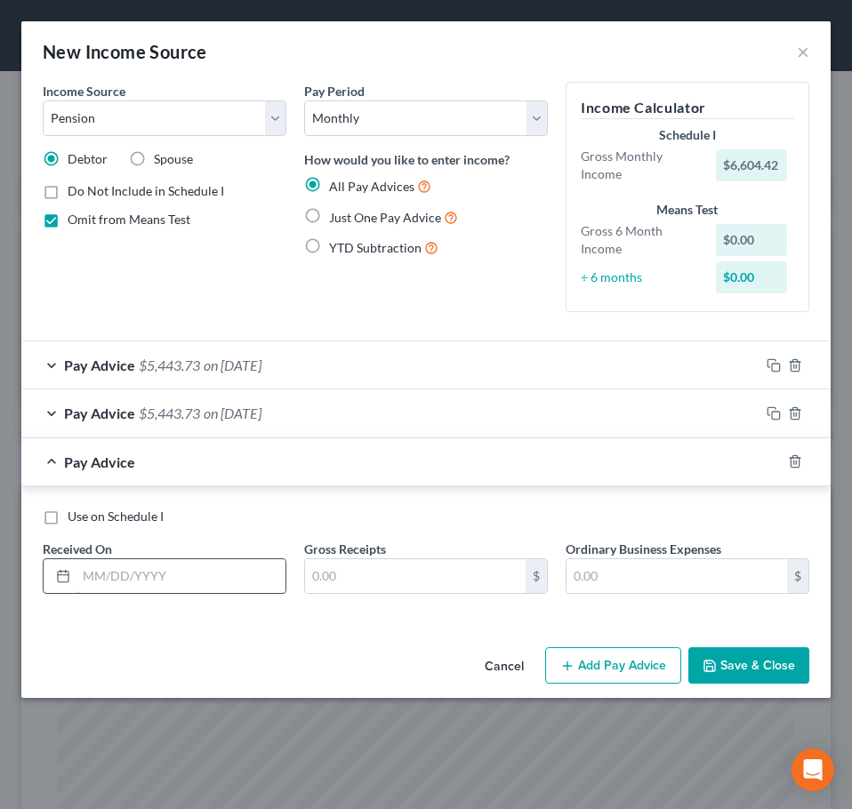
click at [125, 583] on input "text" at bounding box center [180, 576] width 209 height 34
type input "[DATE]"
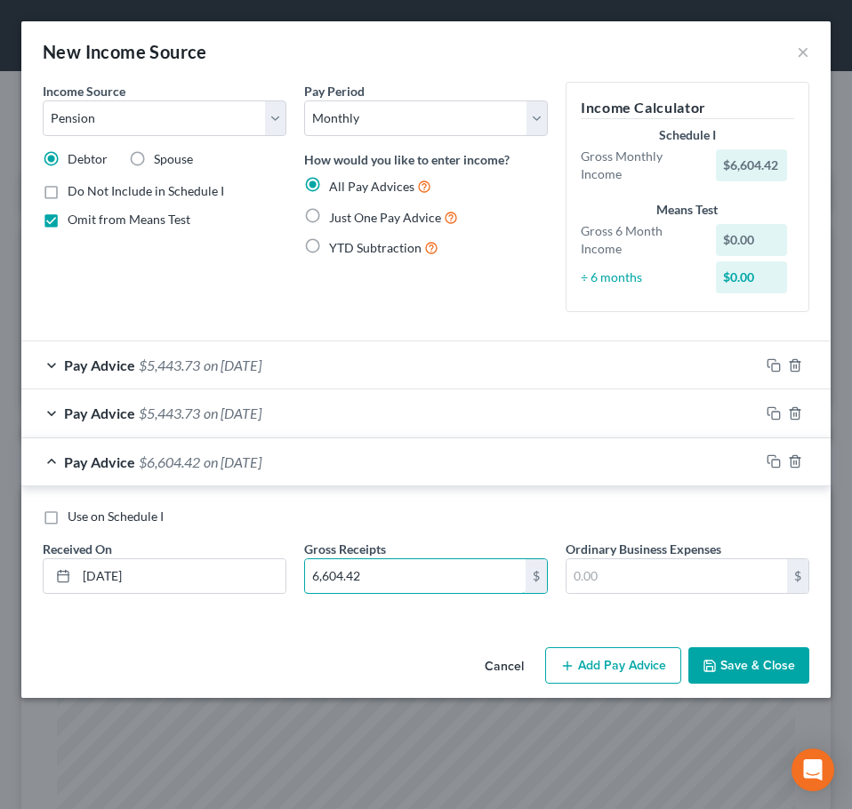
type input "6,604.42"
click at [633, 588] on input "1,160" at bounding box center [677, 576] width 221 height 34
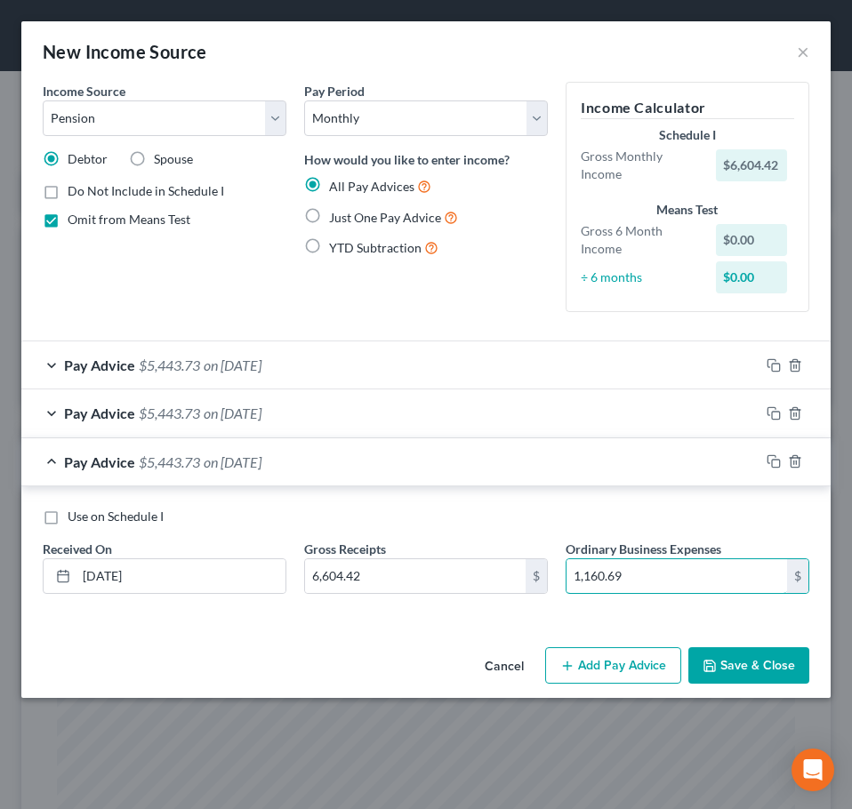
type input "1,160.69"
click at [483, 467] on div "Pay Advice $5,443.73 on 04/30/2025" at bounding box center [390, 462] width 738 height 47
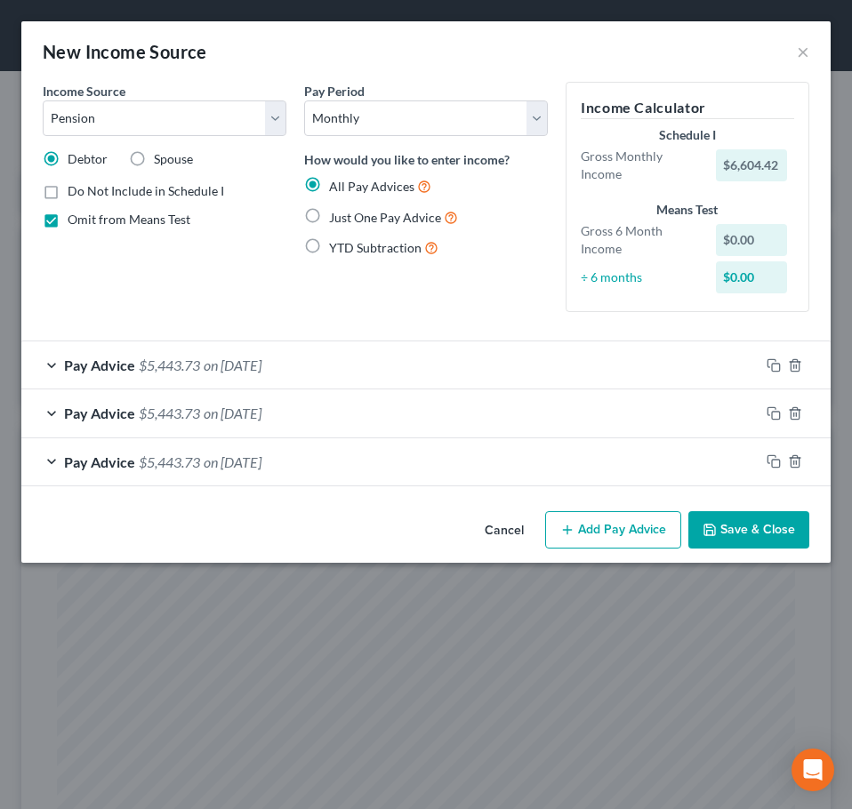
click at [580, 538] on button "Add Pay Advice" at bounding box center [613, 529] width 136 height 37
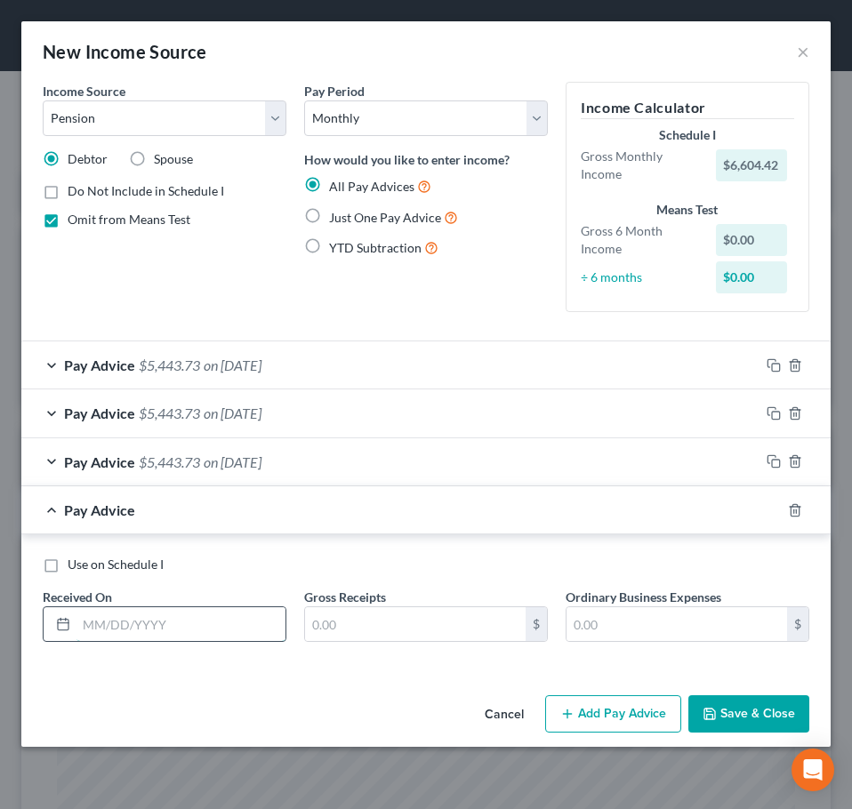
click at [141, 628] on input "text" at bounding box center [180, 625] width 209 height 34
type input "[DATE]"
type input "6,604.42"
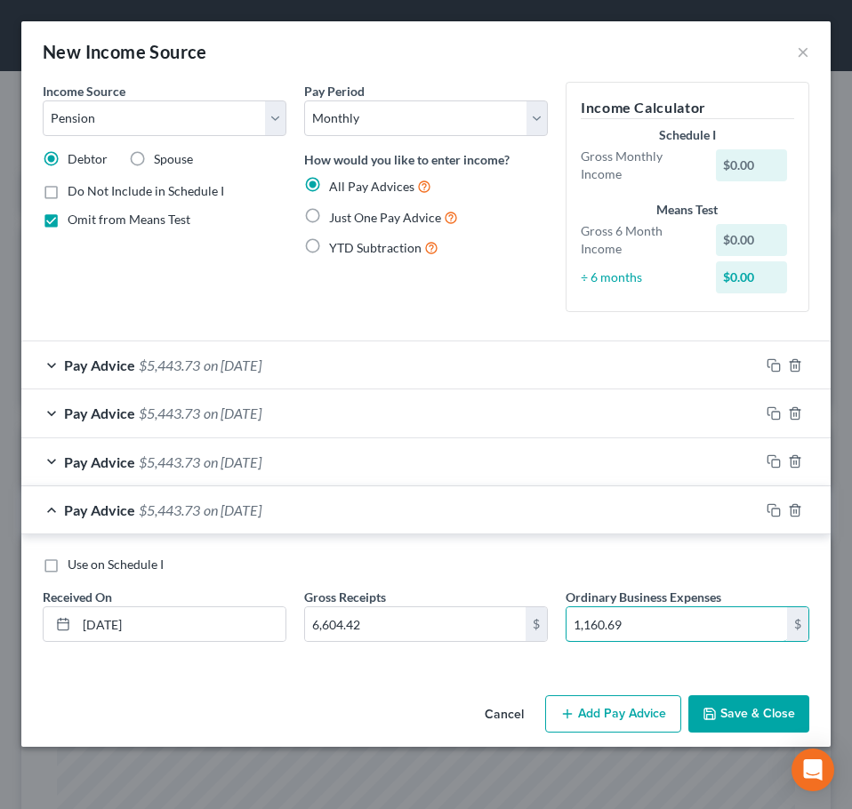
type input "1,160.69"
click at [237, 519] on div "Pay Advice $5,443.73 on 05/30/2025" at bounding box center [390, 510] width 738 height 47
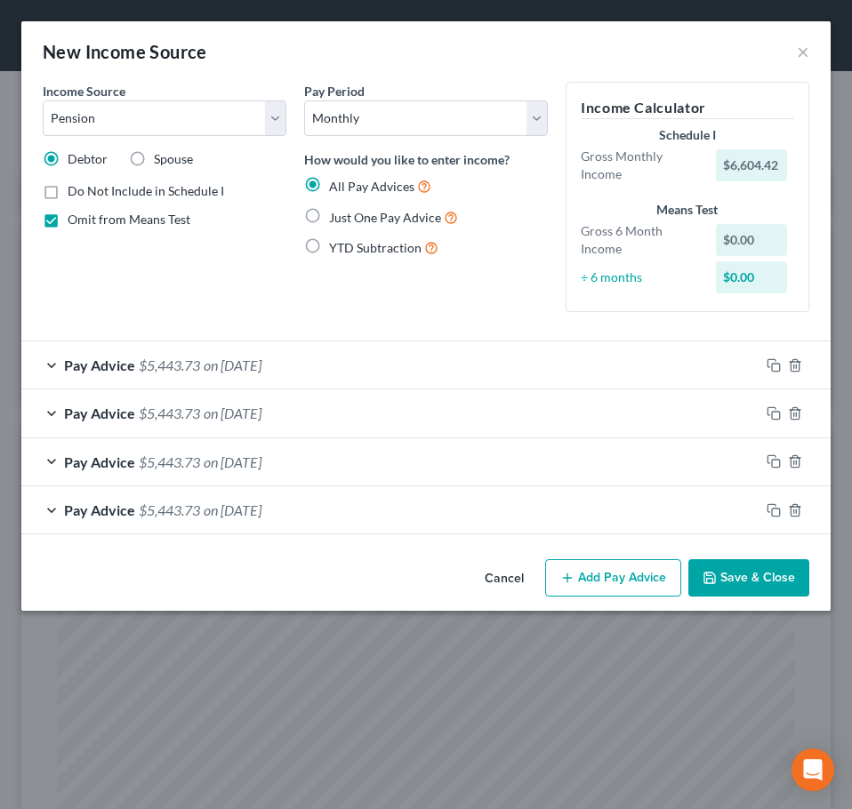
click at [652, 575] on button "Add Pay Advice" at bounding box center [613, 577] width 136 height 37
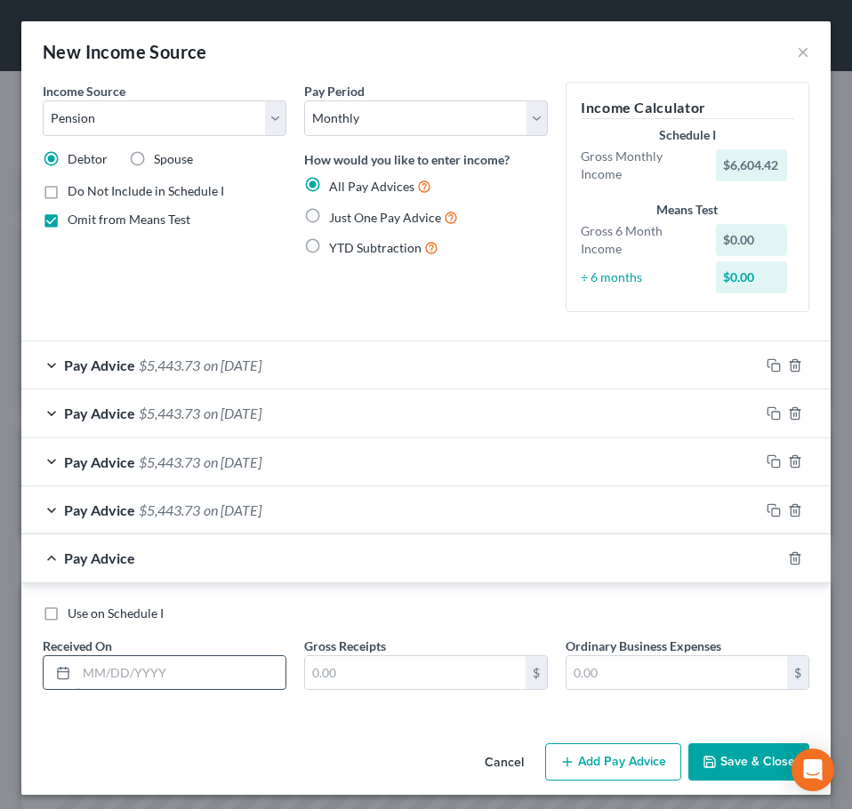
click at [176, 674] on input "text" at bounding box center [180, 673] width 209 height 34
type input "[DATE]"
type input "6,604.42"
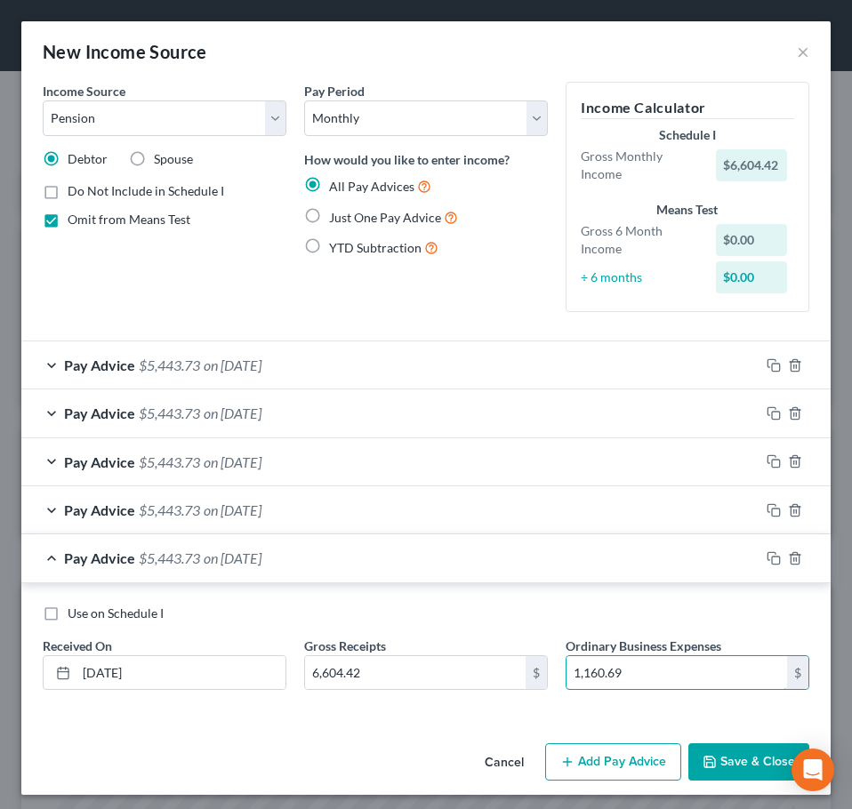
type input "1,160.69"
click at [173, 563] on span "$5,443.73" at bounding box center [169, 558] width 61 height 17
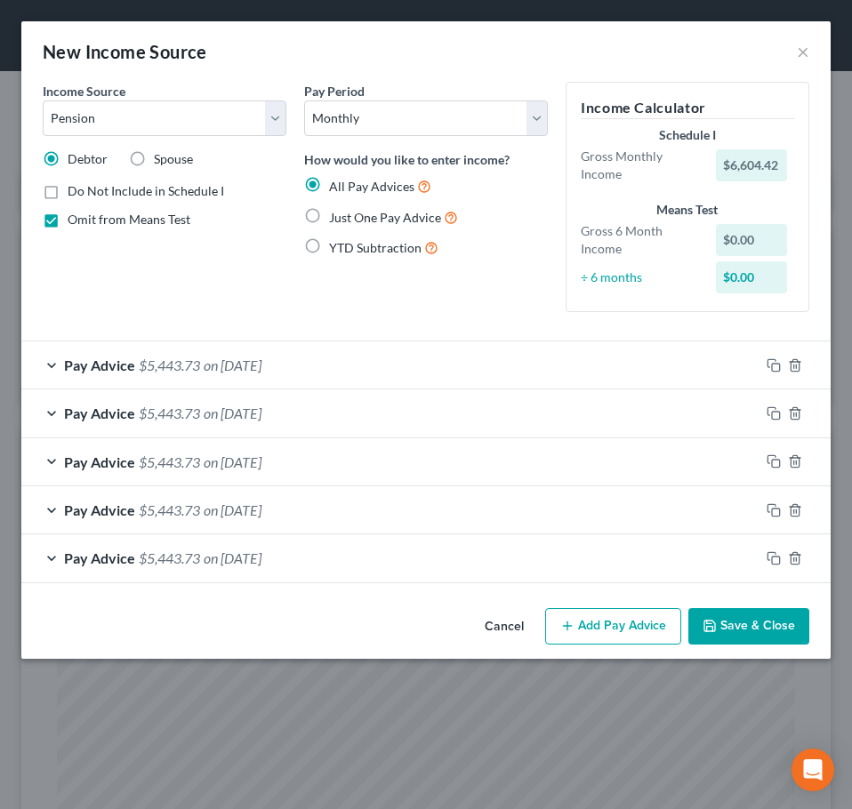
click at [737, 617] on button "Save & Close" at bounding box center [748, 626] width 121 height 37
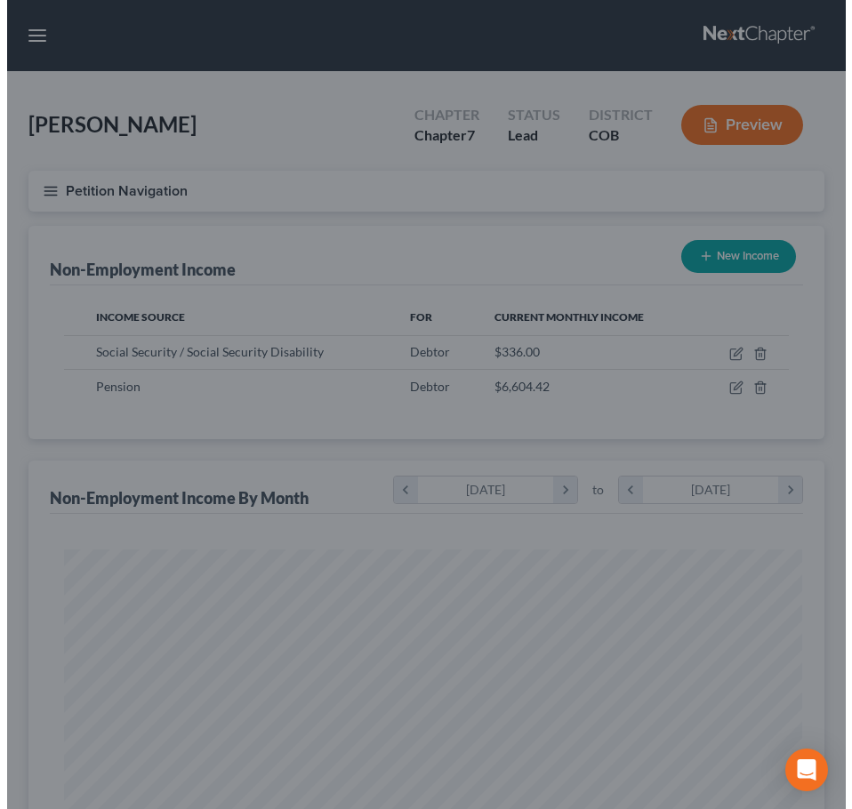
scroll to position [889131, 888732]
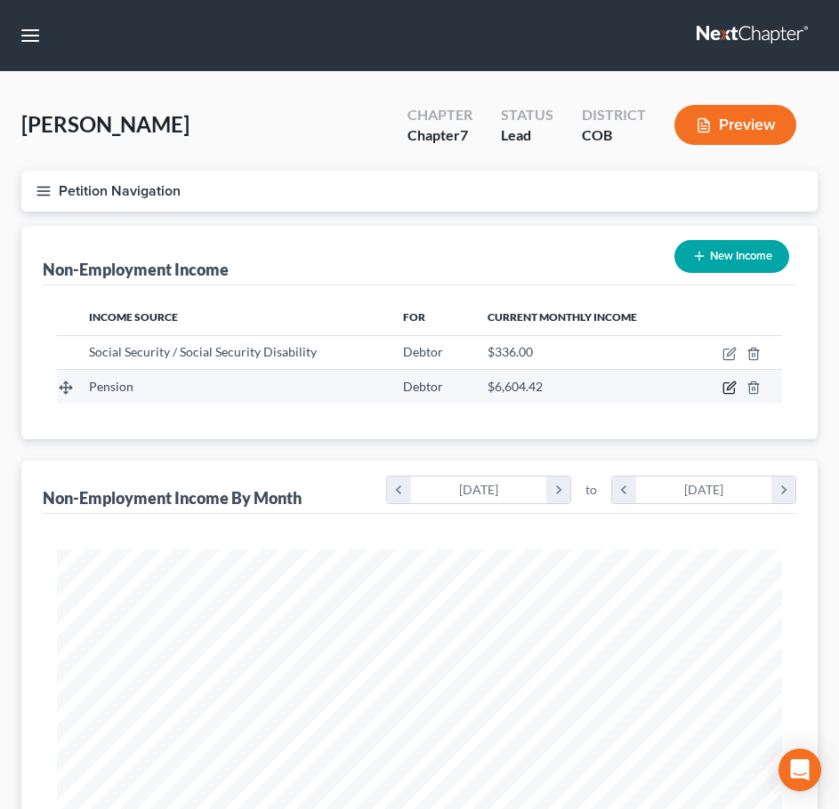
click at [728, 389] on icon "button" at bounding box center [729, 388] width 14 height 14
select select "2"
select select "0"
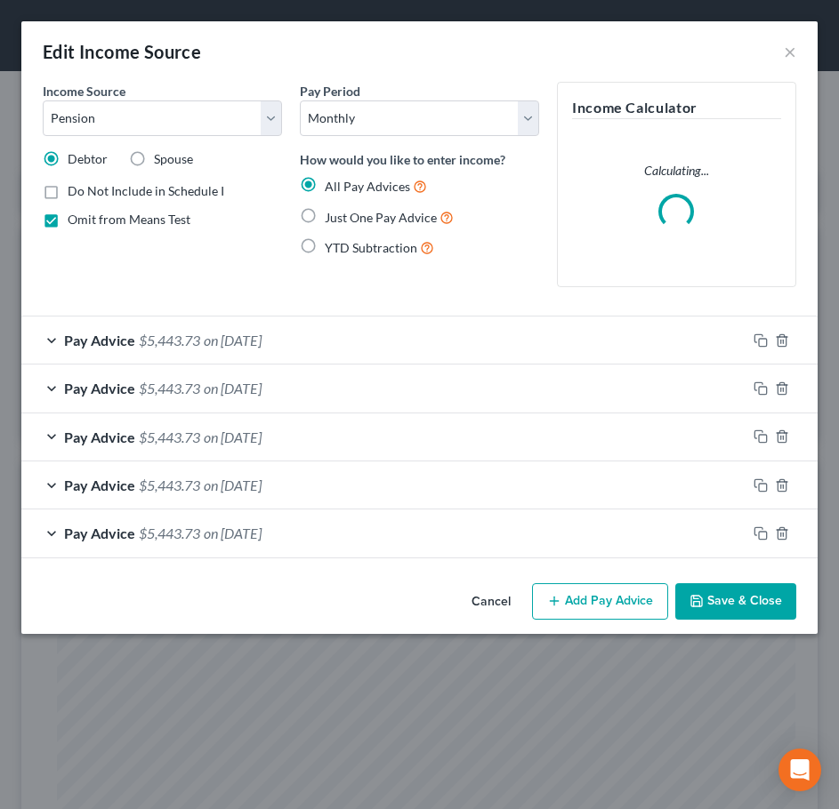
scroll to position [369, 774]
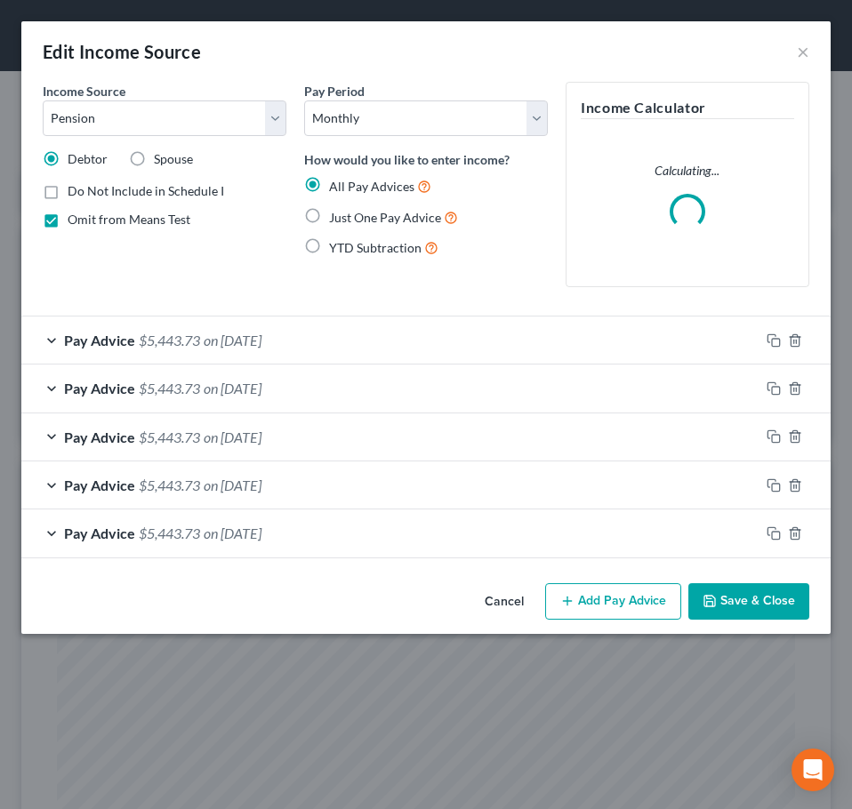
click at [775, 616] on button "Save & Close" at bounding box center [748, 602] width 121 height 37
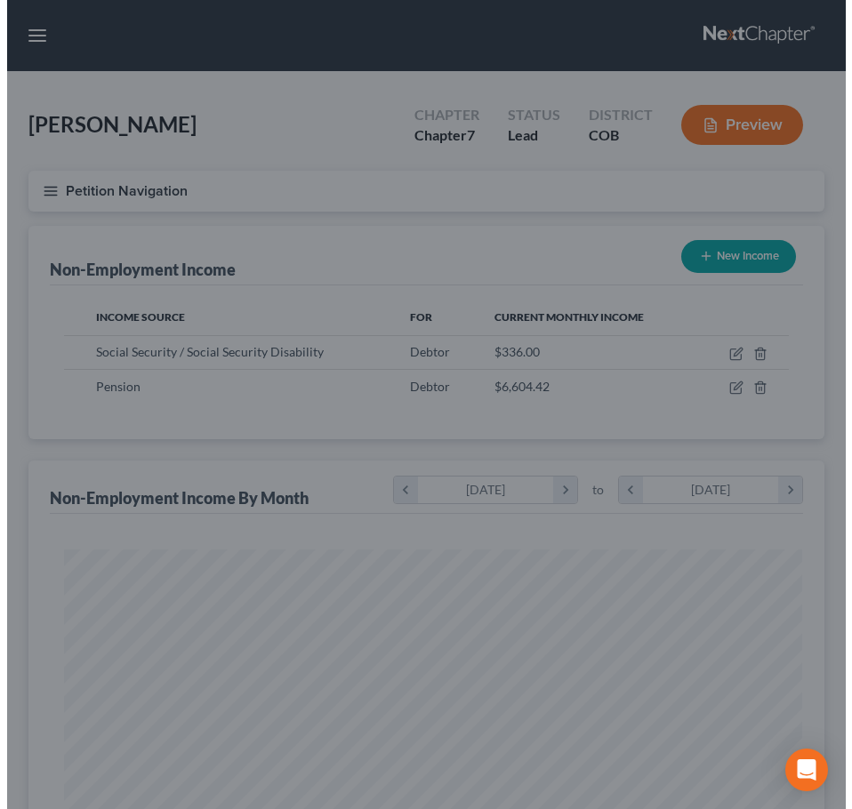
scroll to position [889131, 888732]
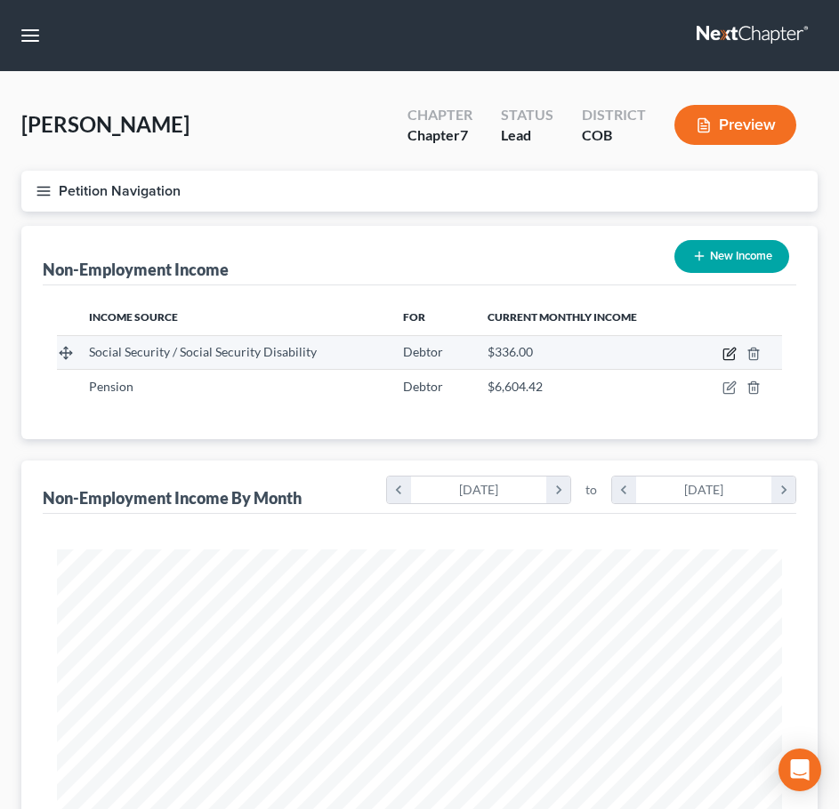
click at [731, 354] on icon "button" at bounding box center [731, 352] width 8 height 8
select select "4"
select select "0"
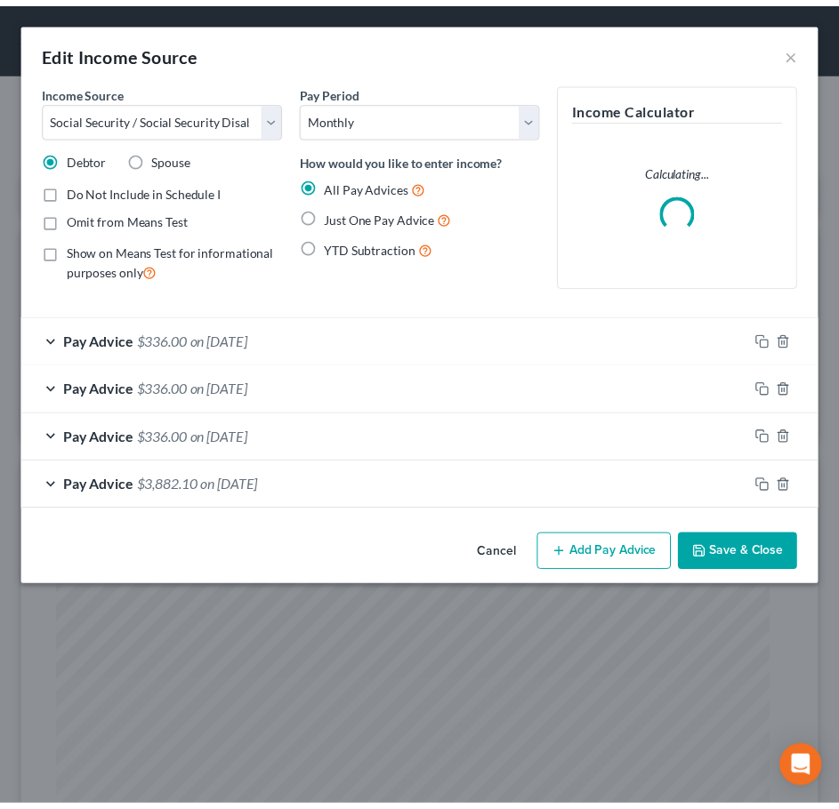
scroll to position [369, 774]
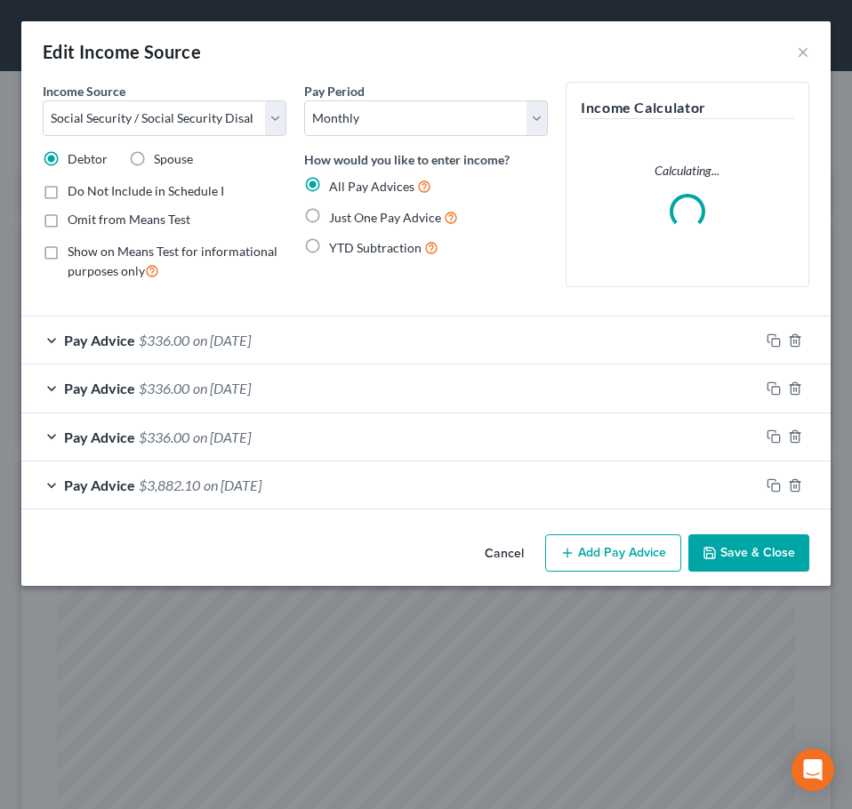
click at [137, 228] on label "Omit from Means Test" at bounding box center [129, 220] width 123 height 18
click at [86, 222] on input "Omit from Means Test" at bounding box center [81, 217] width 12 height 12
checkbox input "true"
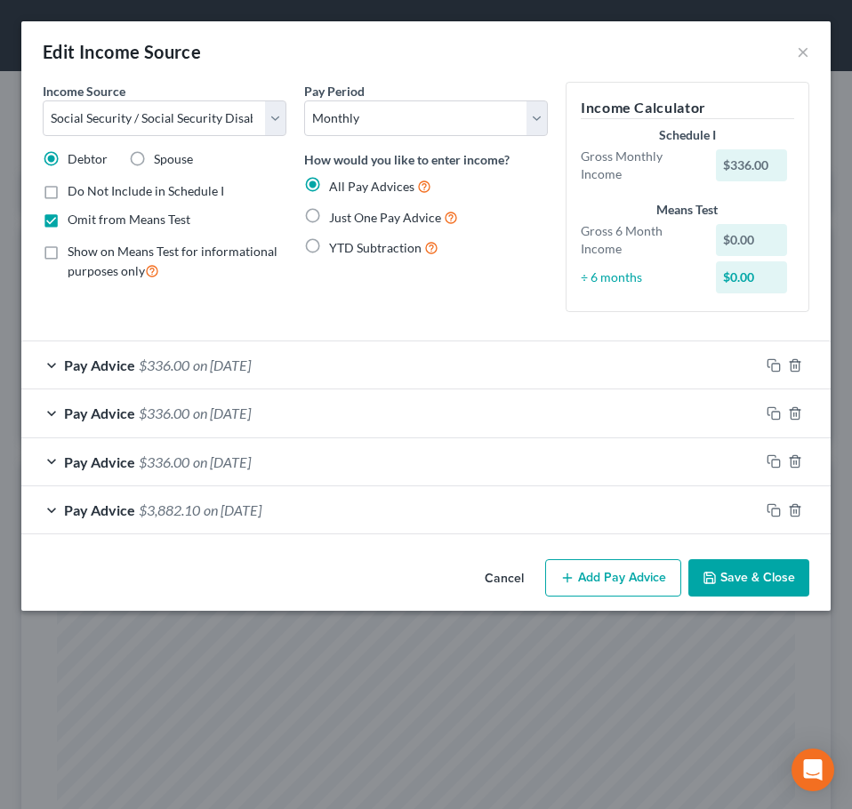
click at [114, 276] on span "Show on Means Test for informational purposes only" at bounding box center [173, 261] width 210 height 35
click at [86, 254] on input "Show on Means Test for informational purposes only" at bounding box center [81, 249] width 12 height 12
checkbox input "true"
click at [720, 573] on button "Save & Close" at bounding box center [748, 577] width 121 height 37
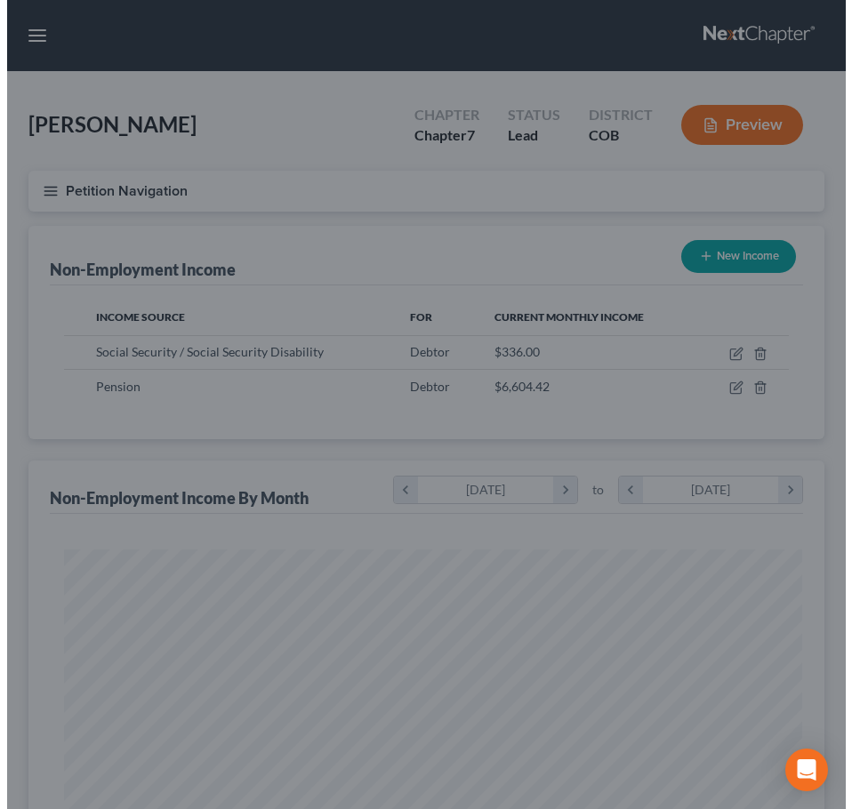
scroll to position [889131, 888732]
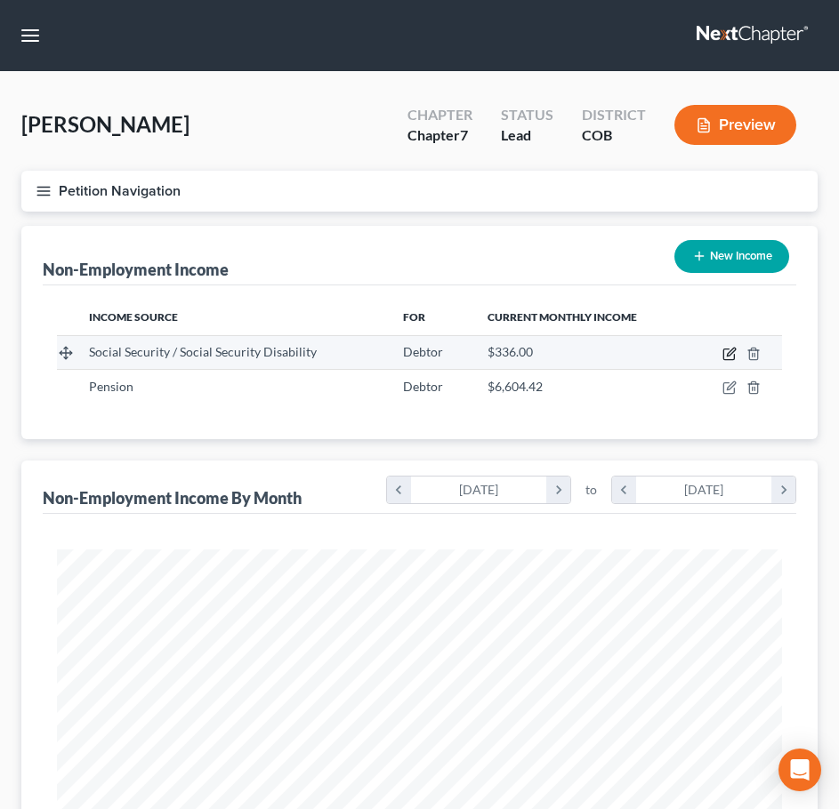
click at [722, 352] on icon "button" at bounding box center [729, 354] width 14 height 14
select select "4"
select select "0"
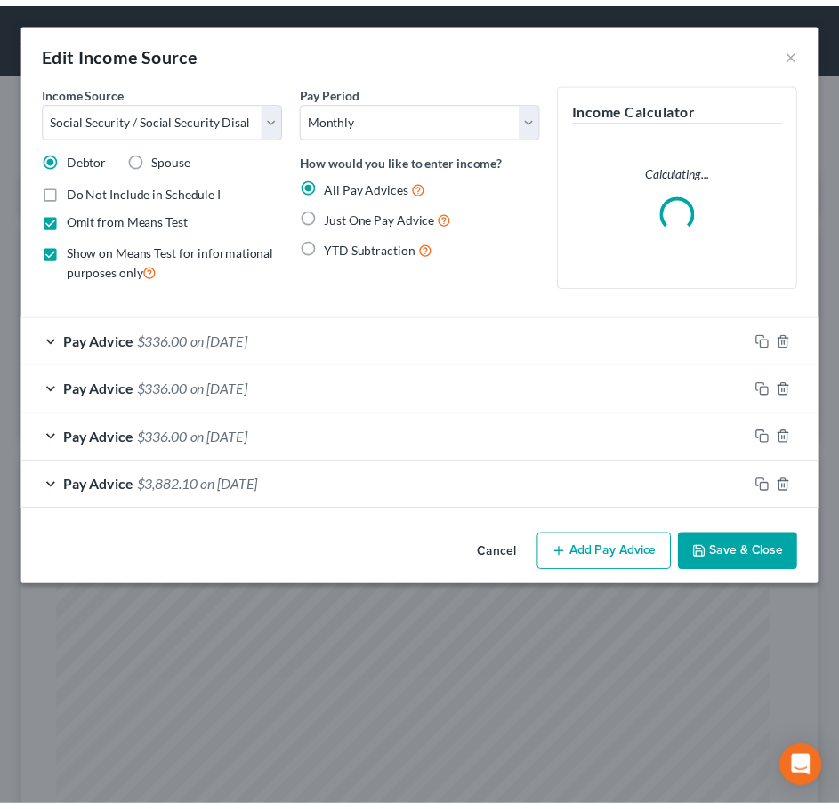
scroll to position [369, 774]
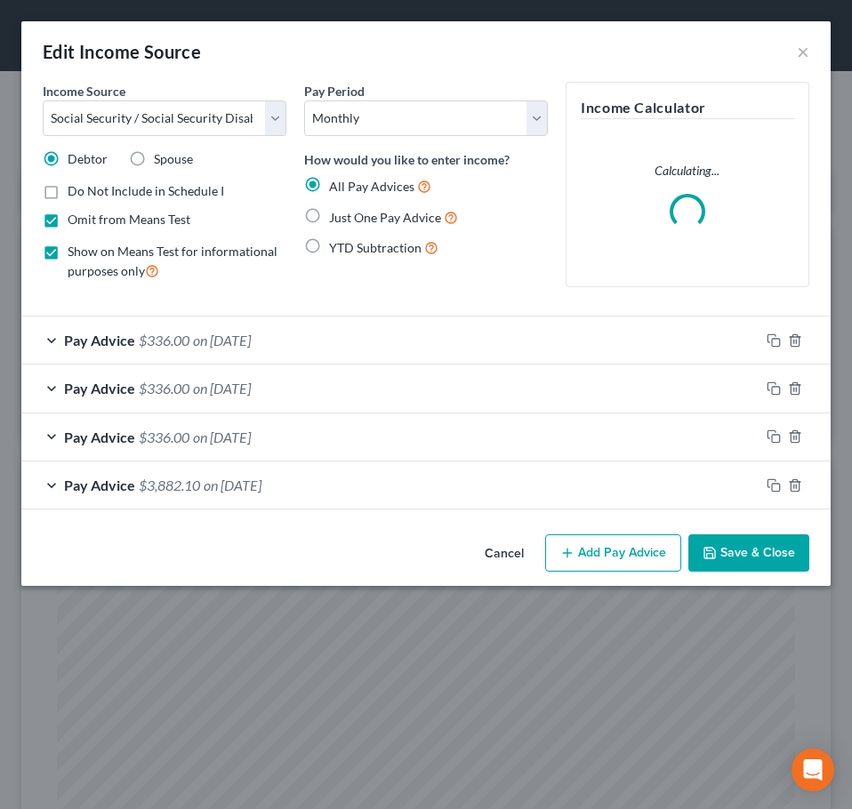
drag, startPoint x: 101, startPoint y: 263, endPoint x: 123, endPoint y: 281, distance: 27.8
click at [102, 263] on span "Show on Means Test for informational purposes only" at bounding box center [173, 261] width 210 height 35
click at [86, 254] on input "Show on Means Test for informational purposes only" at bounding box center [81, 249] width 12 height 12
checkbox input "false"
click at [726, 557] on button "Save & Close" at bounding box center [748, 553] width 121 height 37
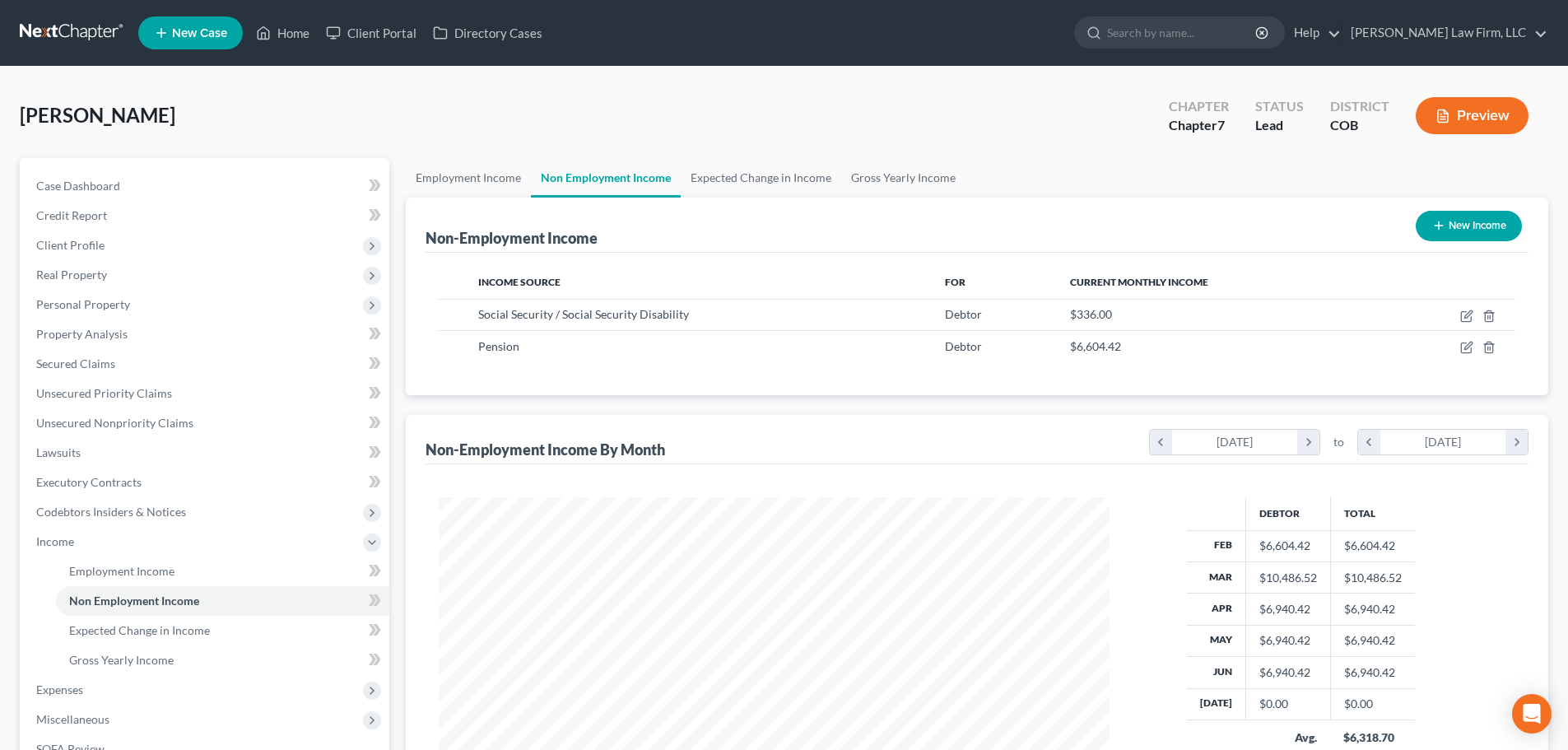
scroll to position [823297, 822685]
click at [92, 38] on link at bounding box center [72, 33] width 106 height 30
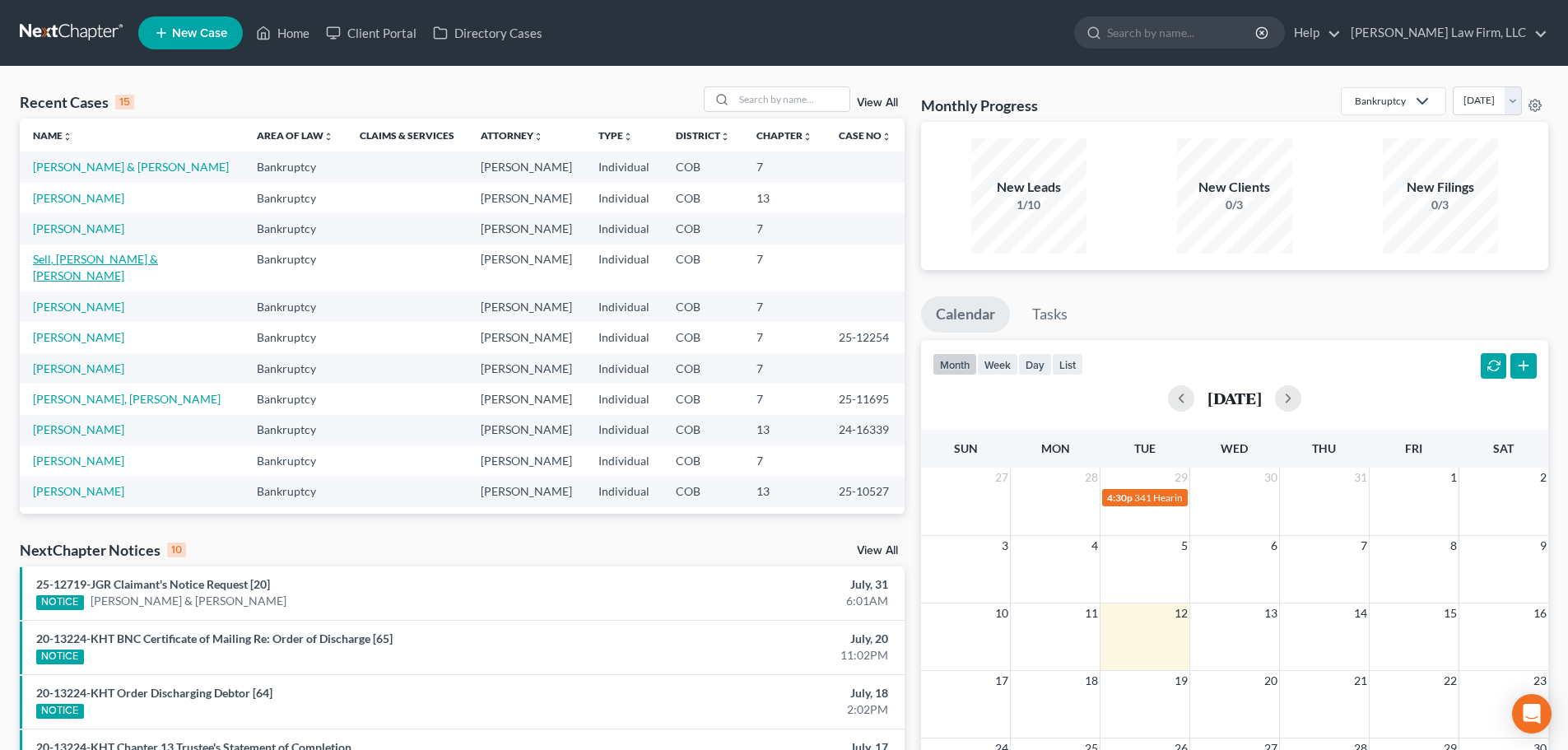
click at [86, 257] on link "Sell, [PERSON_NAME] & [PERSON_NAME]" at bounding box center [95, 267] width 125 height 31
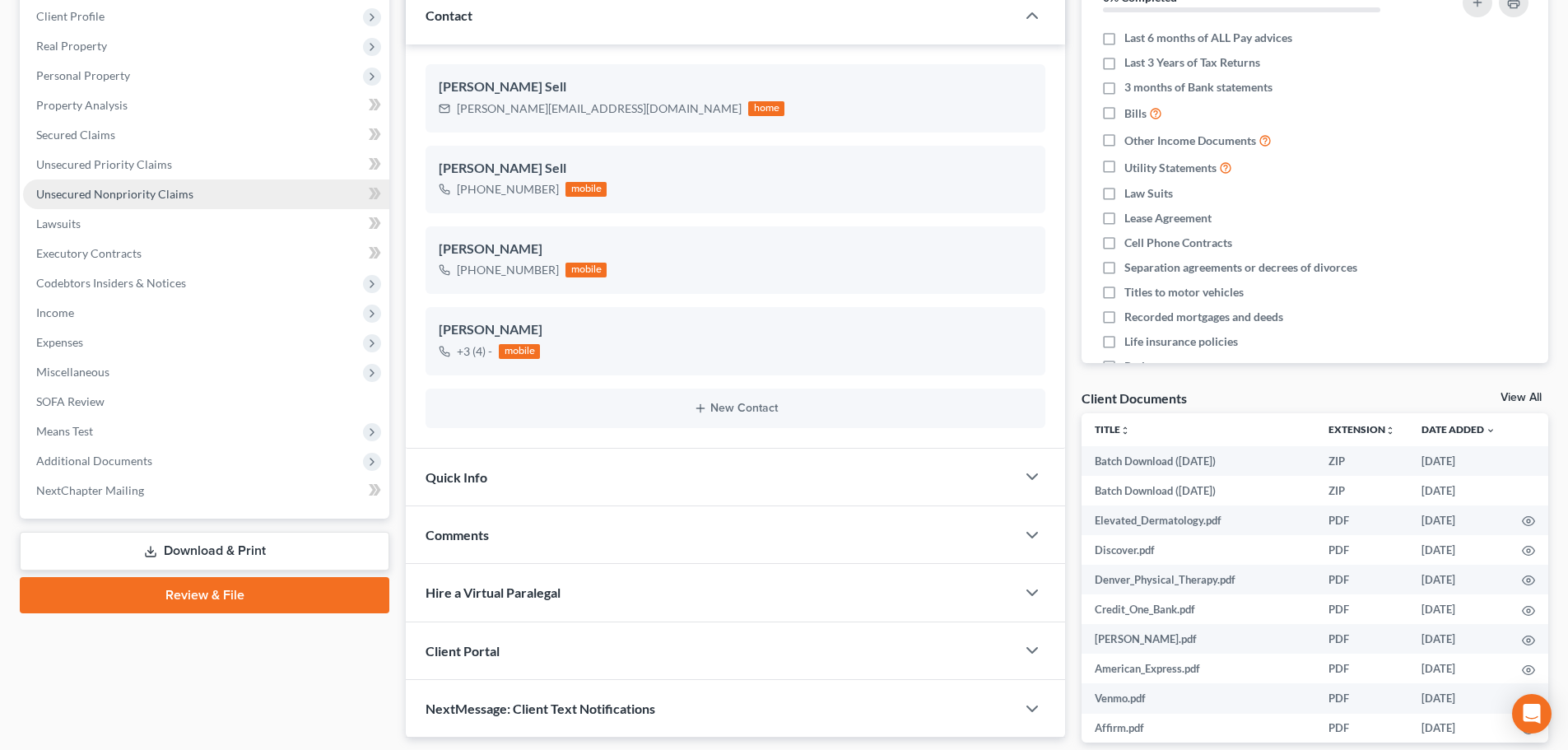
scroll to position [247, 0]
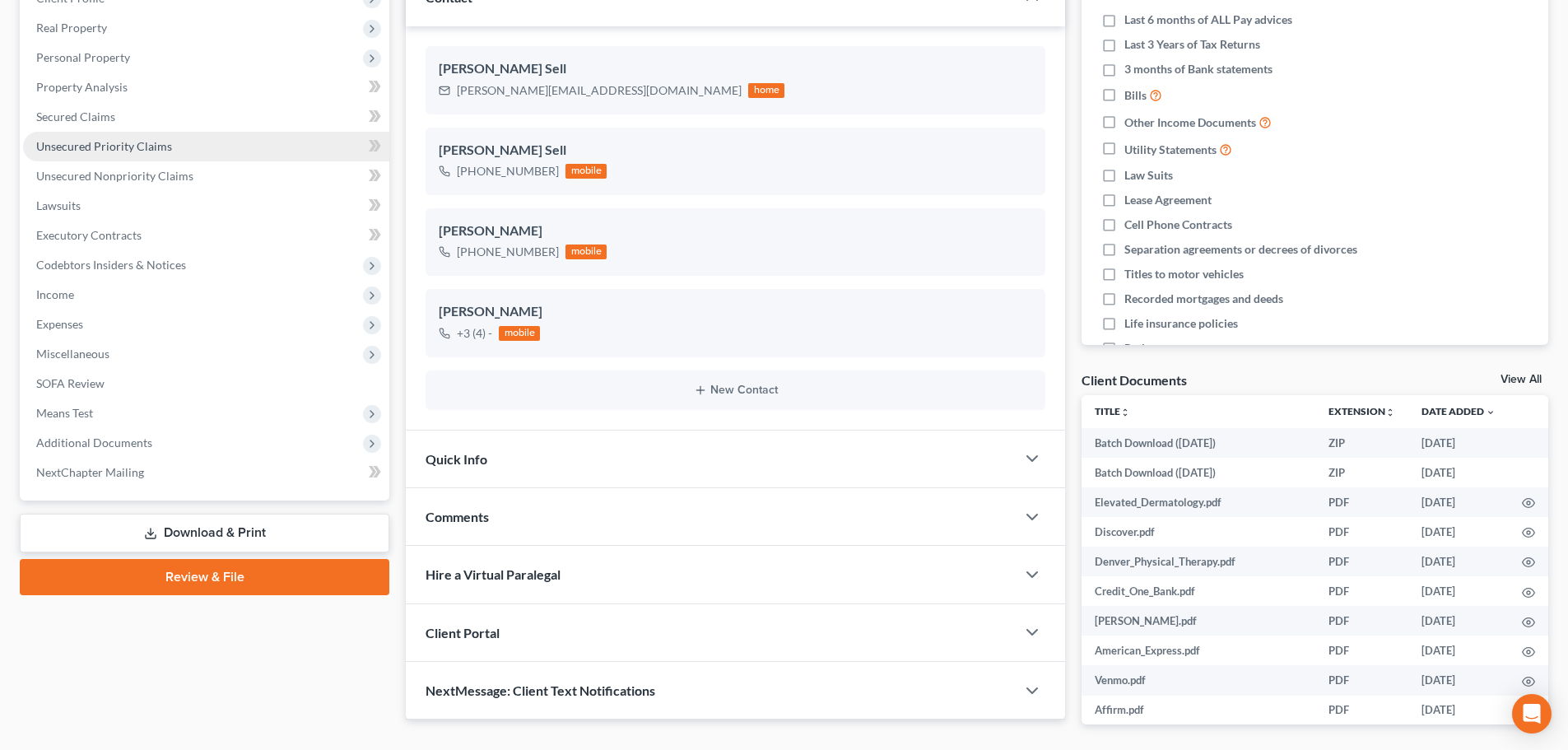
click at [138, 133] on link "Unsecured Priority Claims" at bounding box center [206, 146] width 367 height 30
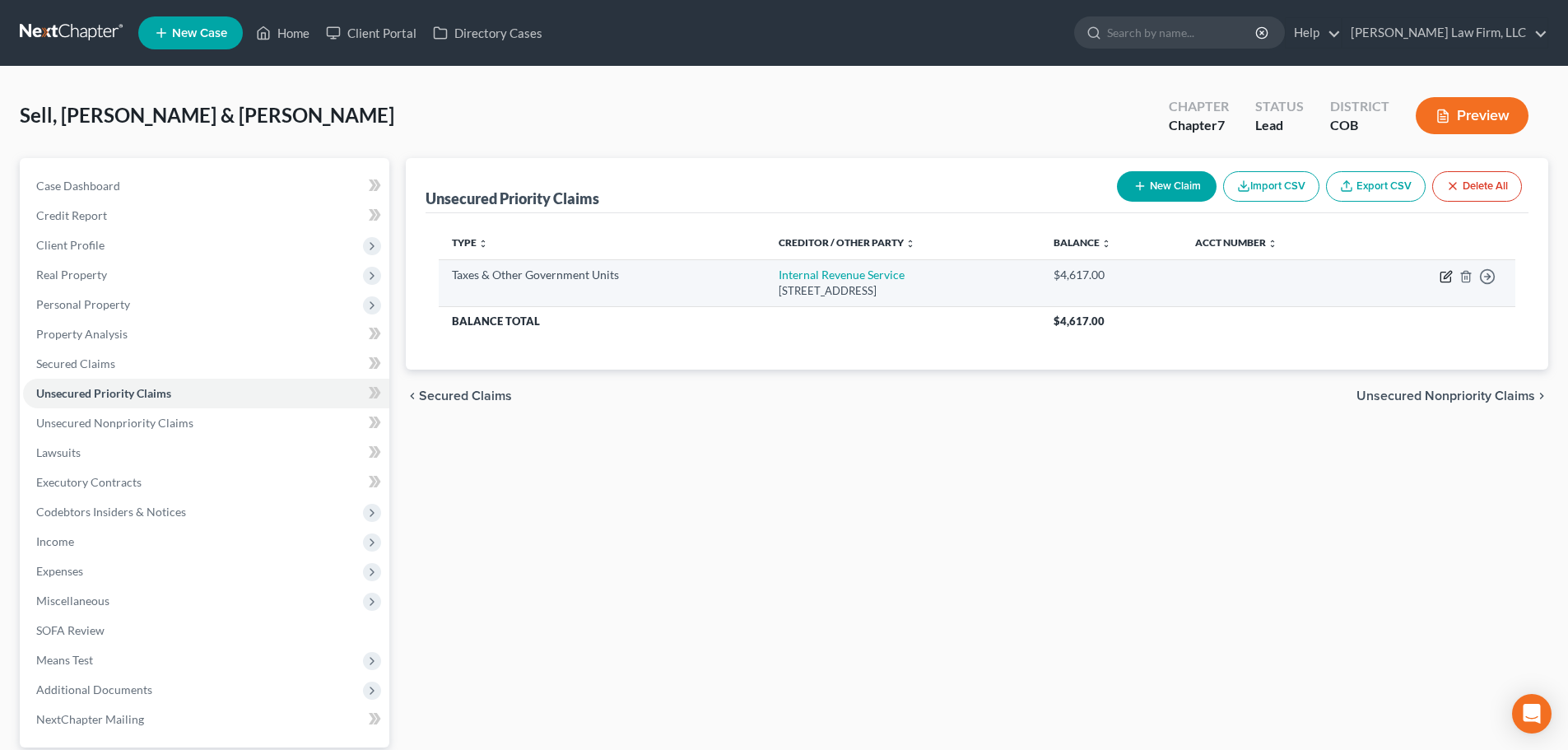
click at [1443, 273] on icon "button" at bounding box center [1447, 277] width 13 height 13
select select "0"
select select "5"
select select "2"
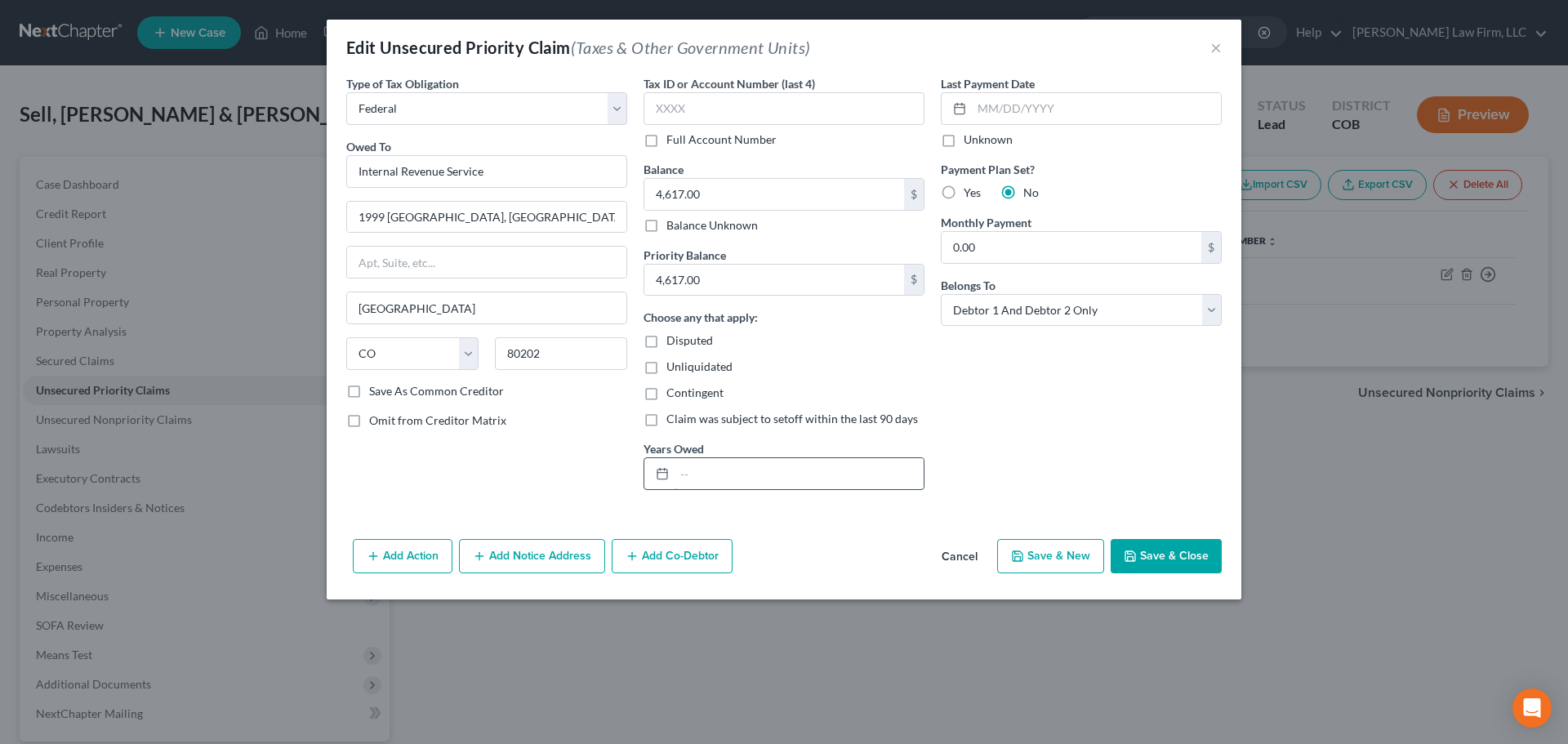
click at [743, 477] on input "text" at bounding box center [799, 474] width 249 height 31
type input "2024"
click at [1164, 564] on button "Save & Close" at bounding box center [1166, 556] width 111 height 34
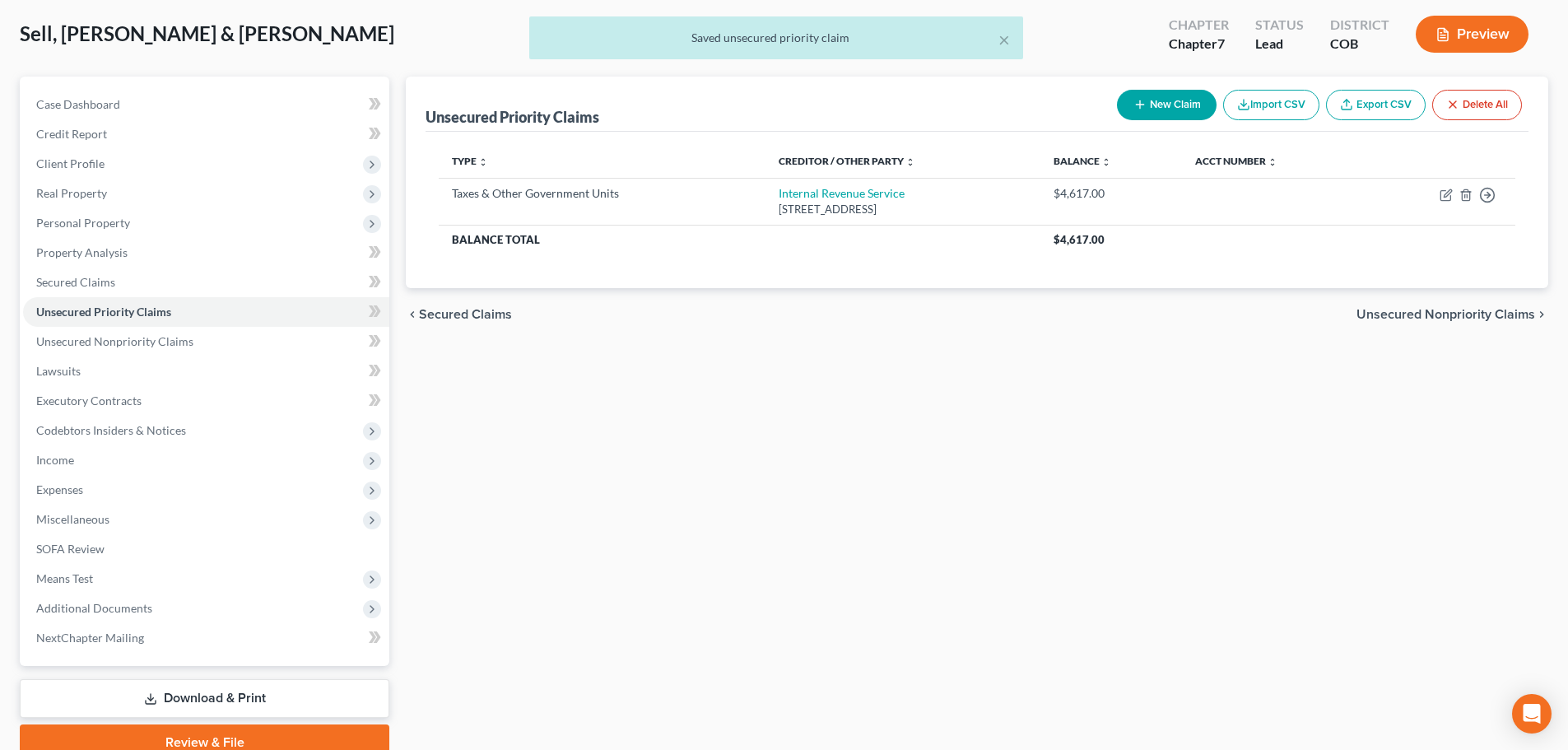
scroll to position [155, 0]
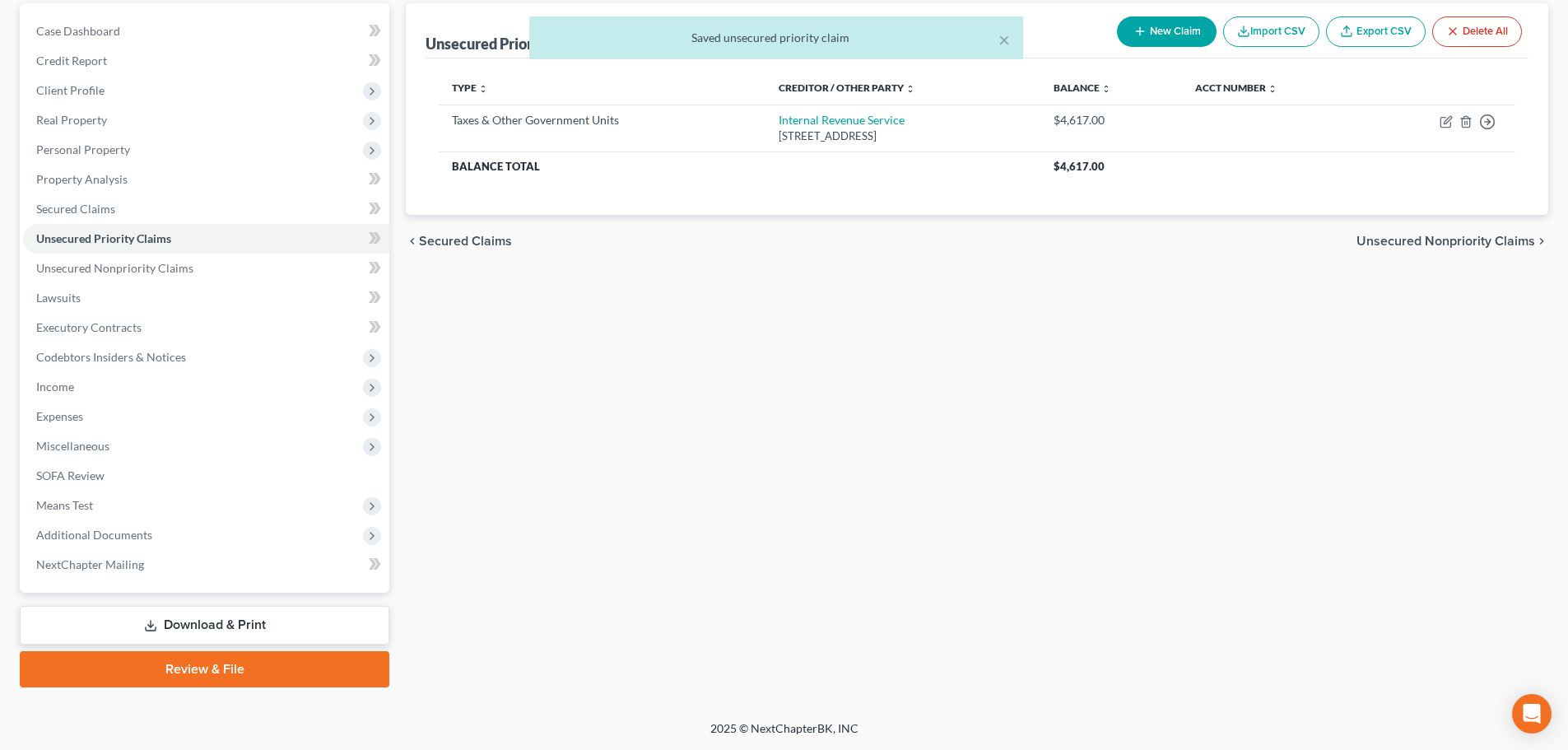
click at [221, 627] on link "Download & Print" at bounding box center [204, 626] width 369 height 39
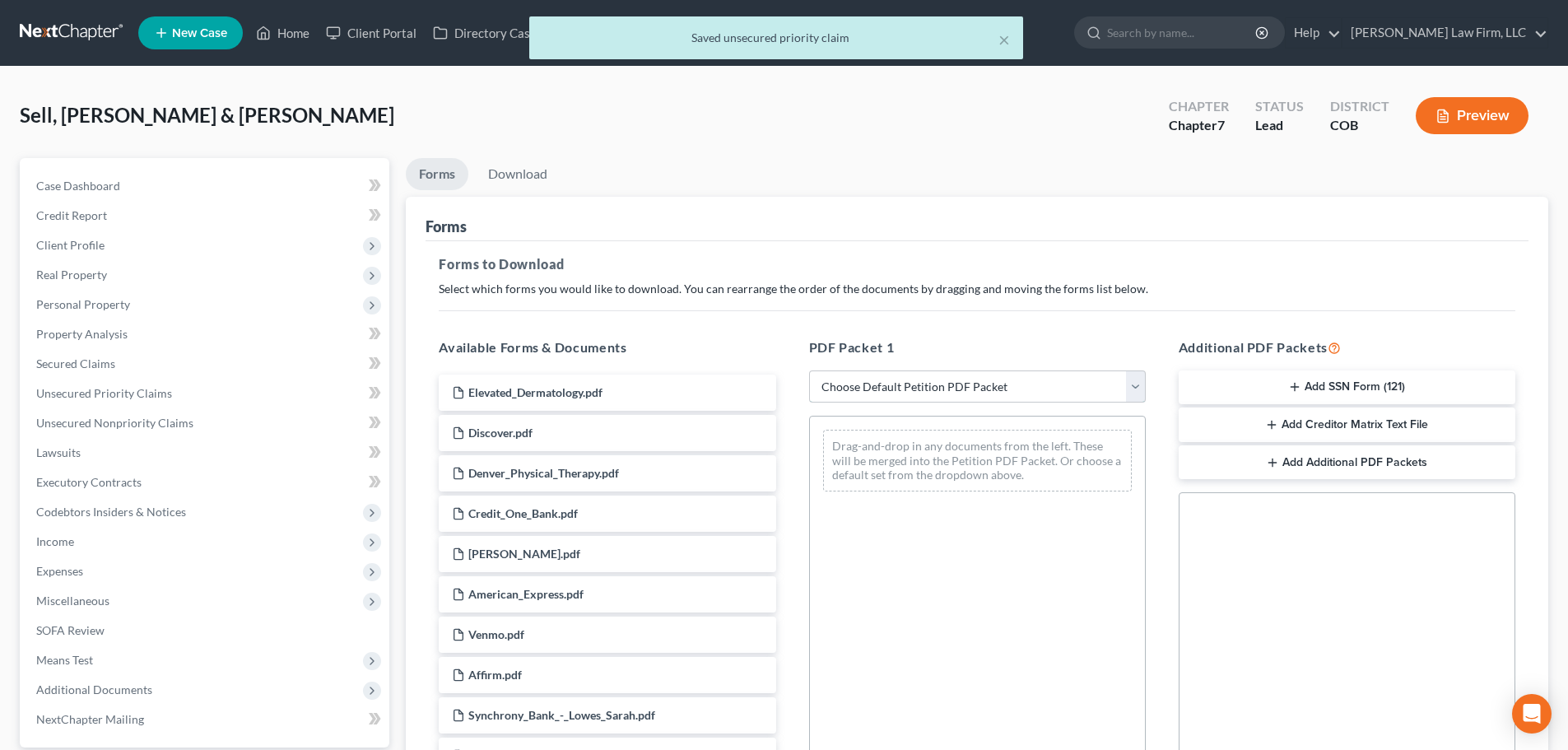
click at [1009, 394] on select "Choose Default Petition PDF Packet Complete Bankruptcy Petition (all forms and …" at bounding box center [977, 387] width 337 height 33
select select "6"
click at [809, 370] on select "Choose Default Petition PDF Packet Complete Bankruptcy Petition (all forms and …" at bounding box center [977, 387] width 337 height 33
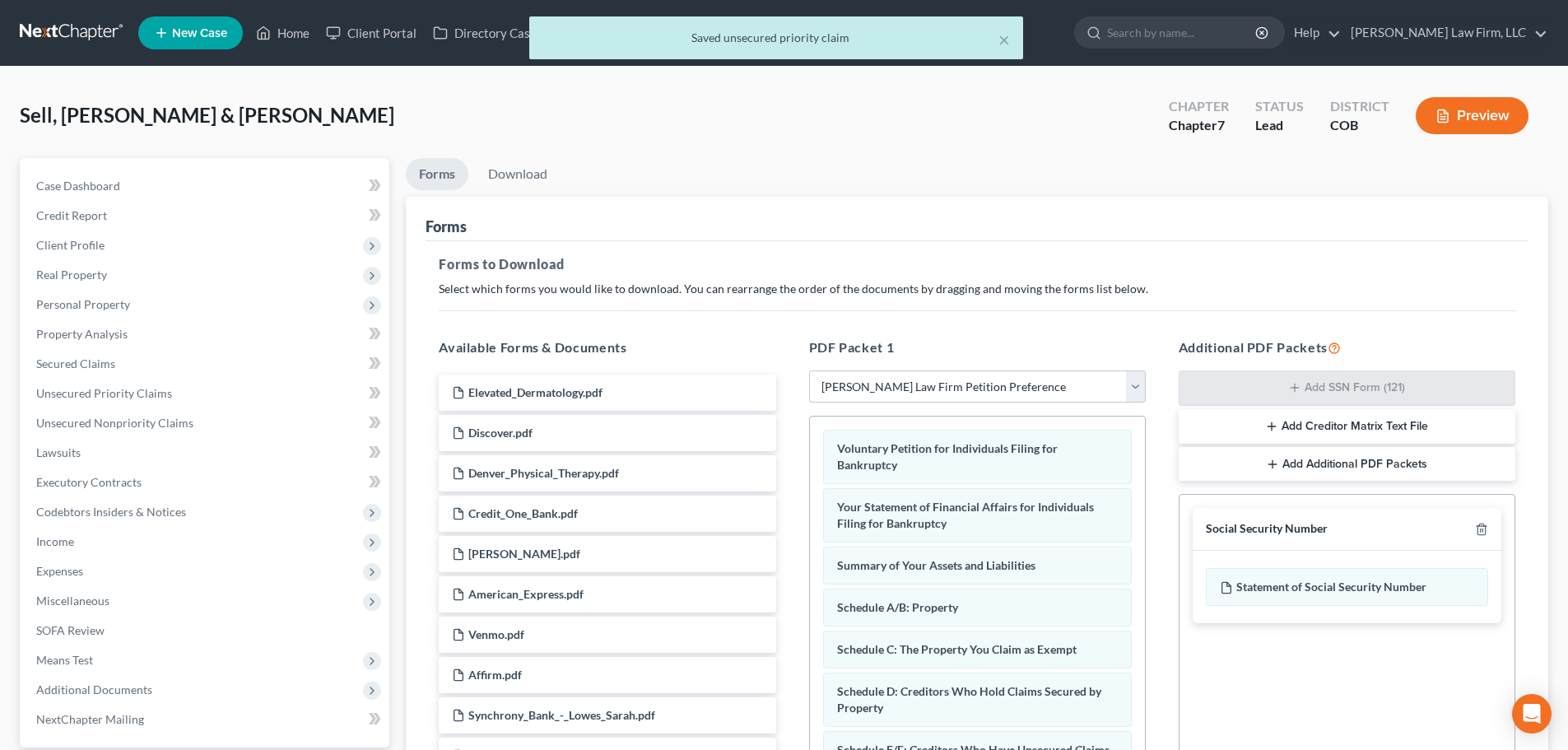
click at [1487, 522] on div at bounding box center [1478, 529] width 19 height 16
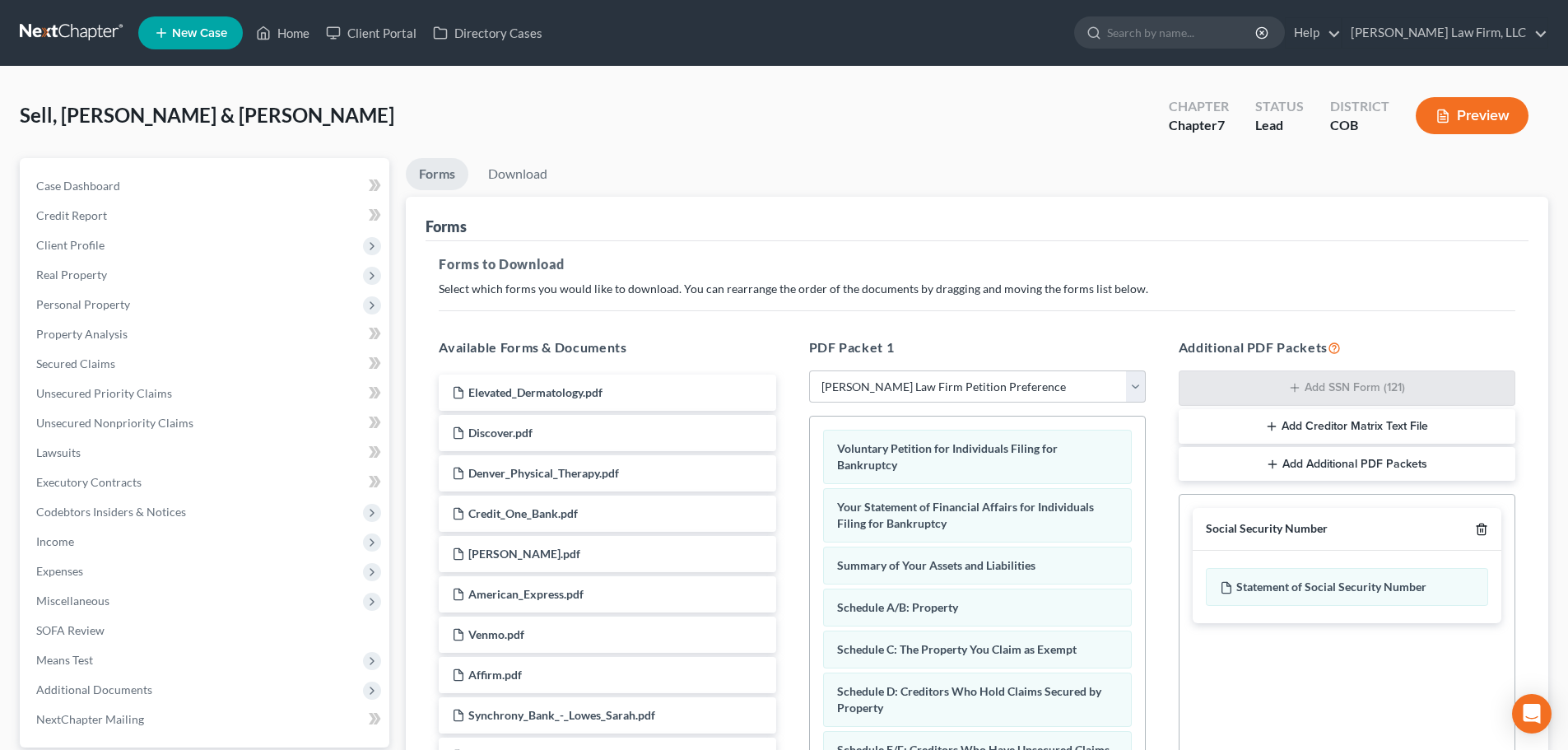
click at [1482, 526] on polyline "button" at bounding box center [1482, 526] width 10 height 0
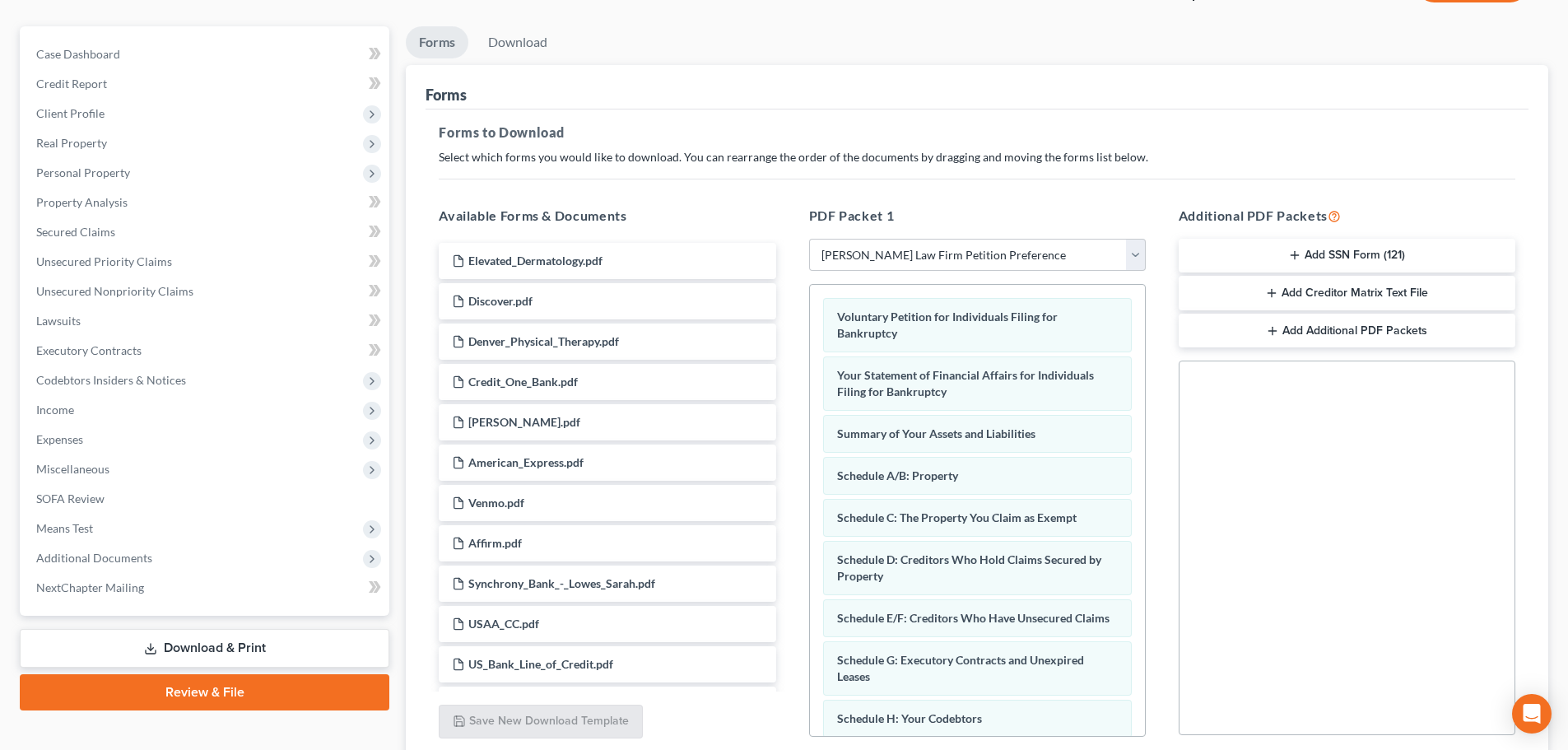
scroll to position [267, 0]
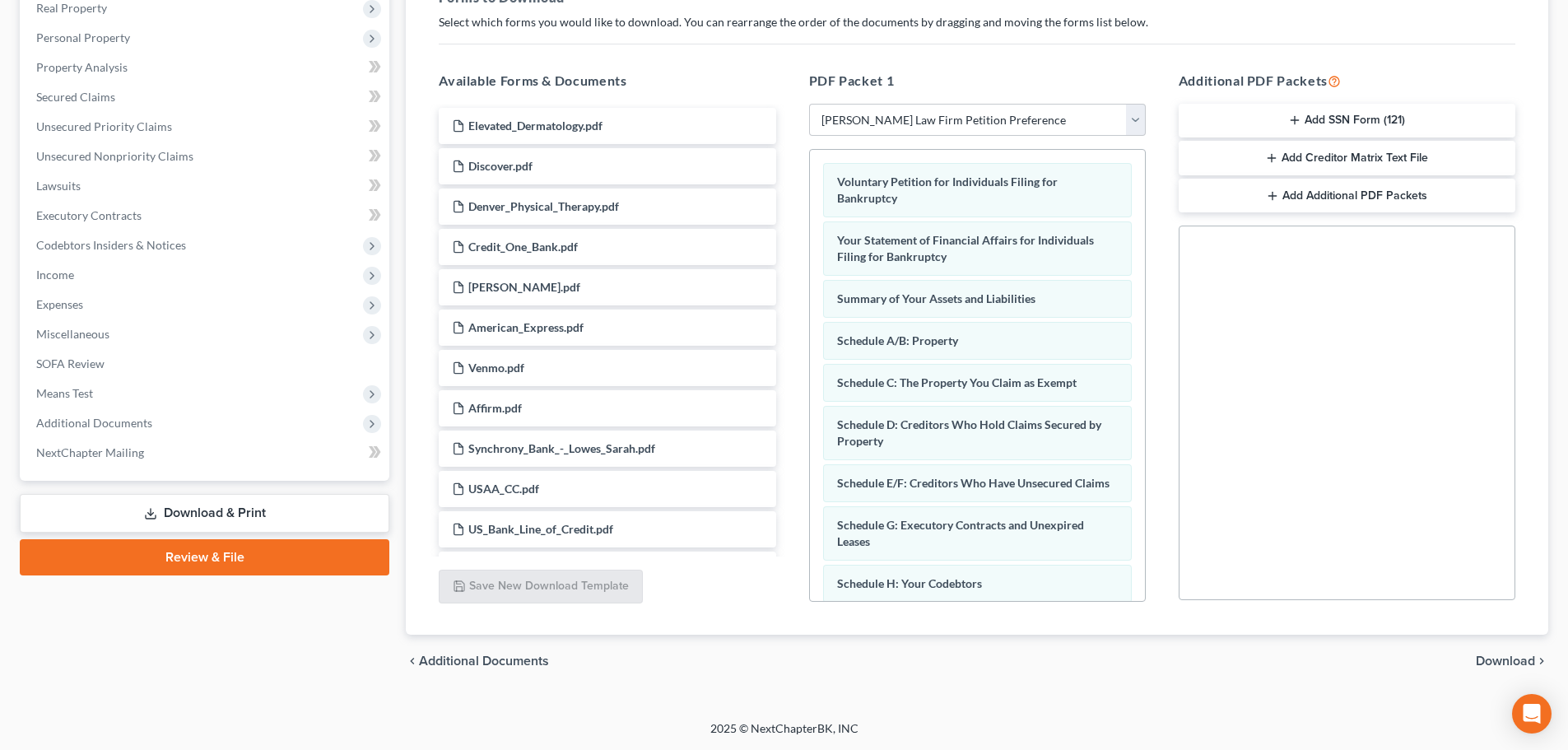
click at [1479, 657] on span "Download" at bounding box center [1506, 661] width 59 height 13
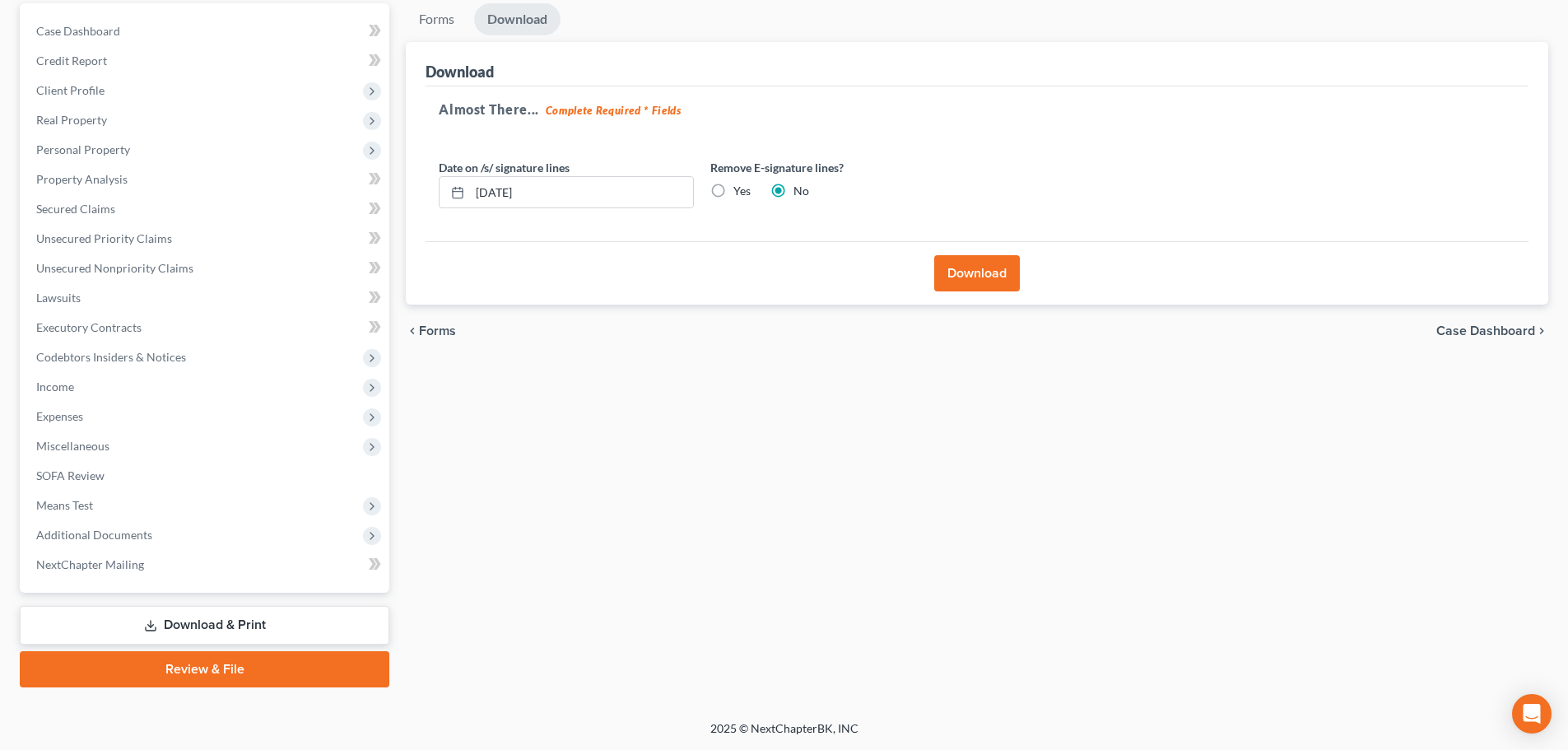
click at [735, 181] on div "Remove E-signature lines? Yes No" at bounding box center [839, 184] width 272 height 50
click at [734, 191] on label "Yes" at bounding box center [742, 191] width 18 height 17
click at [740, 191] on input "Yes" at bounding box center [746, 188] width 11 height 11
radio input "true"
radio input "false"
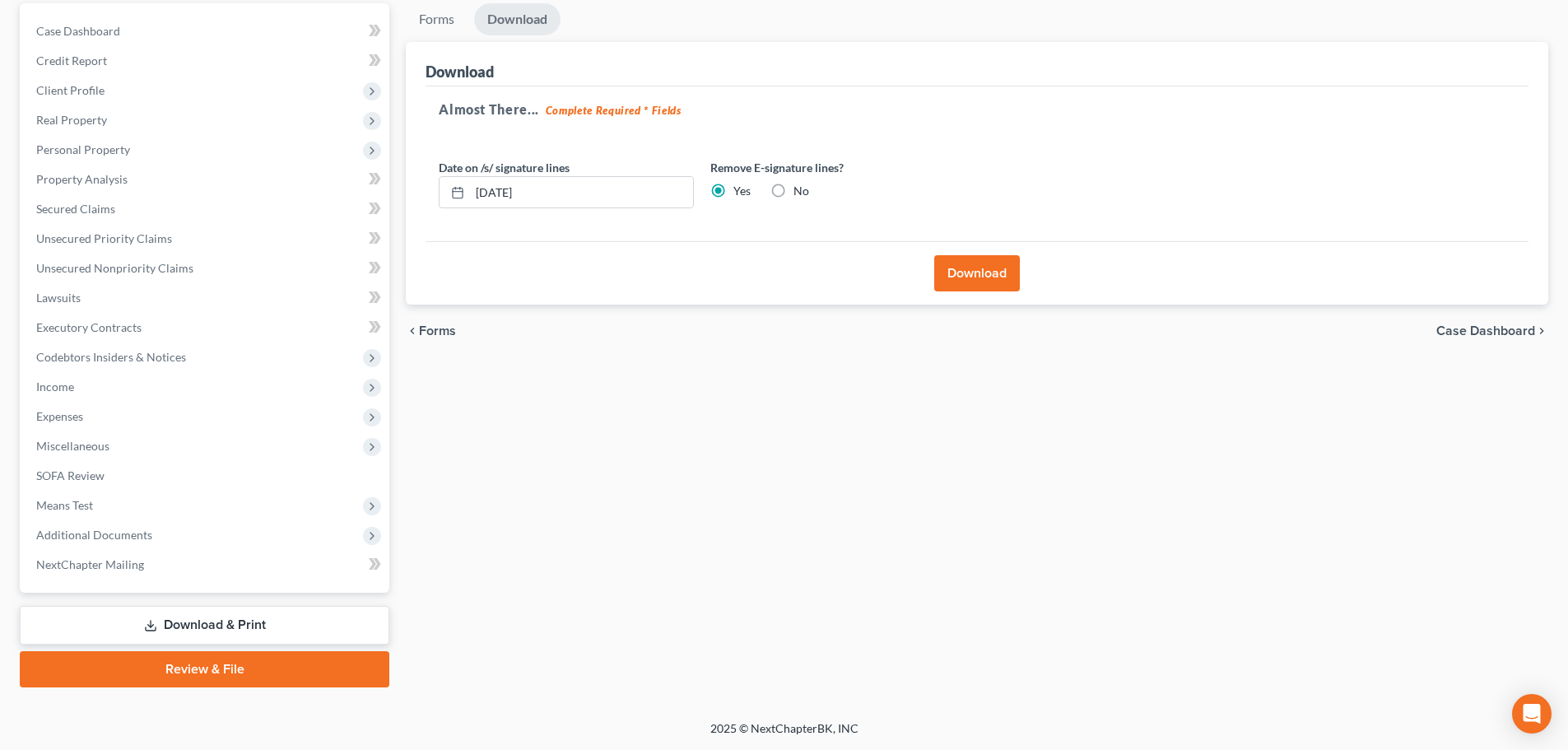
click at [998, 271] on button "Download" at bounding box center [977, 273] width 86 height 36
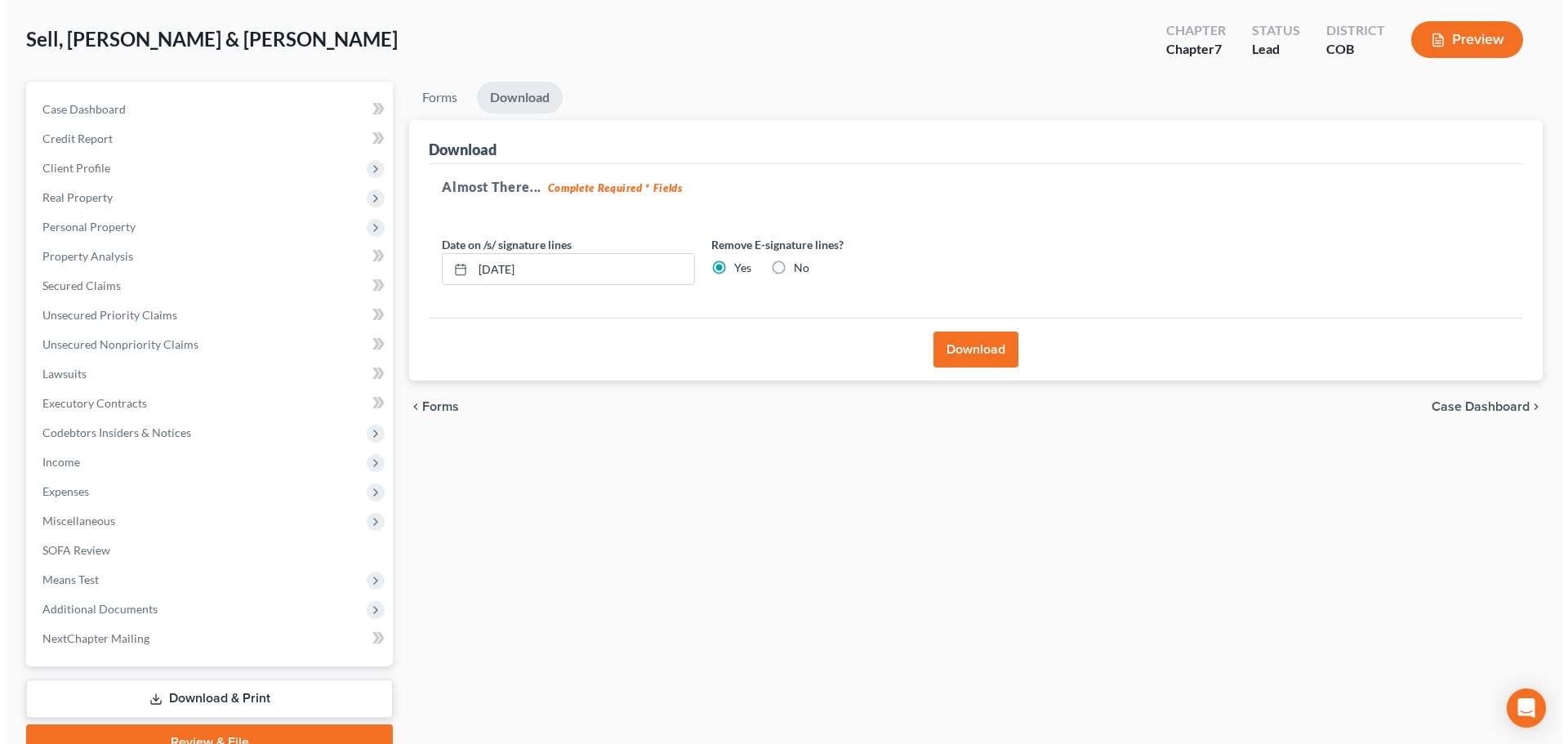
scroll to position [0, 0]
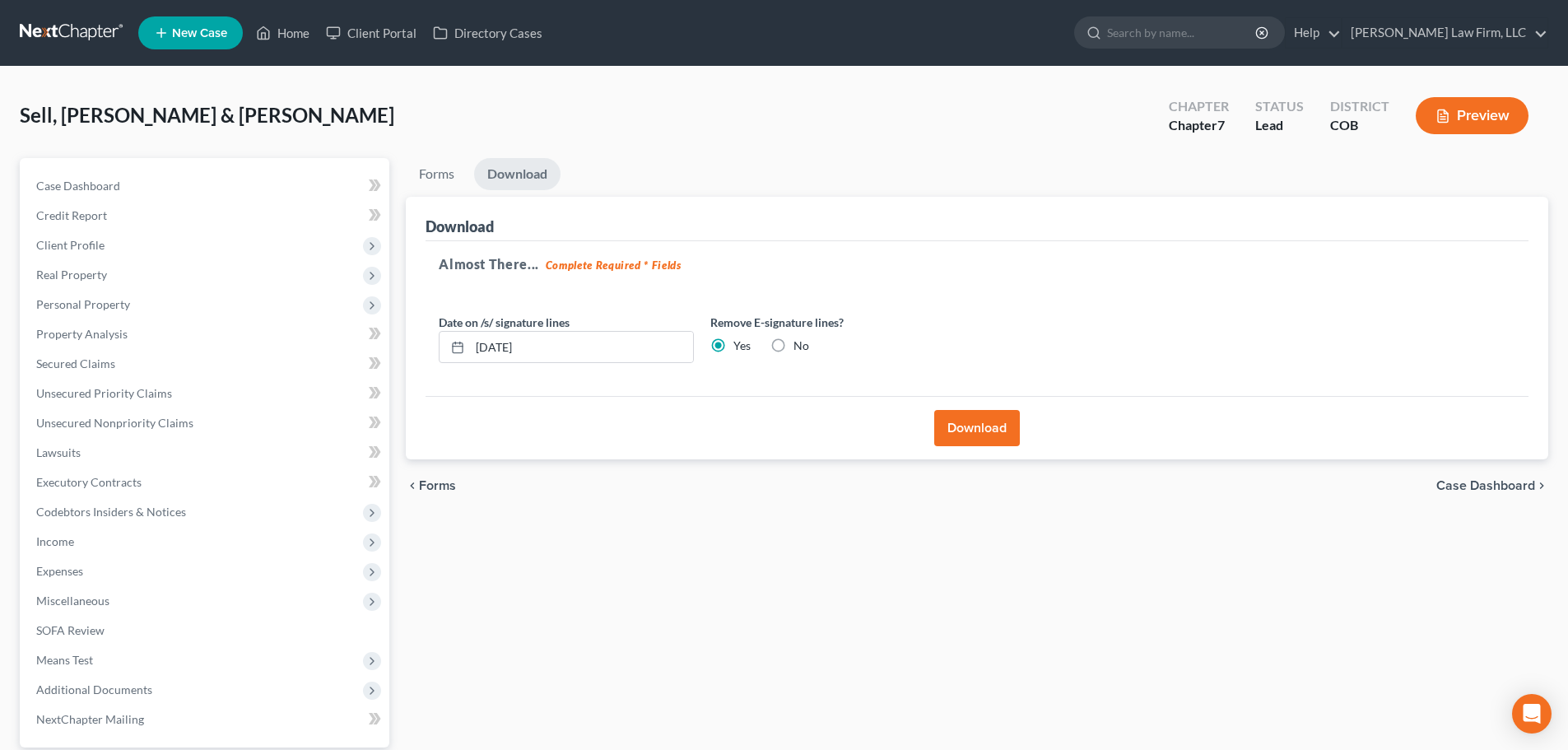
click at [1473, 111] on button "Preview" at bounding box center [1473, 116] width 113 height 37
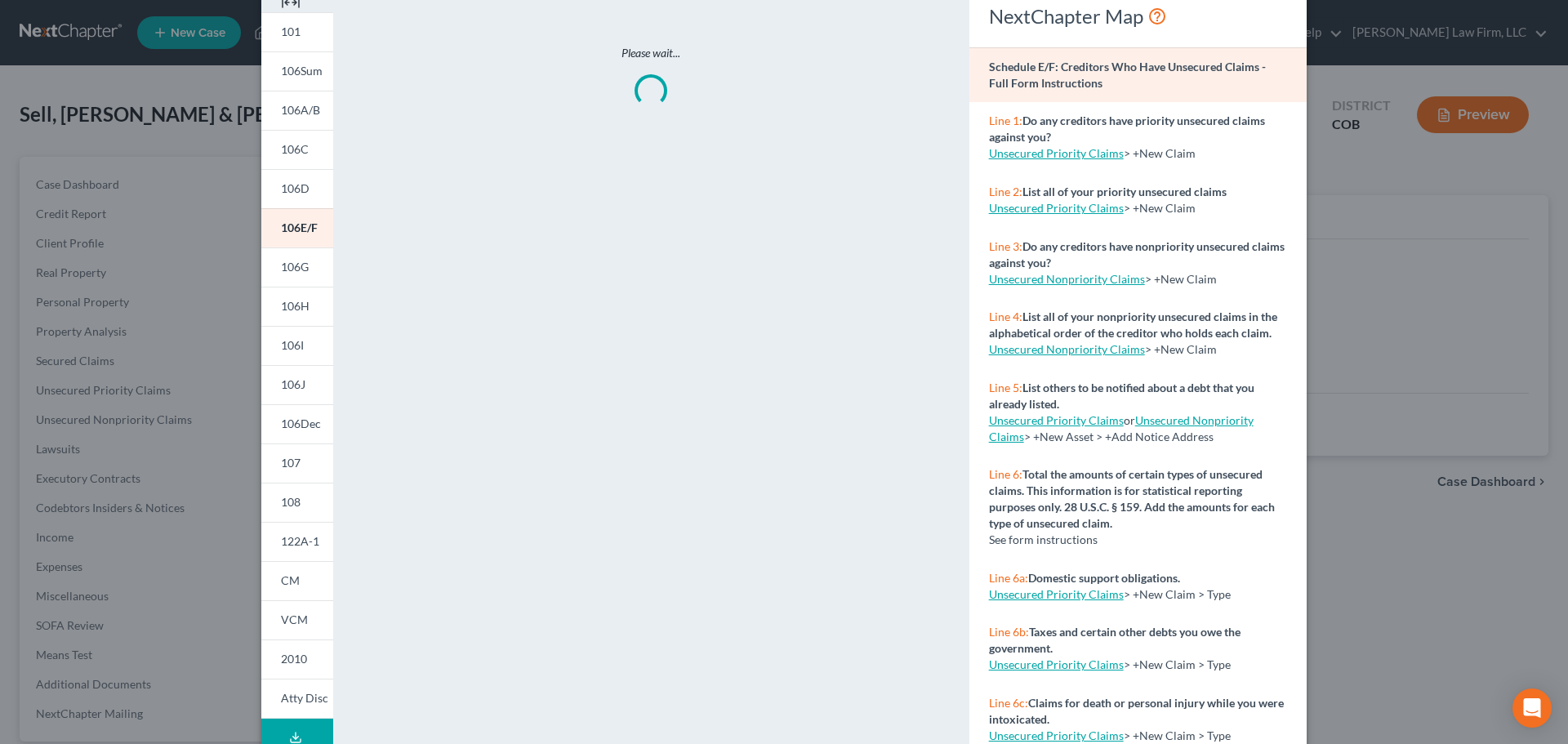
scroll to position [162, 0]
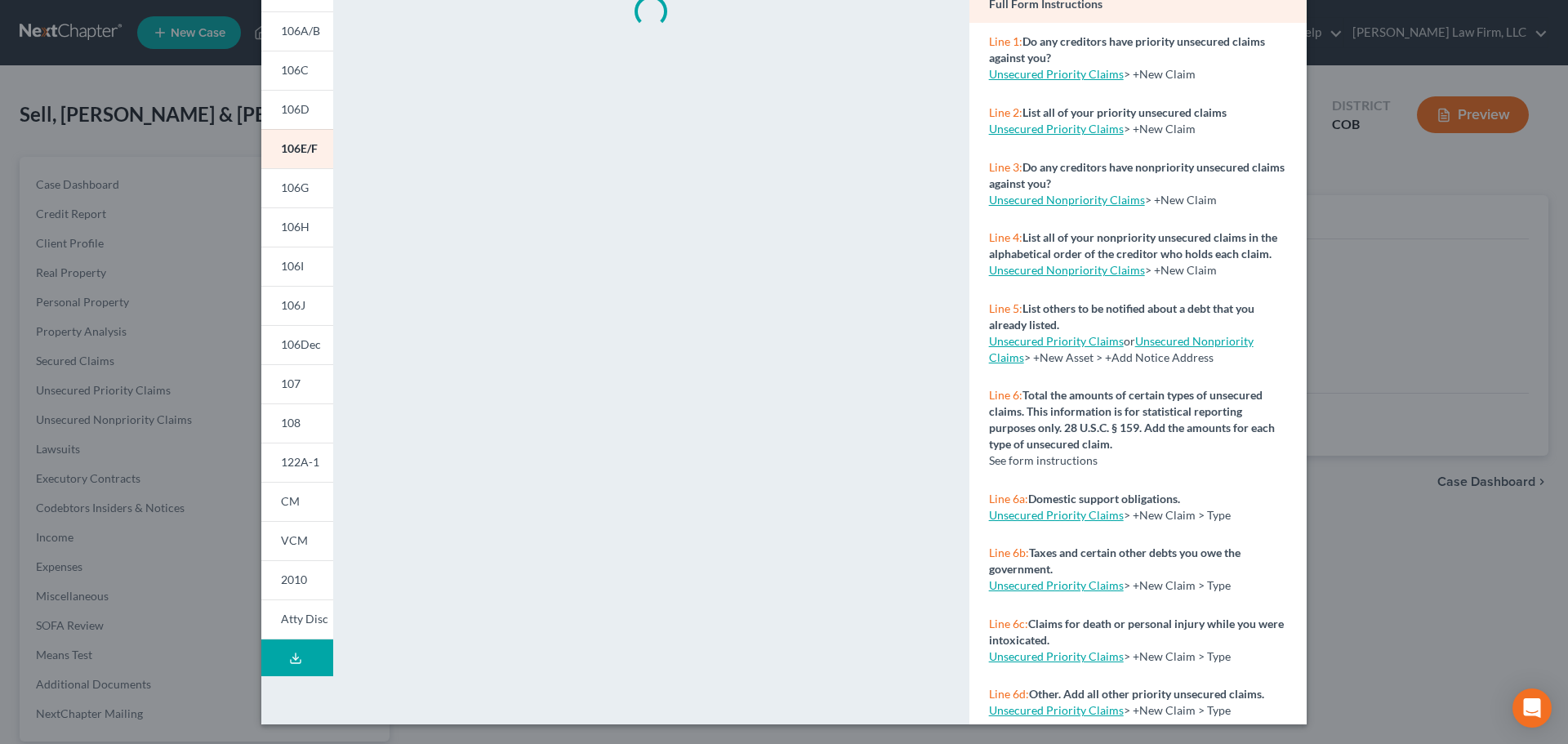
click at [291, 650] on button "Download Draft" at bounding box center [297, 658] width 72 height 37
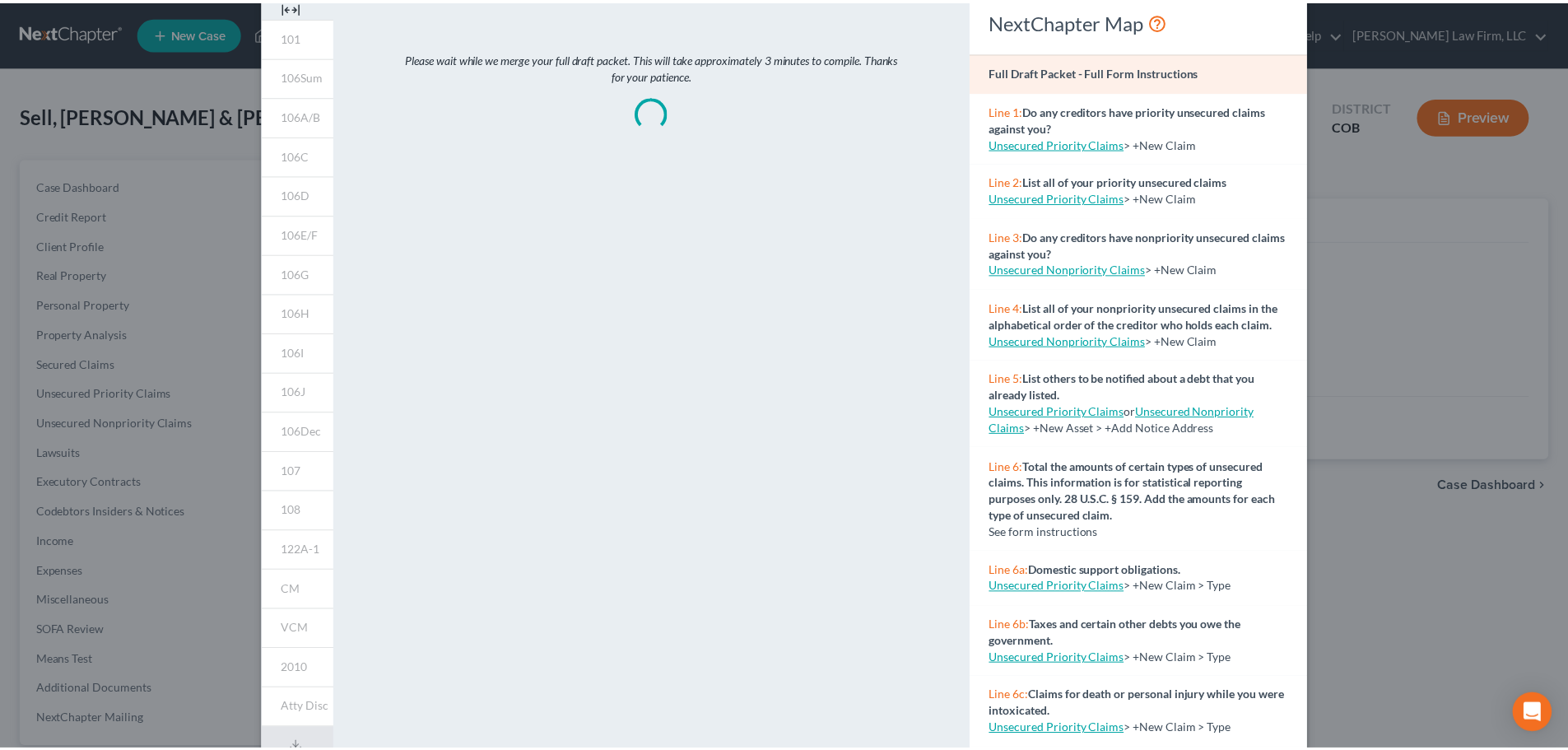
scroll to position [0, 0]
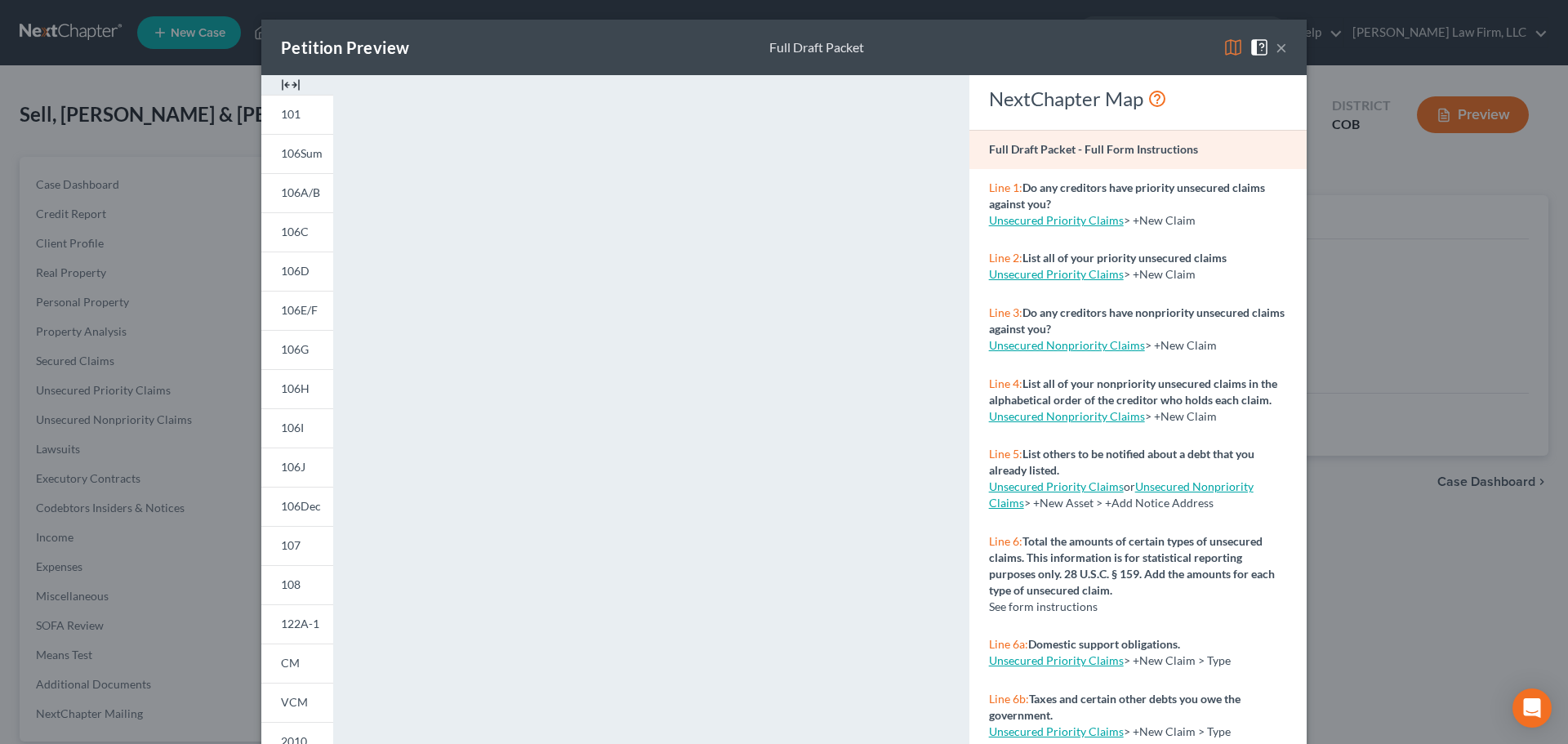
click at [1357, 275] on div "Petition Preview Full Draft Packet × 101 106Sum 106A/B 106C 106D 106E/F 106G 10…" at bounding box center [784, 372] width 1568 height 744
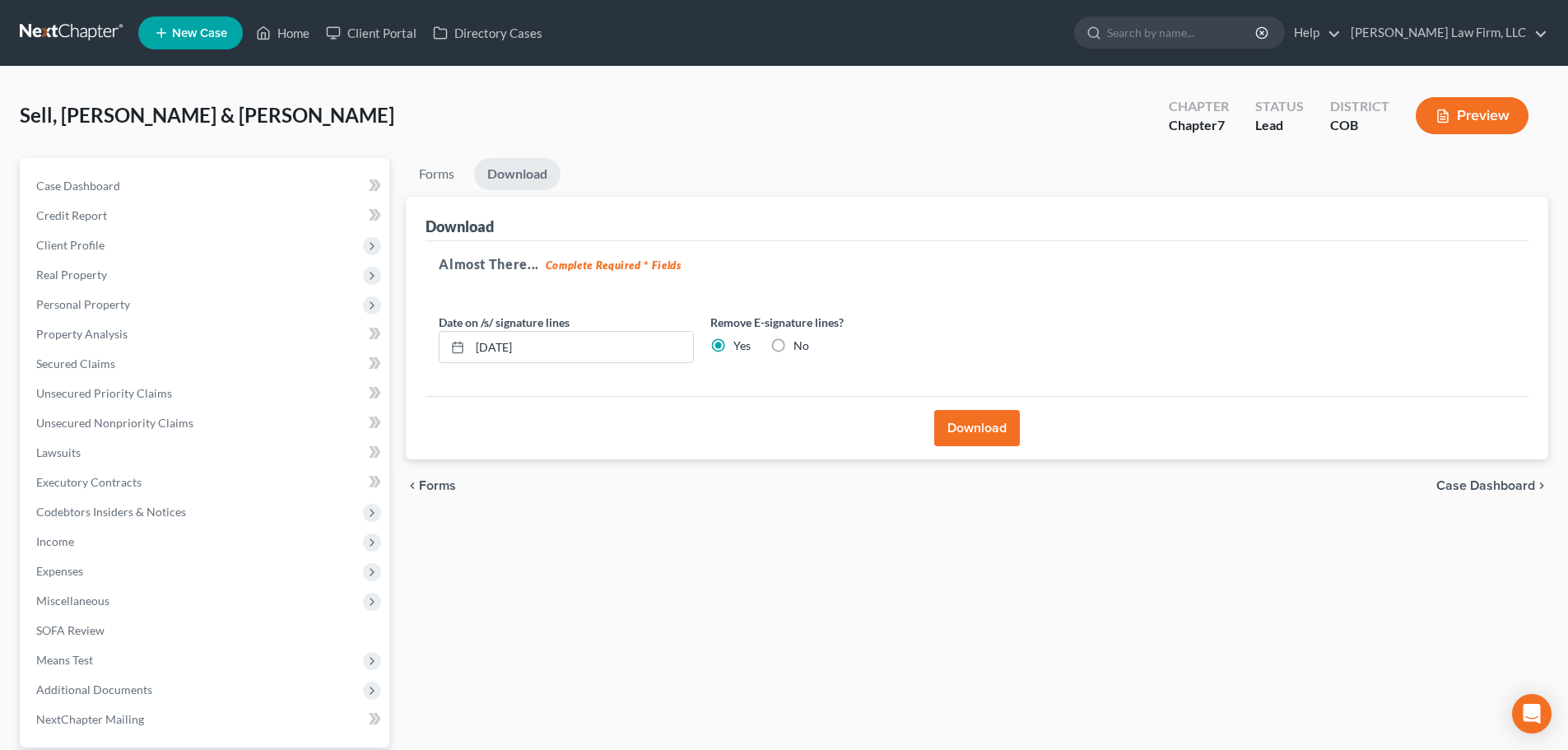
click at [526, 551] on div "Forms Download Forms Forms to Download Select which forms you would like to dow…" at bounding box center [977, 500] width 1159 height 684
click at [79, 25] on link at bounding box center [72, 33] width 106 height 30
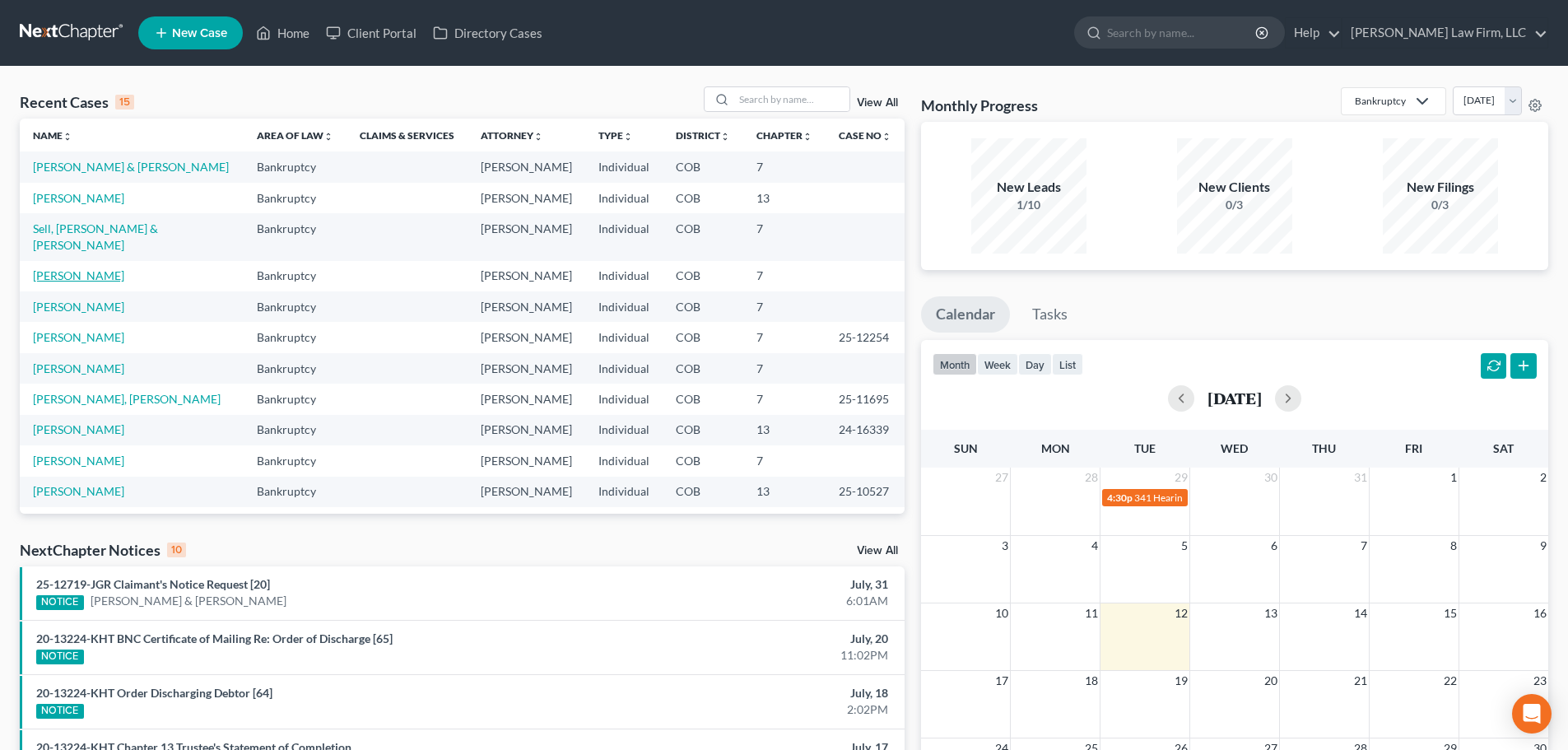
click at [68, 269] on link "[PERSON_NAME]" at bounding box center [79, 275] width 92 height 14
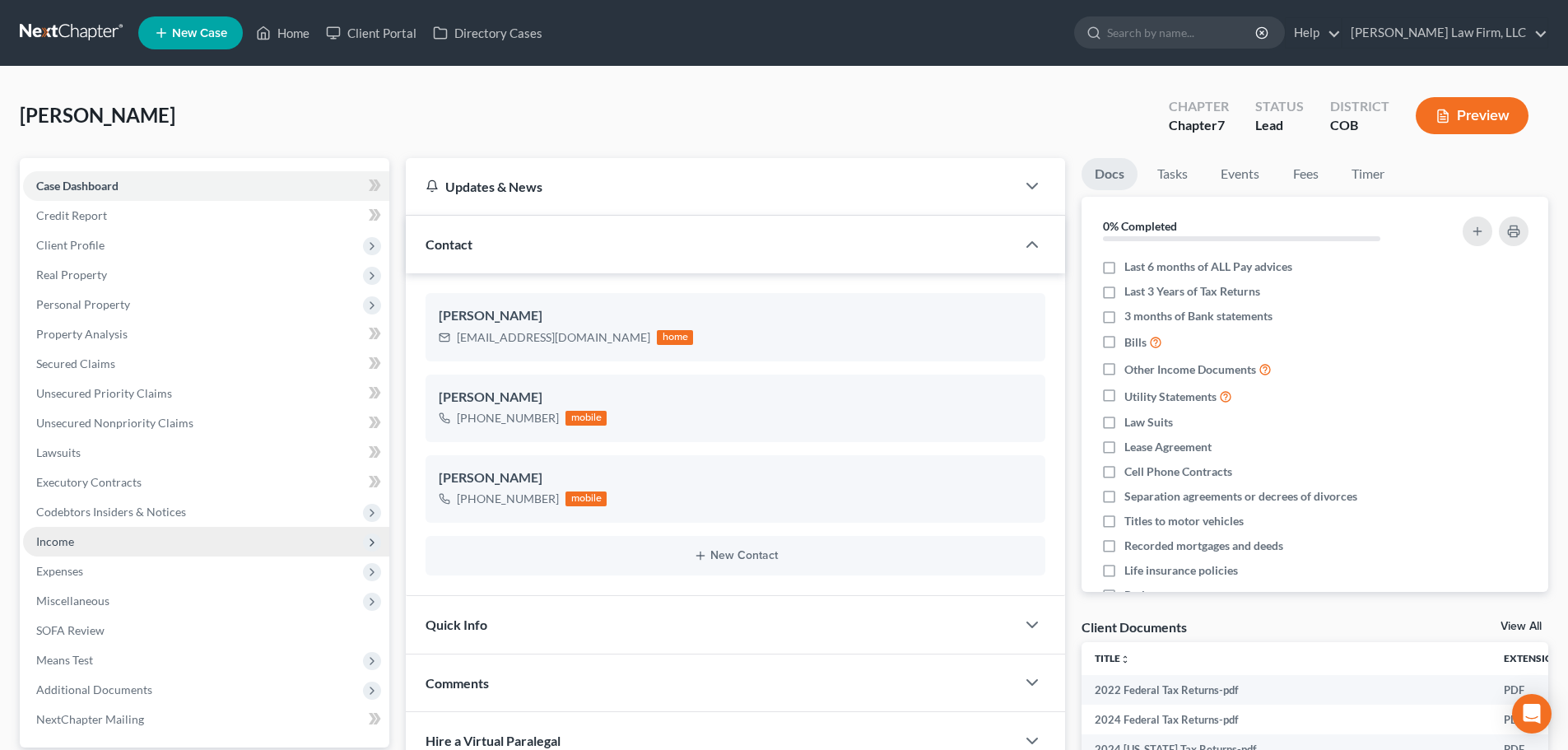
click at [124, 533] on span "Income" at bounding box center [206, 542] width 367 height 30
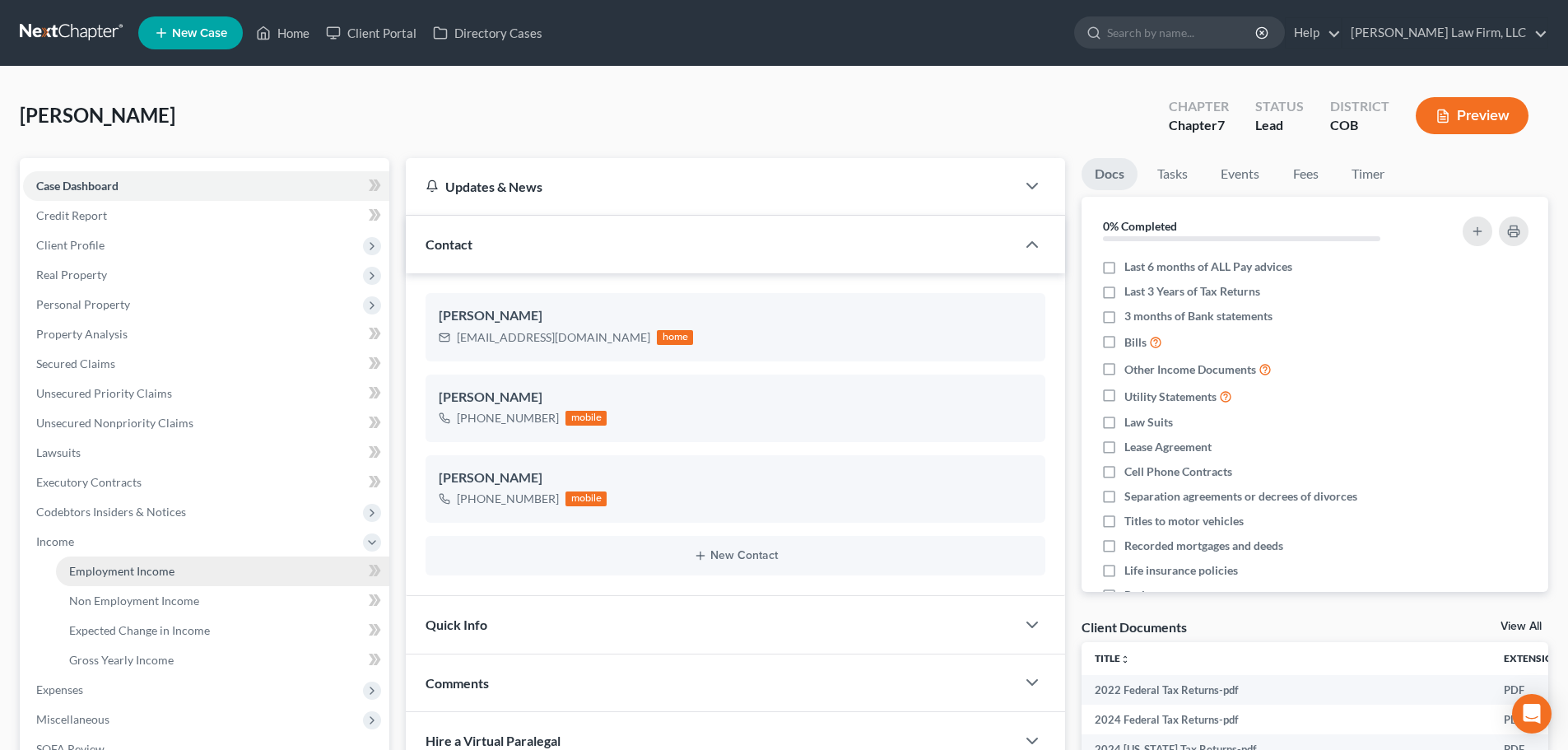
click at [191, 571] on link "Employment Income" at bounding box center [222, 571] width 333 height 30
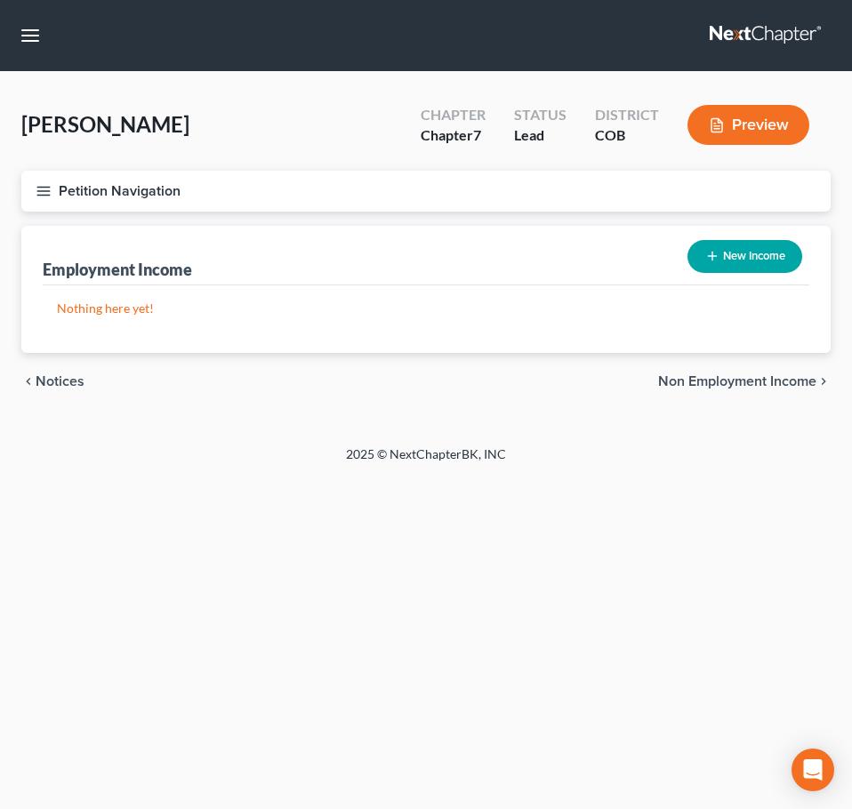
click at [740, 260] on button "New Income" at bounding box center [745, 256] width 115 height 33
select select "0"
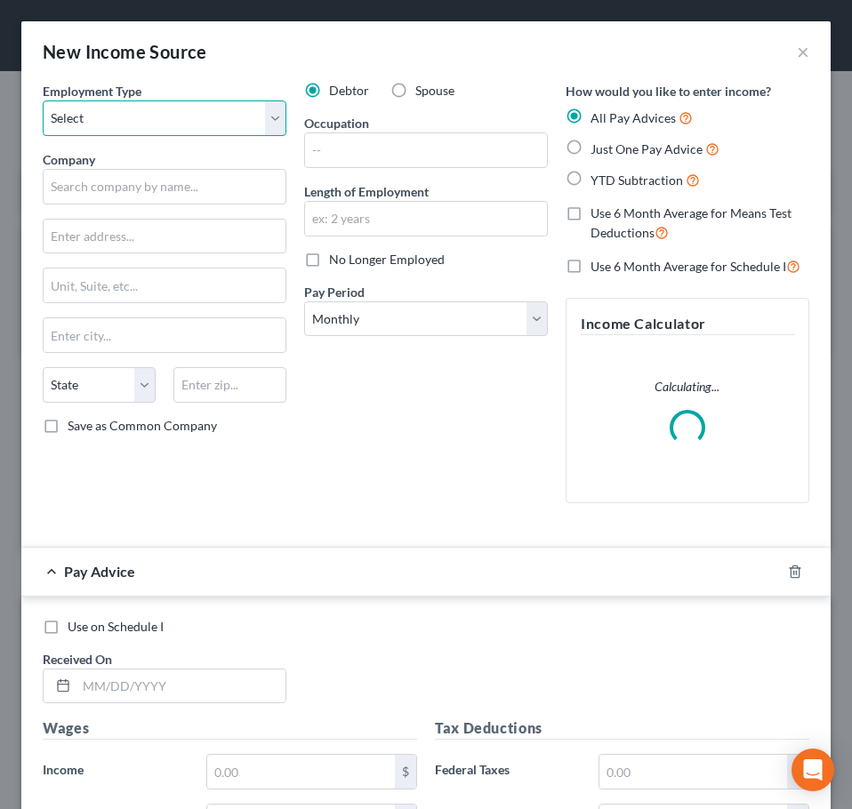
click at [105, 115] on select "Select Full or [DEMOGRAPHIC_DATA] Employment Self Employment" at bounding box center [165, 119] width 244 height 36
select select "0"
click at [43, 101] on select "Select Full or [DEMOGRAPHIC_DATA] Employment Self Employment" at bounding box center [165, 119] width 244 height 36
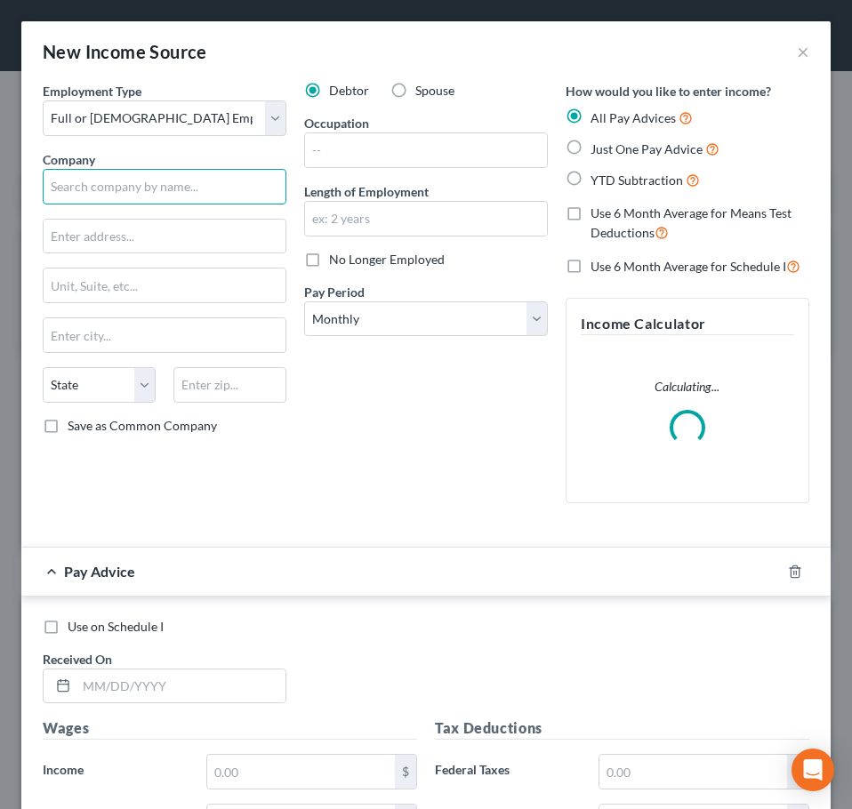
drag, startPoint x: 114, startPoint y: 199, endPoint x: 100, endPoint y: 176, distance: 27.2
click at [113, 197] on input "text" at bounding box center [165, 187] width 244 height 36
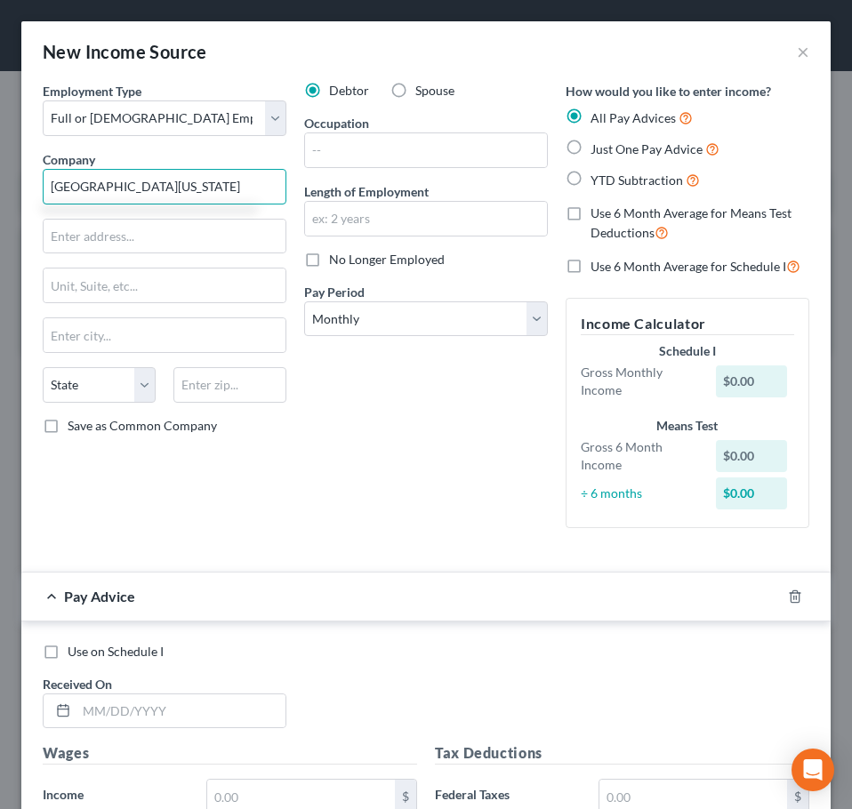
type input "University of Colorado"
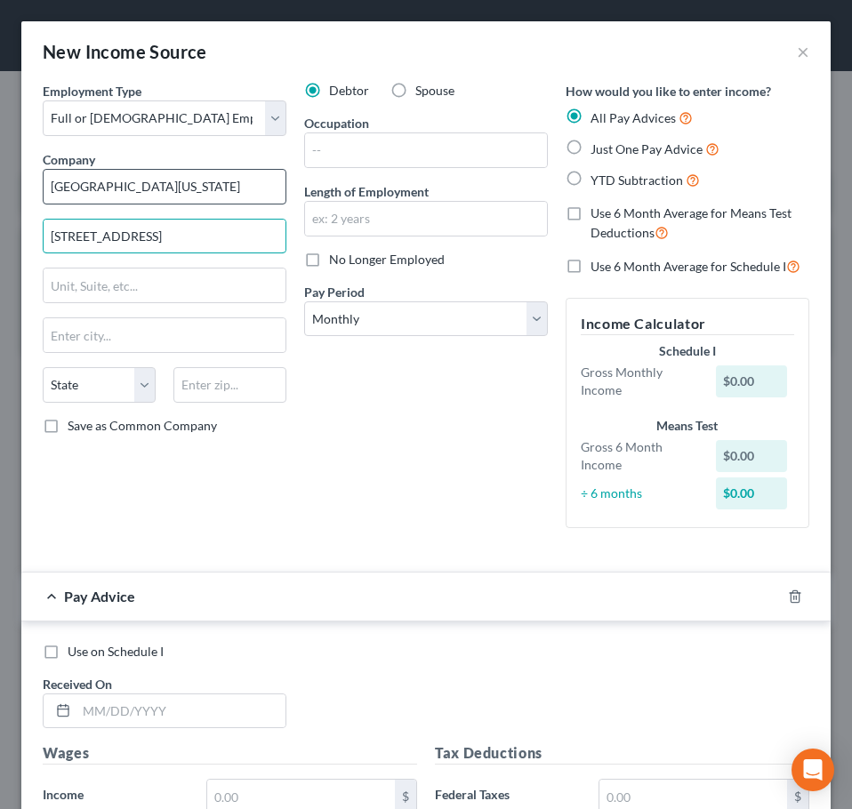
type input "1800 Gran Street"
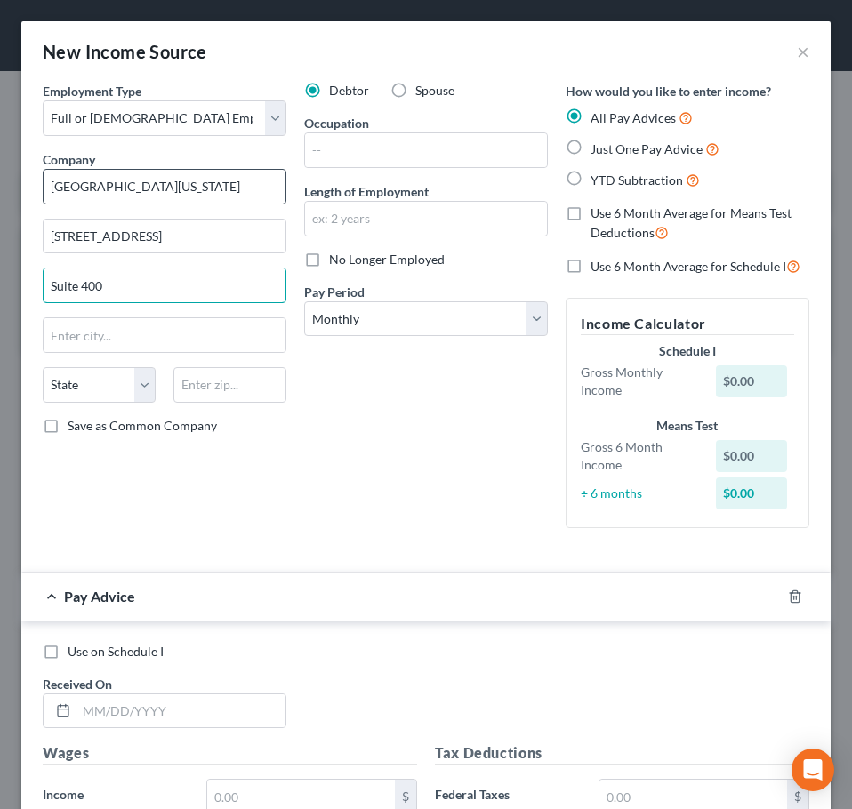
type input "Suite 400"
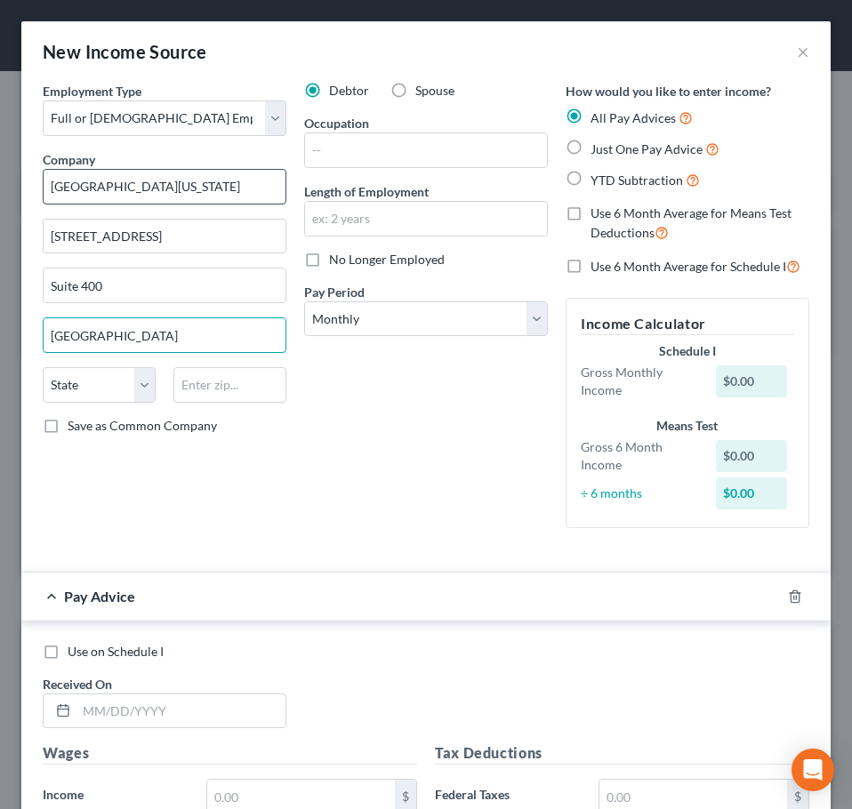
type input "Denver"
select select "5"
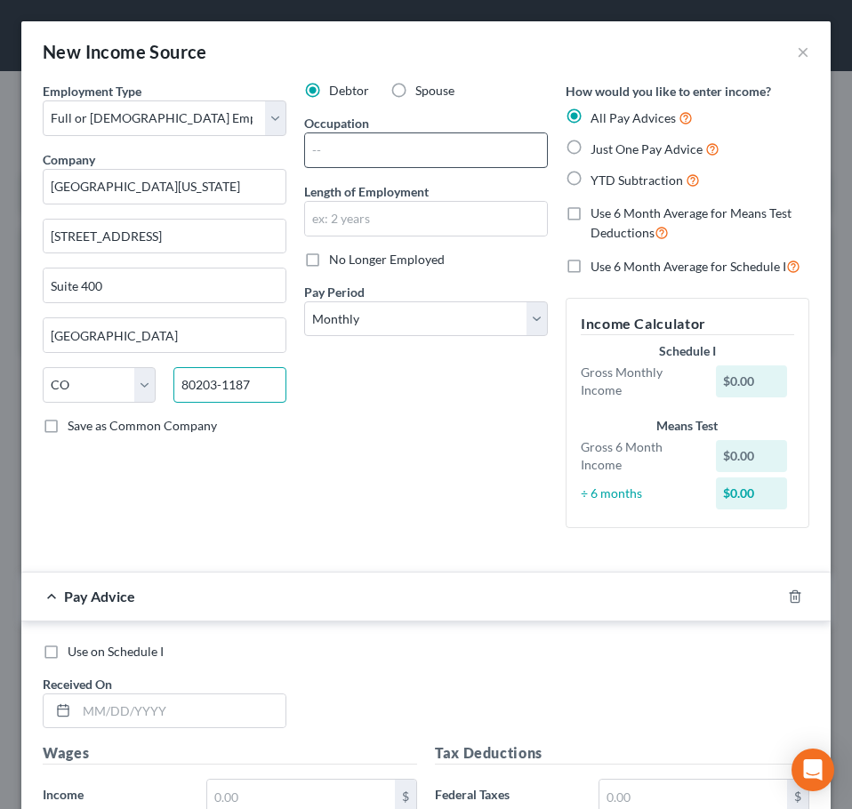
type input "80203-1187"
click at [412, 146] on input "text" at bounding box center [426, 150] width 242 height 34
type input "Teacher"
click at [591, 224] on label "Use 6 Month Average for Means Test Deductions" at bounding box center [700, 224] width 219 height 38
click at [598, 216] on input "Use 6 Month Average for Means Test Deductions" at bounding box center [604, 211] width 12 height 12
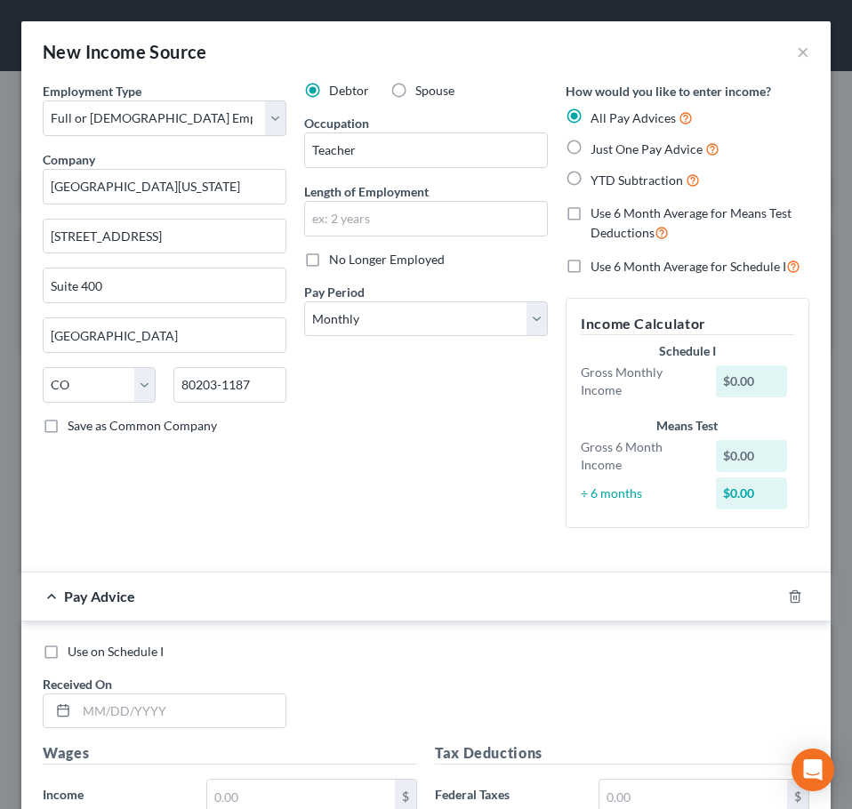
checkbox input "true"
click at [561, 279] on div "How would you like to enter income? All Pay Advices Just One Pay Advice YTD Sub…" at bounding box center [688, 312] width 262 height 461
click at [591, 271] on label "Use 6 Month Average for Schedule I" at bounding box center [696, 266] width 210 height 20
click at [598, 268] on input "Use 6 Month Average for Schedule I" at bounding box center [604, 262] width 12 height 12
checkbox input "true"
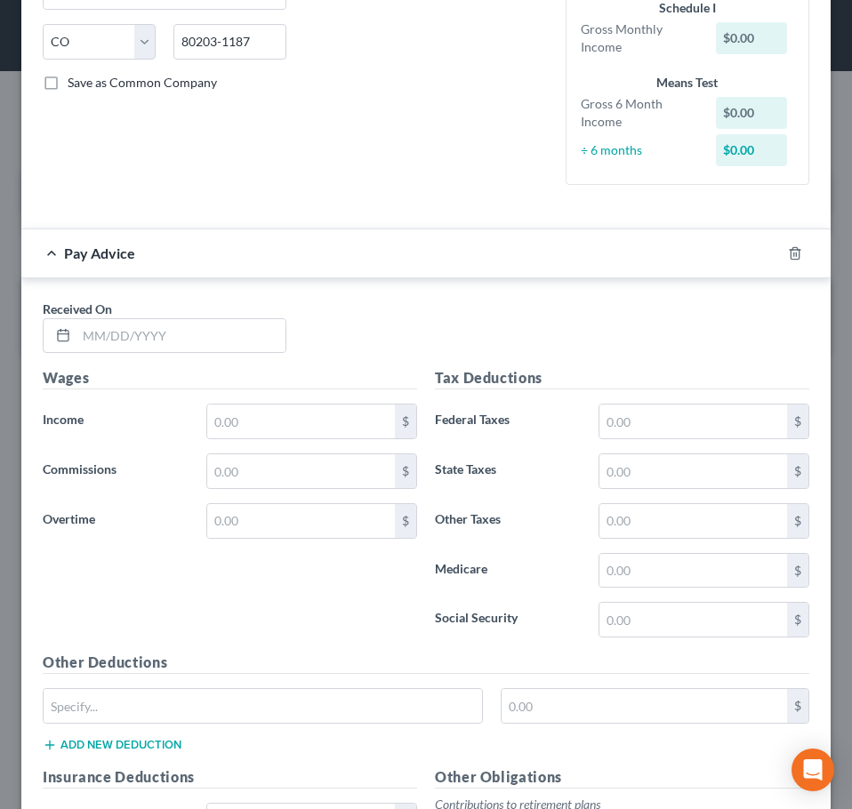
scroll to position [356, 0]
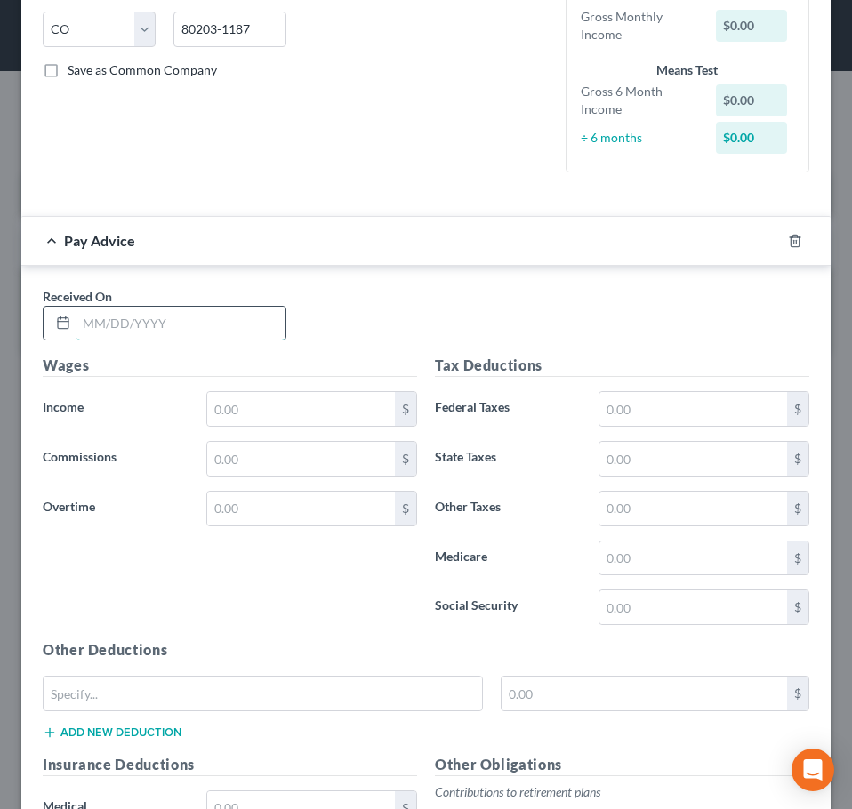
click at [201, 310] on input "text" at bounding box center [180, 324] width 209 height 34
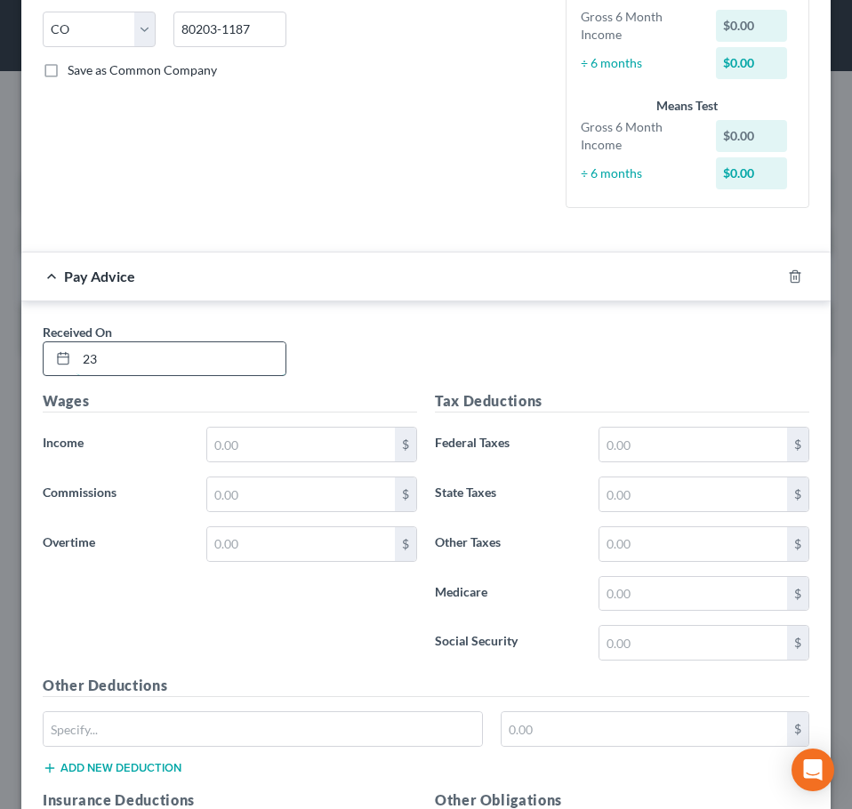
type input "2"
type input "[DATE]"
type input "3"
type input "2,378.80"
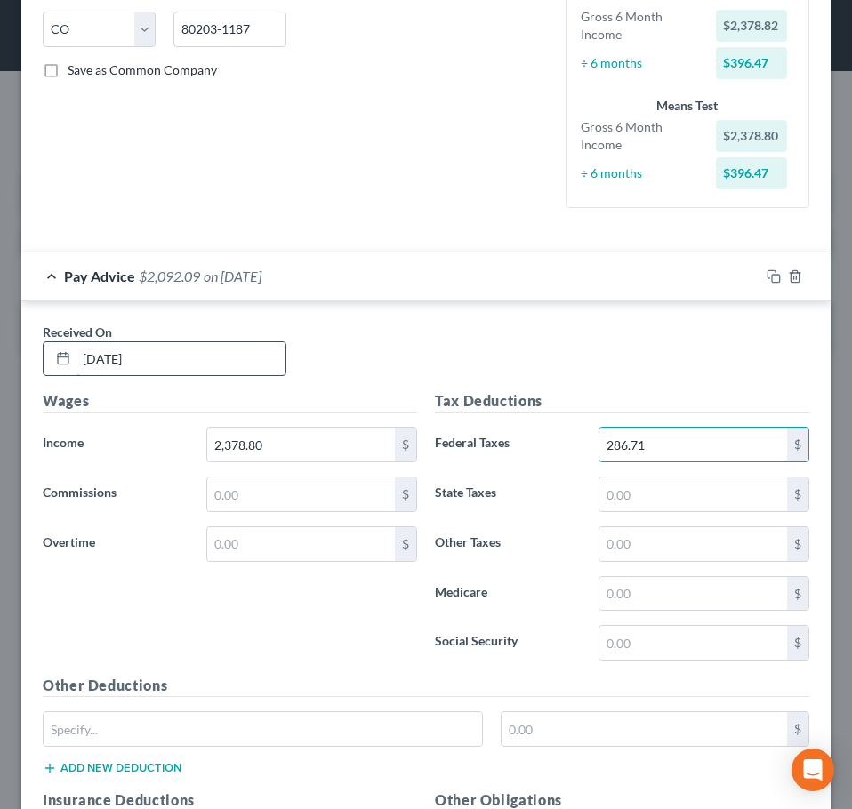
type input "286.71"
type input "75.00"
type input "34.49"
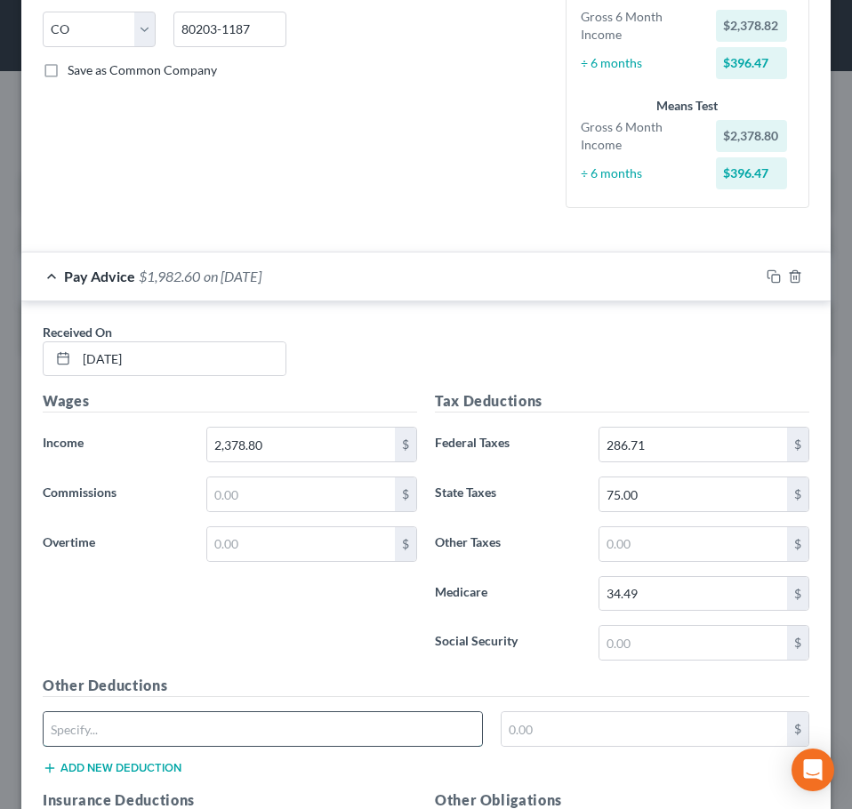
click at [172, 728] on input "text" at bounding box center [263, 729] width 439 height 34
type input "CO FML"
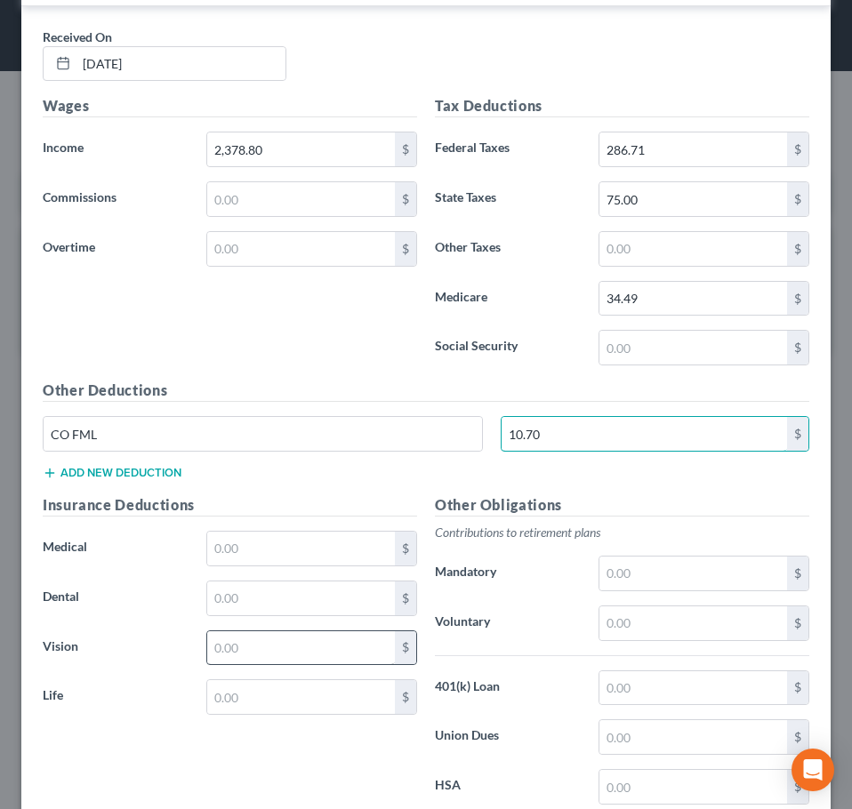
scroll to position [712, 0]
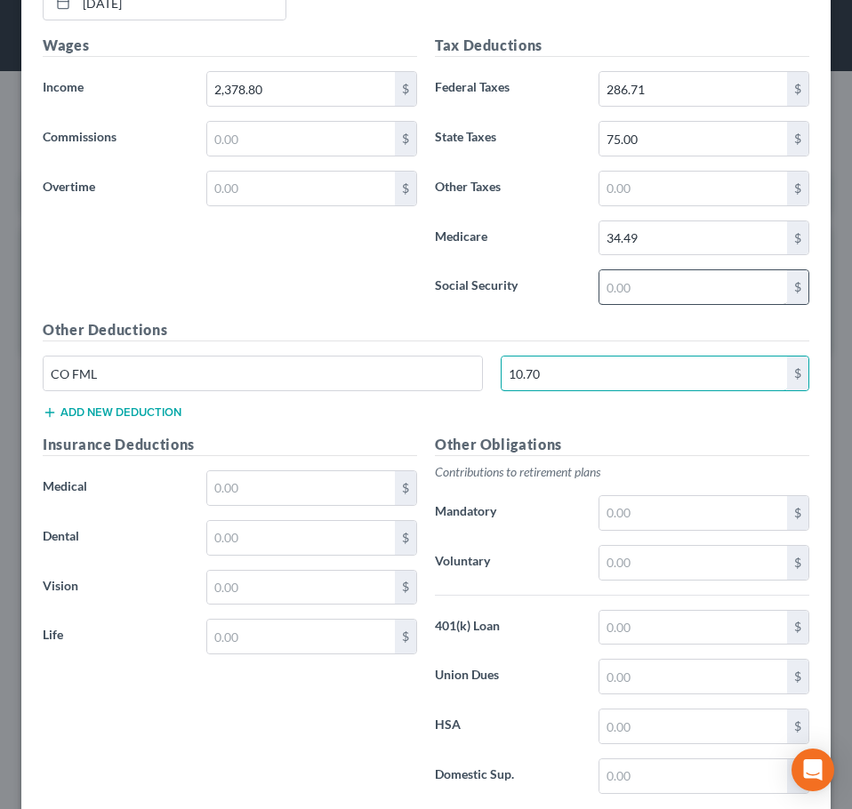
type input "10.70"
click at [648, 287] on input "text" at bounding box center [694, 287] width 188 height 34
type input "261.67"
drag, startPoint x: 652, startPoint y: 288, endPoint x: 527, endPoint y: 284, distance: 124.6
click at [527, 284] on div "Social Security 261.67 $" at bounding box center [622, 288] width 392 height 36
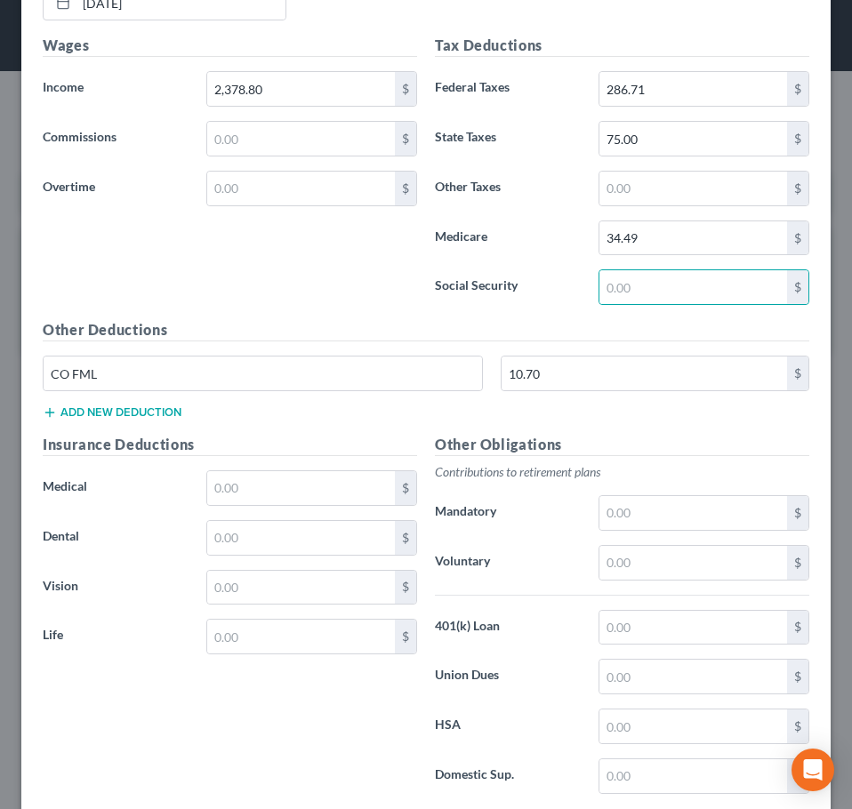
click at [167, 407] on button "Add new deduction" at bounding box center [112, 413] width 139 height 14
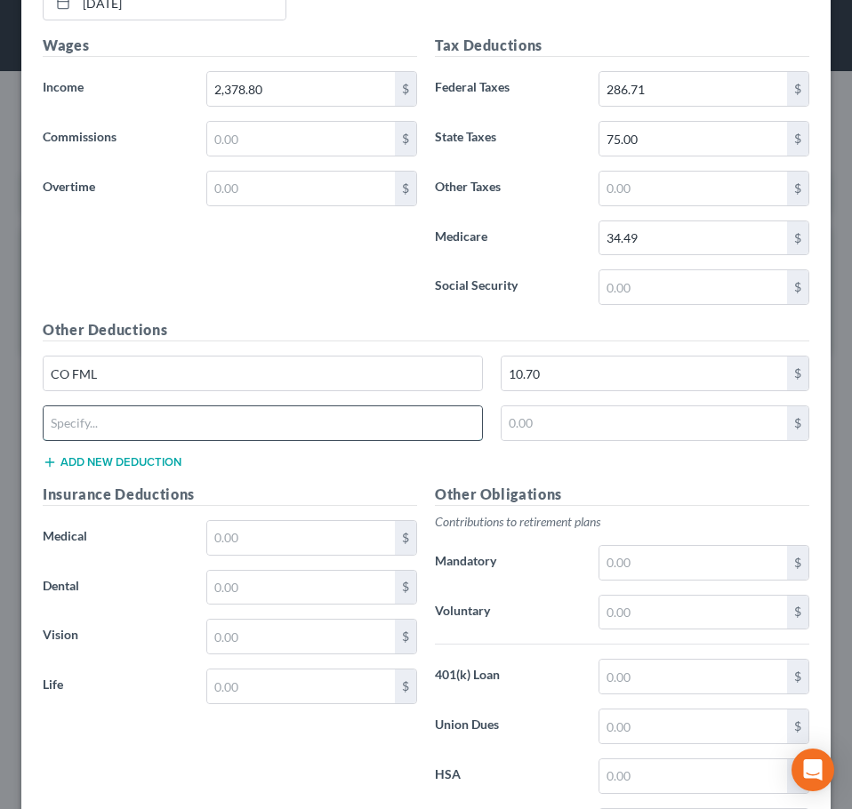
click at [142, 429] on input "text" at bounding box center [263, 423] width 439 height 34
type input "PERA"
type input "3"
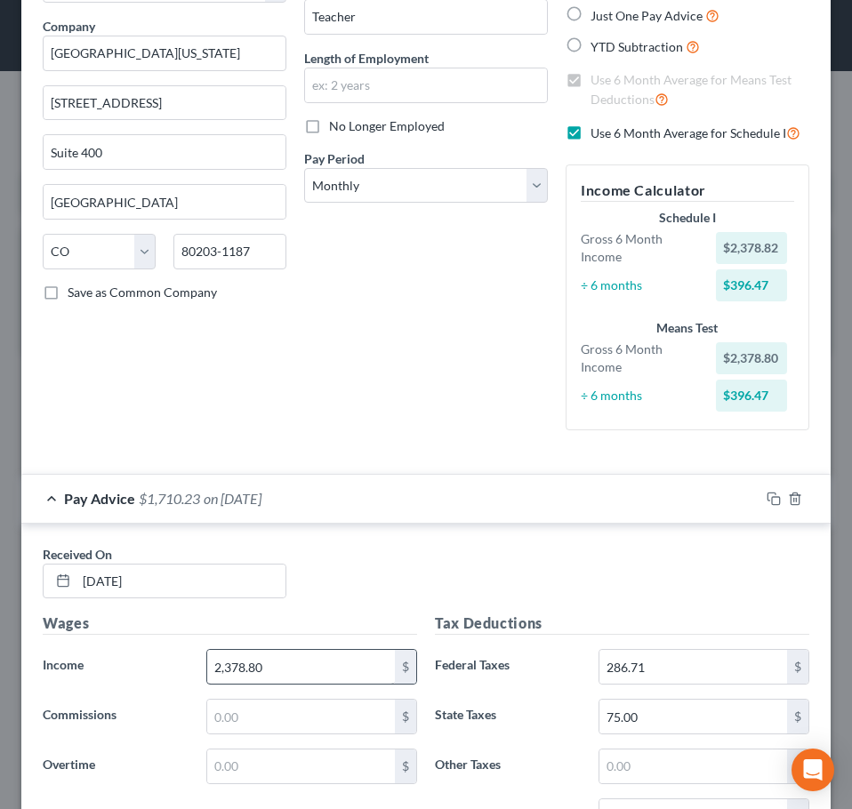
scroll to position [0, 0]
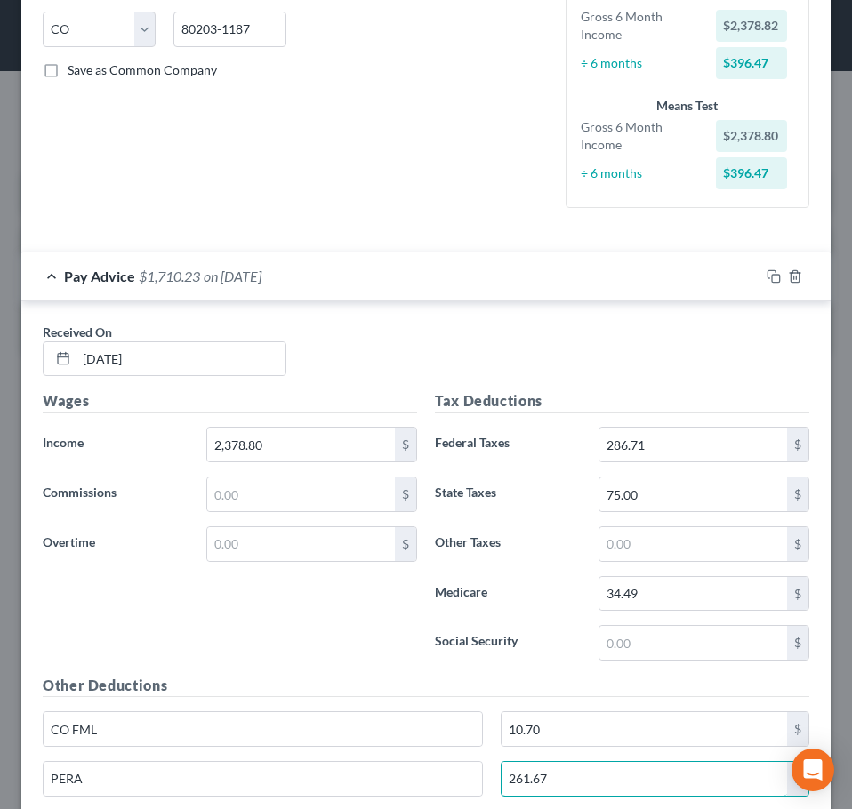
type input "261.67"
click at [331, 280] on div "Pay Advice $1,710.23 on 04/30/2025" at bounding box center [390, 276] width 738 height 47
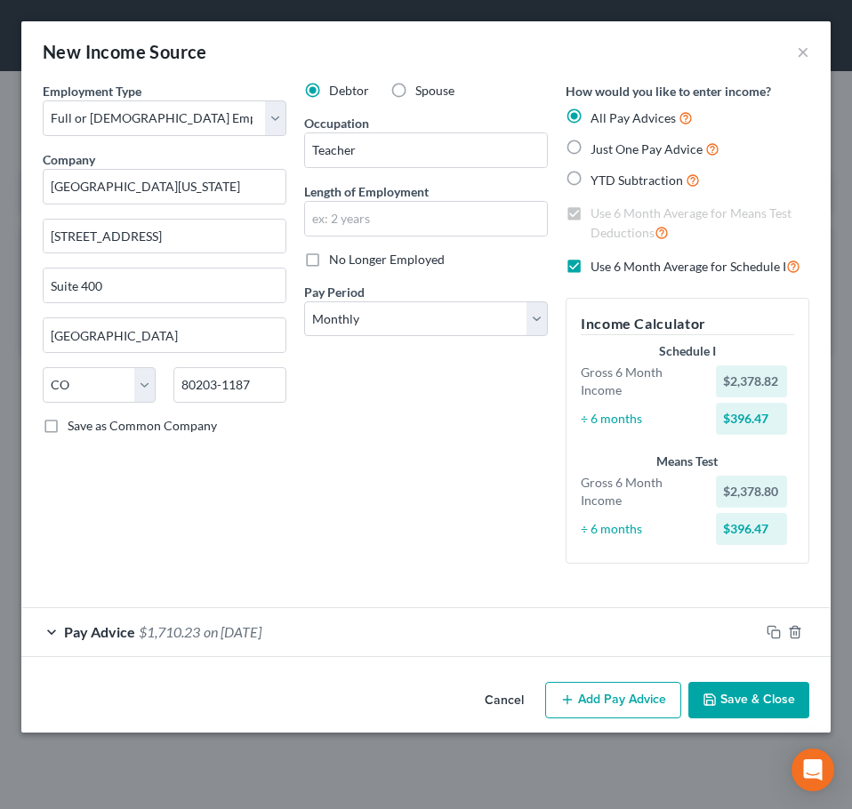
click at [660, 691] on button "Add Pay Advice" at bounding box center [613, 700] width 136 height 37
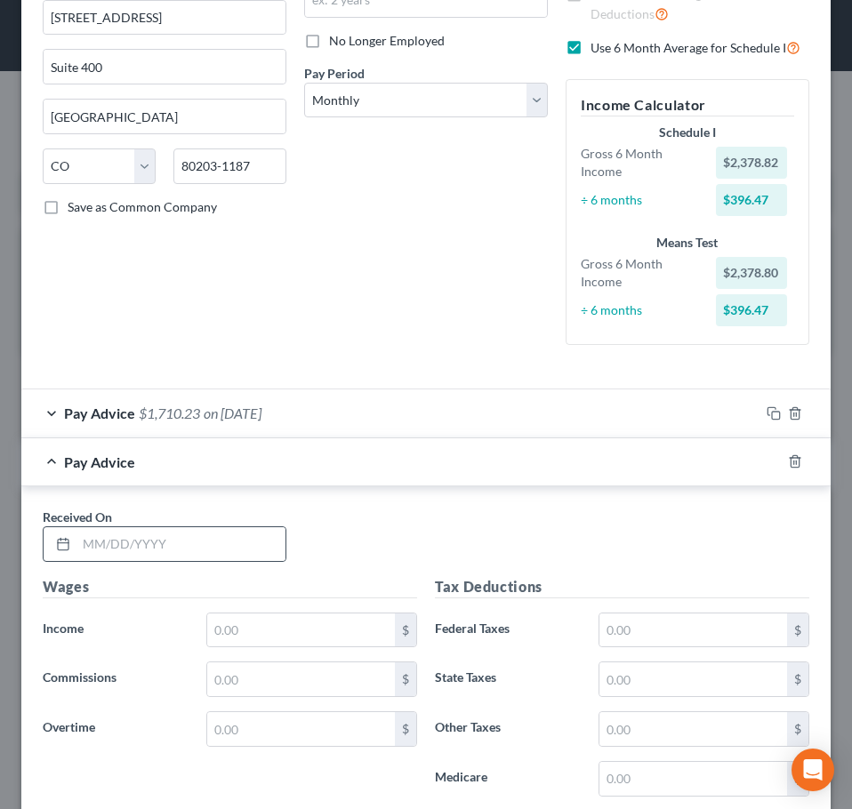
scroll to position [295, 0]
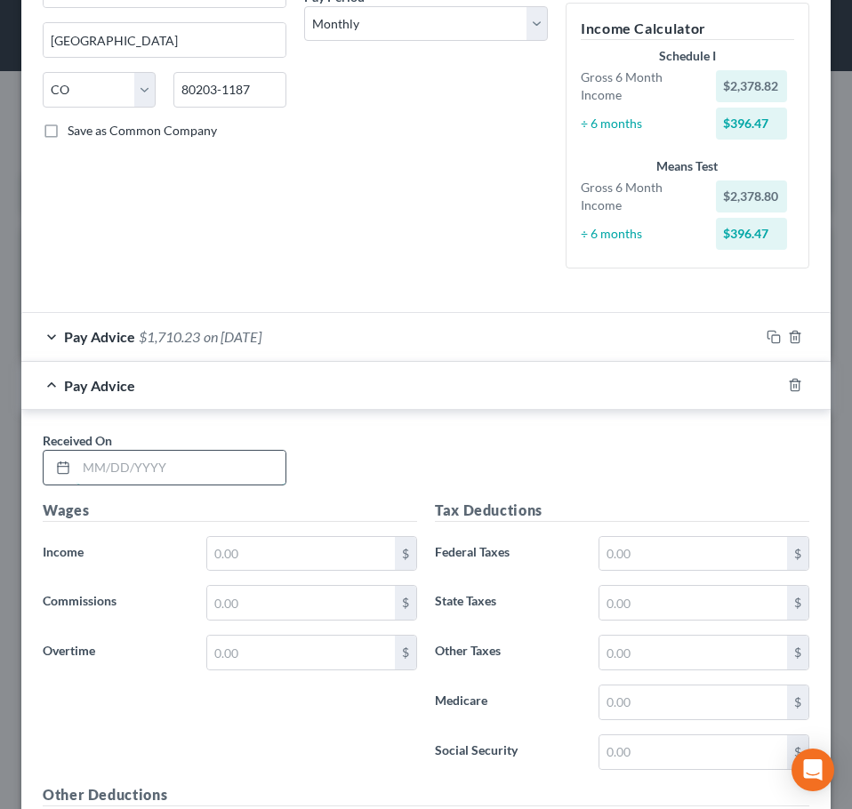
click at [96, 471] on input "text" at bounding box center [180, 468] width 209 height 34
type input "05/31/2025"
type input "2,378.80"
type input "286.71"
type input "75.00"
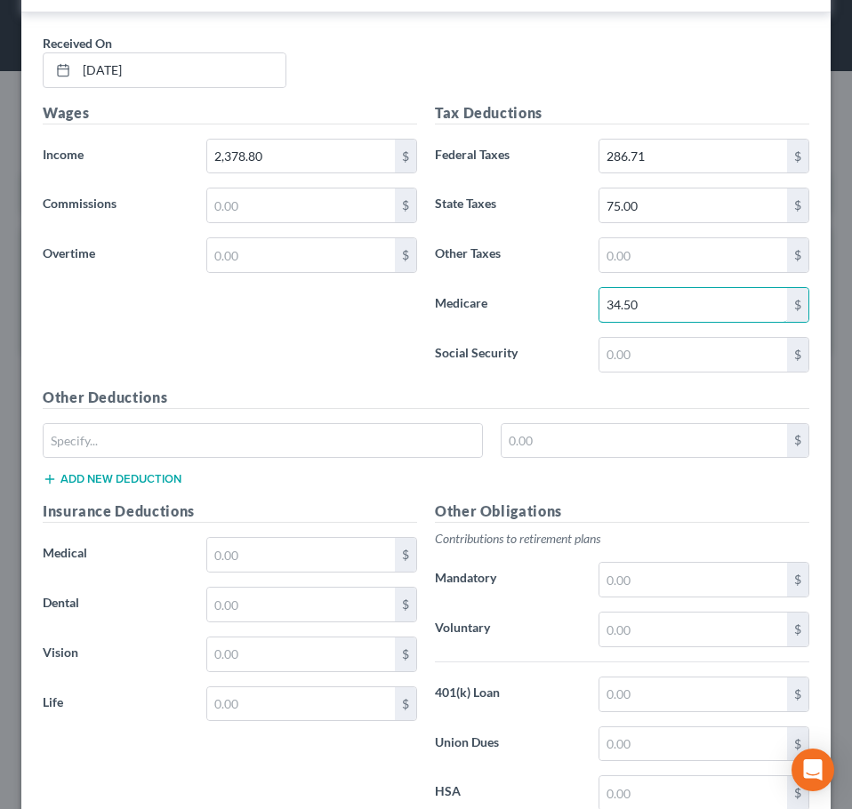
scroll to position [740, 0]
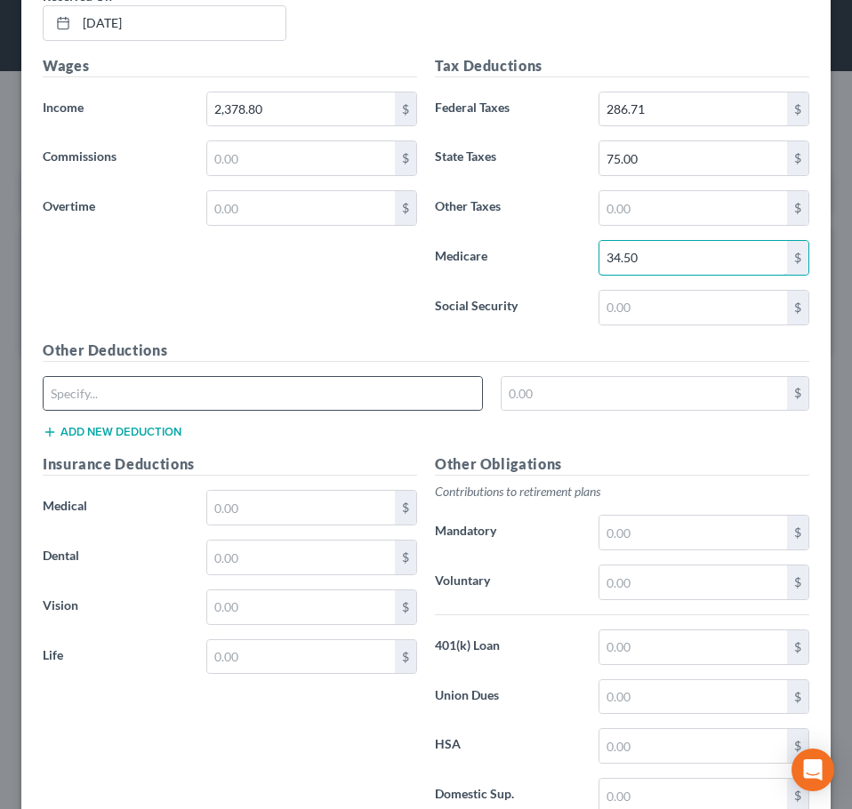
type input "34.50"
click at [101, 411] on div at bounding box center [263, 394] width 440 height 36
click at [102, 405] on input "text" at bounding box center [263, 394] width 439 height 34
type input "CO FML"
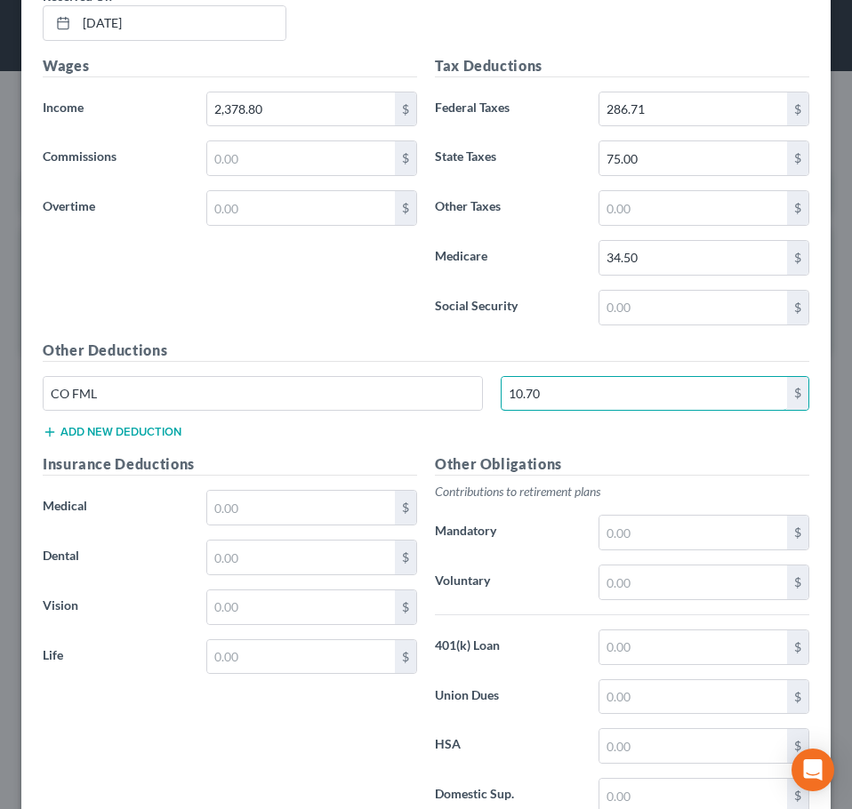
type input "10.70"
click at [105, 430] on button "Add new deduction" at bounding box center [112, 432] width 139 height 14
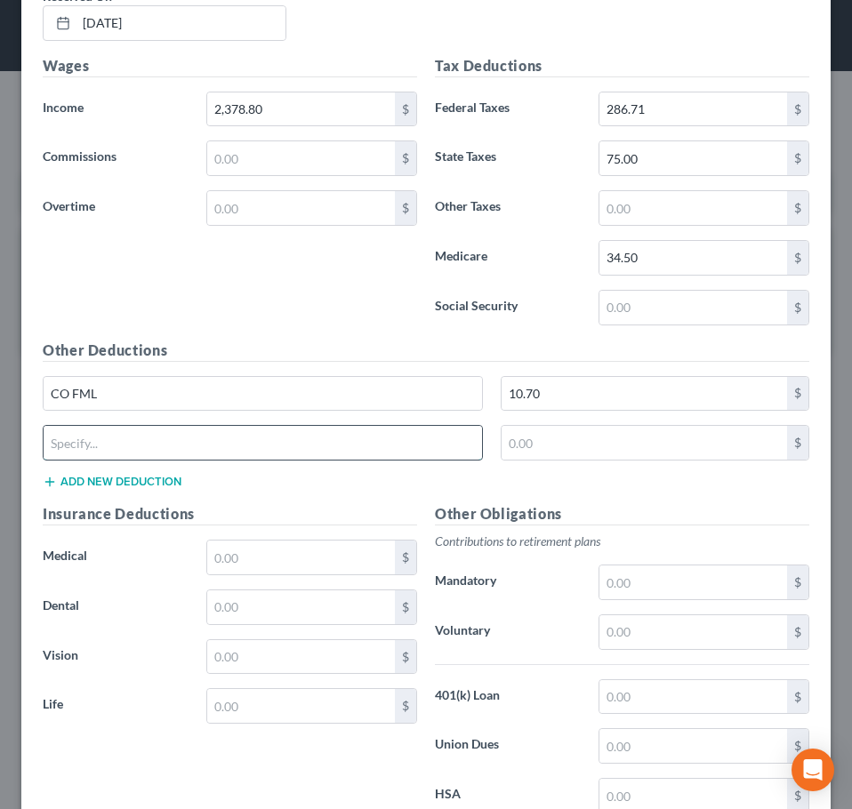
click at [103, 446] on input "text" at bounding box center [263, 443] width 439 height 34
type input "PERA"
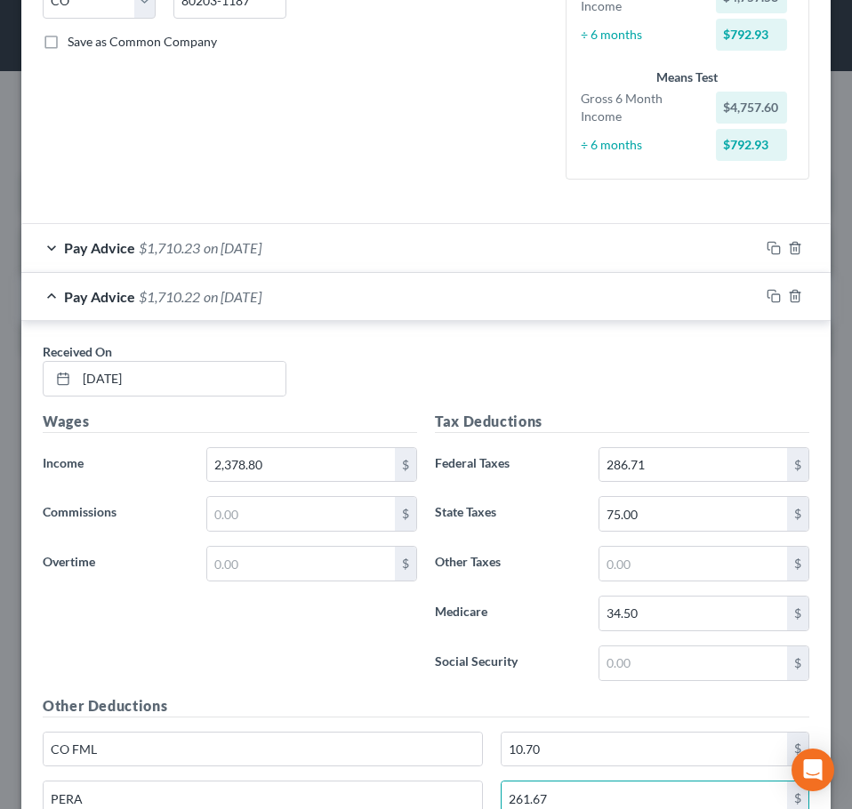
type input "261.67"
click at [489, 304] on div "Pay Advice $1,710.22 on 05/31/2025" at bounding box center [390, 296] width 738 height 47
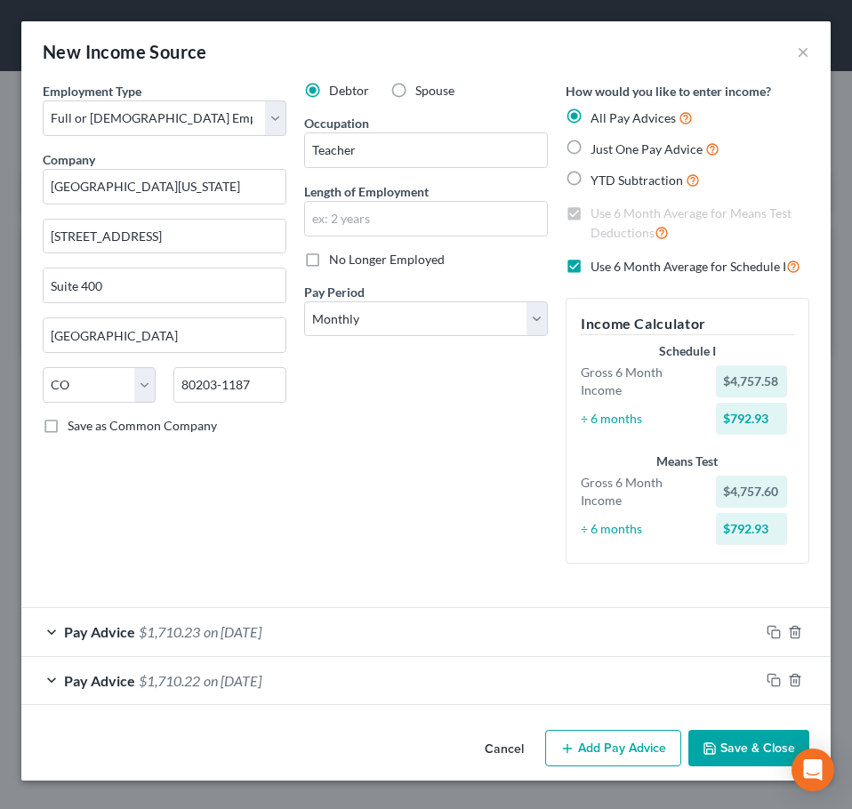
scroll to position [0, 0]
click at [587, 737] on button "Add Pay Advice" at bounding box center [613, 748] width 136 height 37
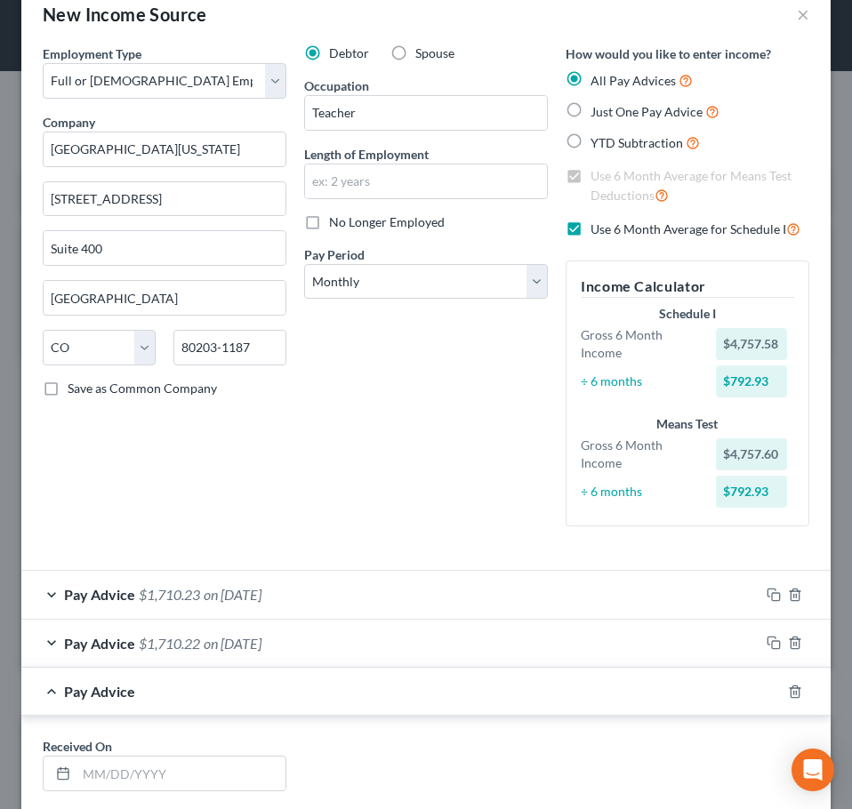
scroll to position [77, 0]
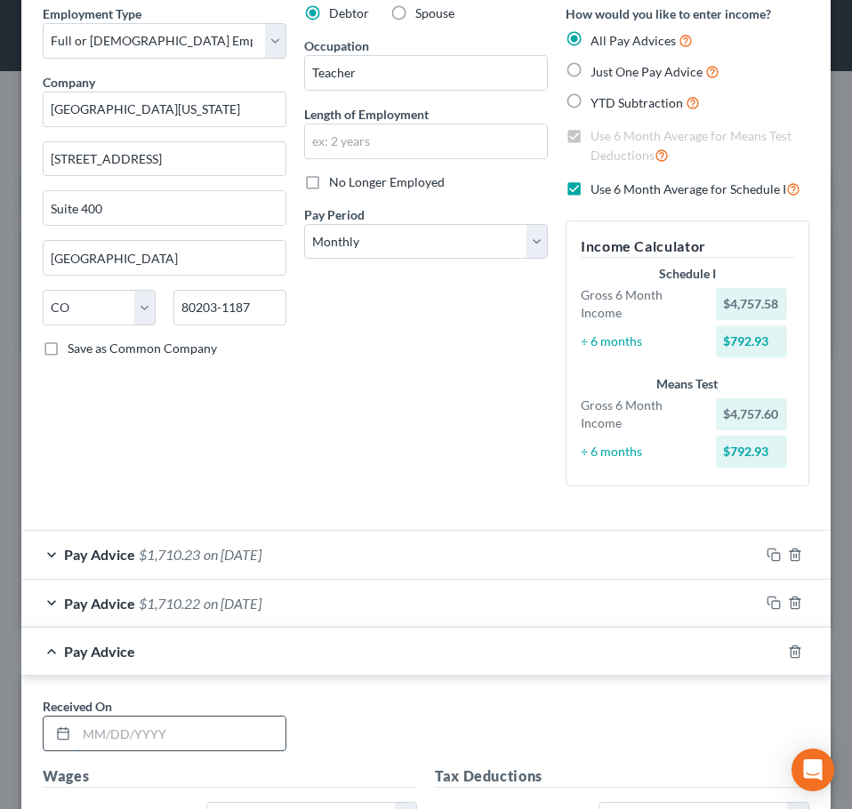
click at [168, 727] on input "text" at bounding box center [180, 734] width 209 height 34
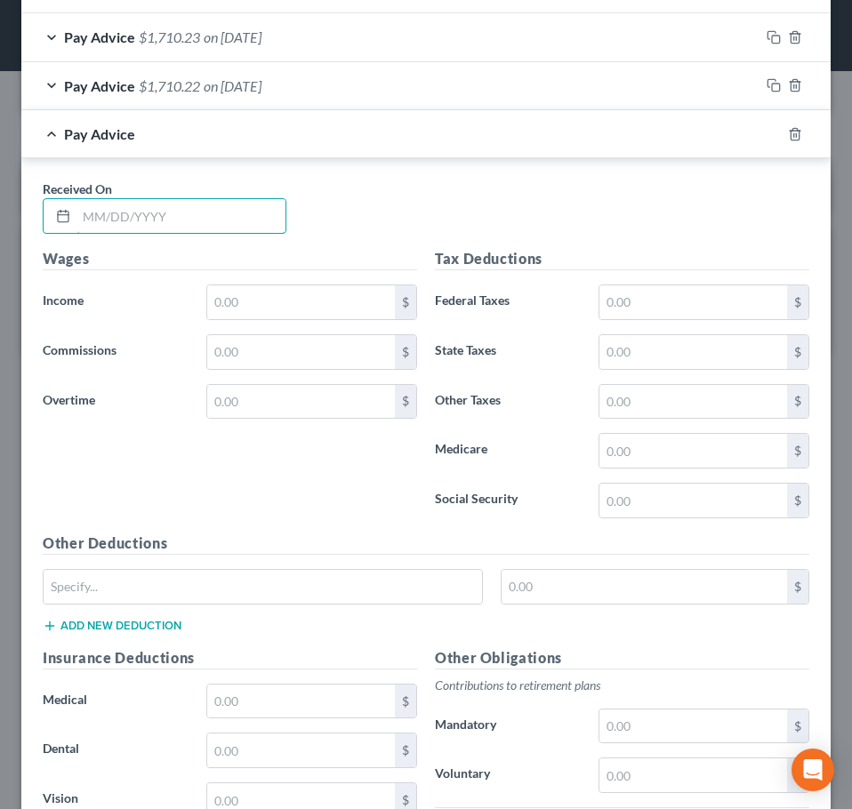
scroll to position [611, 0]
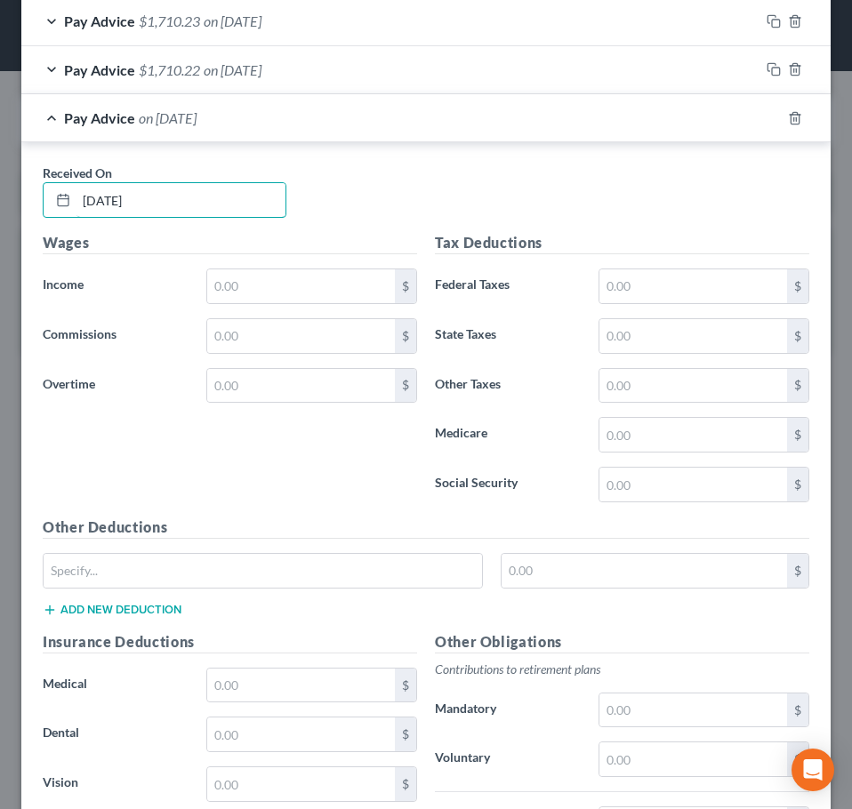
type input "[DATE]"
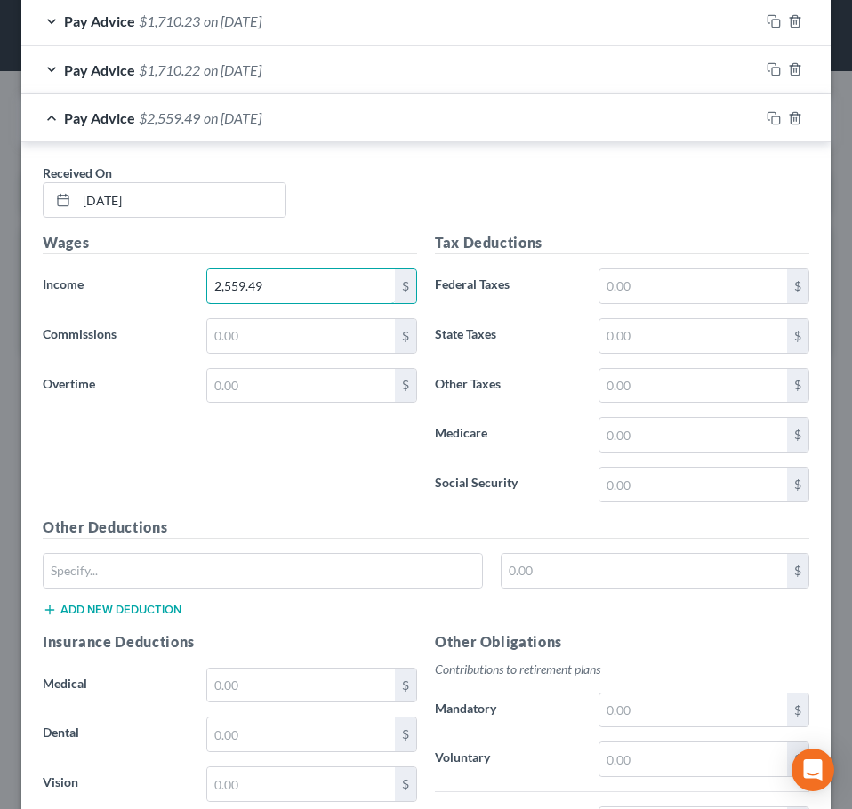
type input "2,559.49"
type input "303.48"
type input "82.00"
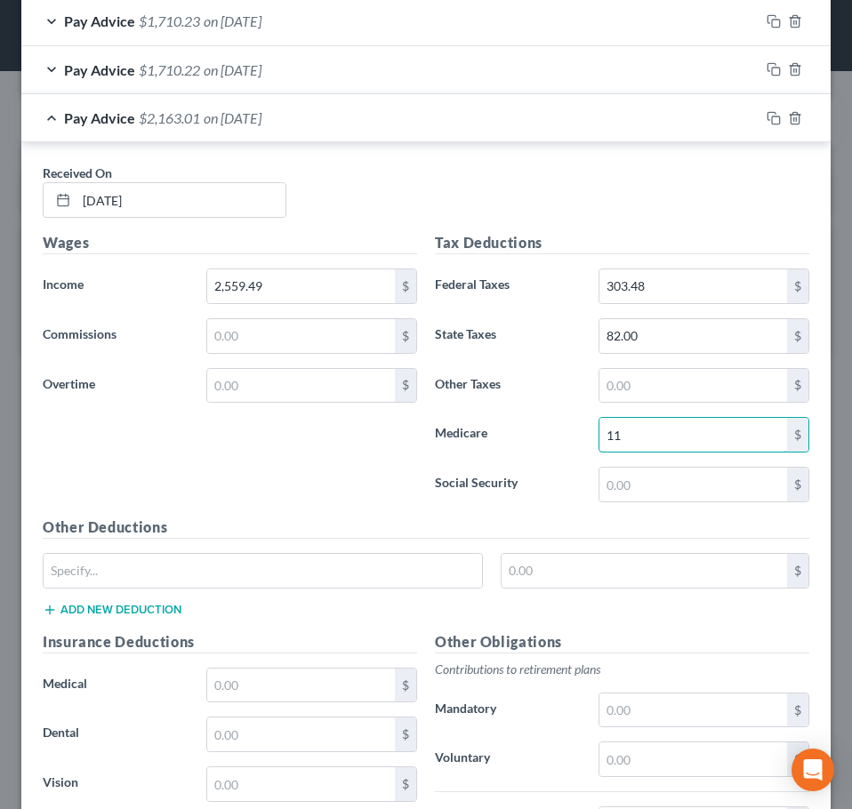
type input "1"
type input "37.11"
click at [155, 618] on div "Other Deductions $ Add new deduction" at bounding box center [426, 574] width 785 height 115
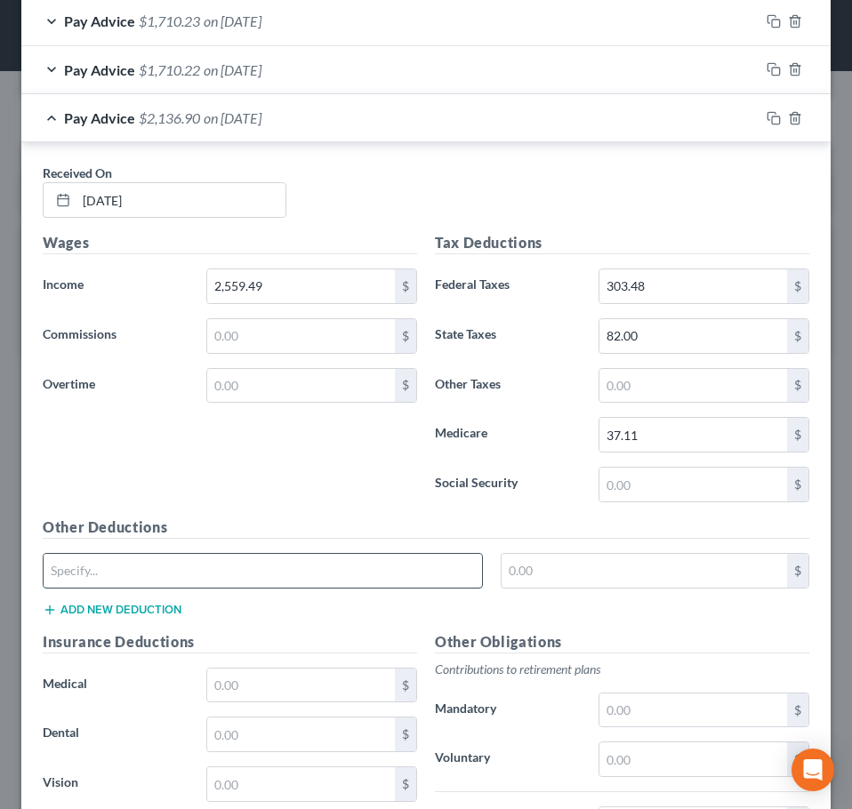
click at [178, 575] on input "text" at bounding box center [263, 571] width 439 height 34
type input "CO FML"
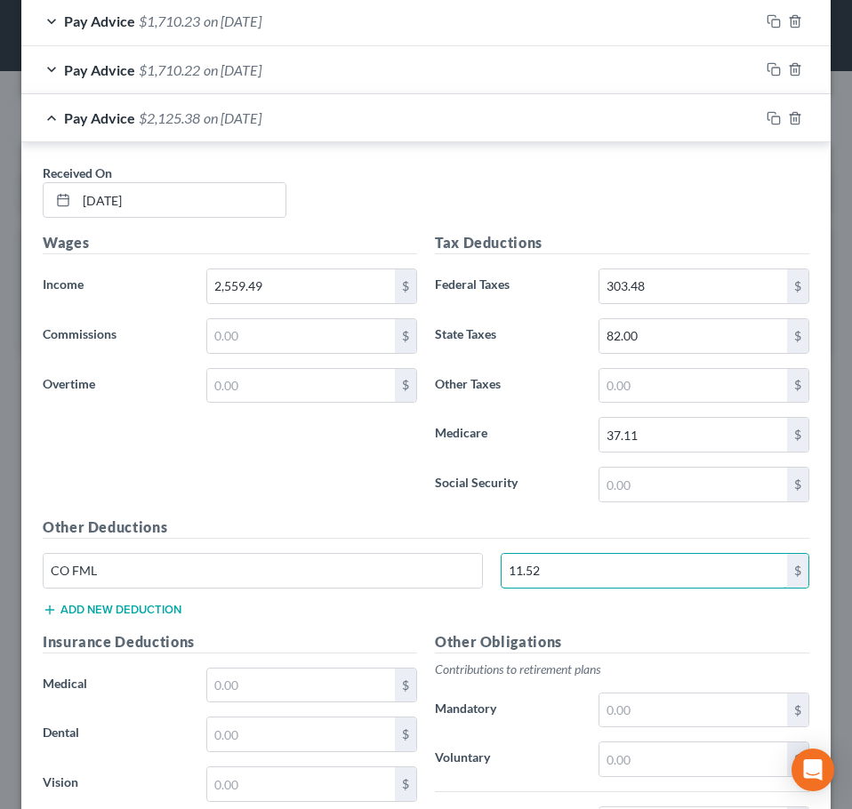
type input "11.52"
click at [116, 615] on button "Add new deduction" at bounding box center [112, 610] width 139 height 14
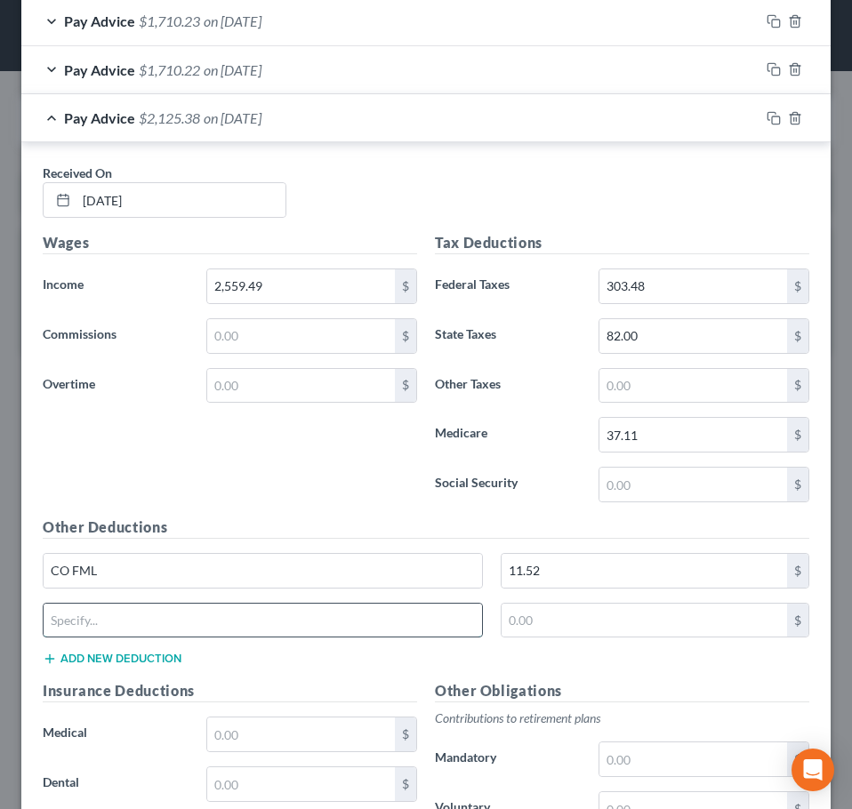
click at [139, 629] on input "text" at bounding box center [263, 621] width 439 height 34
type input "PERA"
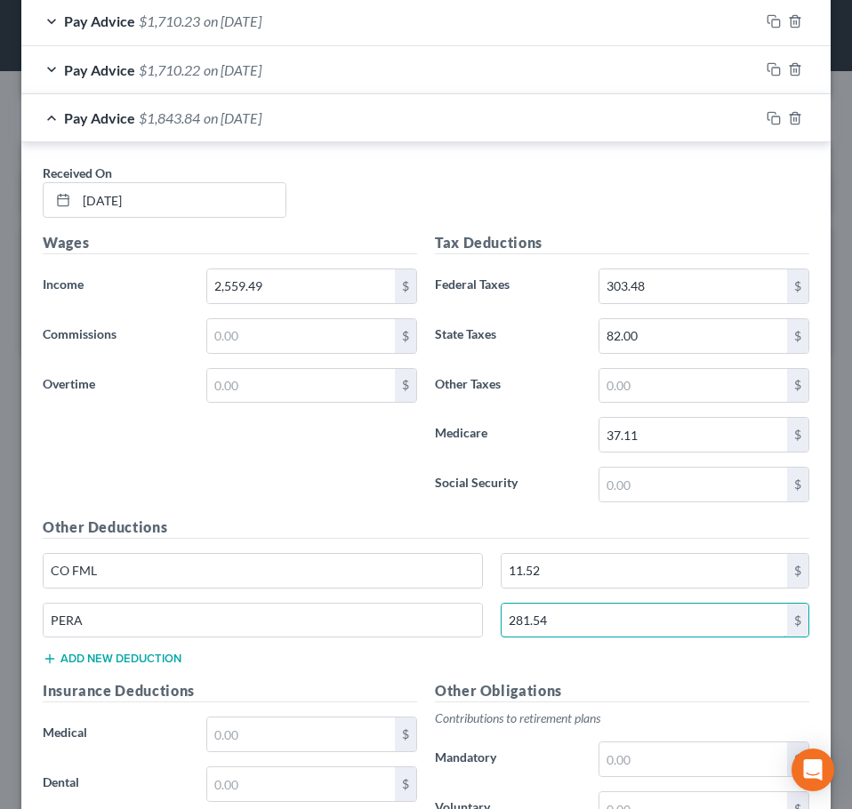
type input "281.54"
click at [245, 455] on div "Wages Income * 2,559.49 $ Commissions $ Overtime $" at bounding box center [230, 374] width 392 height 285
click at [219, 132] on div "Pay Advice $1,843.84 on 06/30/2025" at bounding box center [390, 117] width 738 height 47
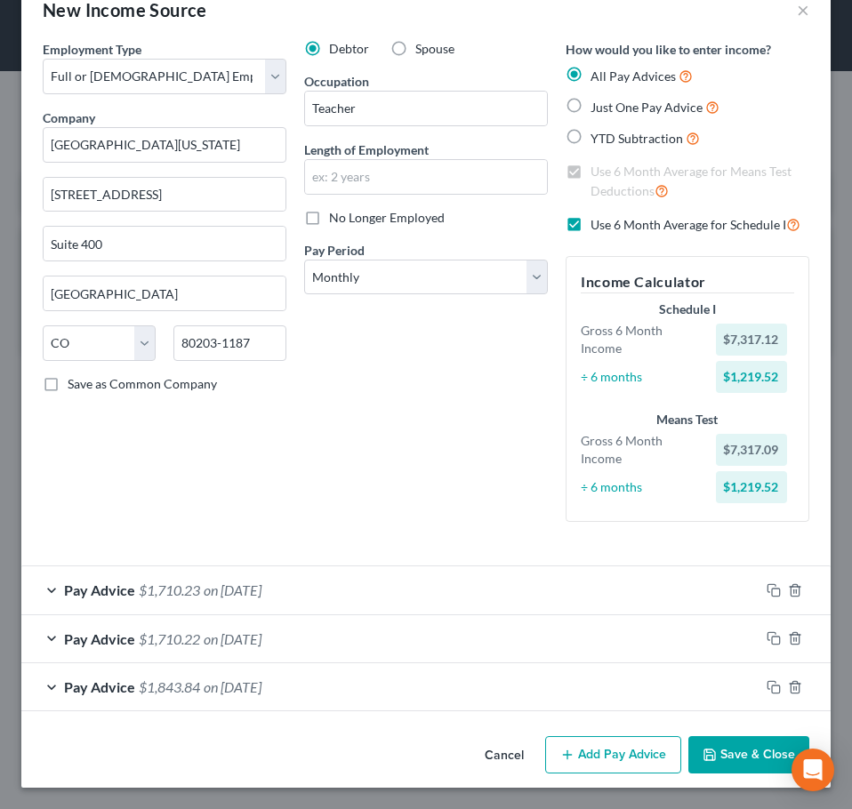
scroll to position [42, 0]
click at [592, 754] on button "Add Pay Advice" at bounding box center [613, 755] width 136 height 37
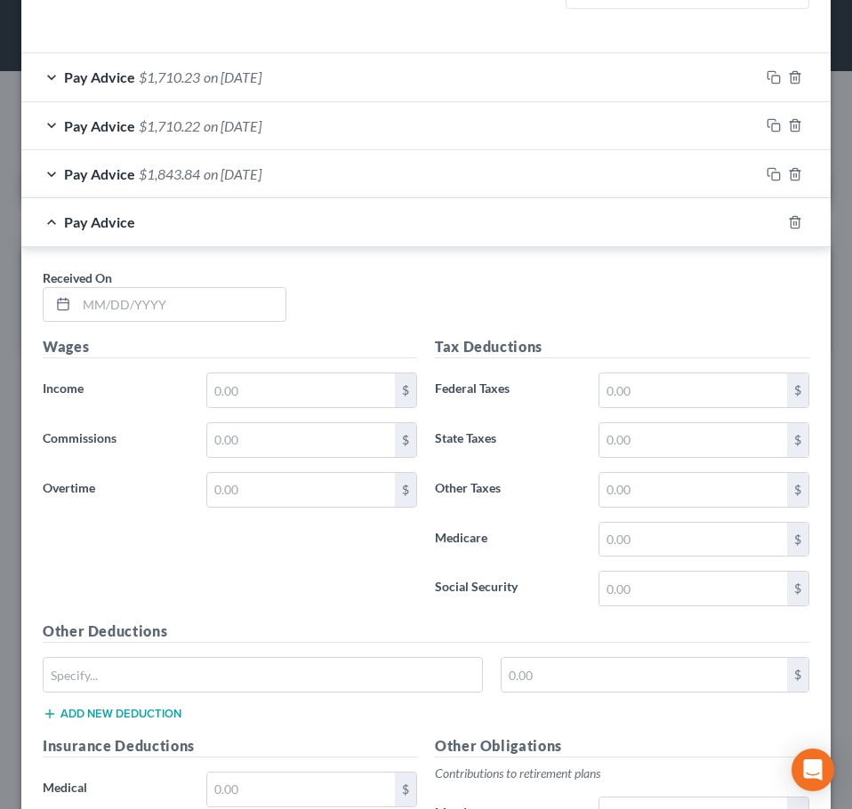
scroll to position [664, 0]
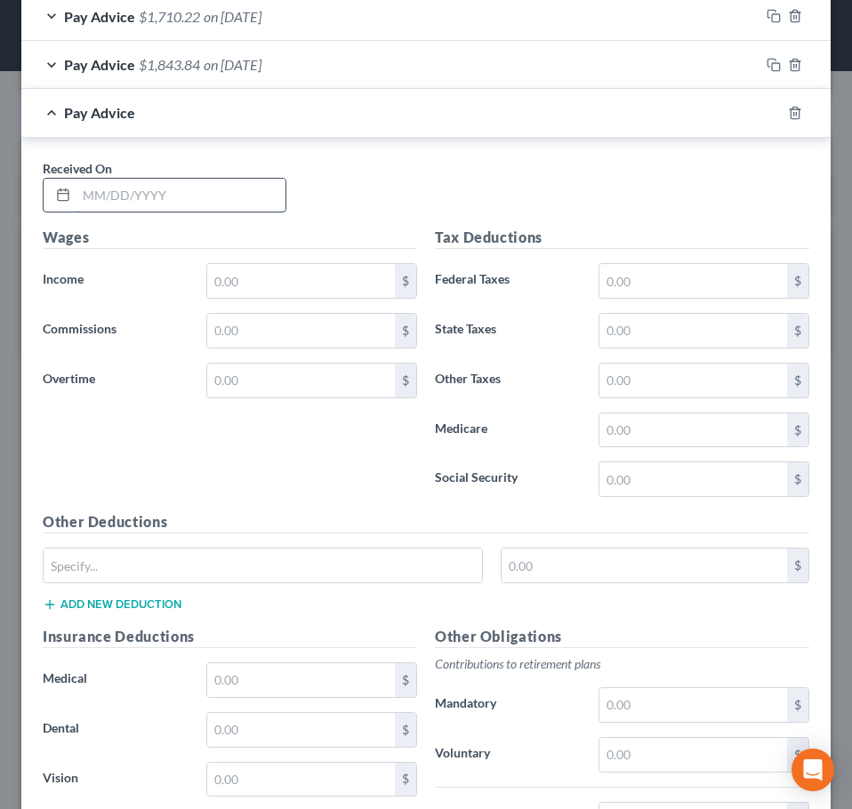
click at [179, 194] on input "text" at bounding box center [180, 196] width 209 height 34
type input "[DATE]"
click at [785, 124] on div at bounding box center [806, 113] width 50 height 28
click at [785, 120] on div at bounding box center [806, 113] width 50 height 28
click at [788, 112] on icon "button" at bounding box center [795, 113] width 14 height 14
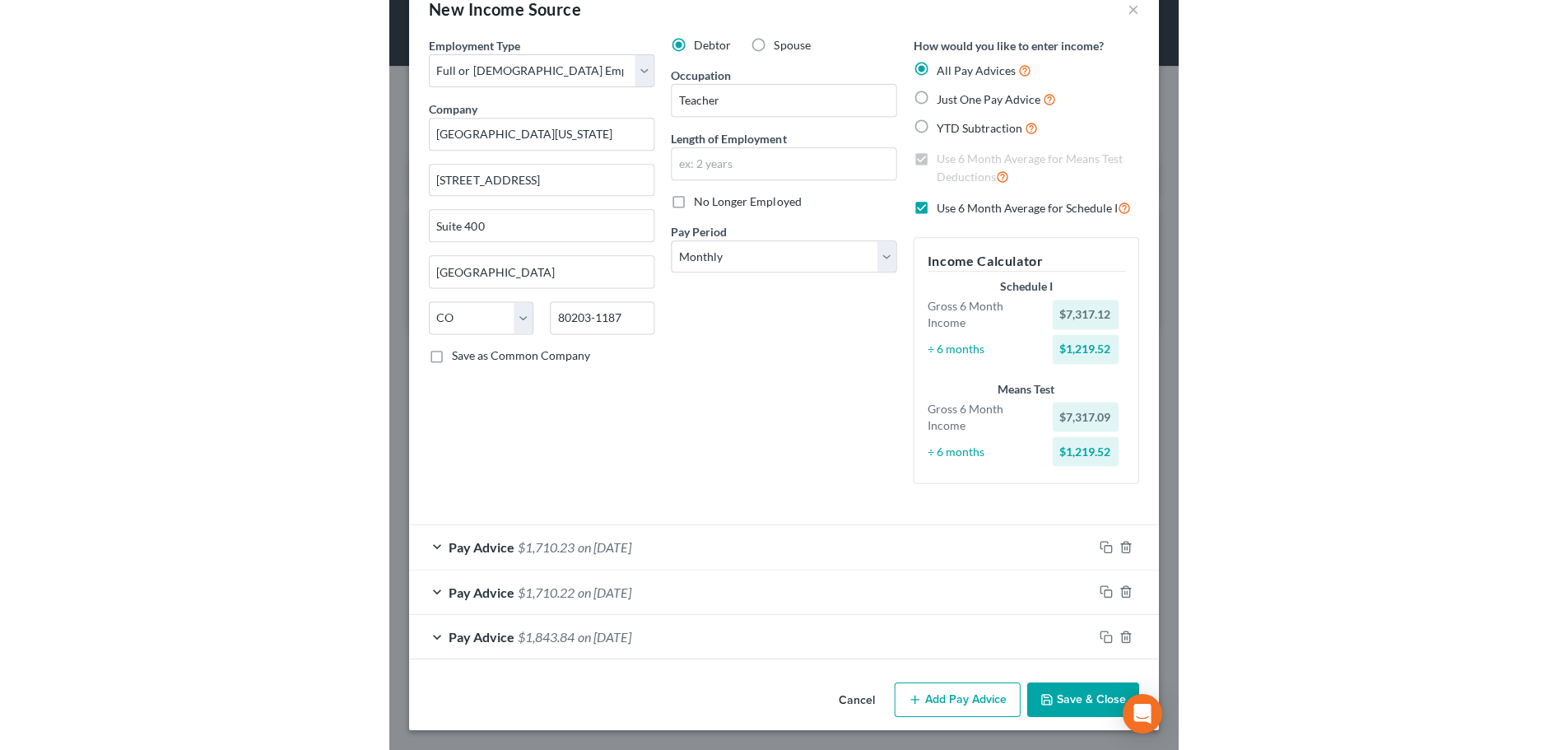
scroll to position [31, 0]
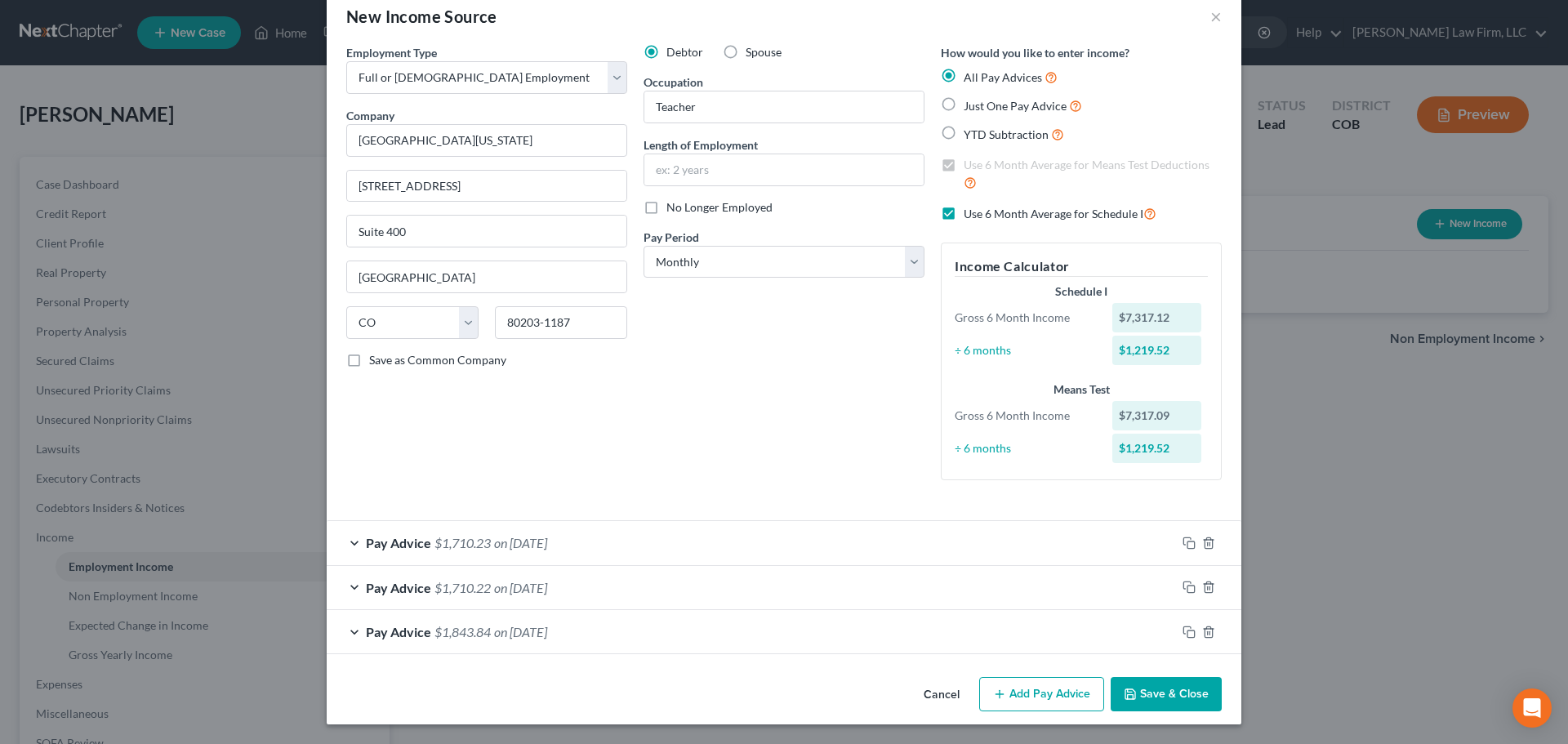
click at [1164, 694] on button "Save & Close" at bounding box center [1166, 693] width 111 height 34
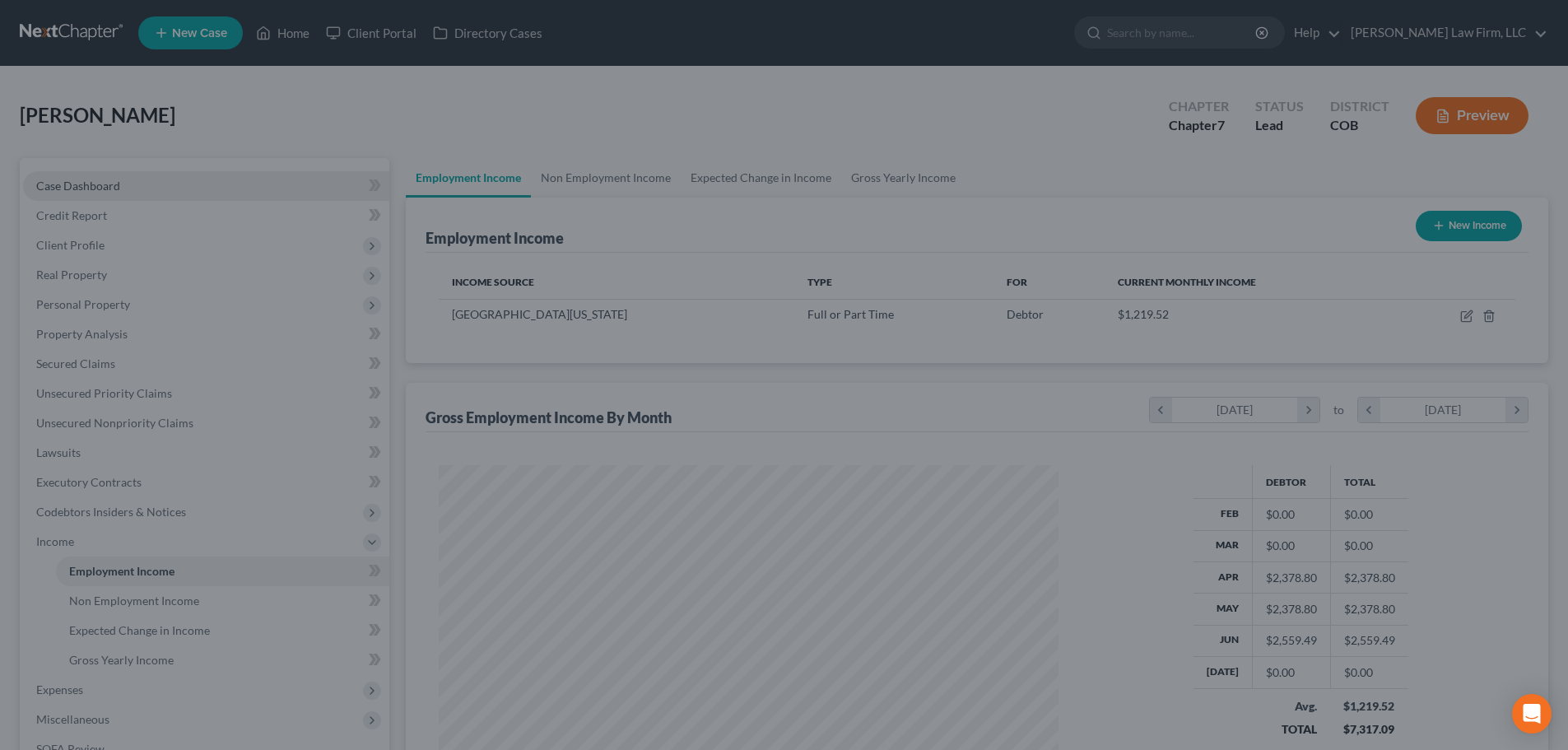
scroll to position [823297, 822685]
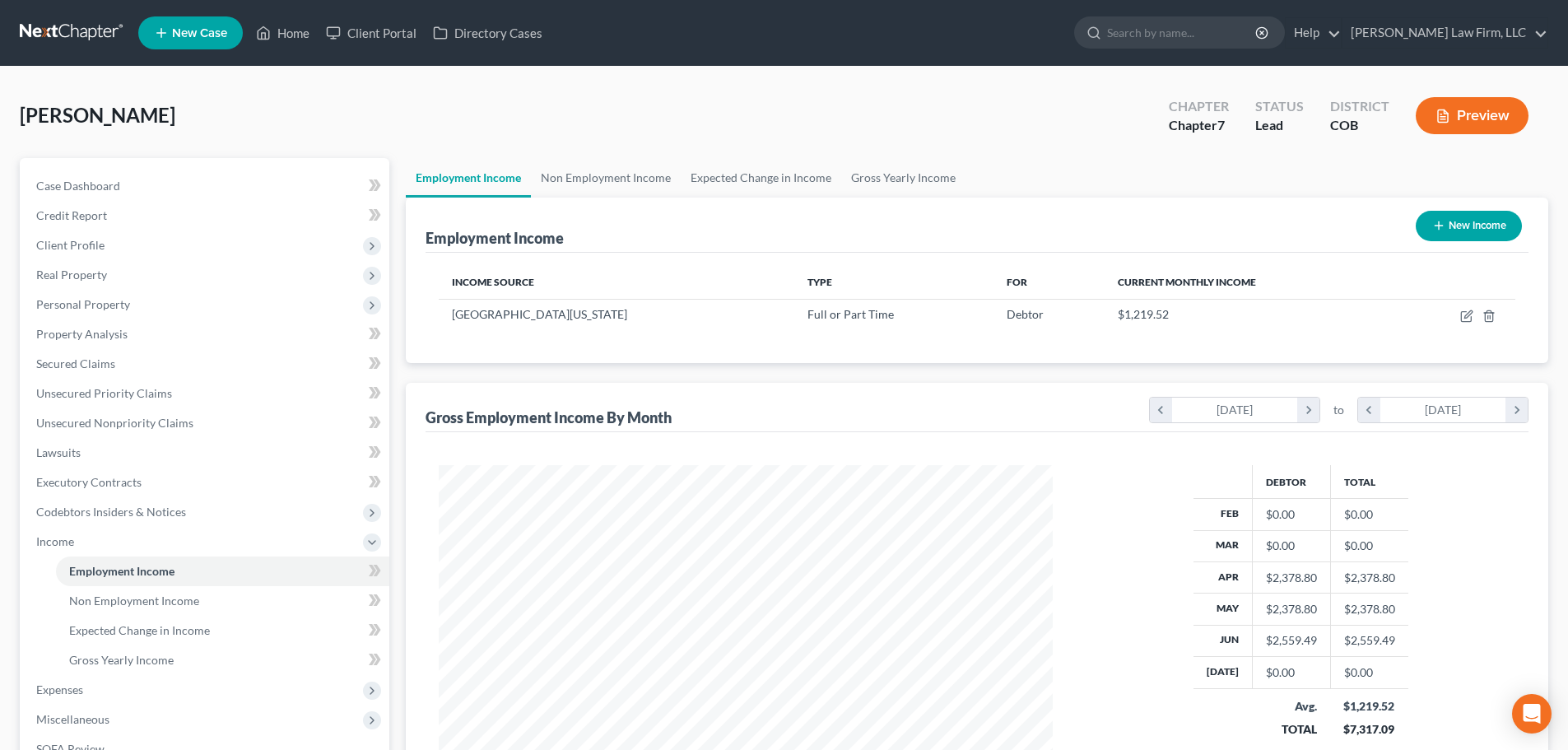
click at [840, 94] on div "Sanchez, Flora Upgraded Chapter Chapter 7 Status Lead District COB Preview" at bounding box center [784, 121] width 1529 height 71
click at [154, 351] on link "Secured Claims" at bounding box center [206, 364] width 367 height 30
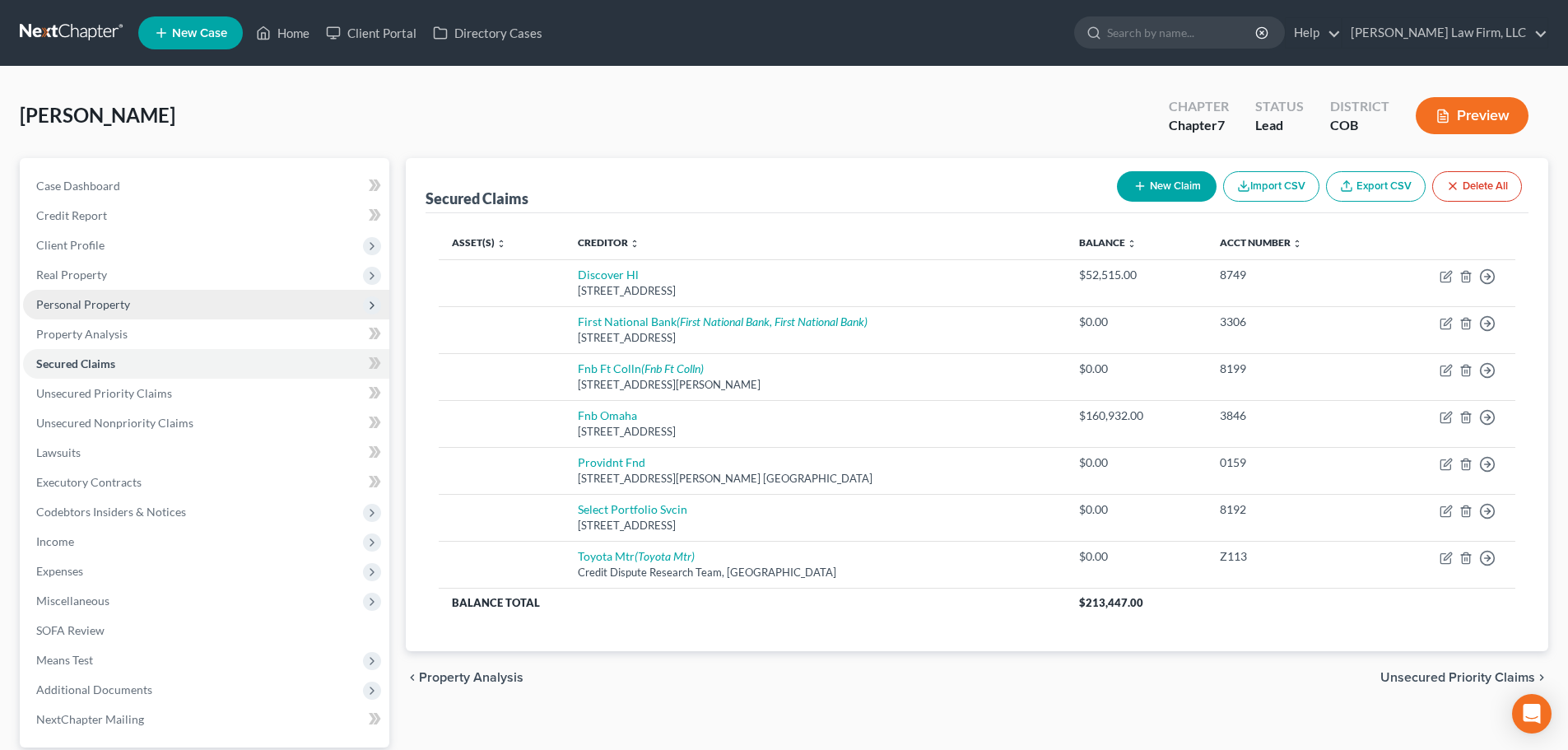
click at [133, 305] on span "Personal Property" at bounding box center [206, 305] width 367 height 30
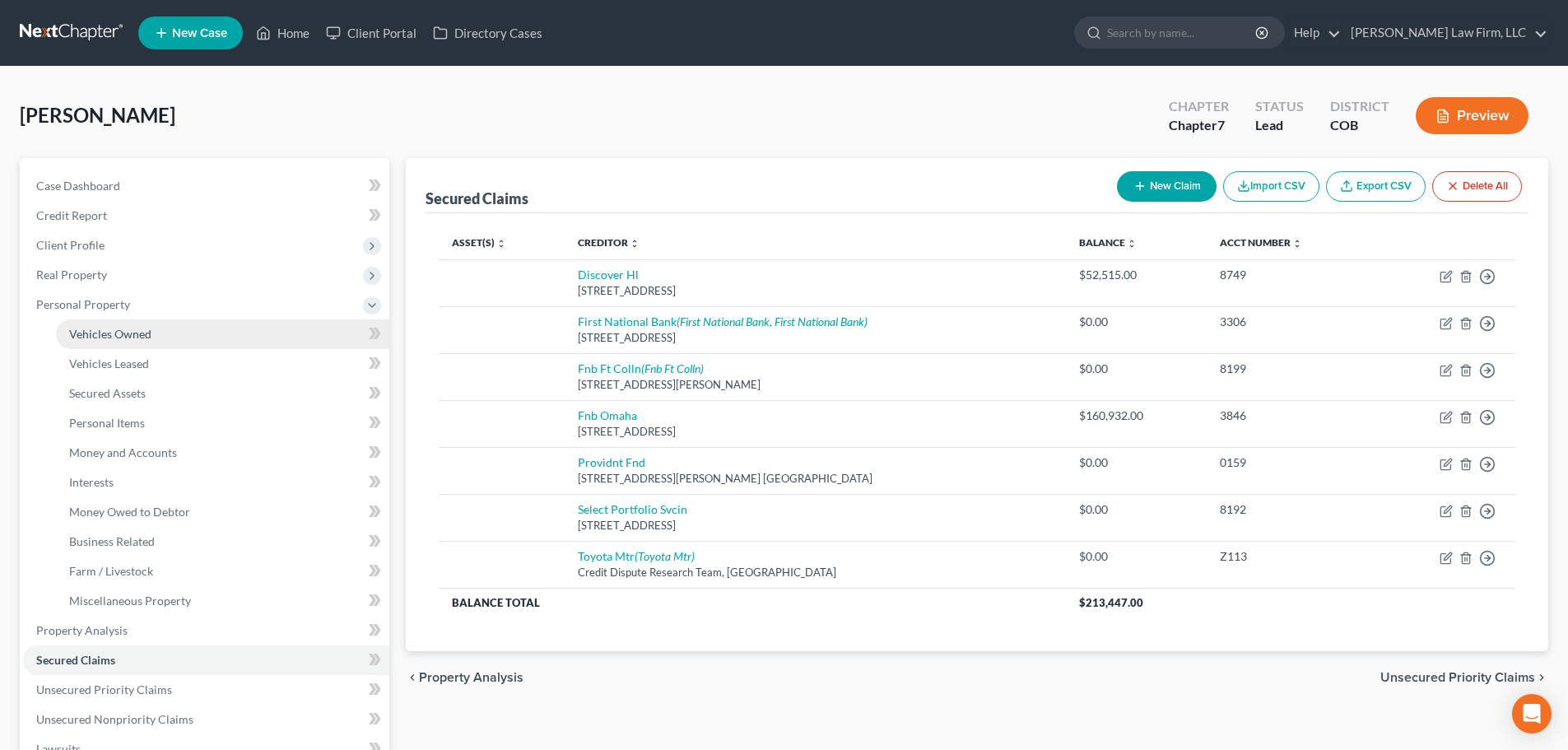
click at [134, 327] on span "Vehicles Owned" at bounding box center [110, 333] width 82 height 14
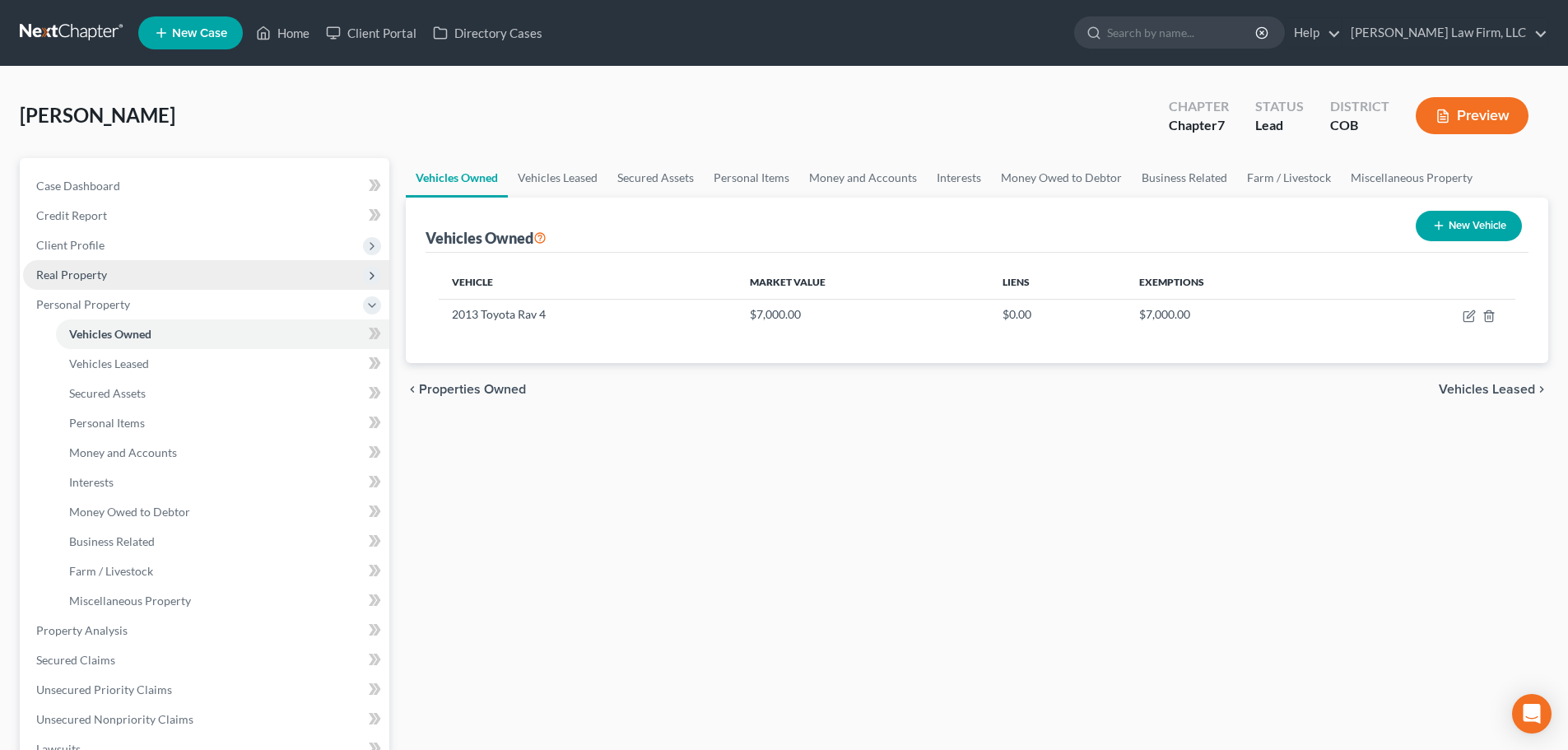
click at [110, 280] on span "Real Property" at bounding box center [206, 275] width 367 height 30
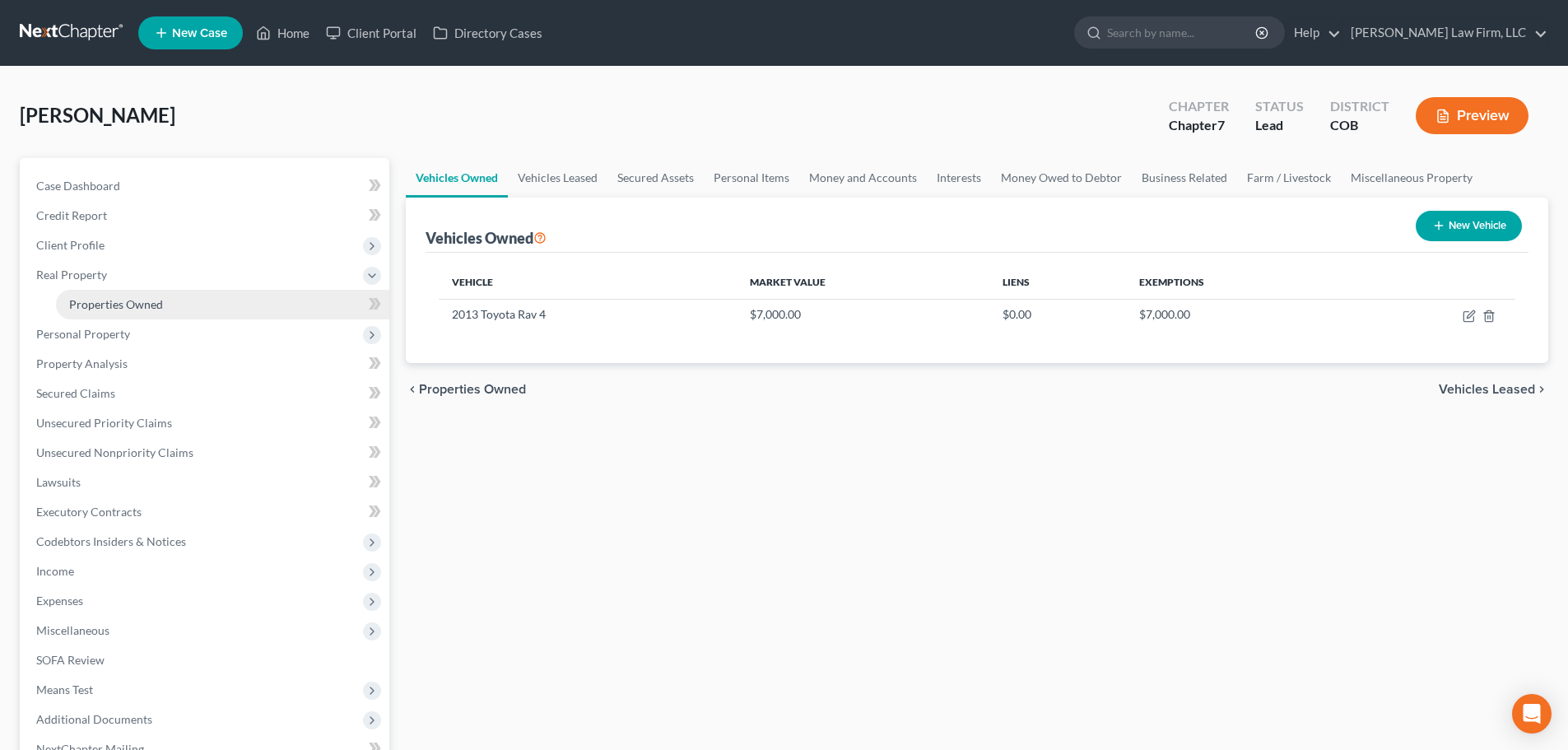
click at [115, 310] on span "Properties Owned" at bounding box center [116, 304] width 93 height 14
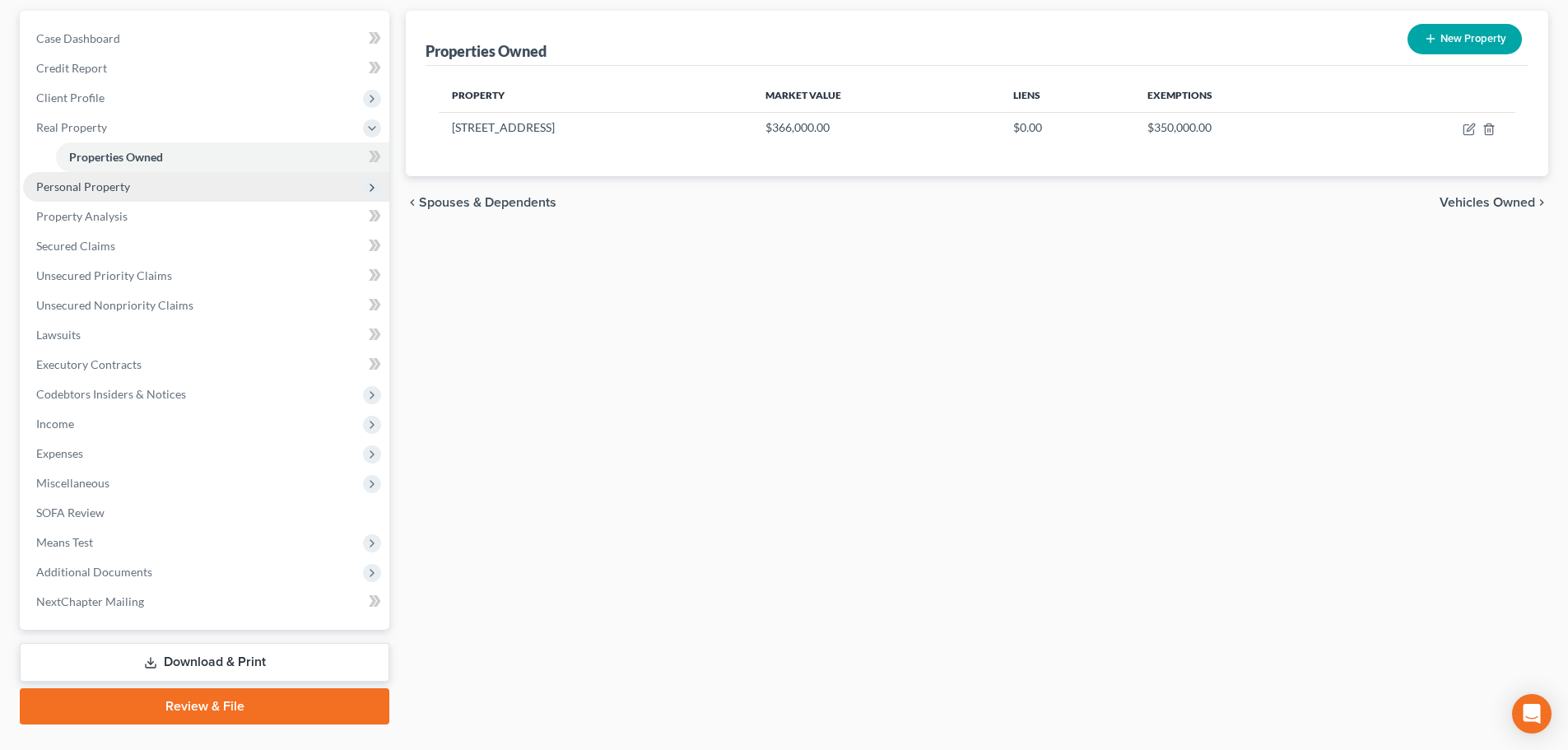
scroll to position [184, 0]
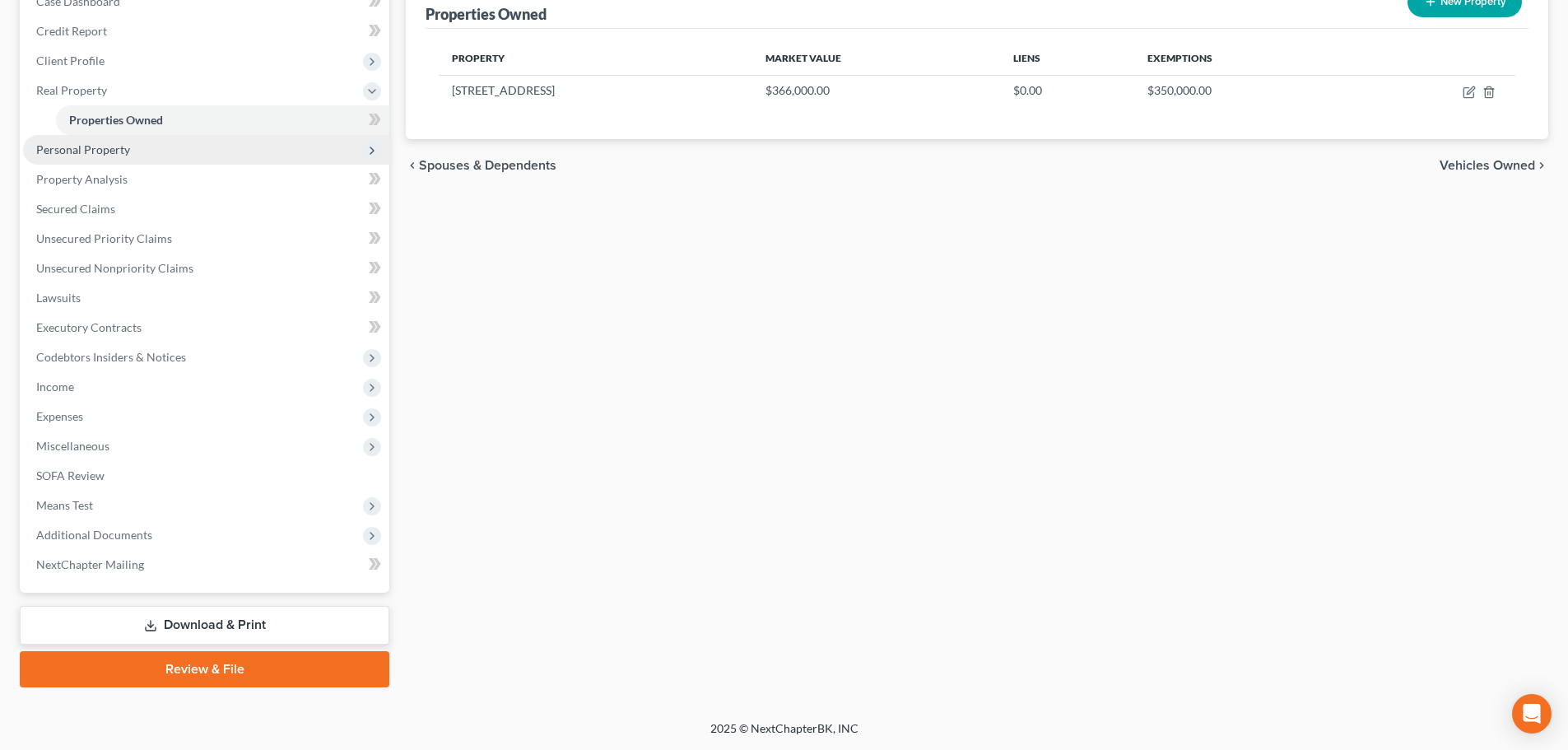
click at [109, 139] on span "Personal Property" at bounding box center [206, 150] width 367 height 30
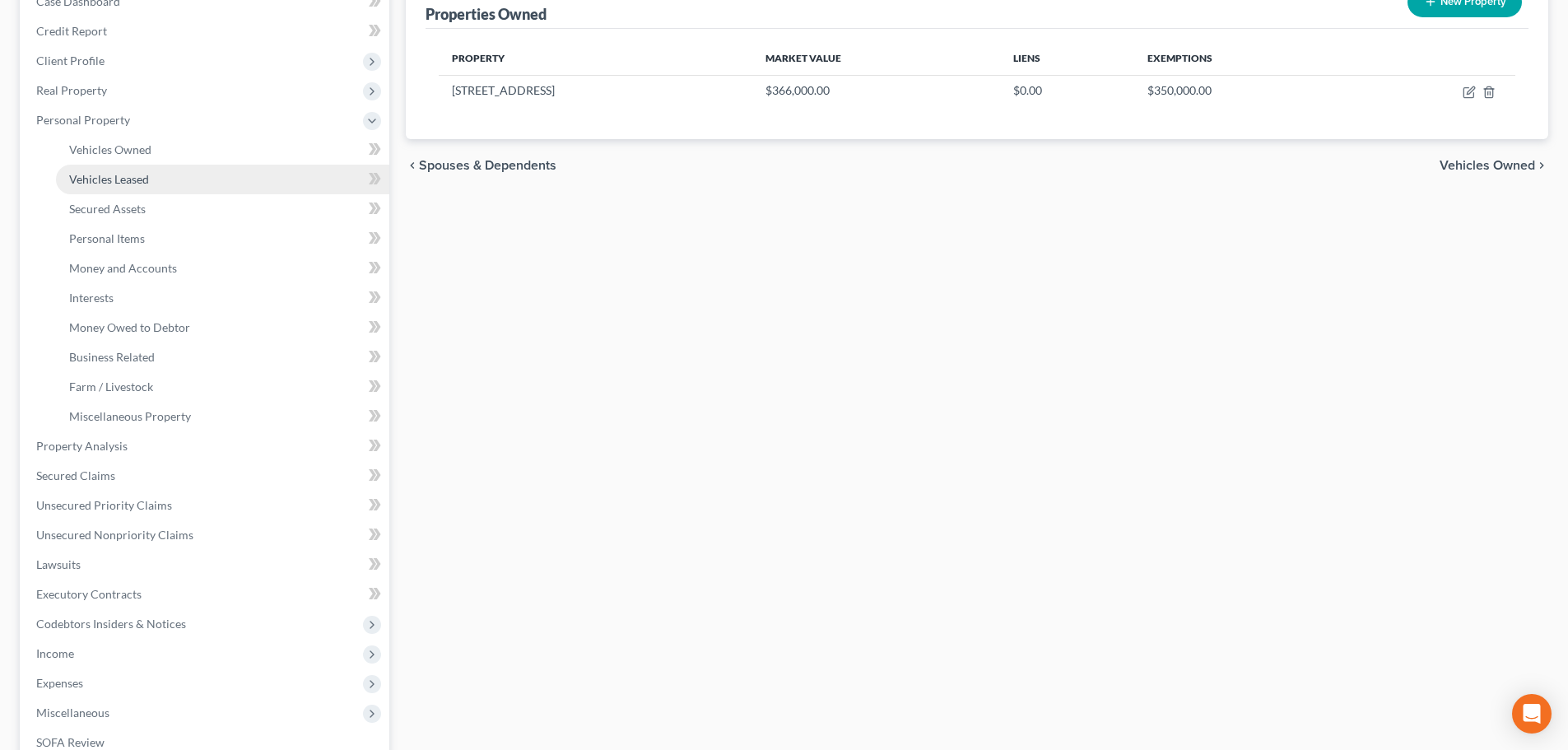
click at [75, 168] on link "Vehicles Leased" at bounding box center [222, 180] width 333 height 30
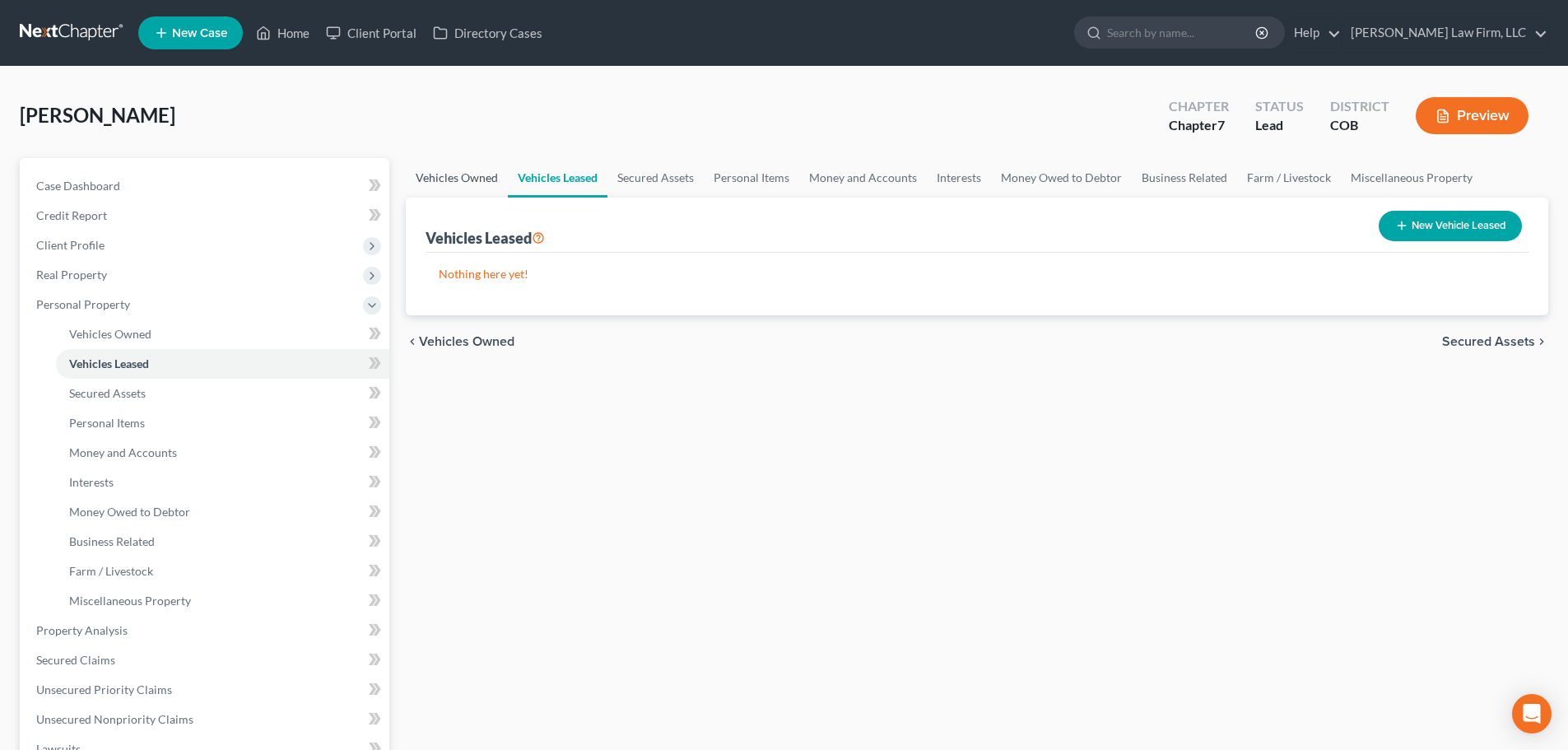
click at [441, 172] on link "Vehicles Owned" at bounding box center [457, 178] width 102 height 40
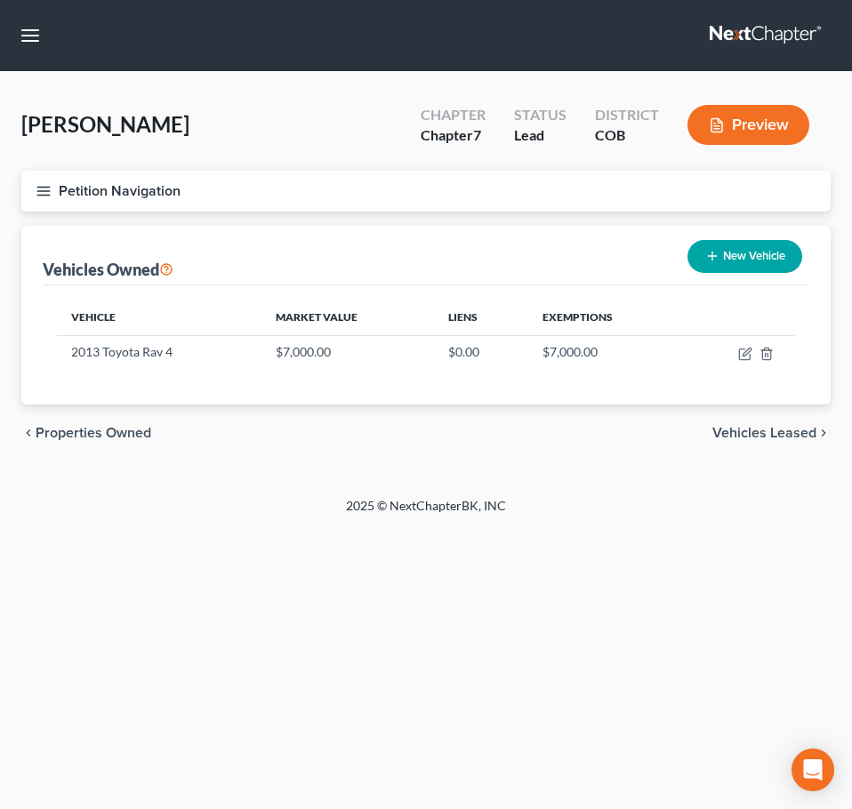
click at [42, 197] on icon "button" at bounding box center [44, 191] width 16 height 16
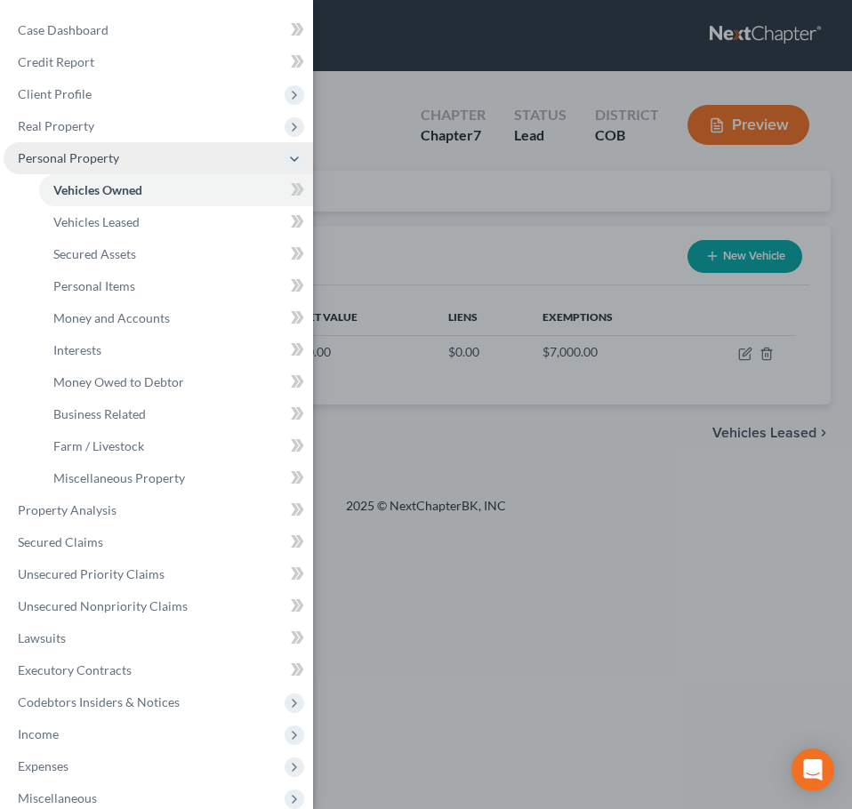
click at [106, 162] on span "Personal Property" at bounding box center [68, 157] width 101 height 15
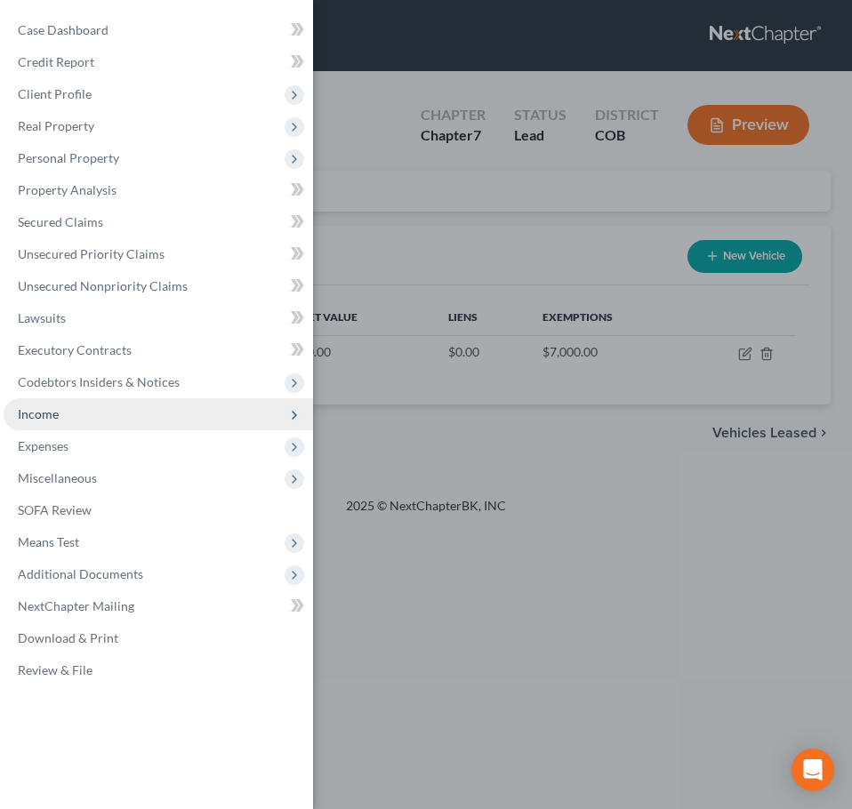
click at [101, 423] on span "Income" at bounding box center [159, 414] width 310 height 32
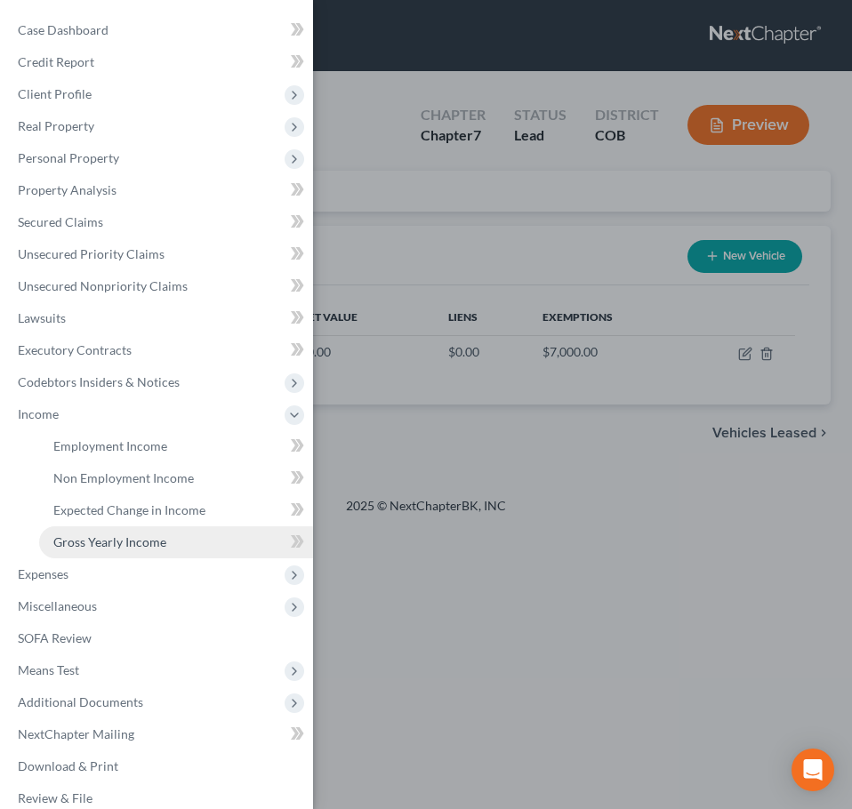
click at [127, 551] on link "Gross Yearly Income" at bounding box center [176, 543] width 274 height 32
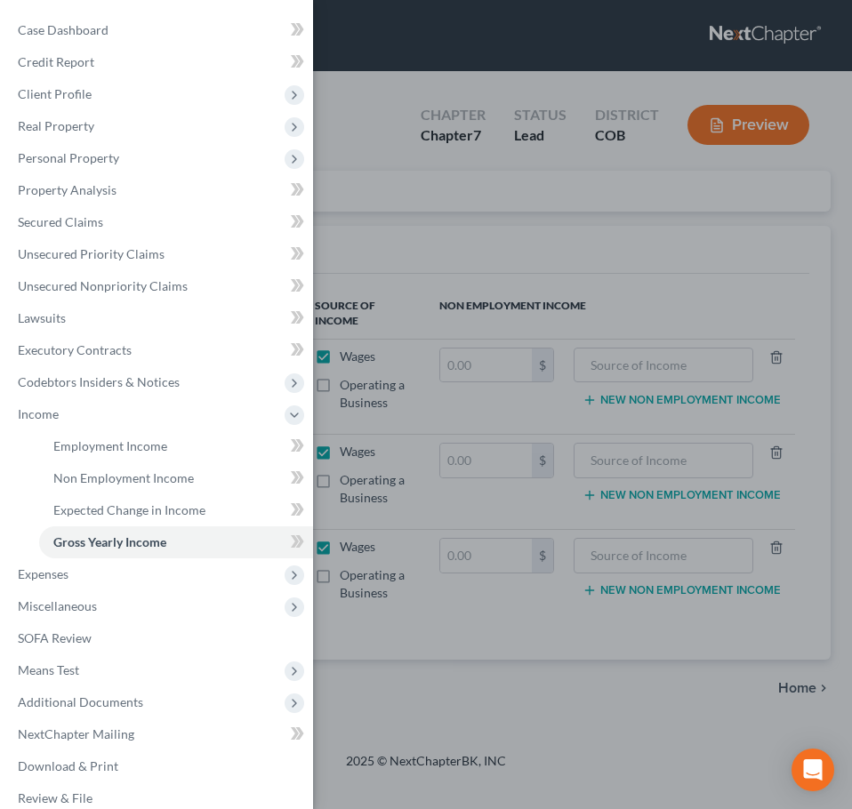
click at [453, 221] on div "Case Dashboard Payments Invoices Payments Payments Credit Report Client Profile" at bounding box center [426, 404] width 852 height 809
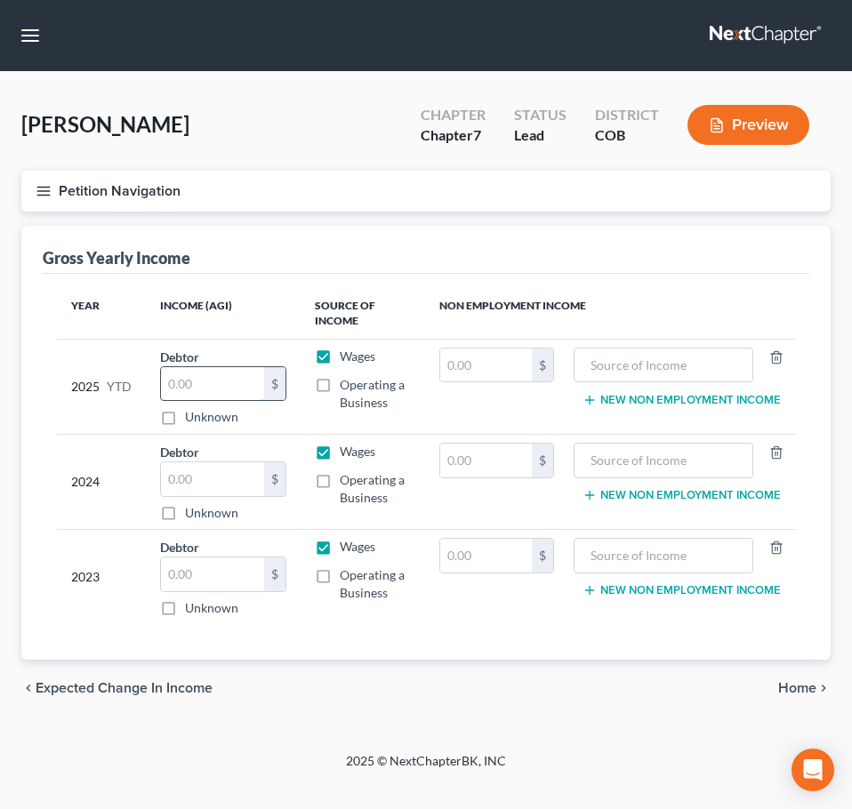
drag, startPoint x: 211, startPoint y: 396, endPoint x: 226, endPoint y: 381, distance: 21.4
click at [215, 391] on input "text" at bounding box center [212, 384] width 103 height 34
click at [219, 362] on div "Debtor $ Unknown Balance Undetermined $ Unknown" at bounding box center [223, 387] width 126 height 79
click at [205, 378] on input "text" at bounding box center [212, 384] width 103 height 34
click at [227, 474] on input "text" at bounding box center [212, 480] width 103 height 34
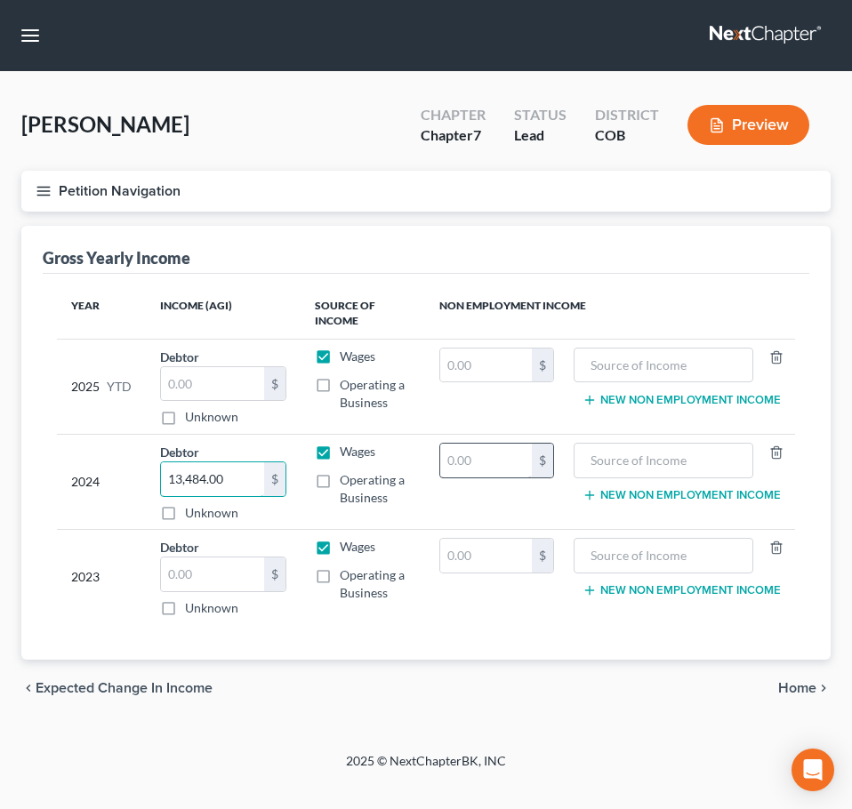
type input "13,484.00"
click at [447, 446] on input "text" at bounding box center [486, 461] width 92 height 34
type input "78,860.70"
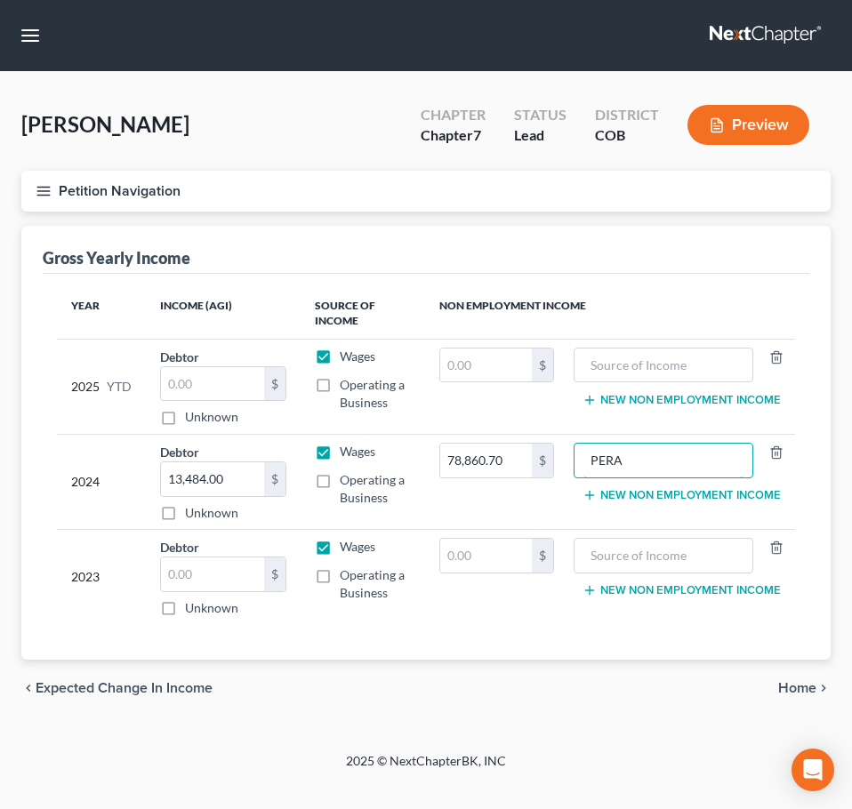
type input "PERA"
click at [613, 487] on td "PERA New Non Employment Income" at bounding box center [681, 482] width 227 height 95
click at [617, 495] on button "New Non Employment Income" at bounding box center [682, 495] width 198 height 14
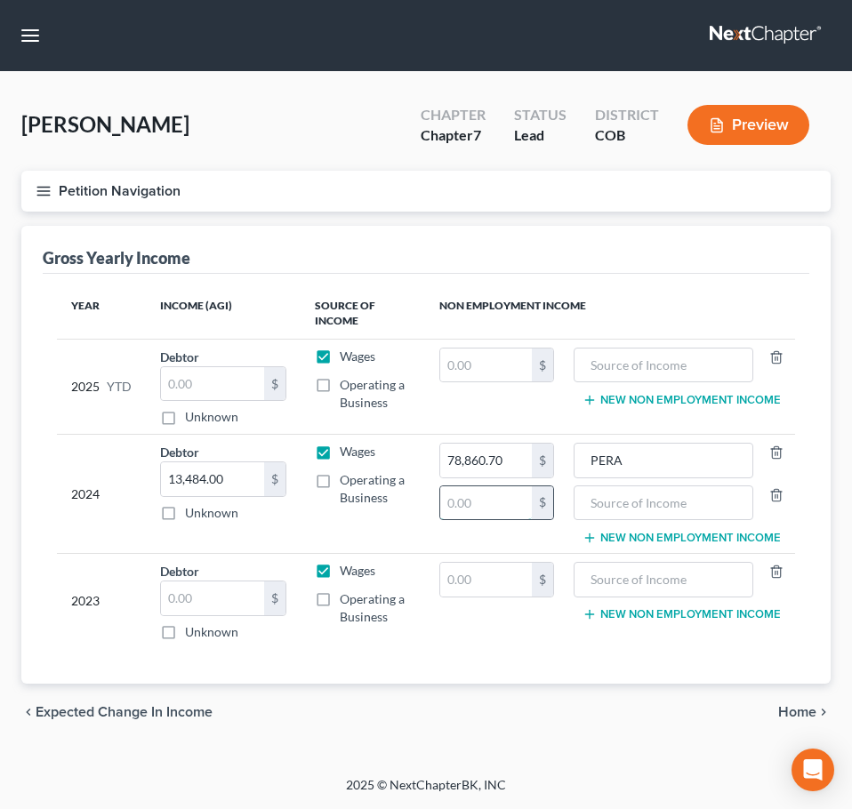
click at [454, 509] on input "text" at bounding box center [486, 504] width 92 height 34
type input "2,615.00"
type input "Social Security"
click at [317, 233] on div "Gross Yearly Income" at bounding box center [426, 250] width 767 height 48
click at [197, 584] on input "text" at bounding box center [212, 599] width 103 height 34
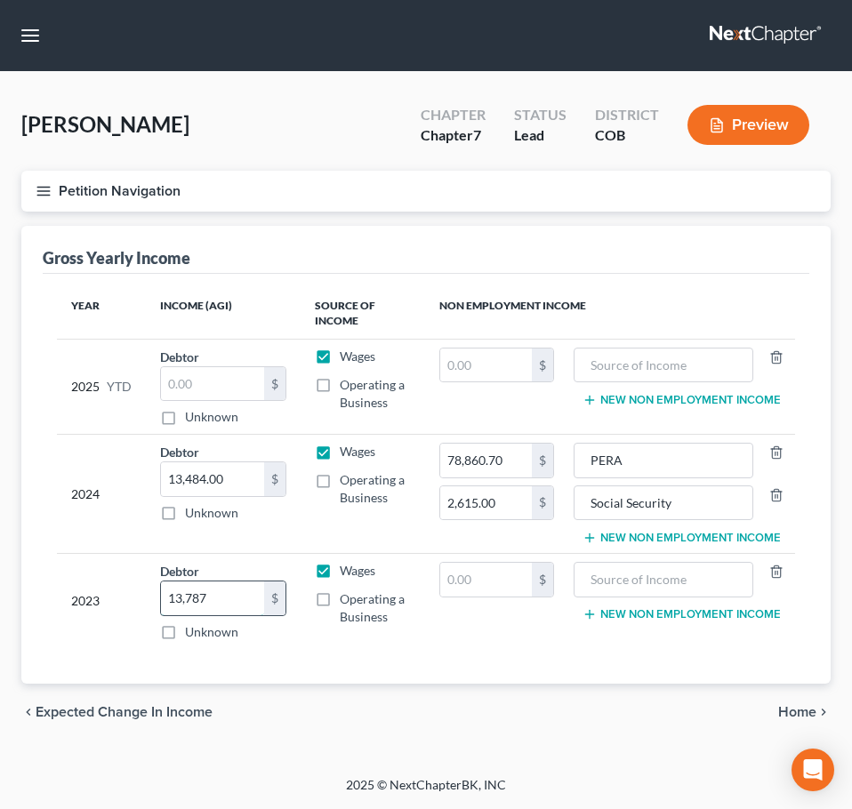
type input "13,787"
click at [471, 581] on input "text" at bounding box center [486, 580] width 92 height 34
type input "78,079.92"
type input "PERA"
click at [725, 609] on button "New Non Employment Income" at bounding box center [682, 615] width 198 height 14
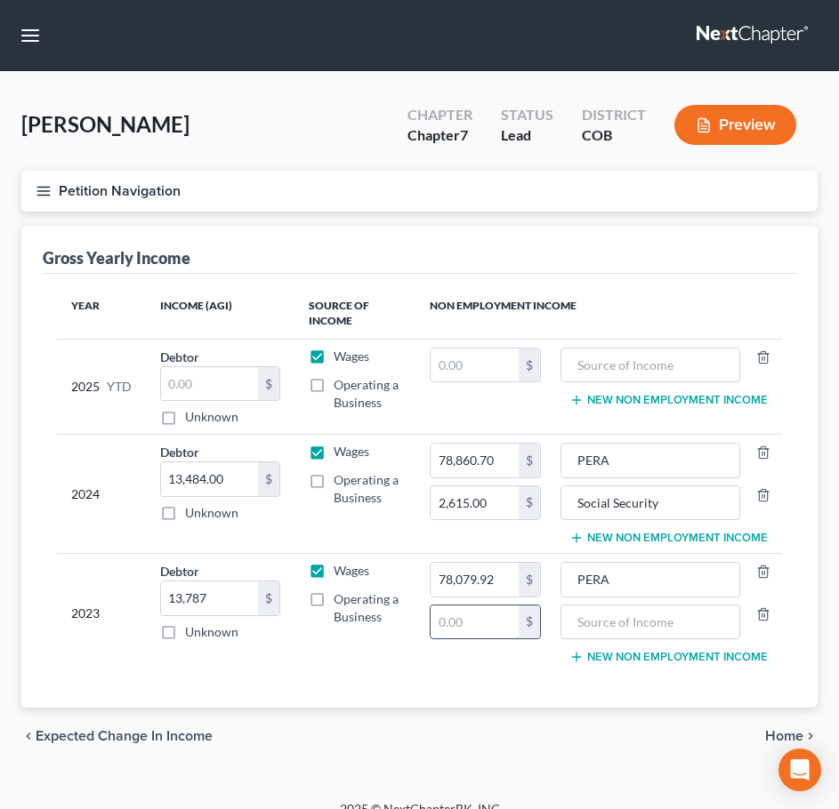
click at [515, 630] on input "text" at bounding box center [475, 623] width 88 height 34
type input "825"
type input "C"
type input "Social Security"
click at [298, 134] on div "Sanchez, Flora Upgraded Chapter Chapter 7 Status Lead District COB Preview" at bounding box center [419, 131] width 796 height 77
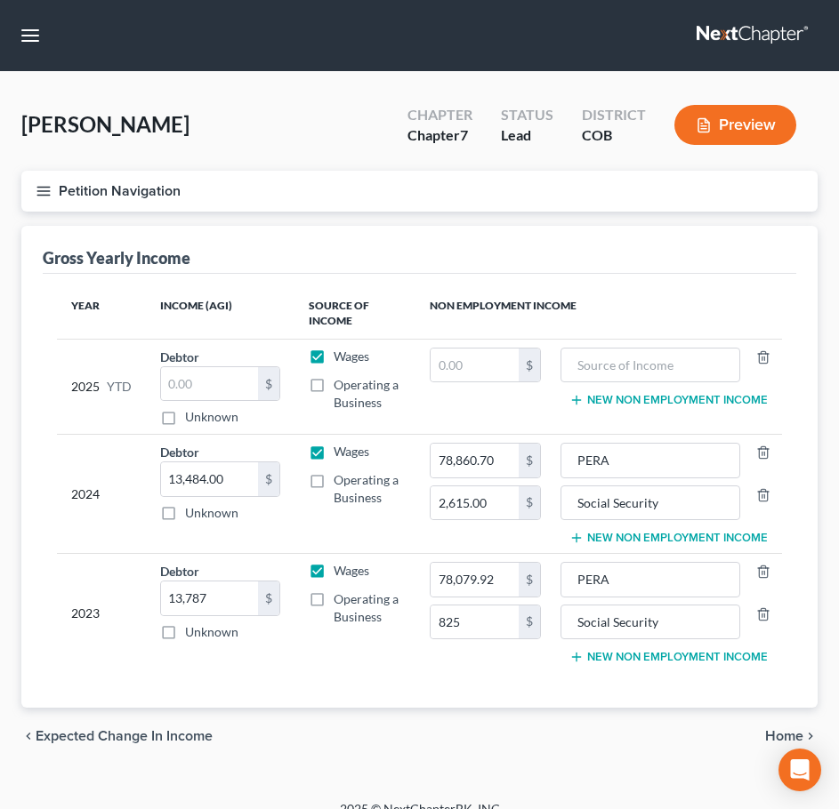
drag, startPoint x: 571, startPoint y: 91, endPoint x: 570, endPoint y: 101, distance: 9.8
click at [570, 100] on div "Sanchez, Flora Upgraded Chapter Chapter 7 Status Lead District COB Preview Peti…" at bounding box center [419, 436] width 839 height 728
click at [481, 375] on input "text" at bounding box center [475, 366] width 88 height 34
type input "46,230.94"
click at [641, 365] on input "text" at bounding box center [650, 366] width 161 height 34
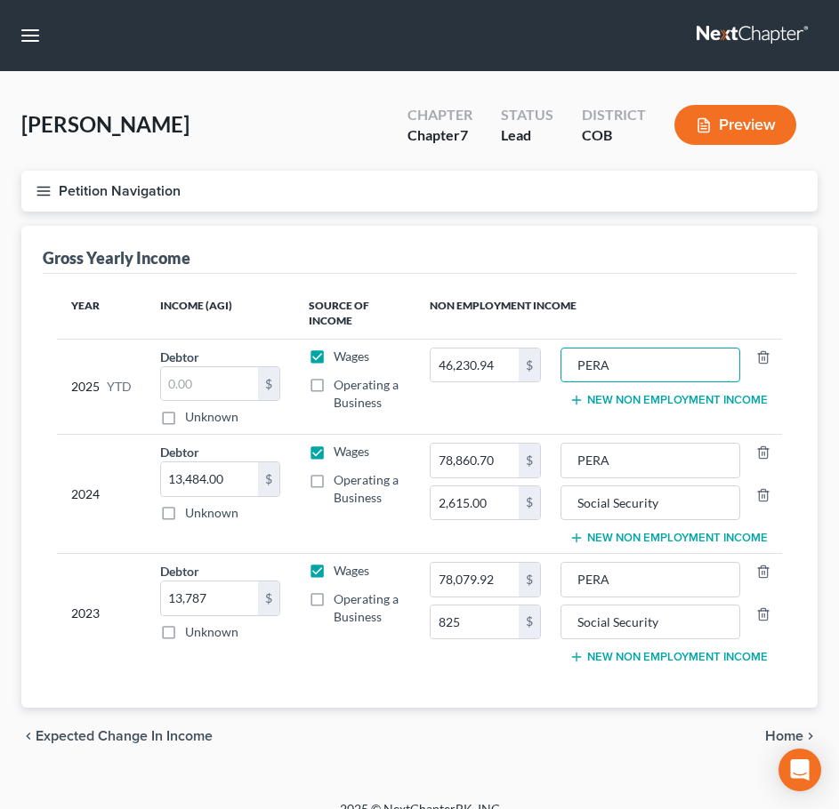
type input "PERA"
click at [647, 398] on button "New Non Employment Income" at bounding box center [668, 400] width 198 height 14
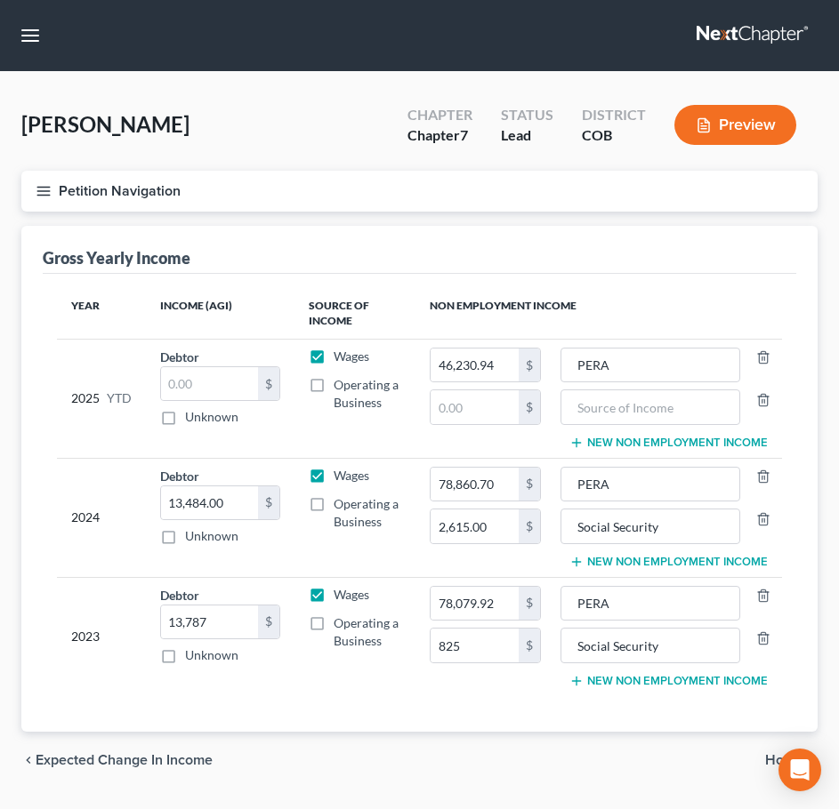
click at [382, 256] on div "Gross Yearly Income" at bounding box center [419, 250] width 753 height 48
click at [206, 392] on input "text" at bounding box center [209, 384] width 97 height 34
type input "14,015.81"
click at [630, 400] on input "text" at bounding box center [650, 407] width 161 height 34
drag, startPoint x: 480, startPoint y: 397, endPoint x: 500, endPoint y: 404, distance: 20.8
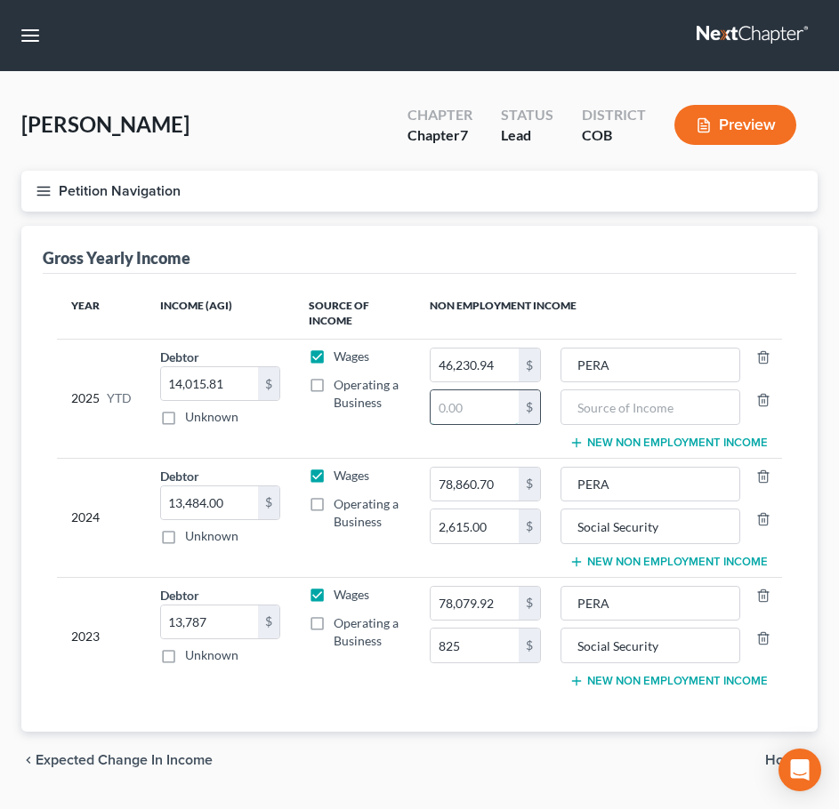
click at [481, 398] on input "text" at bounding box center [475, 407] width 88 height 34
type input "5,226.10"
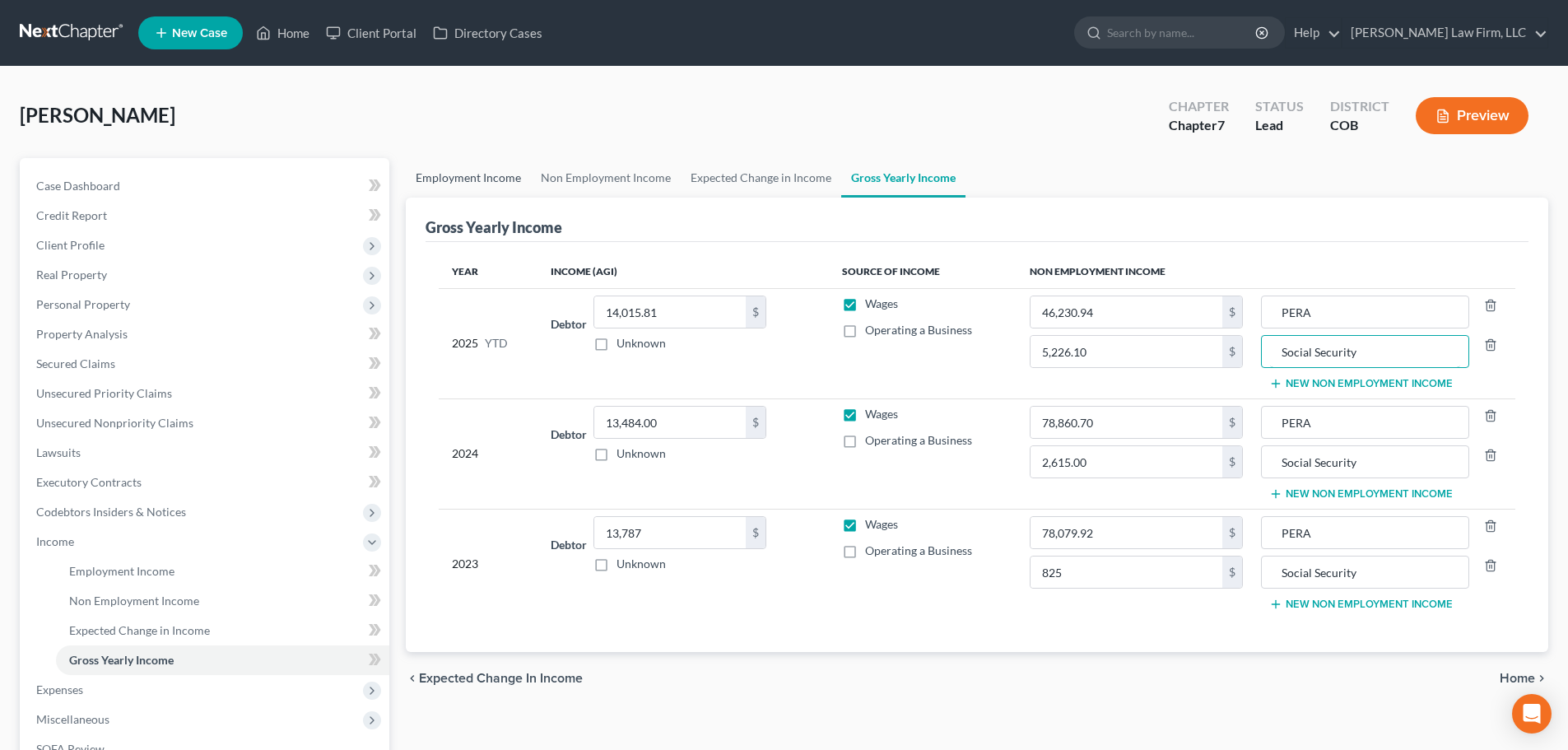
type input "Social Security"
click at [427, 182] on link "Employment Income" at bounding box center [468, 178] width 125 height 40
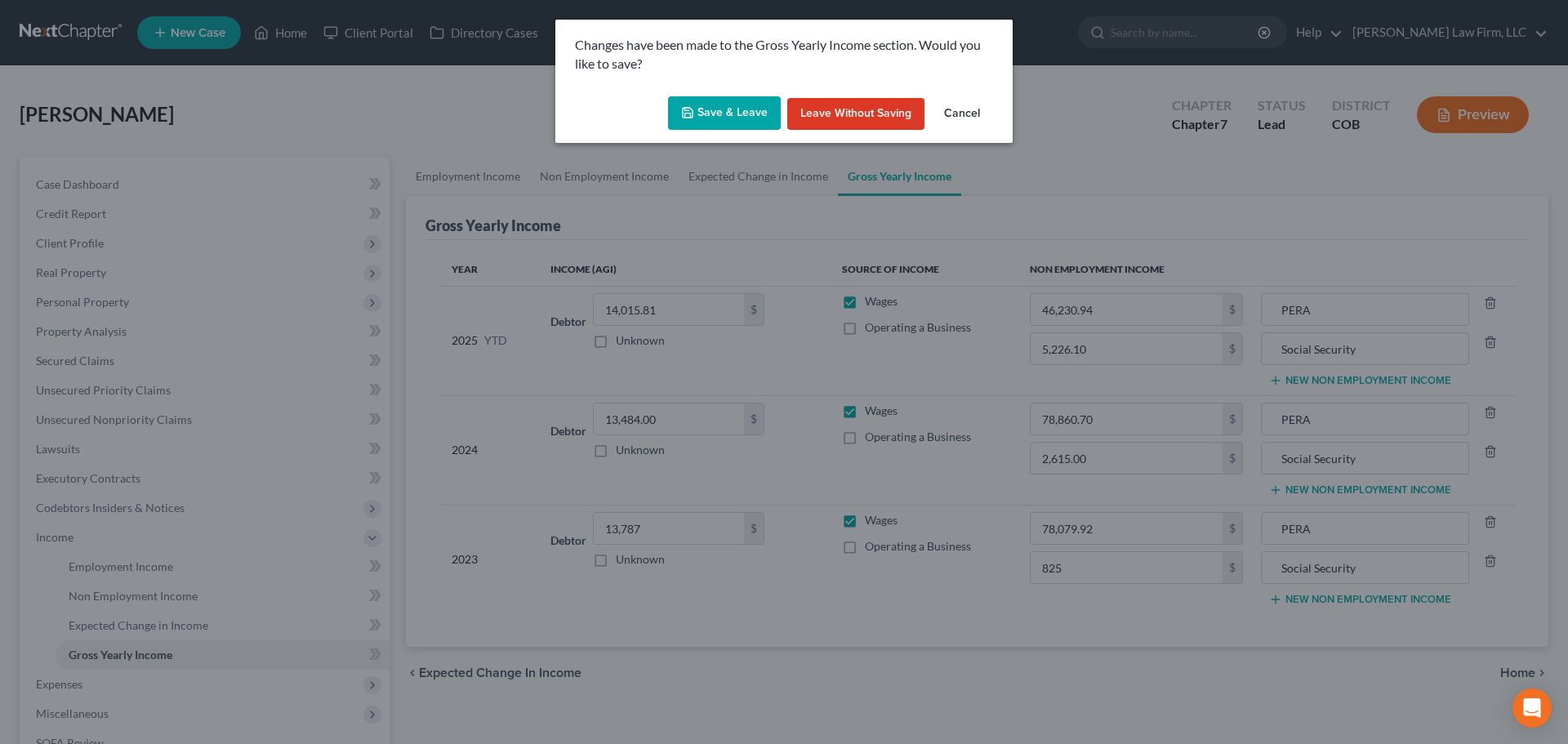
click at [682, 124] on button "Save & Leave" at bounding box center [724, 113] width 113 height 34
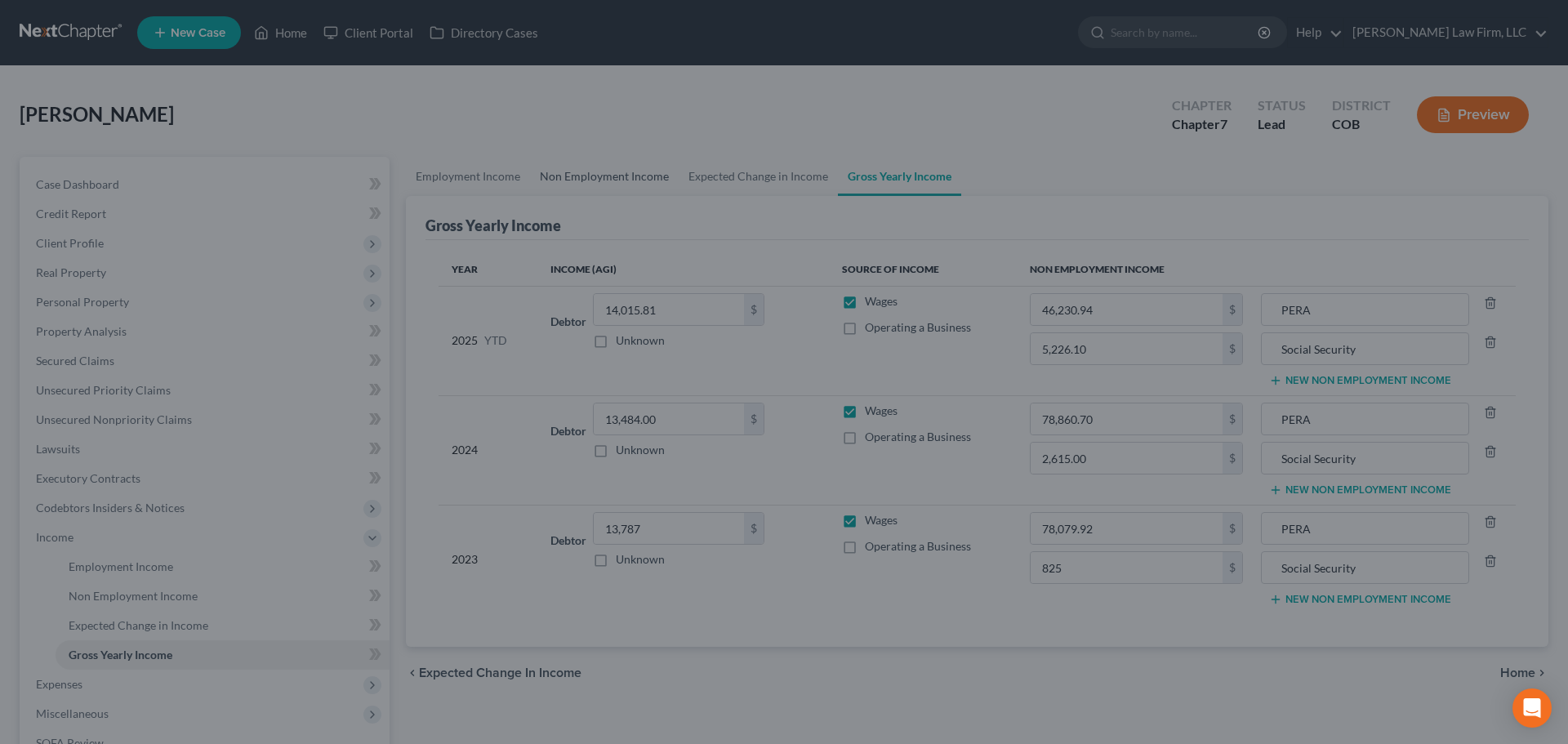
type input "2,615.00"
type input "Social Security"
type input "5,226.10"
type input "Social Security"
type input "825.00"
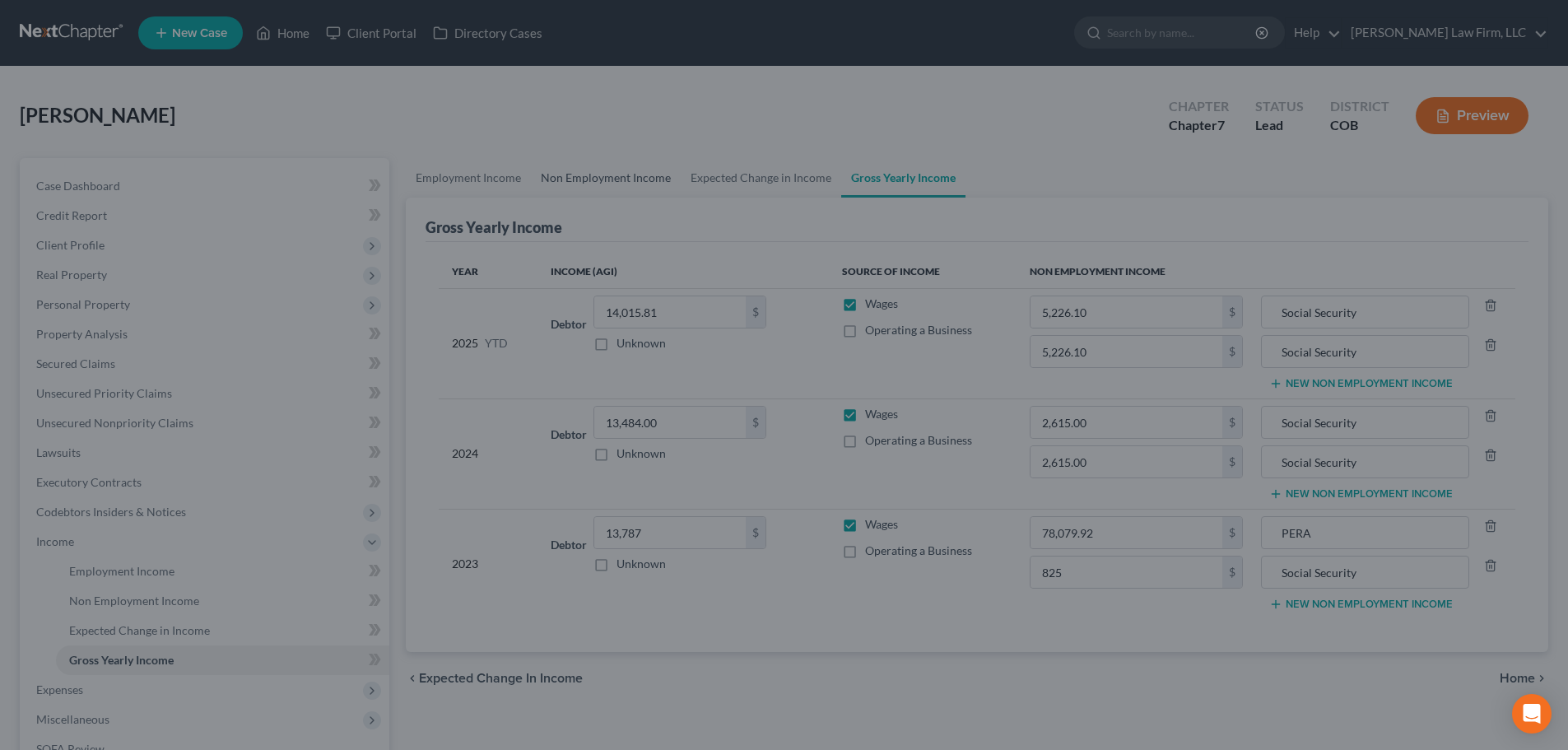
type input "Social Security"
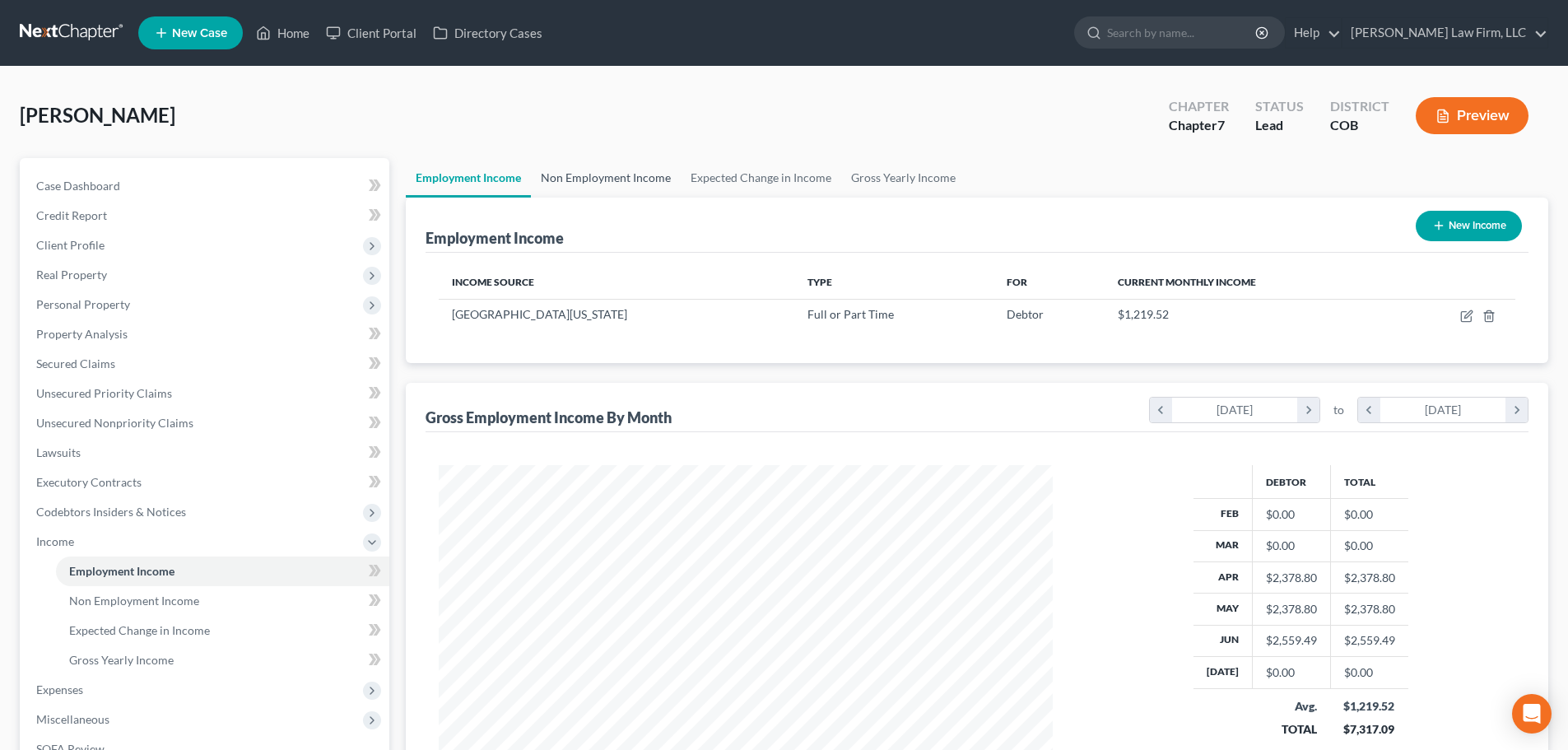
scroll to position [307, 647]
click at [582, 182] on link "Non Employment Income" at bounding box center [606, 178] width 150 height 40
click at [624, 175] on link "Non Employment Income" at bounding box center [606, 178] width 150 height 40
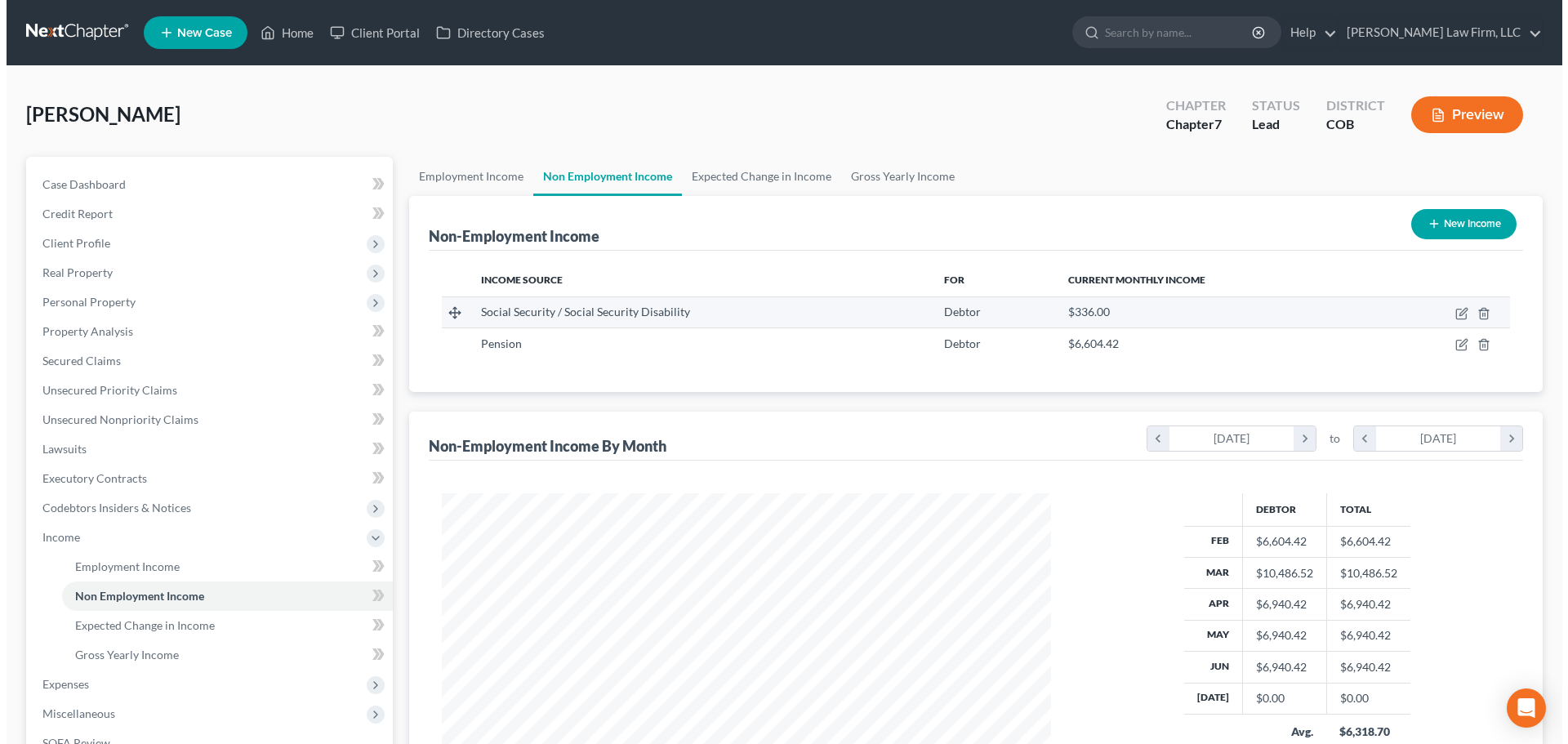
scroll to position [305, 642]
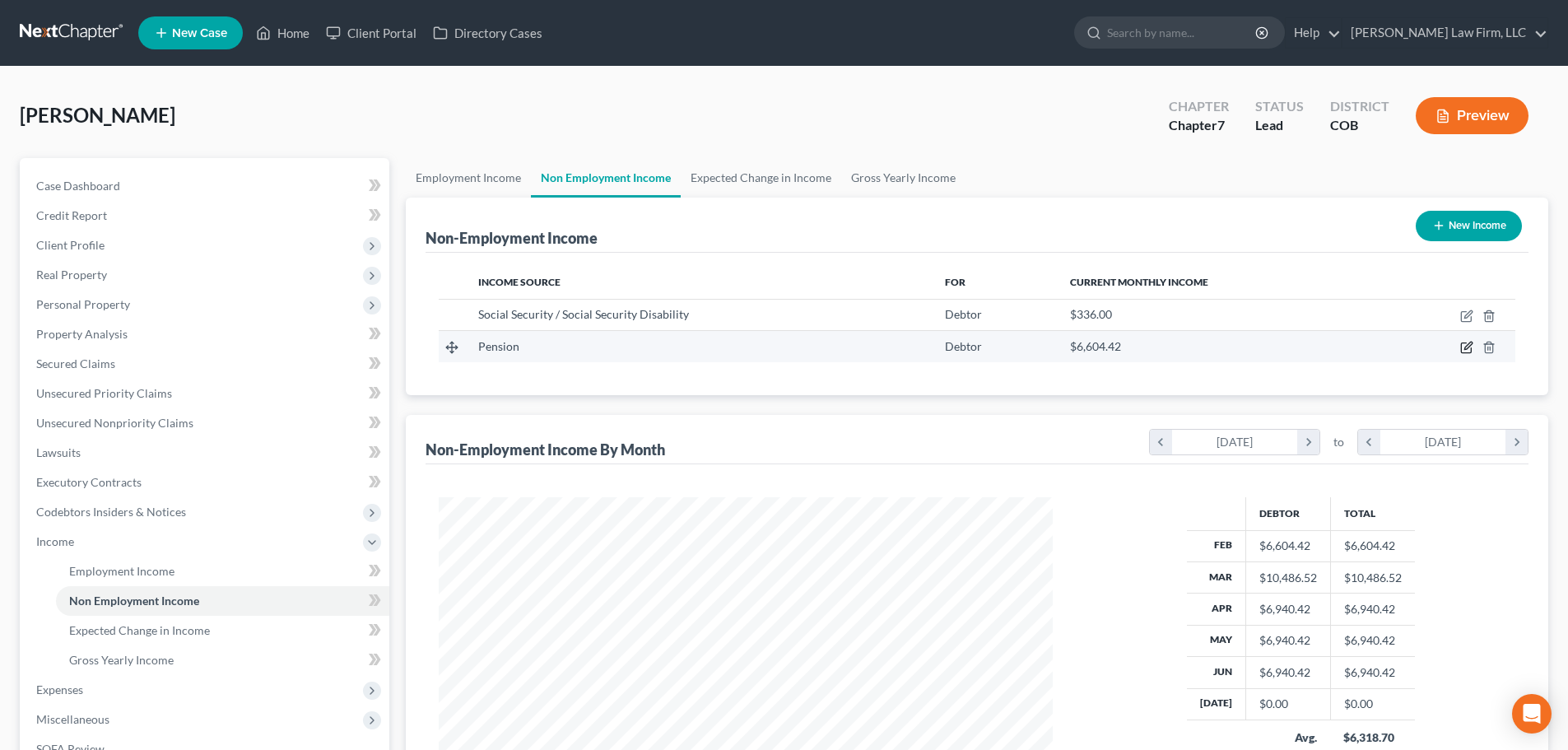
click at [1464, 344] on icon "button" at bounding box center [1467, 347] width 13 height 13
select select "2"
select select "0"
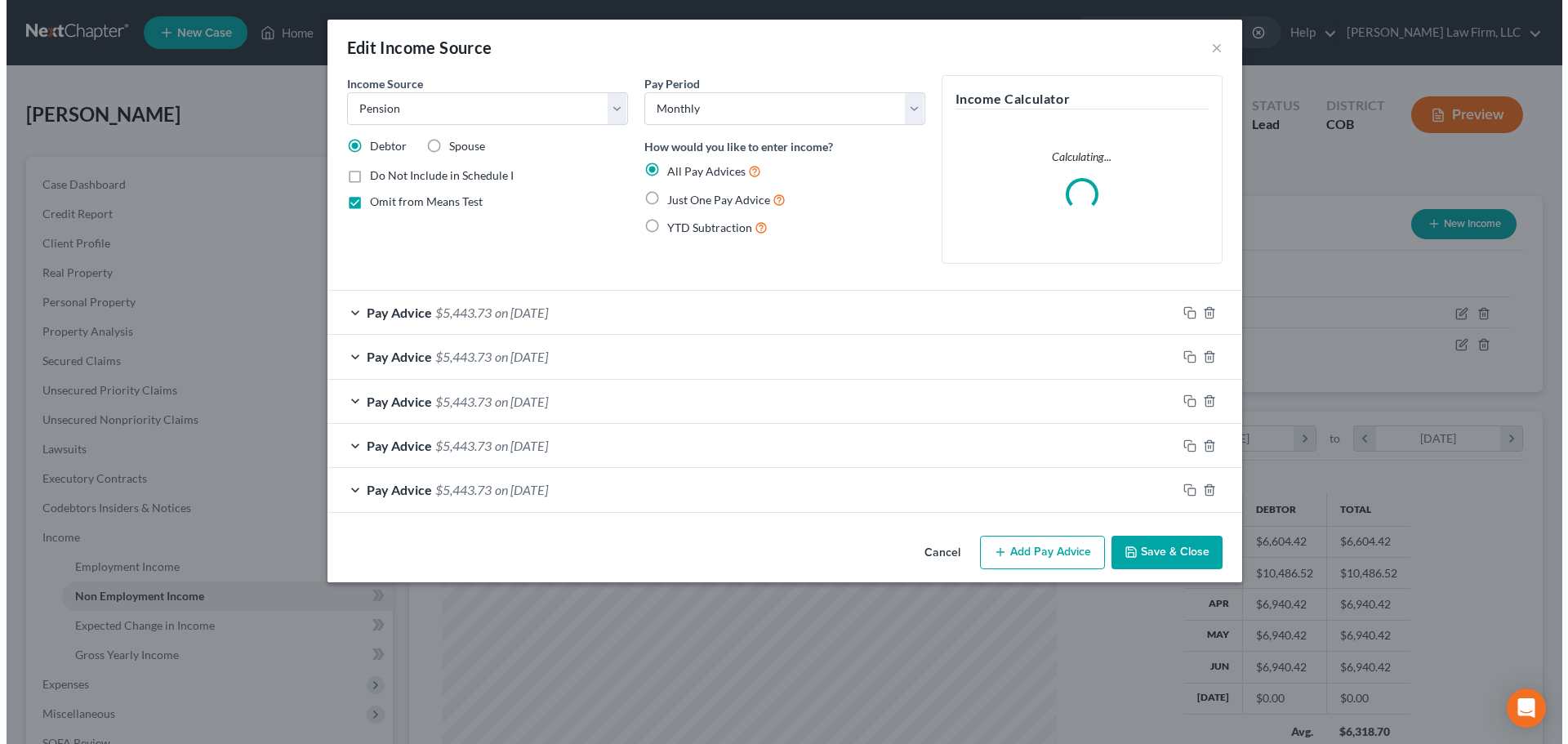
scroll to position [307, 647]
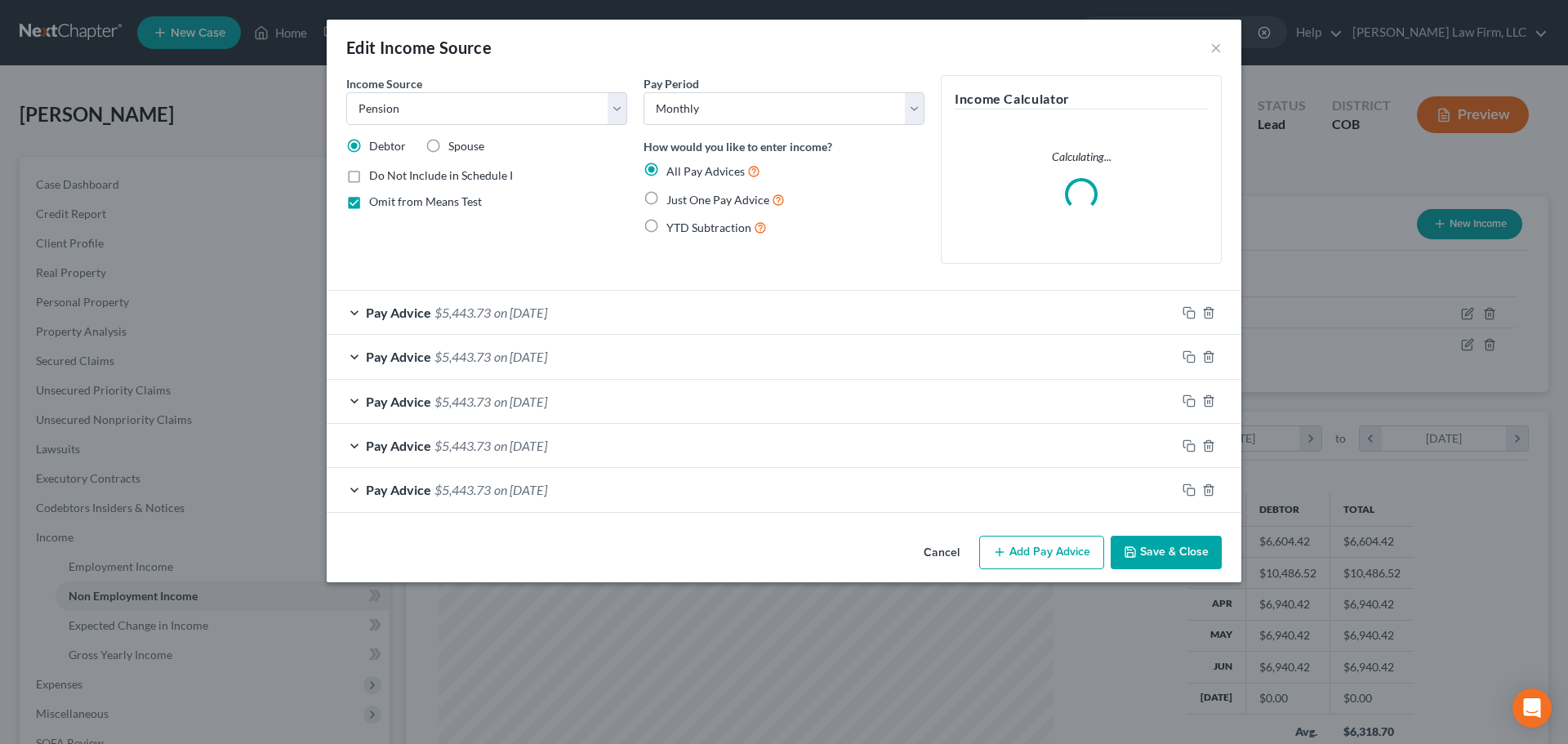
click at [1071, 557] on button "Add Pay Advice" at bounding box center [1042, 553] width 125 height 34
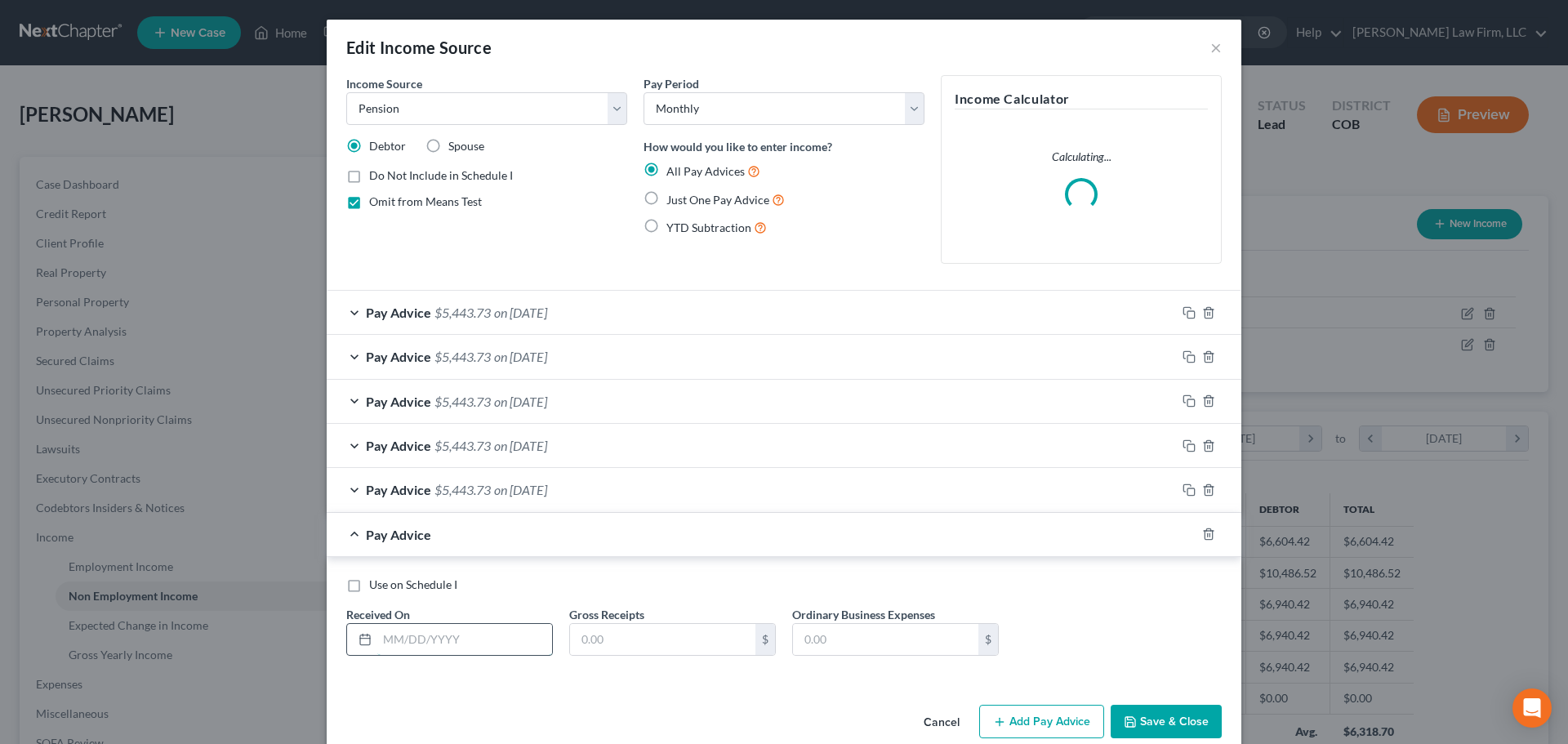
click at [457, 632] on input "text" at bounding box center [465, 640] width 174 height 31
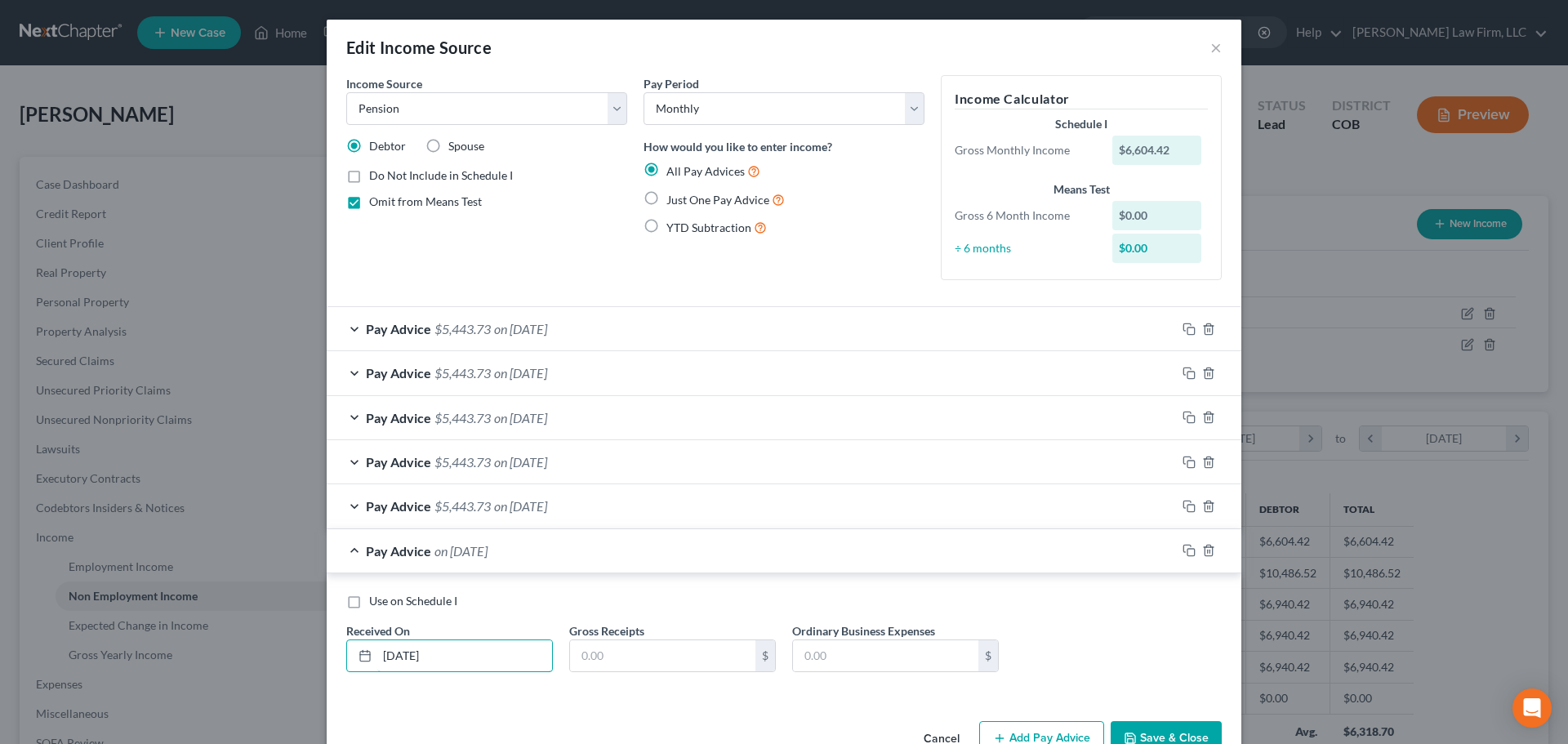
type input "[DATE]"
click at [599, 341] on div "Pay Advice $5,443.73 on [DATE]" at bounding box center [751, 328] width 849 height 43
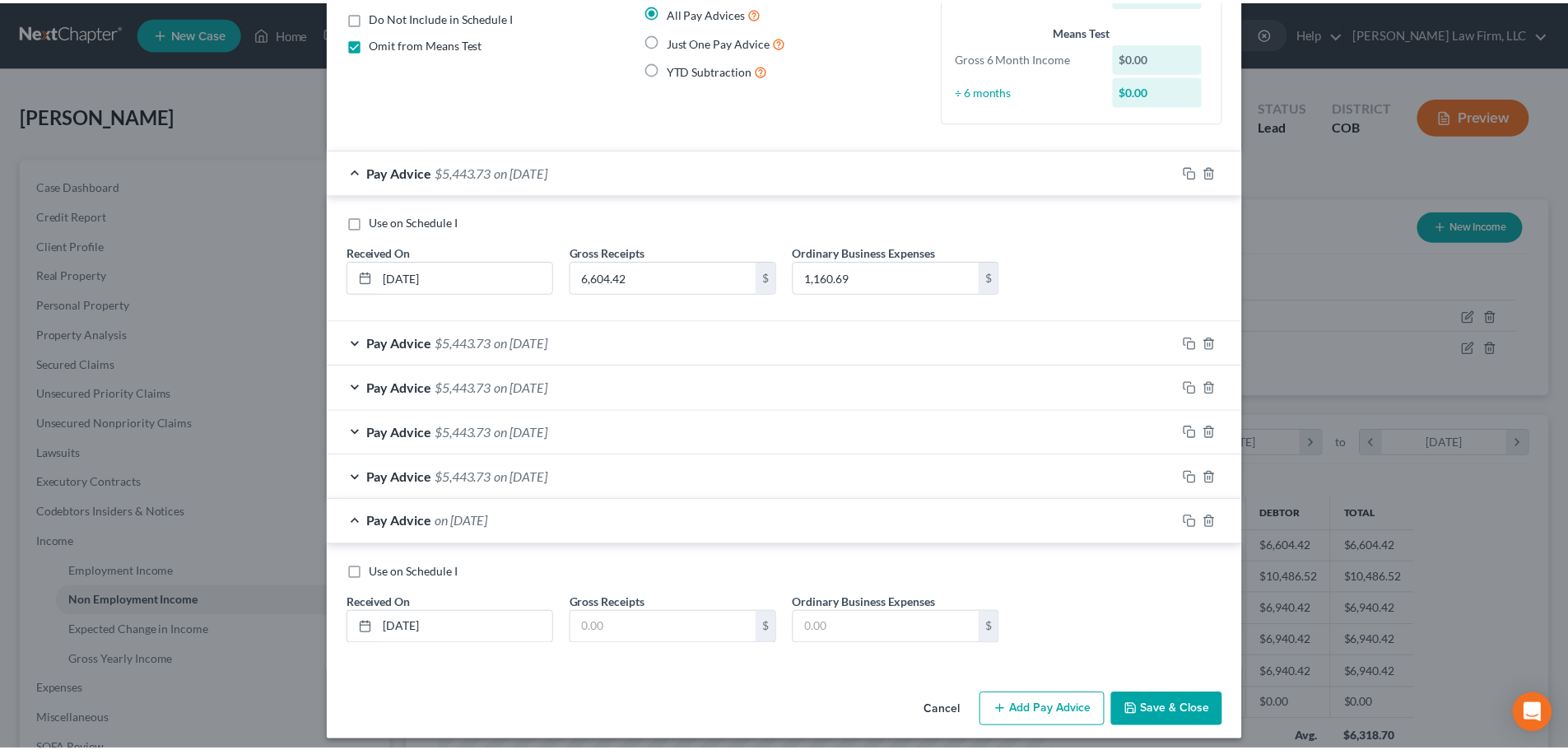
scroll to position [170, 0]
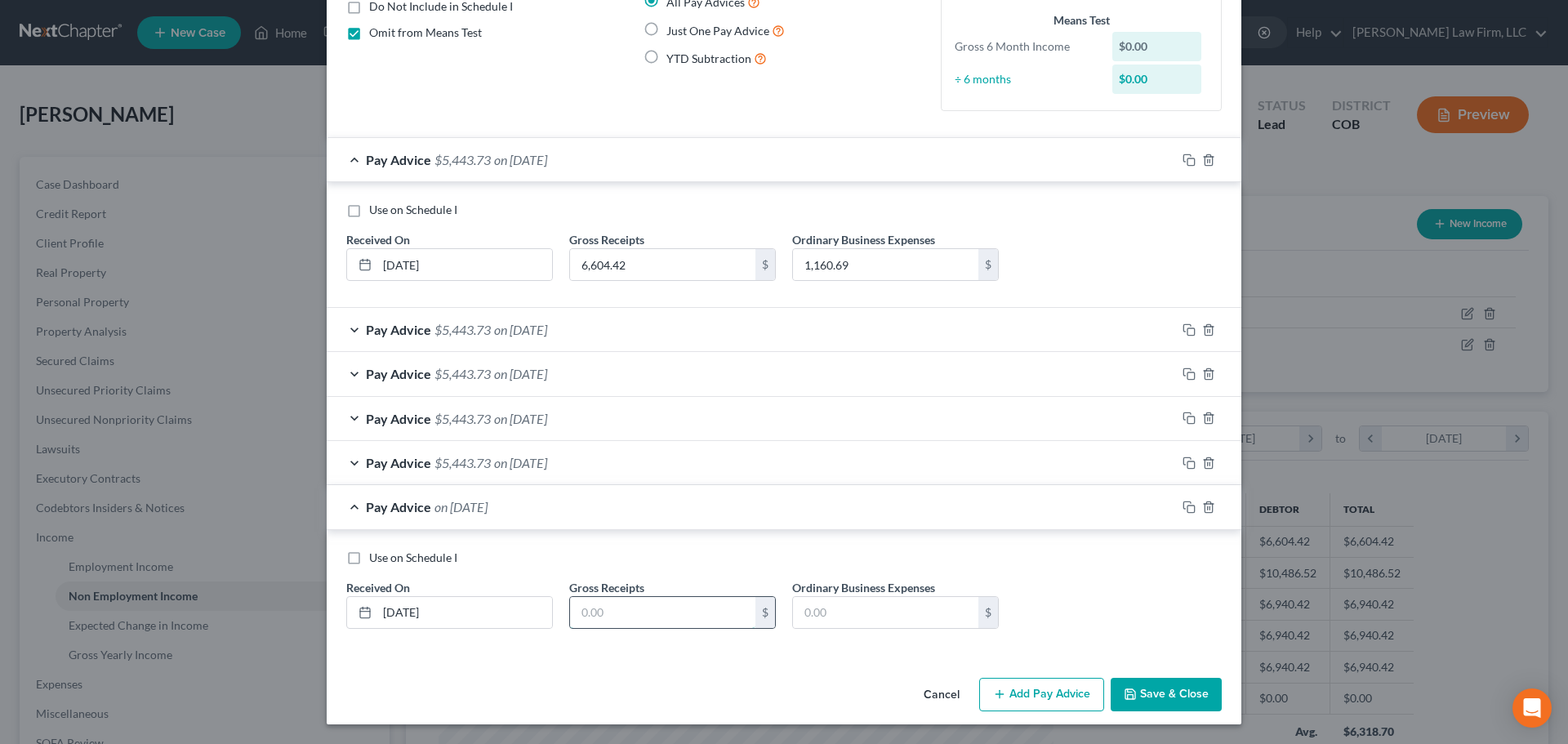
drag, startPoint x: 624, startPoint y: 605, endPoint x: 635, endPoint y: 607, distance: 11.2
click at [625, 604] on input "text" at bounding box center [663, 613] width 185 height 31
type input "6,604.42"
type input "1,160.69"
click at [1149, 640] on div "Use on Schedule I Received On * [DATE] Gross Receipts 6,604.42 $ Ordinary Busin…" at bounding box center [783, 596] width 891 height 93
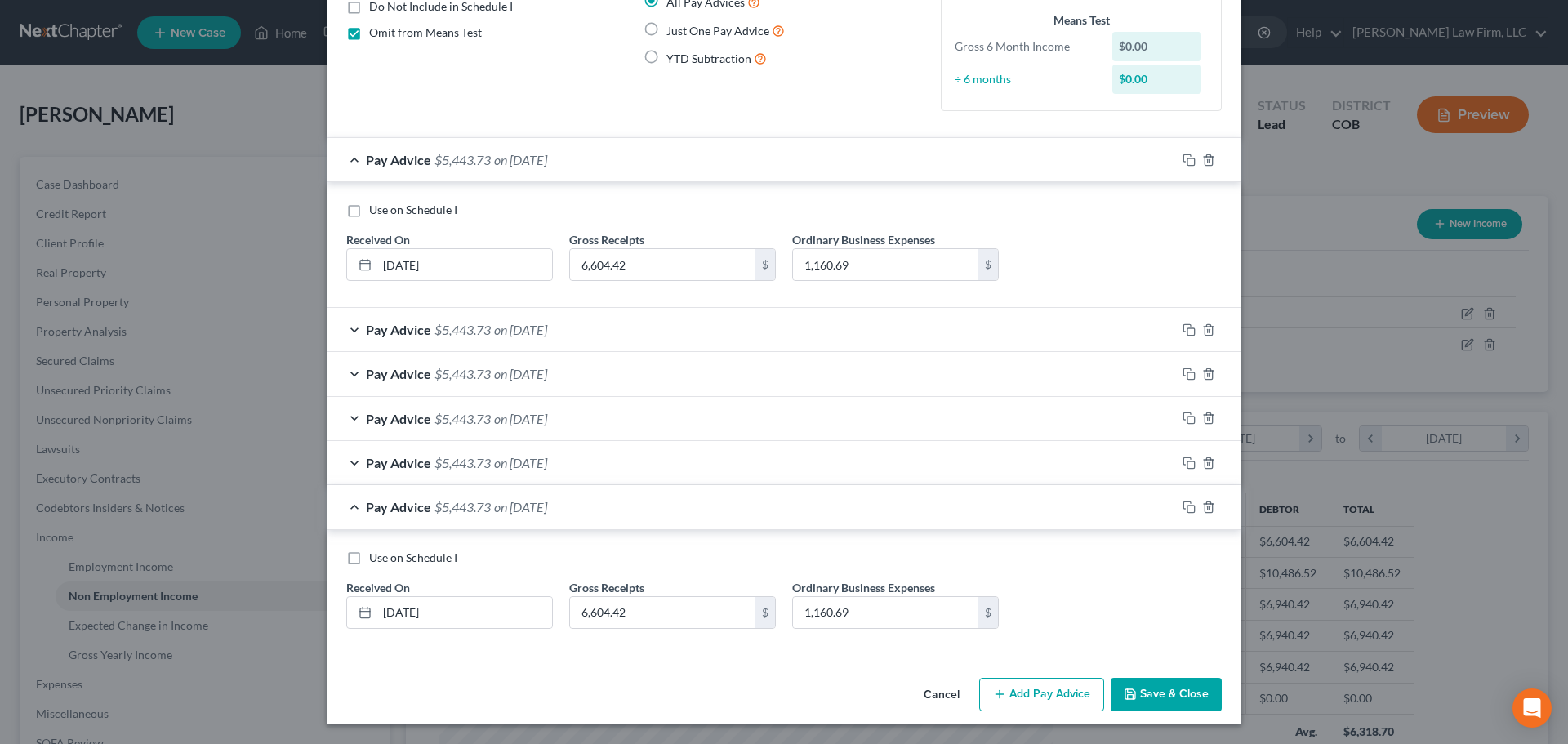
click at [1145, 679] on button "Save & Close" at bounding box center [1166, 694] width 111 height 34
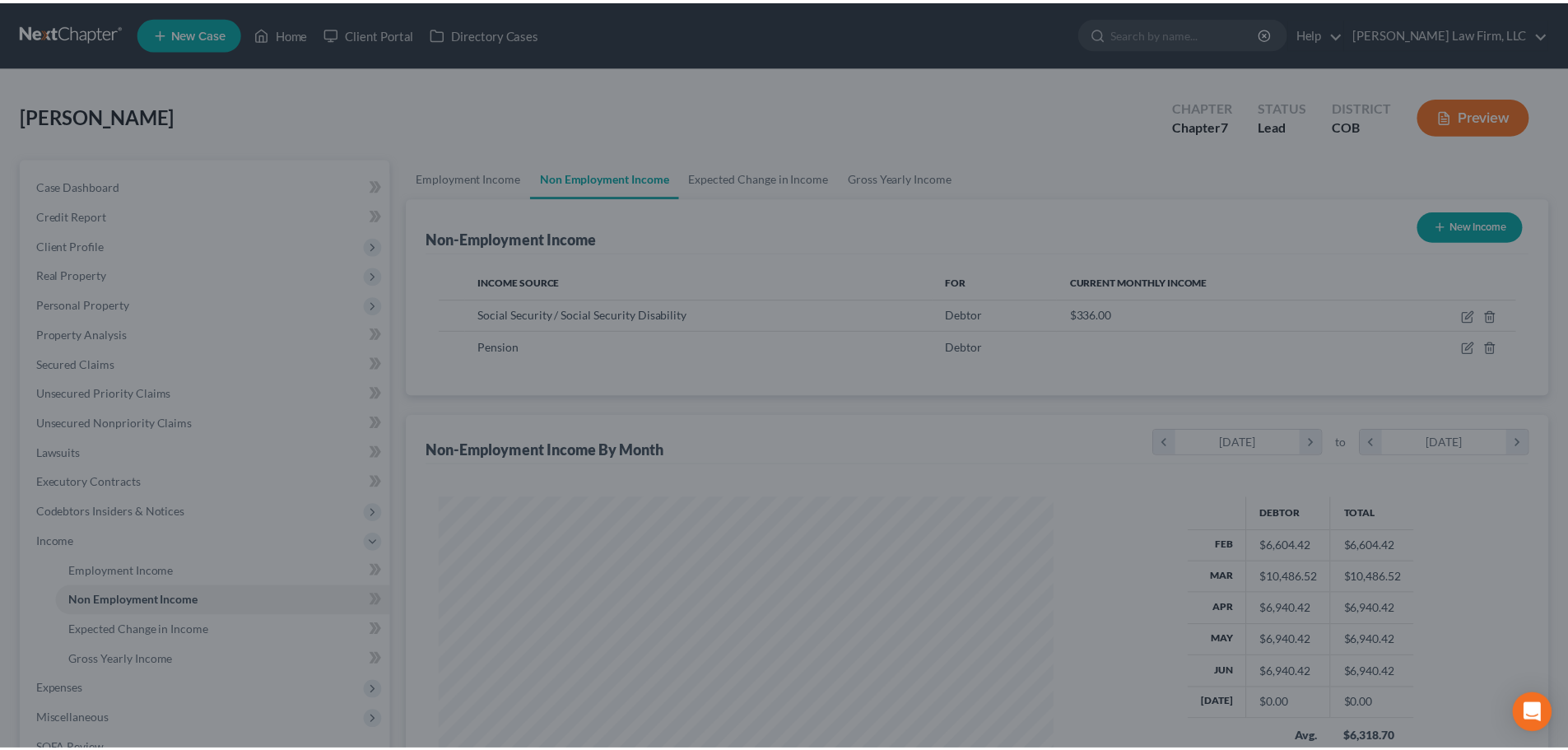
scroll to position [823297, 822685]
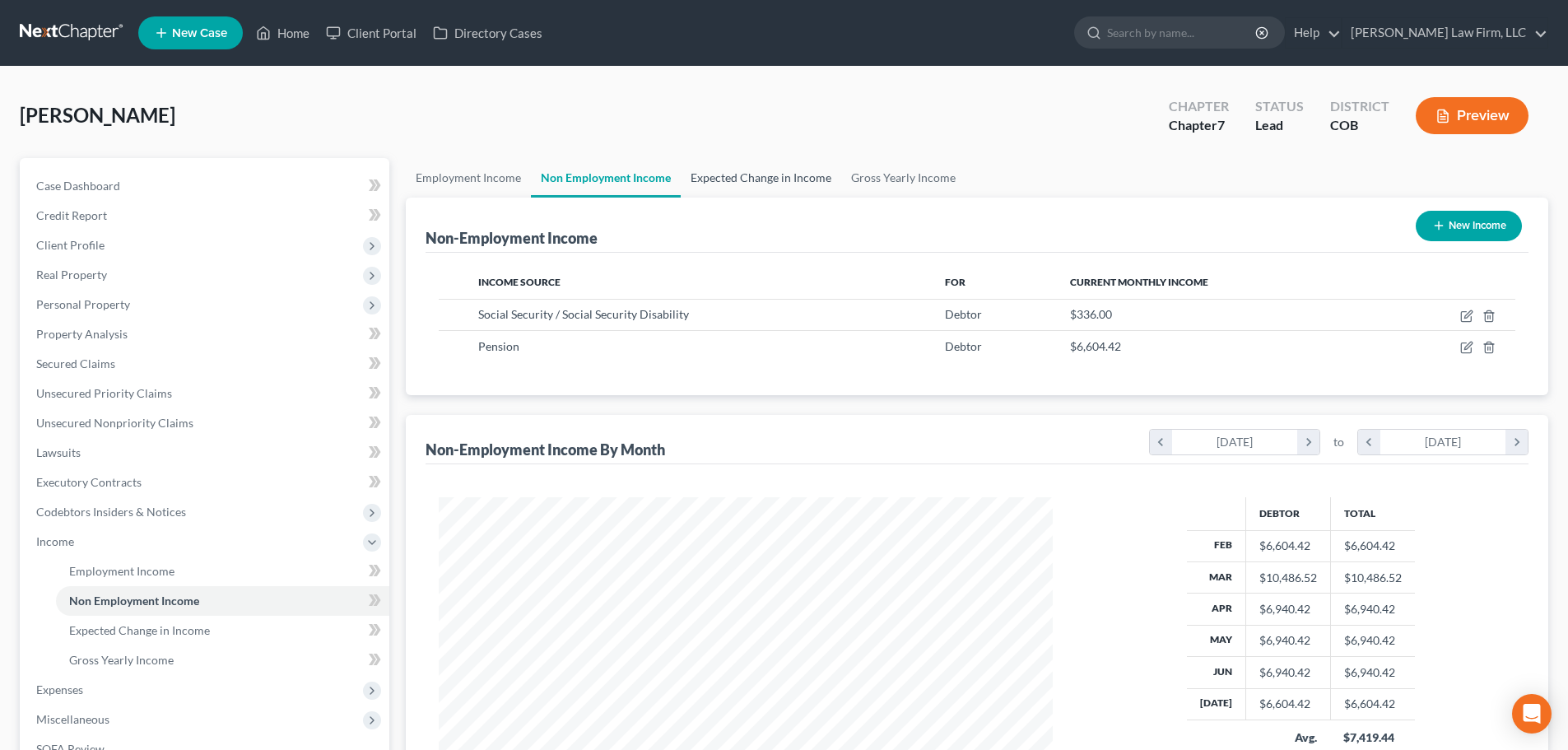
click at [760, 170] on link "Expected Change in Income" at bounding box center [761, 178] width 160 height 40
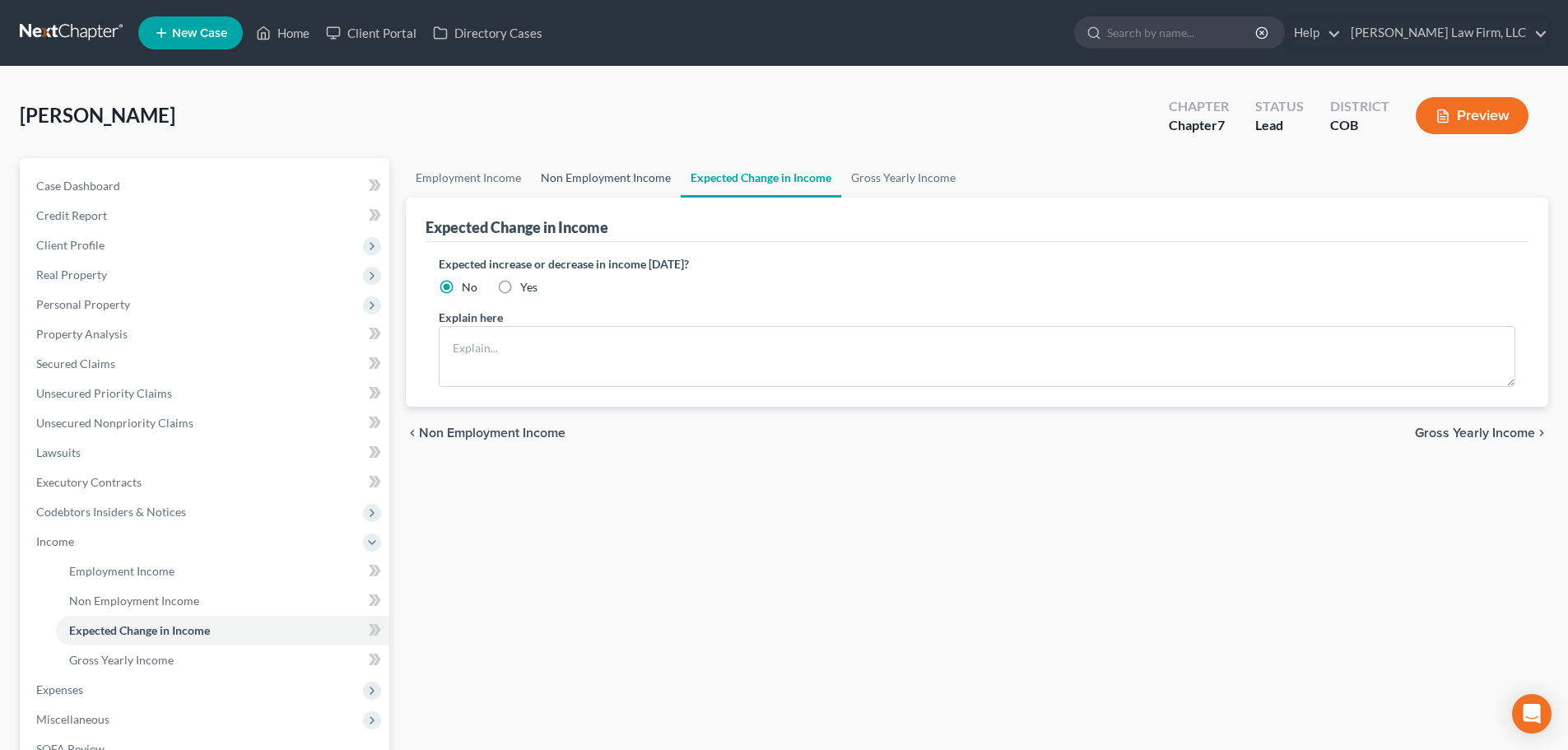
click at [666, 182] on link "Non Employment Income" at bounding box center [606, 178] width 150 height 40
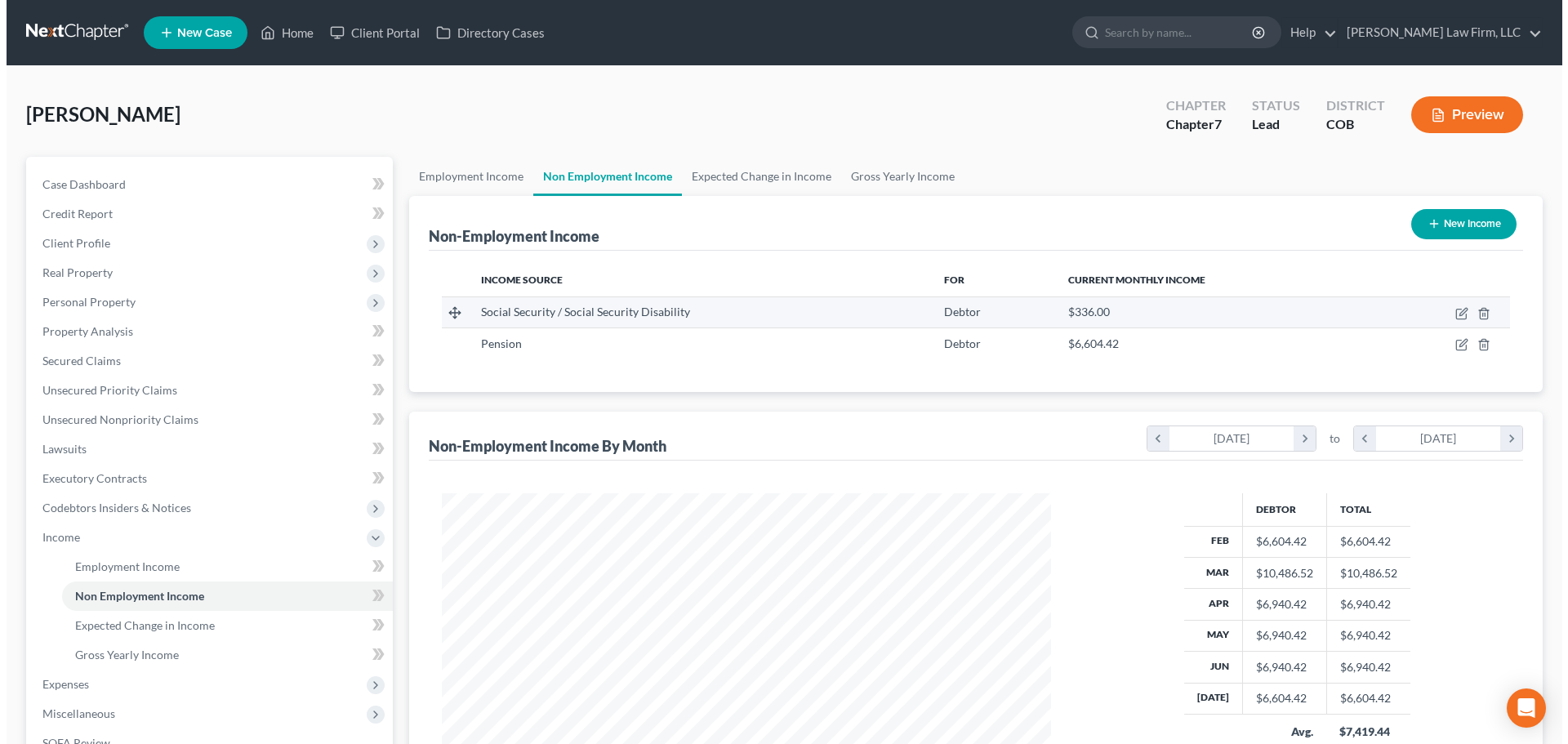
scroll to position [305, 642]
click at [1456, 317] on icon "button" at bounding box center [1455, 313] width 13 height 13
select select "4"
select select "0"
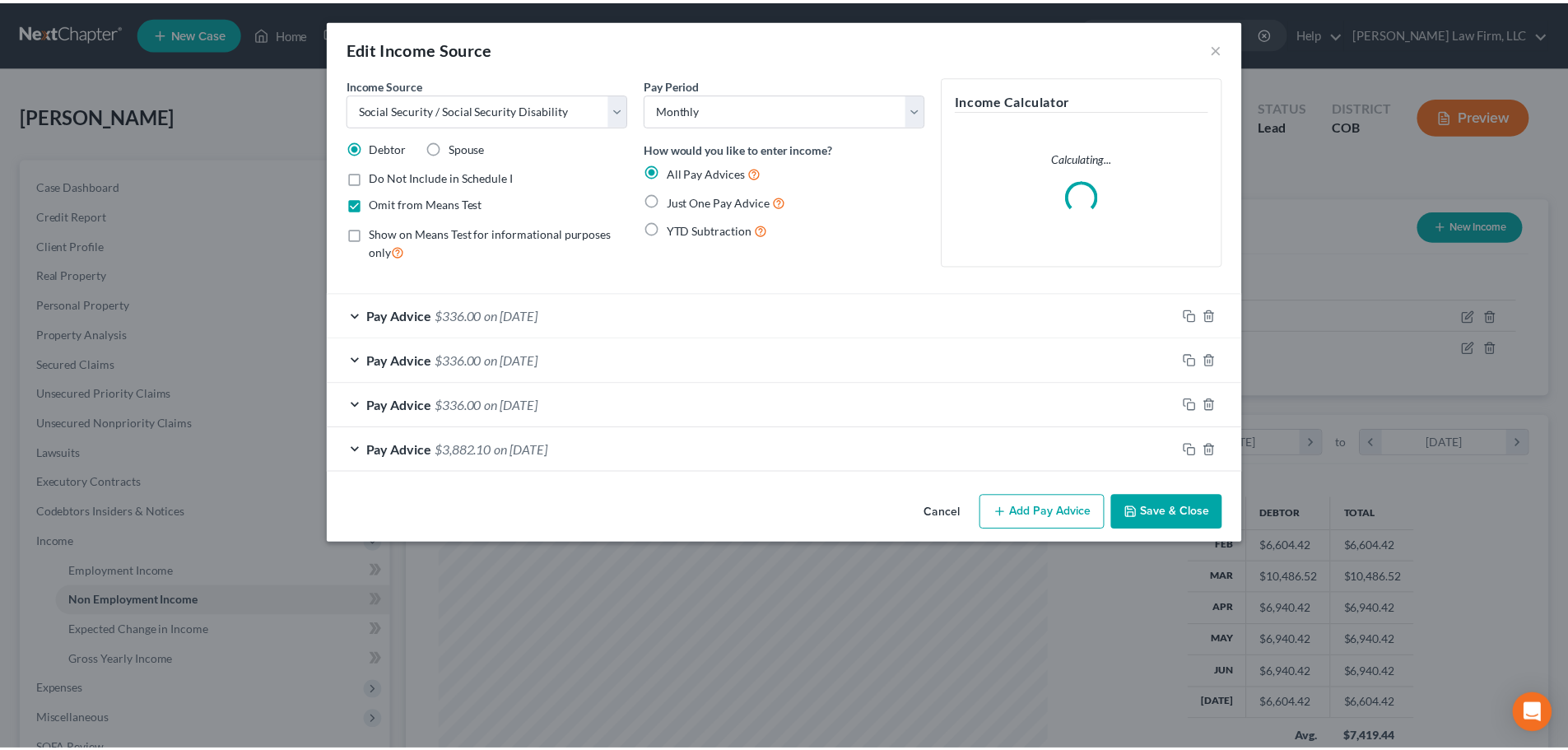
scroll to position [309, 653]
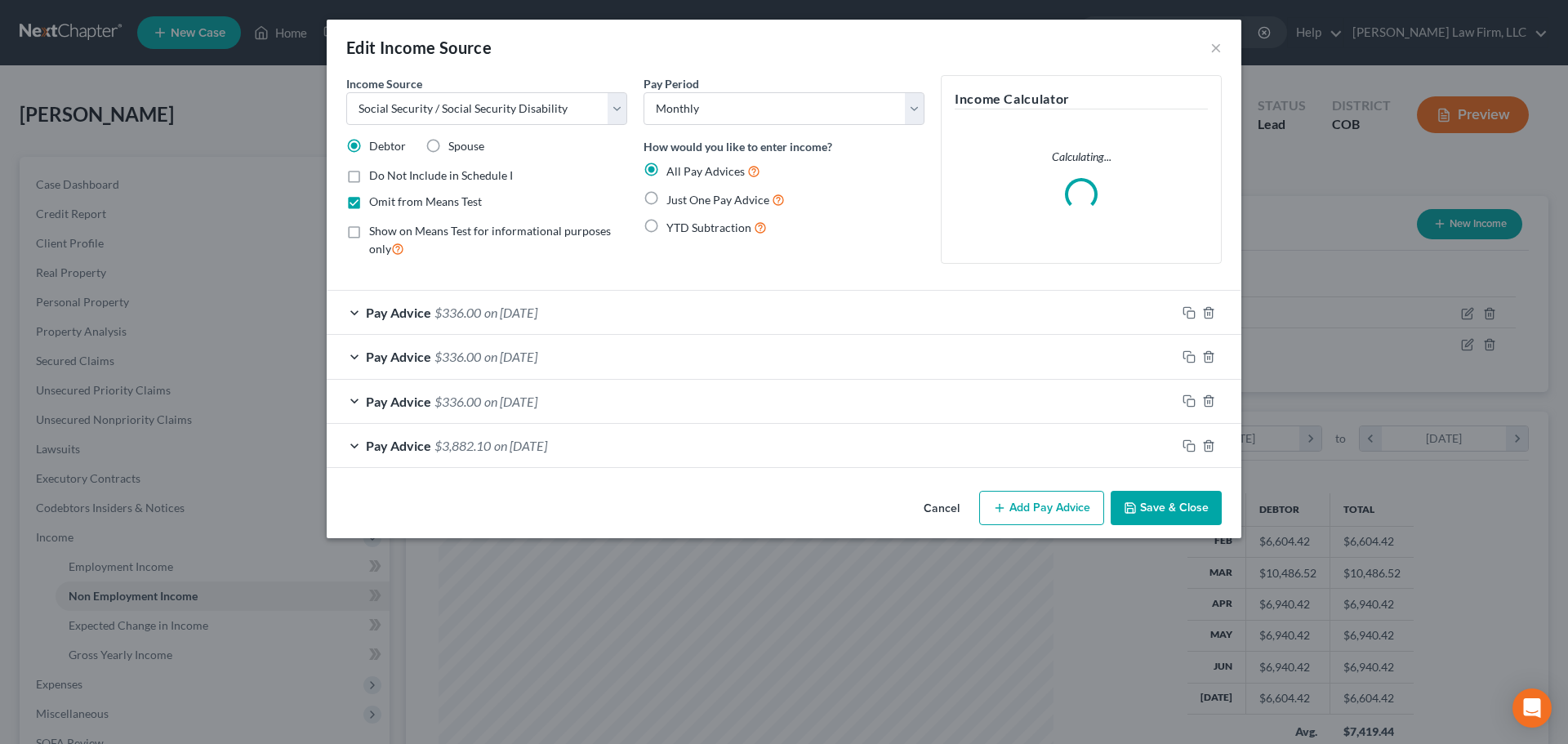
click at [1036, 501] on button "Add Pay Advice" at bounding box center [1042, 508] width 125 height 34
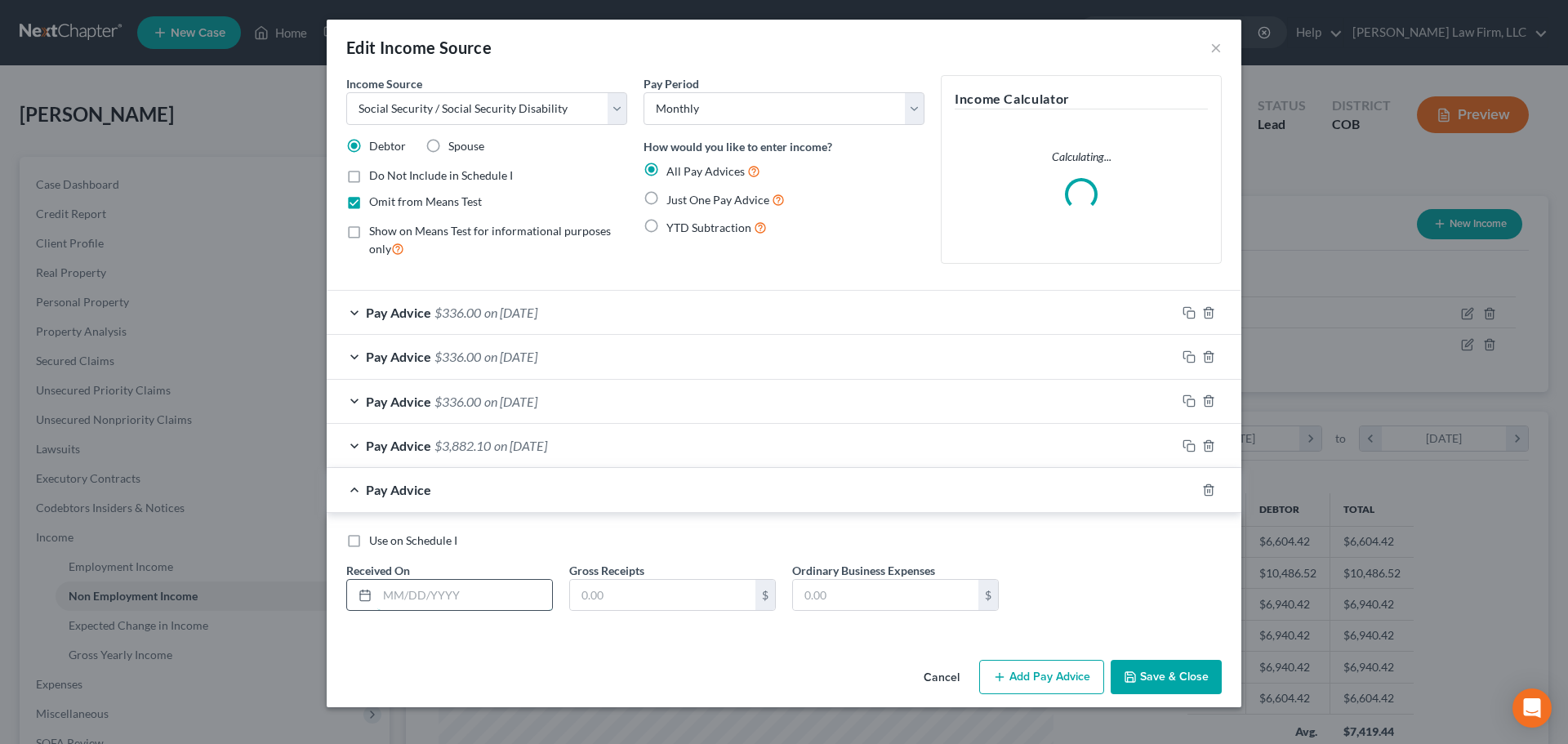
click at [487, 588] on input "text" at bounding box center [465, 596] width 174 height 31
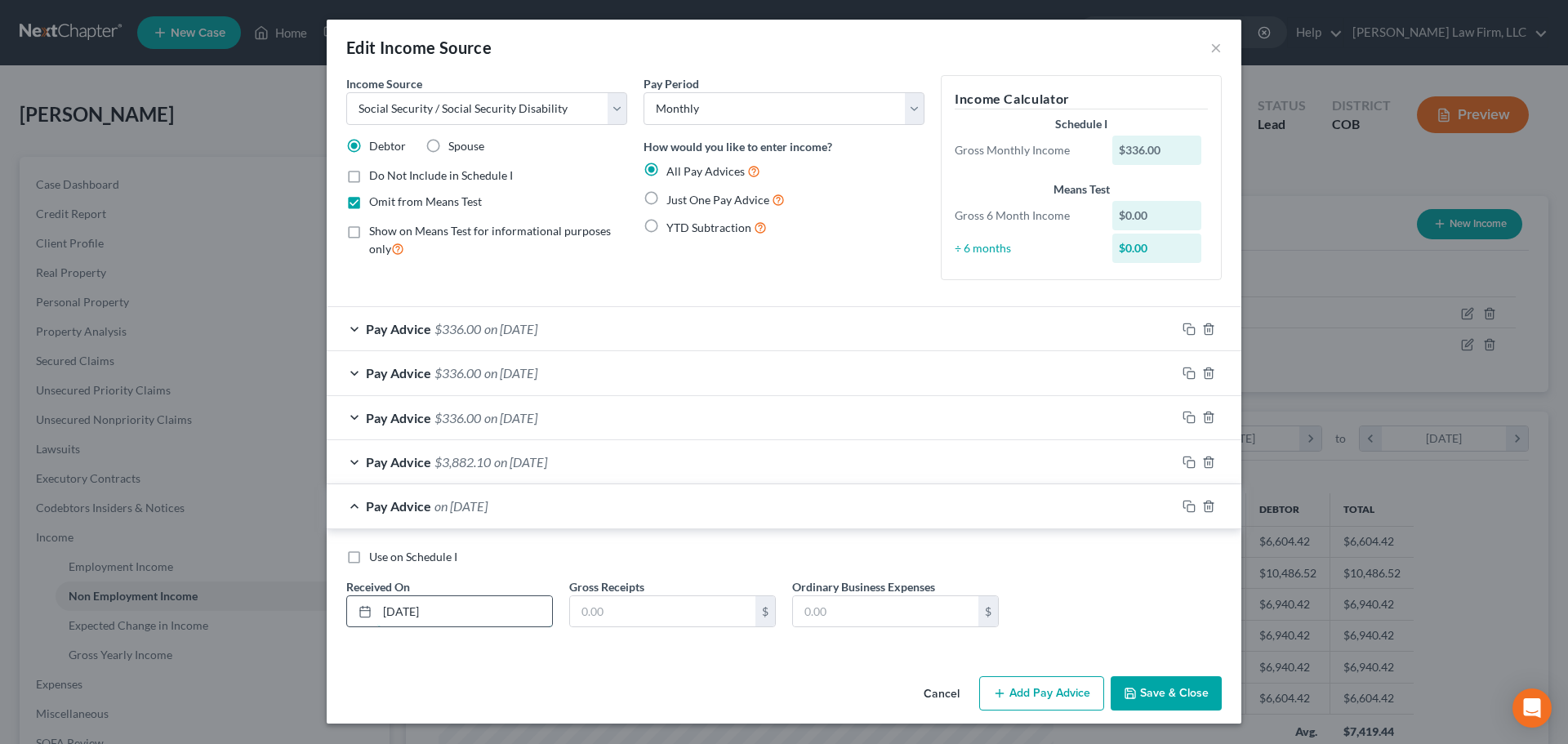
type input "[DATE]"
type input "336.00"
click at [1155, 685] on button "Save & Close" at bounding box center [1166, 693] width 111 height 34
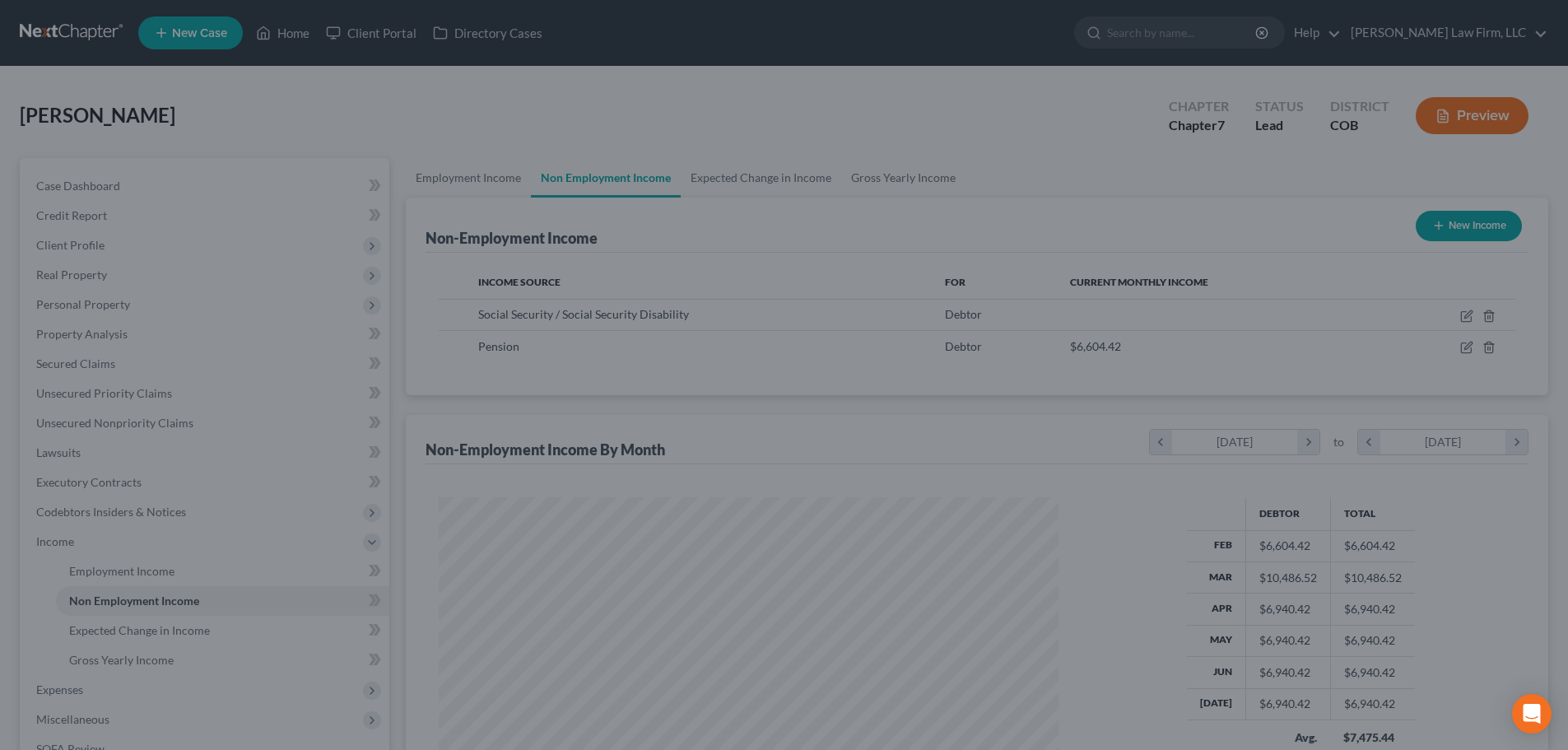
scroll to position [823297, 822685]
